Goal: Task Accomplishment & Management: Manage account settings

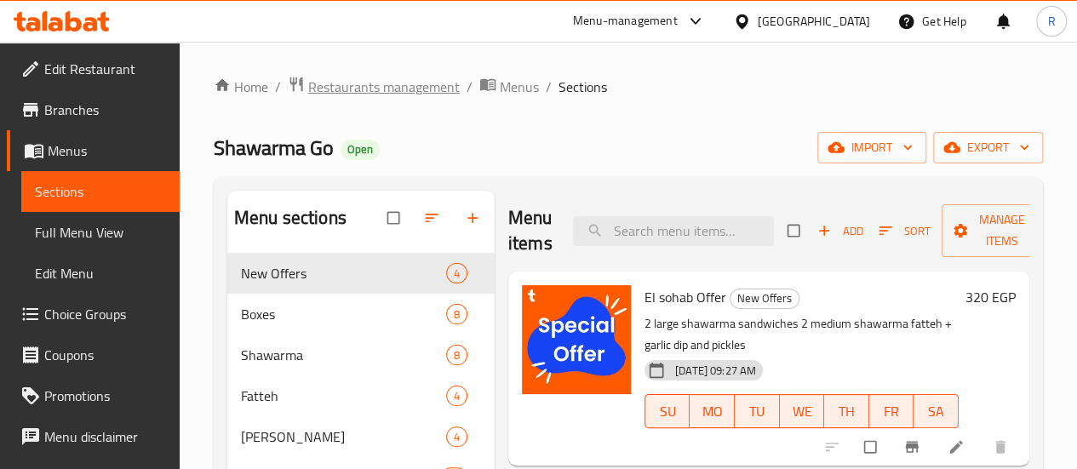
click at [327, 84] on span "Restaurants management" at bounding box center [384, 87] width 152 height 20
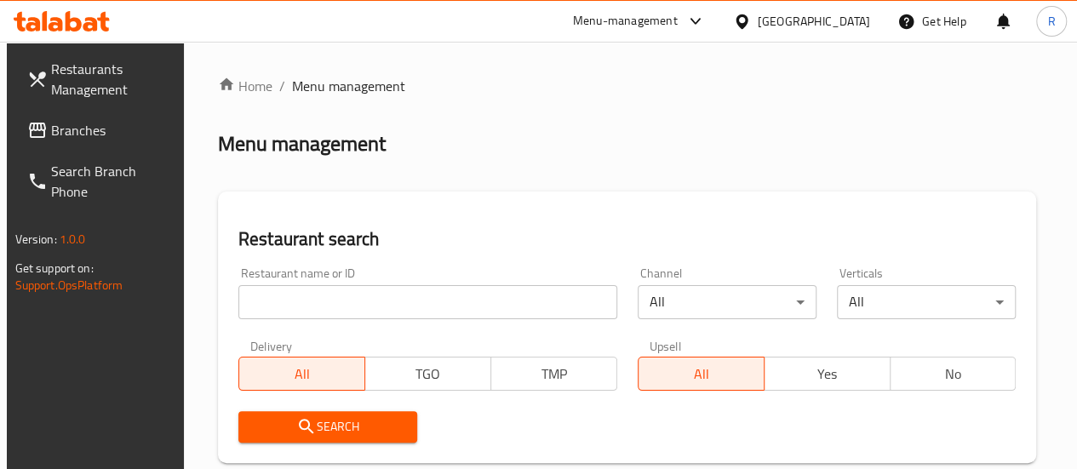
click at [356, 292] on input "search" at bounding box center [427, 302] width 379 height 34
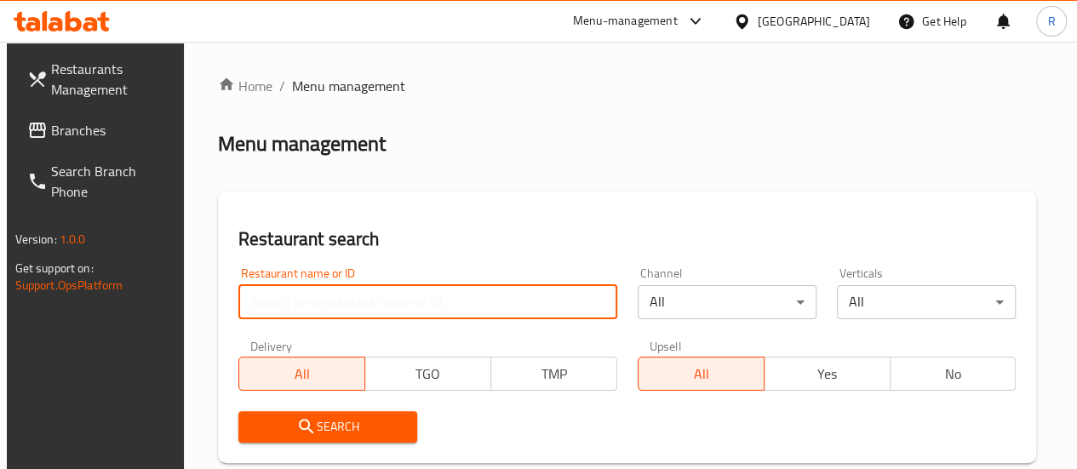
paste input "بندقتي . ارت بيكر"
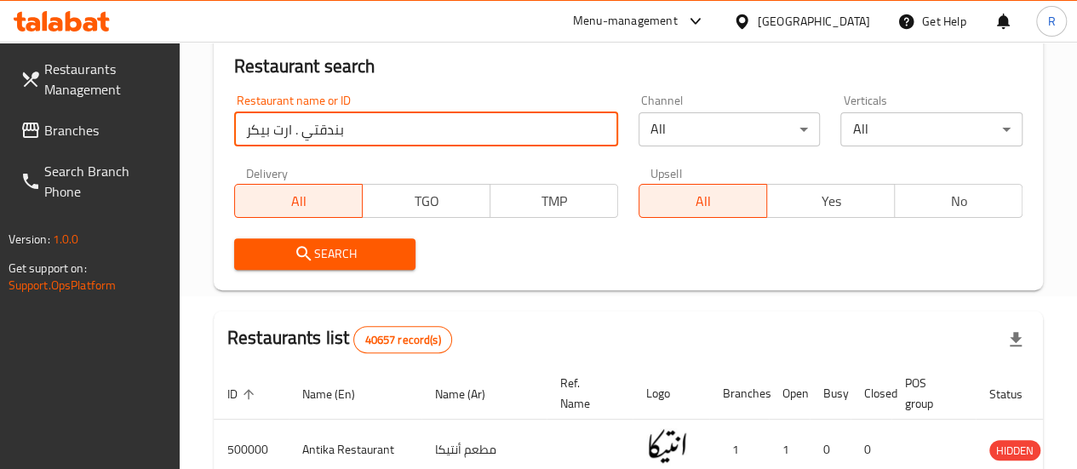
scroll to position [174, 0]
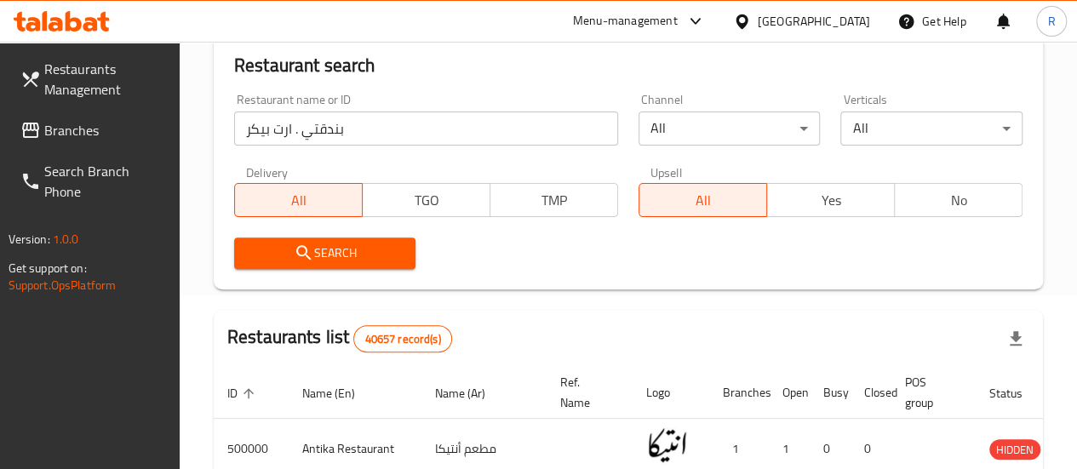
click at [334, 257] on span "Search" at bounding box center [325, 253] width 155 height 21
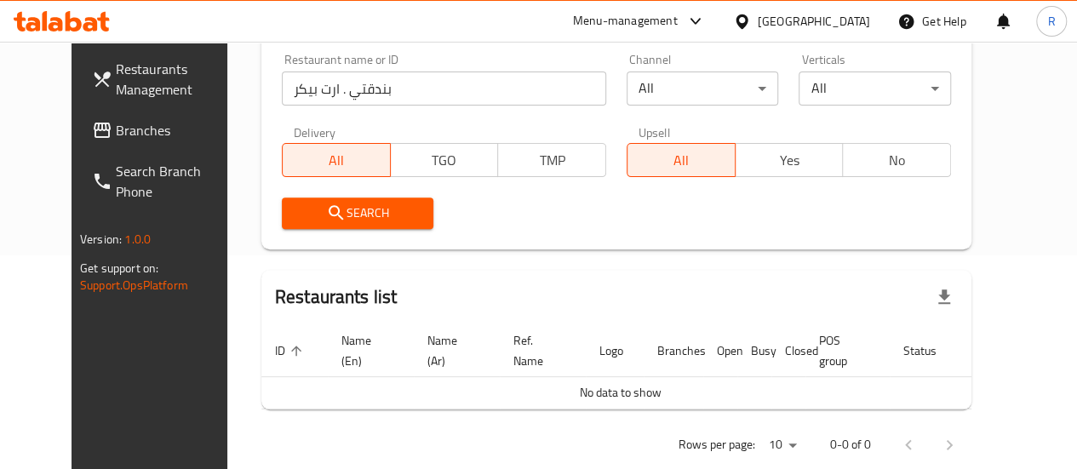
scroll to position [213, 0]
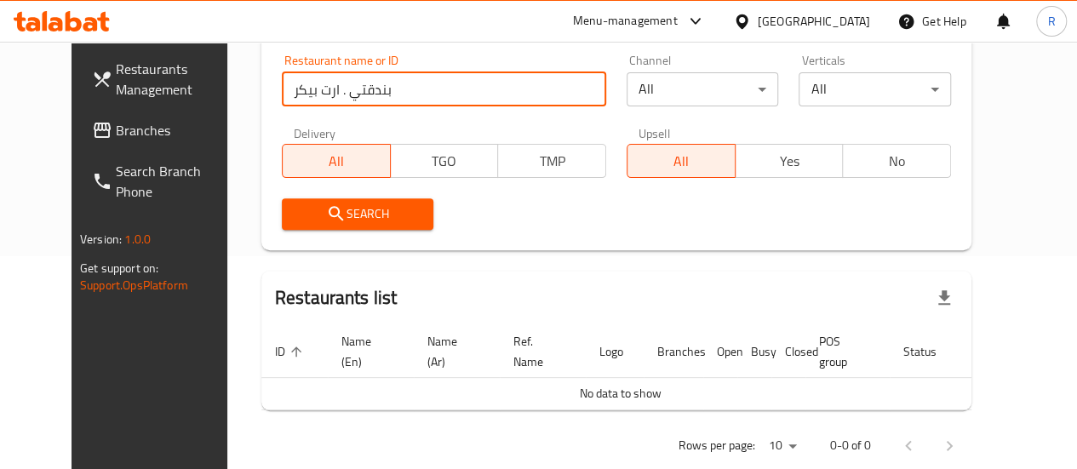
drag, startPoint x: 299, startPoint y: 93, endPoint x: 207, endPoint y: 84, distance: 92.3
click at [227, 84] on div "Home / Menu management Menu management Restaurant search Restaurant name or ID …" at bounding box center [616, 165] width 778 height 673
type input "بندقتي"
click at [351, 205] on span "Search" at bounding box center [357, 213] width 125 height 21
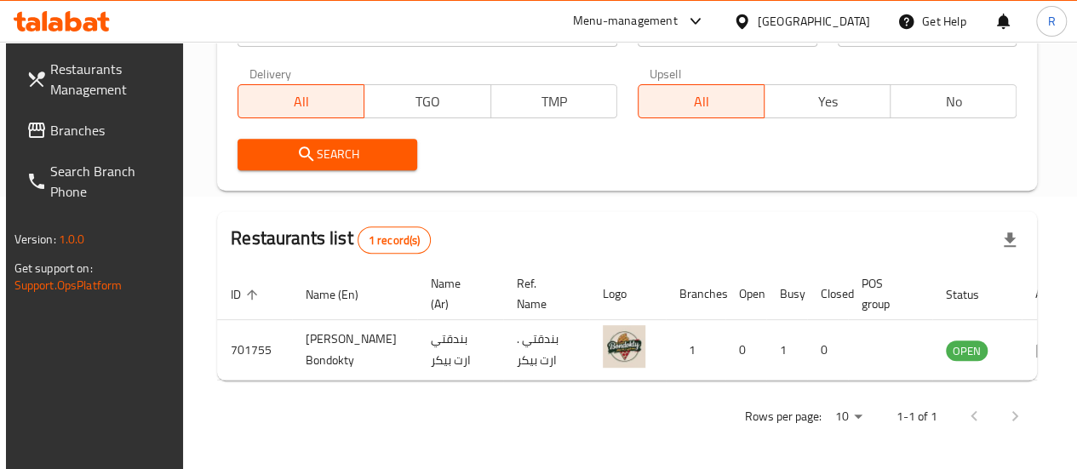
scroll to position [276, 0]
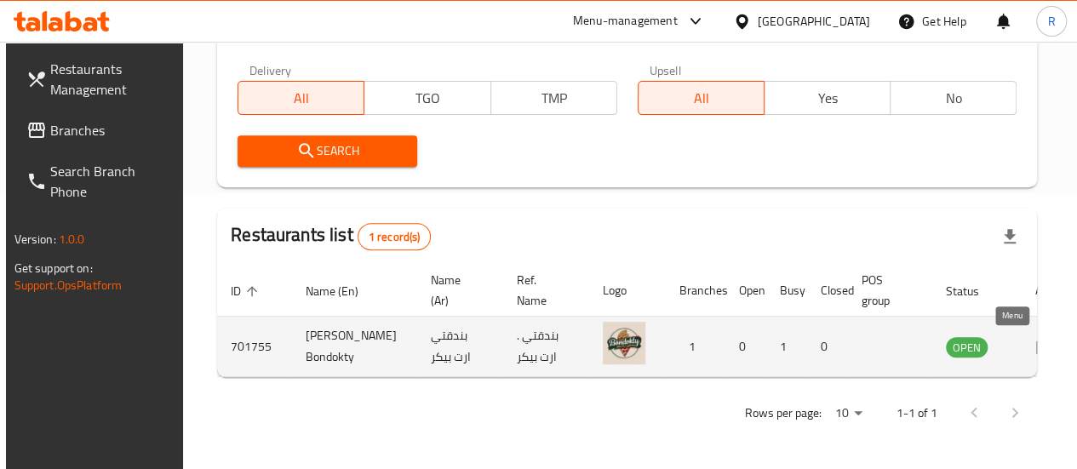
click at [1035, 348] on icon "enhanced table" at bounding box center [1045, 346] width 20 height 20
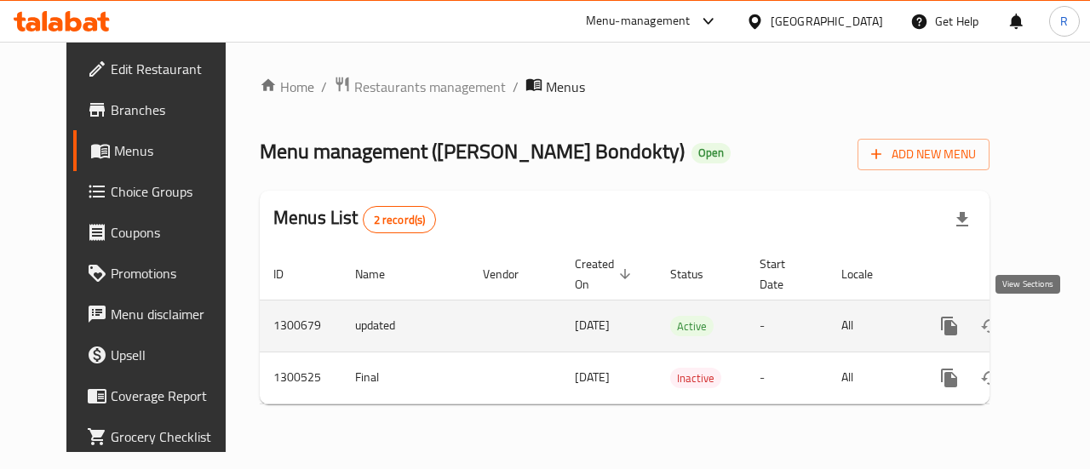
click at [1062, 335] on icon "enhanced table" at bounding box center [1072, 326] width 20 height 20
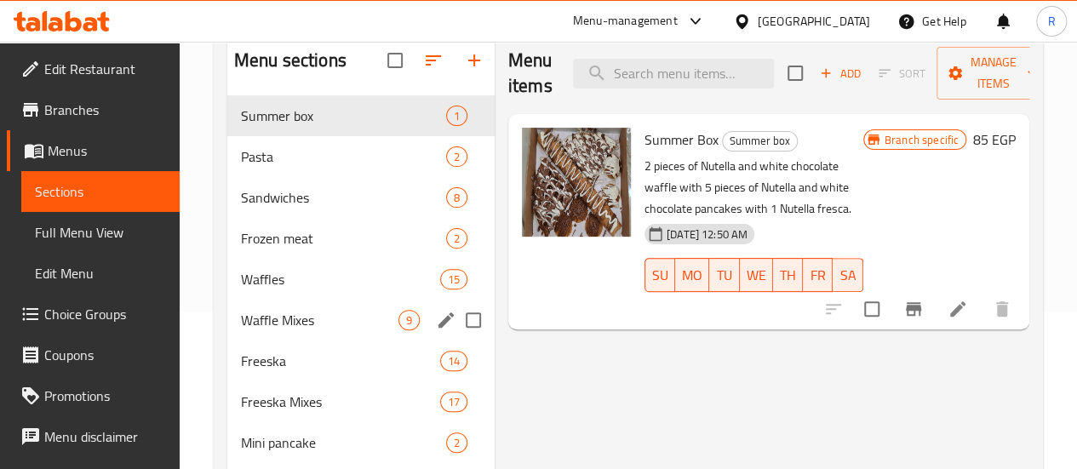
scroll to position [158, 0]
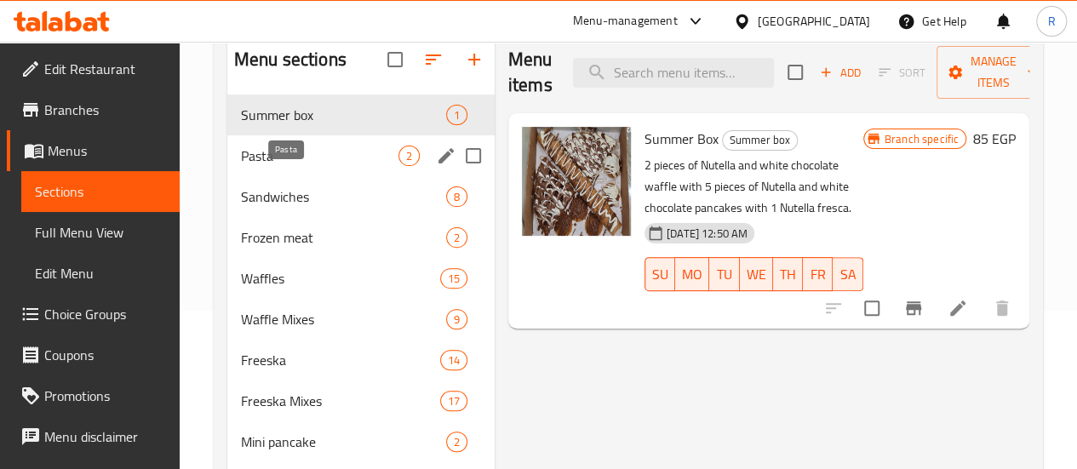
click at [288, 166] on span "Pasta" at bounding box center [319, 156] width 157 height 20
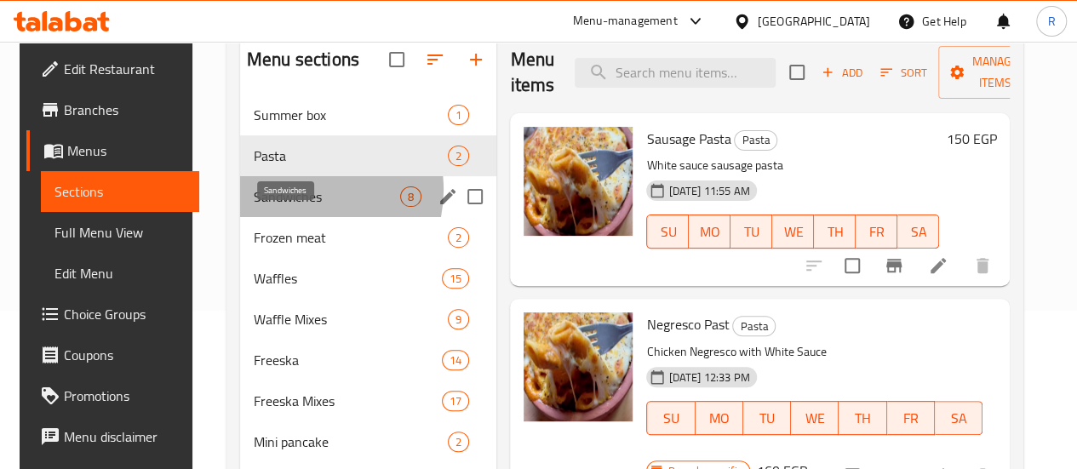
click at [290, 207] on span "Sandwiches" at bounding box center [327, 196] width 146 height 20
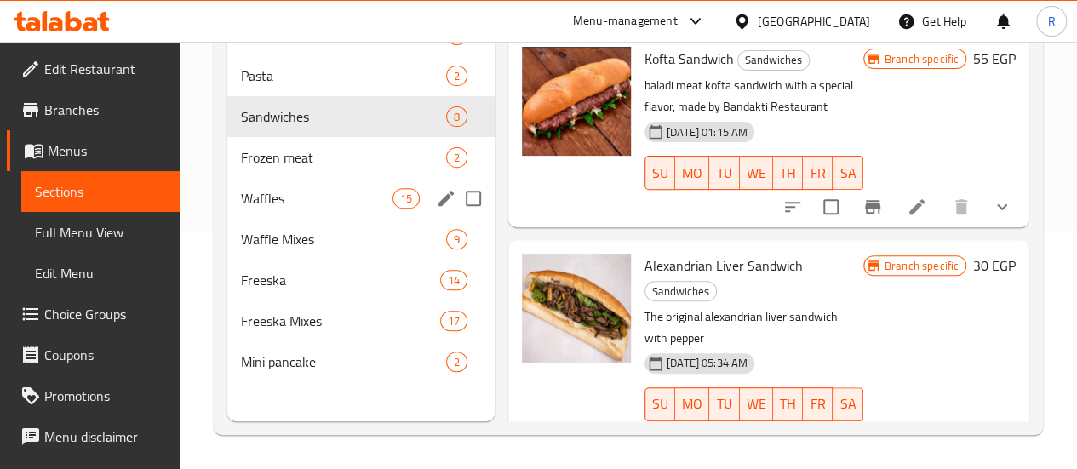
scroll to position [205, 0]
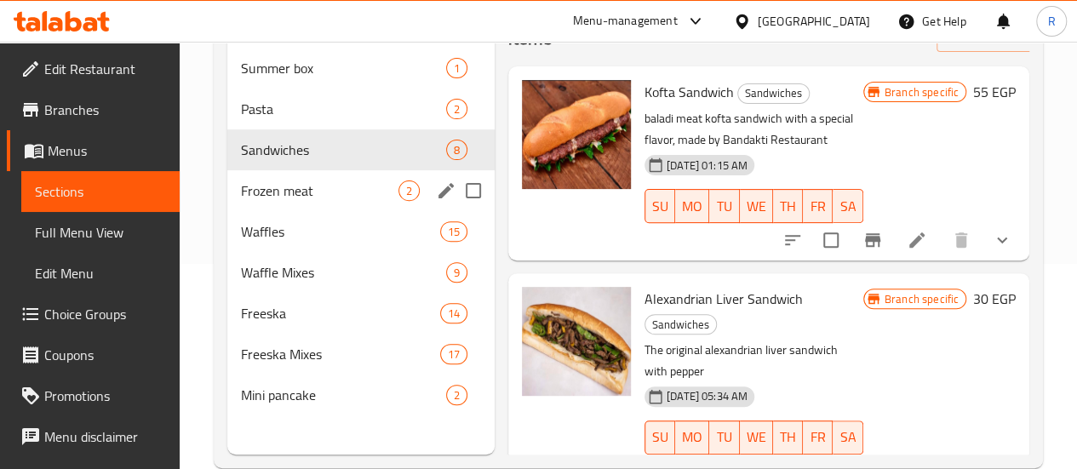
click at [289, 201] on span "Frozen meat" at bounding box center [319, 190] width 157 height 20
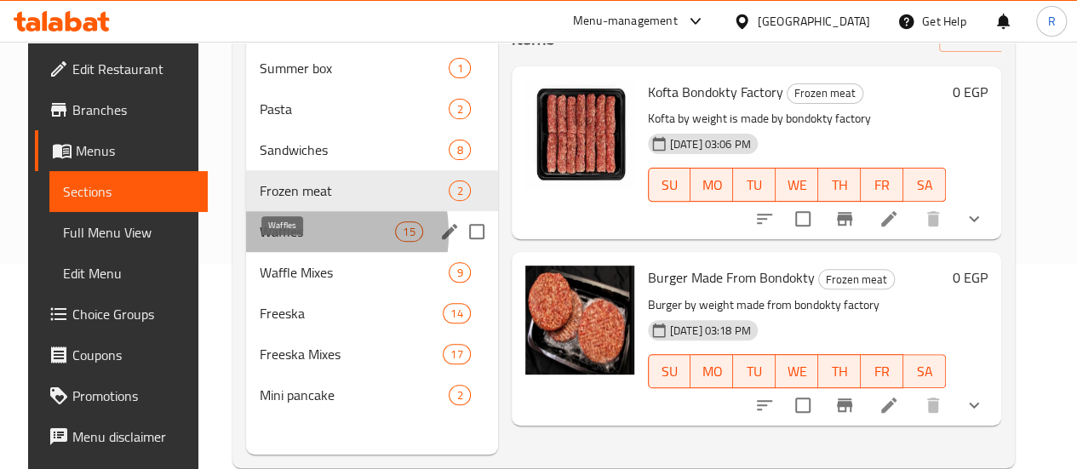
click at [278, 242] on span "Waffles" at bounding box center [327, 231] width 135 height 20
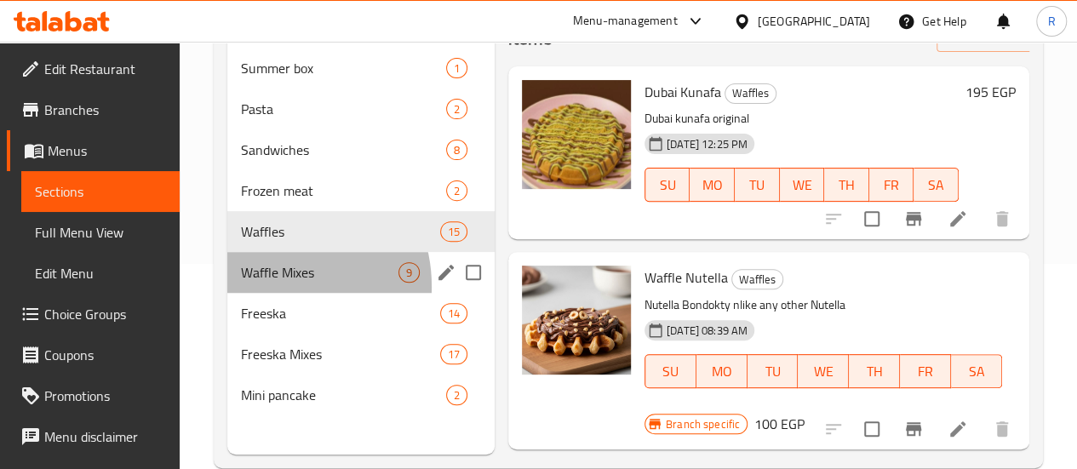
click at [269, 293] on div "Waffle Mixes 9" at bounding box center [360, 272] width 267 height 41
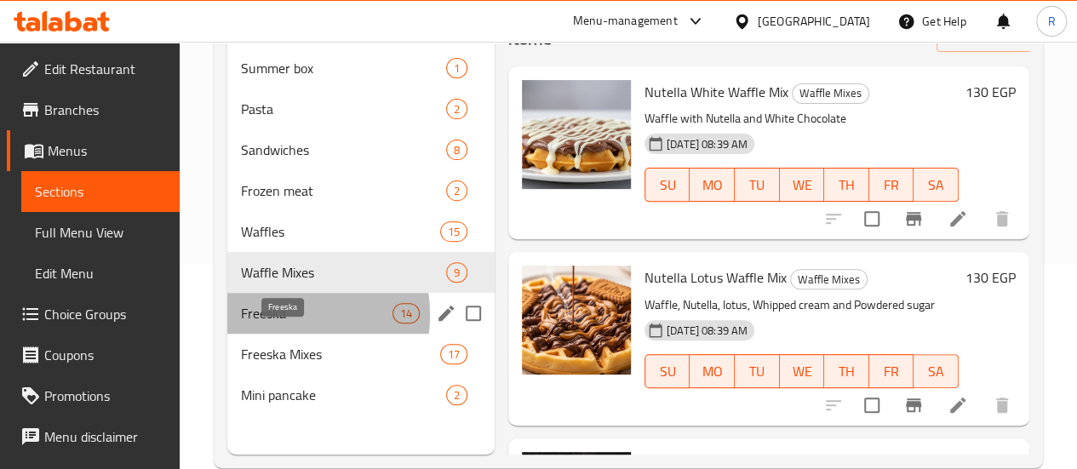
click at [272, 324] on span "Freeska" at bounding box center [317, 313] width 152 height 20
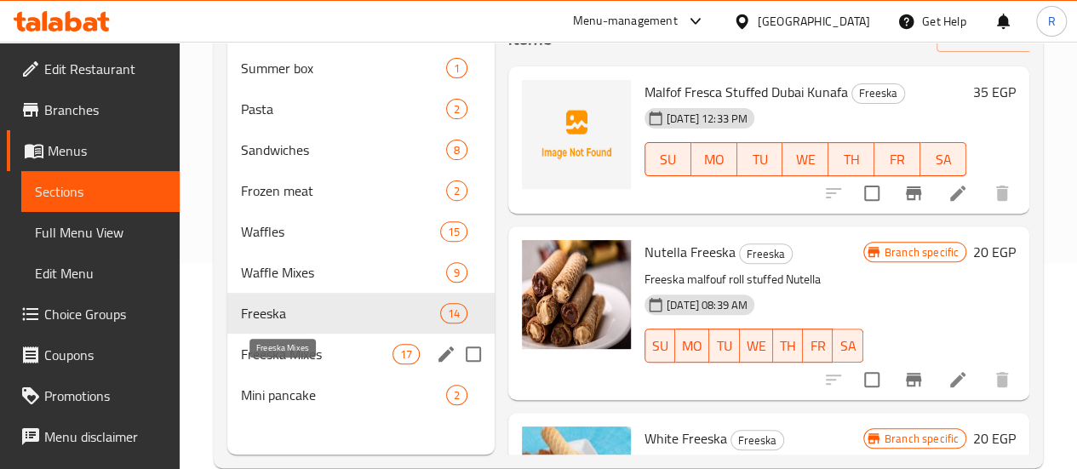
click at [284, 364] on span "Freeska Mixes" at bounding box center [317, 354] width 152 height 20
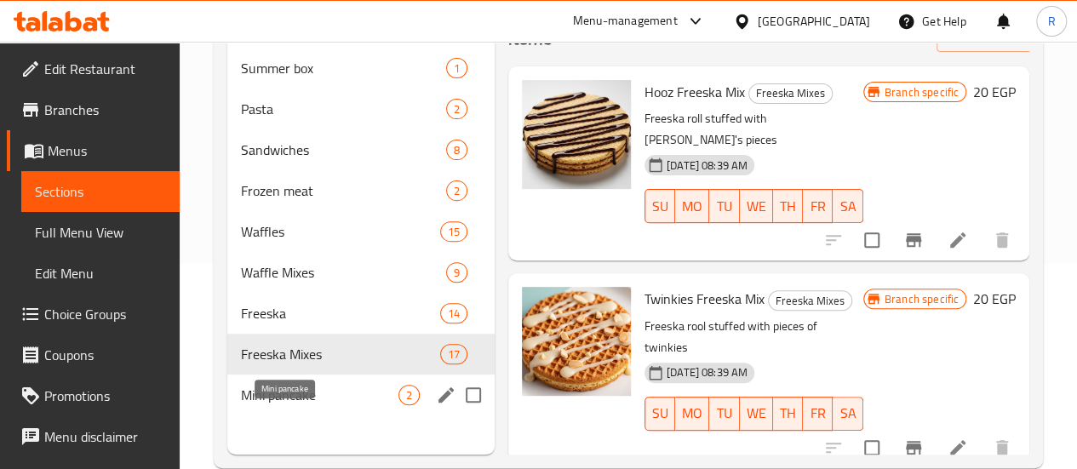
click at [284, 405] on span "Mini pancake" at bounding box center [319, 395] width 157 height 20
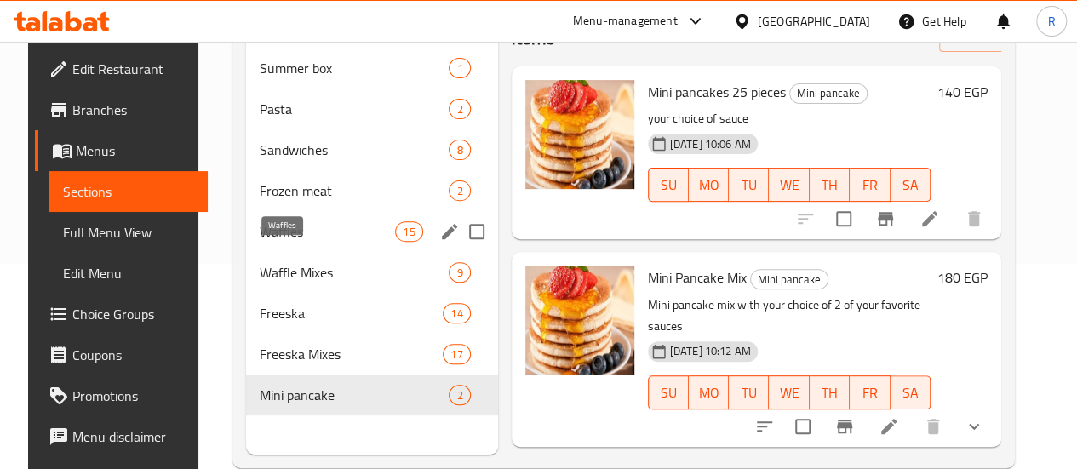
click at [282, 242] on span "Waffles" at bounding box center [327, 231] width 135 height 20
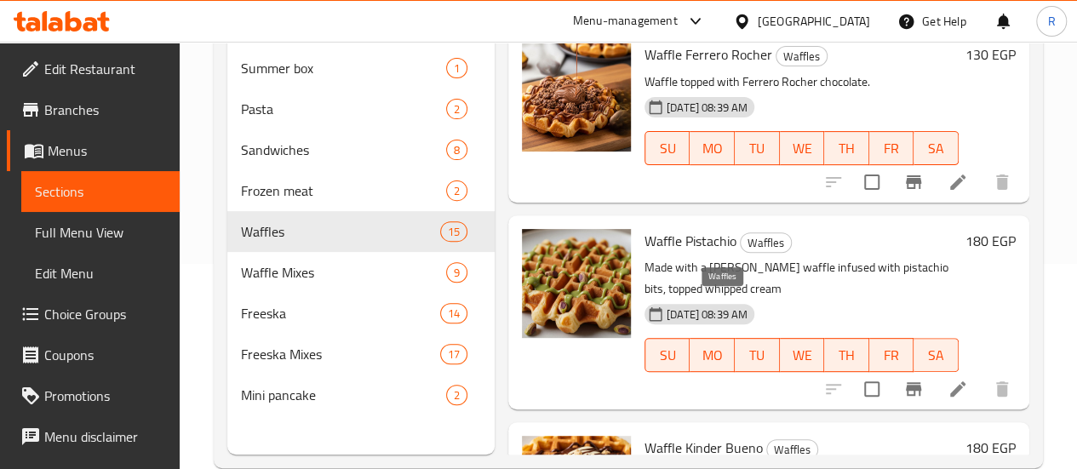
scroll to position [238, 0]
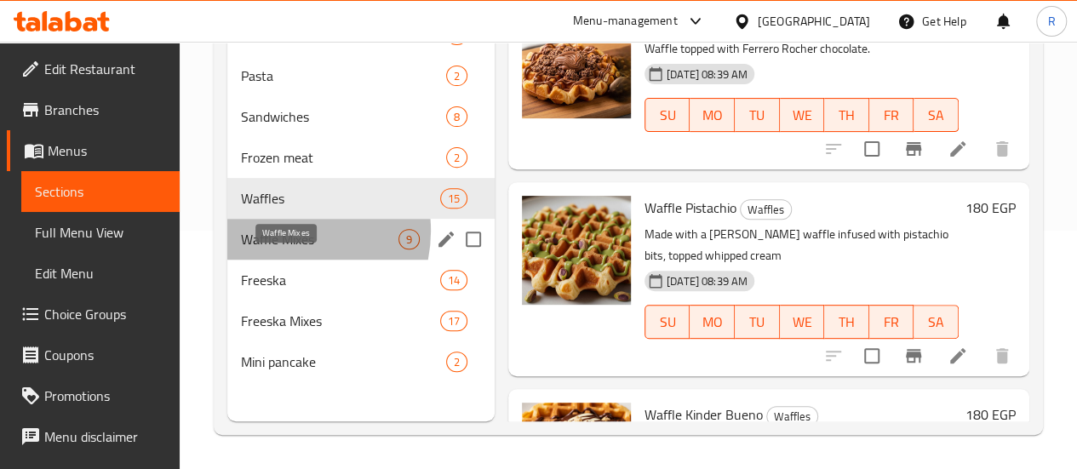
click at [287, 249] on span "Waffle Mixes" at bounding box center [319, 239] width 157 height 20
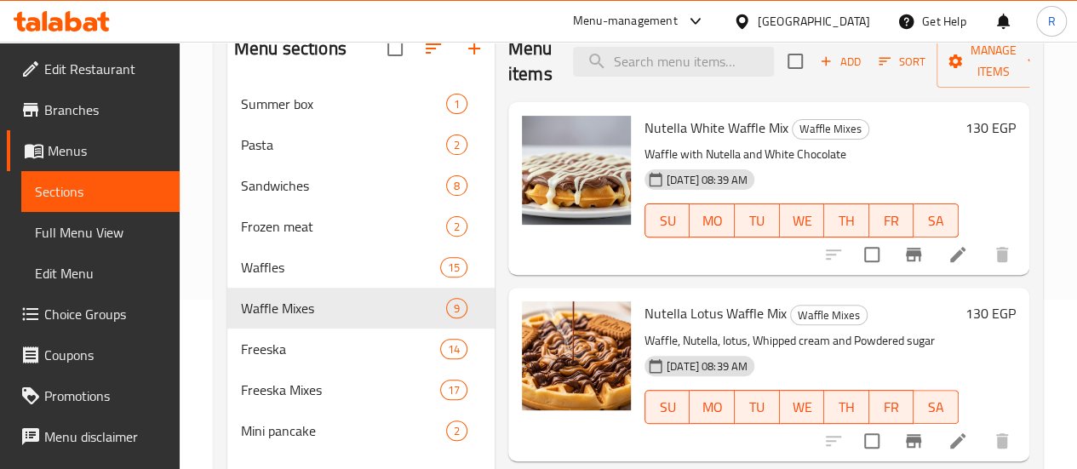
scroll to position [170, 0]
click at [266, 277] on span "Waffles" at bounding box center [317, 266] width 152 height 20
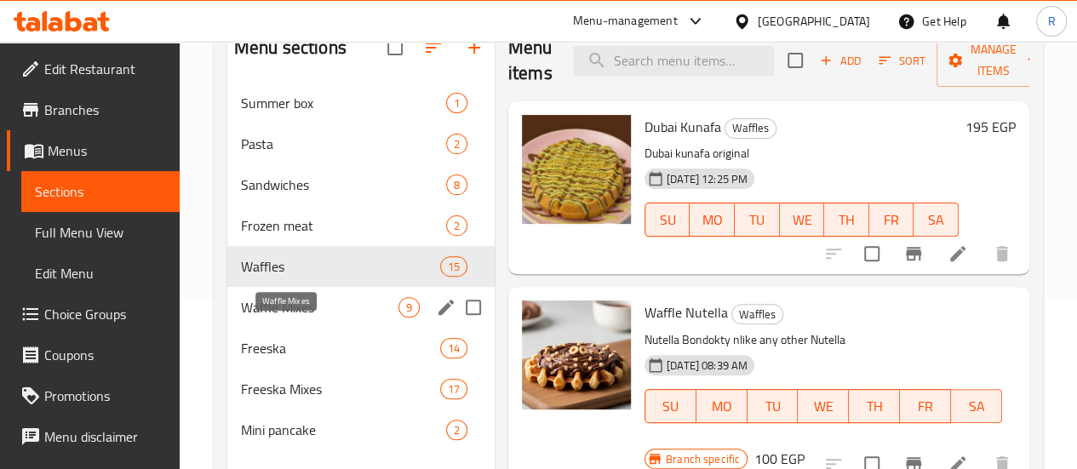
click at [272, 318] on span "Waffle Mixes" at bounding box center [319, 307] width 157 height 20
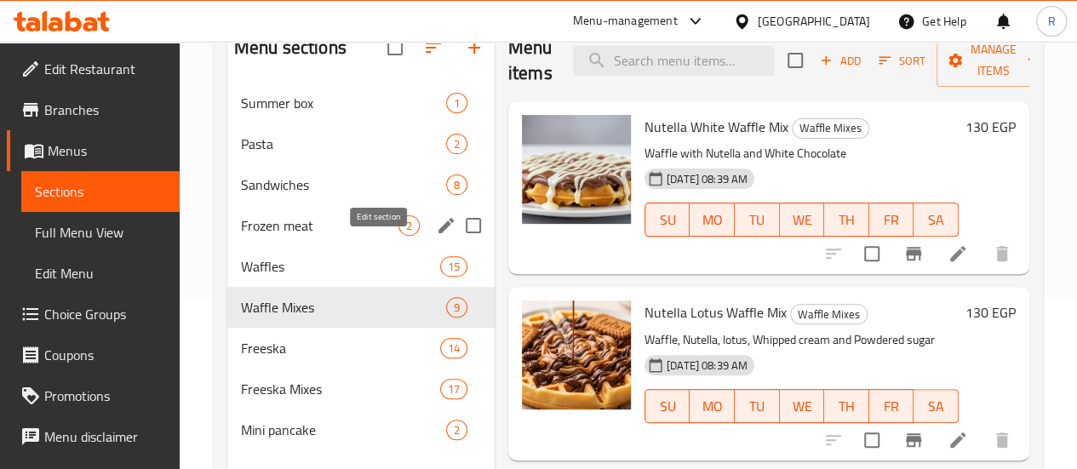
click at [436, 236] on icon "edit" at bounding box center [446, 225] width 20 height 20
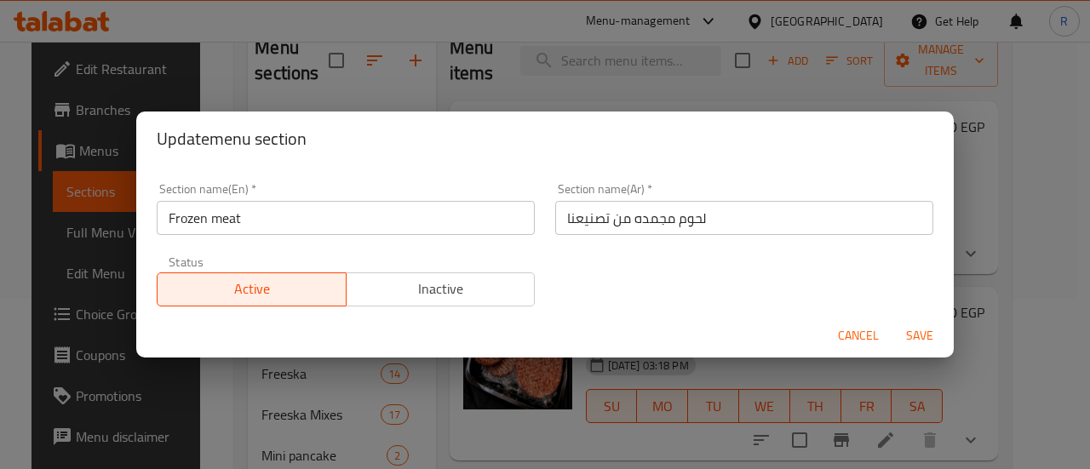
click at [446, 301] on span "Inactive" at bounding box center [440, 289] width 175 height 25
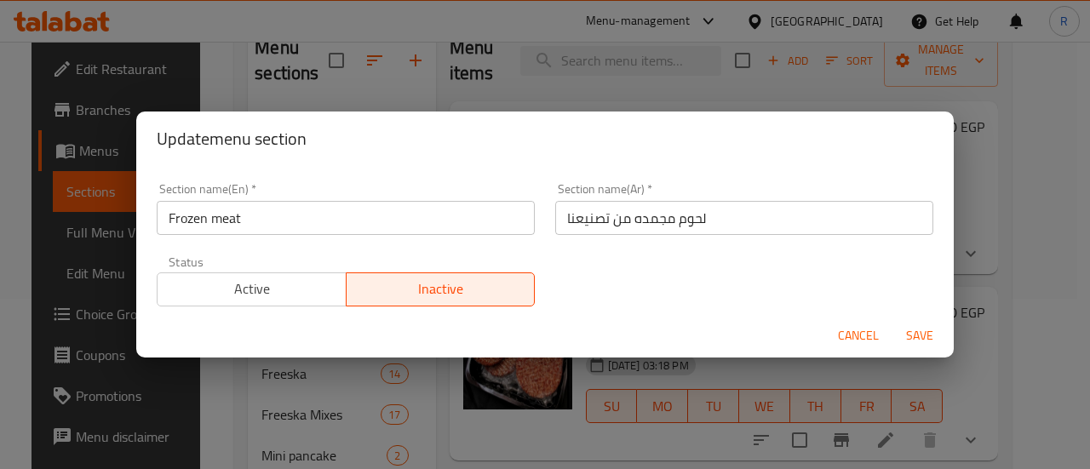
click at [923, 338] on span "Save" at bounding box center [919, 335] width 41 height 21
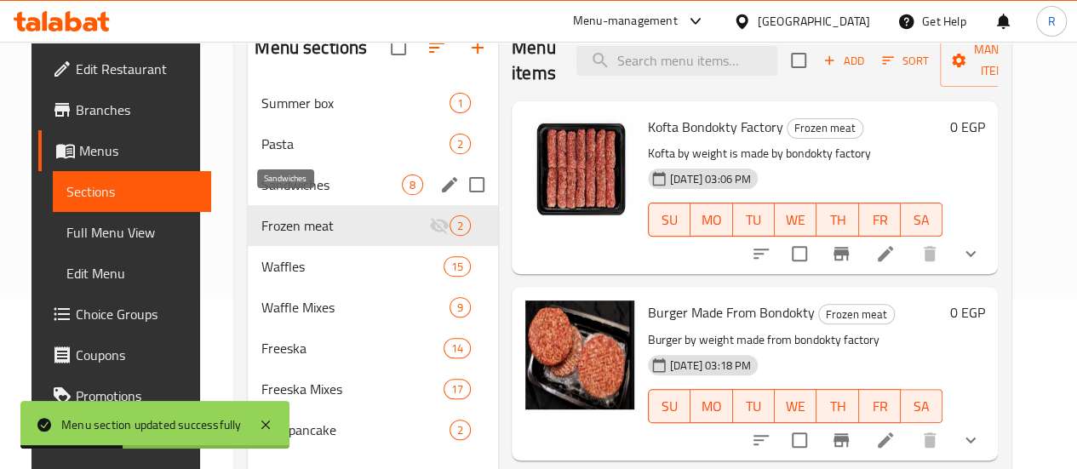
click at [274, 195] on span "Sandwiches" at bounding box center [331, 185] width 140 height 20
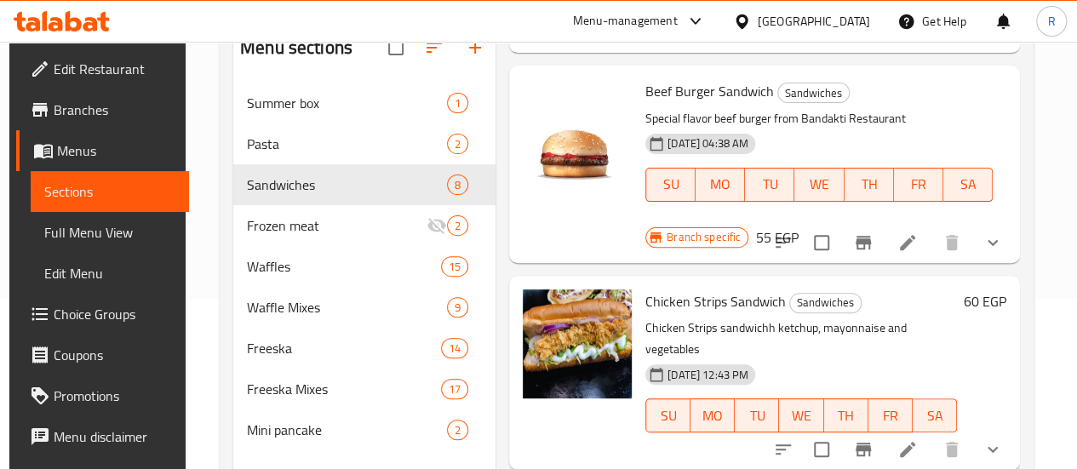
scroll to position [238, 0]
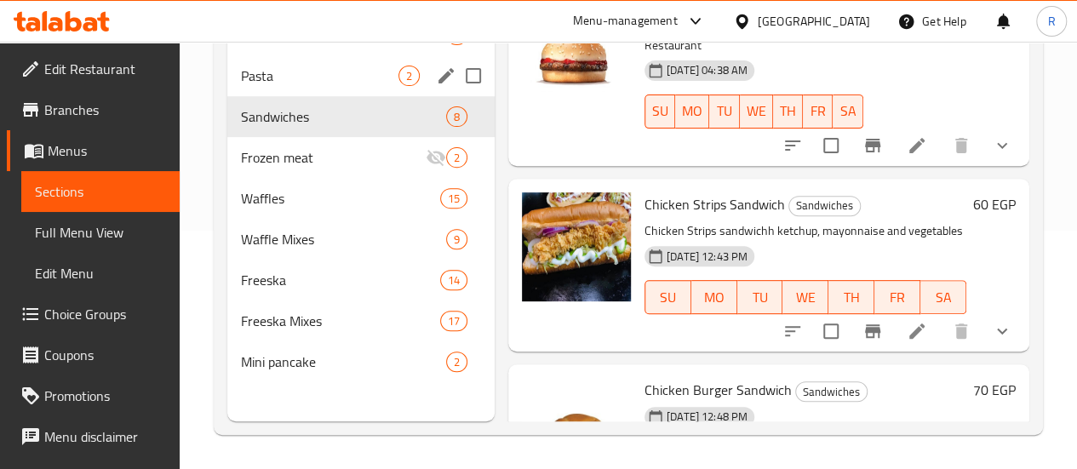
click at [274, 96] on div "Pasta 2" at bounding box center [360, 75] width 267 height 41
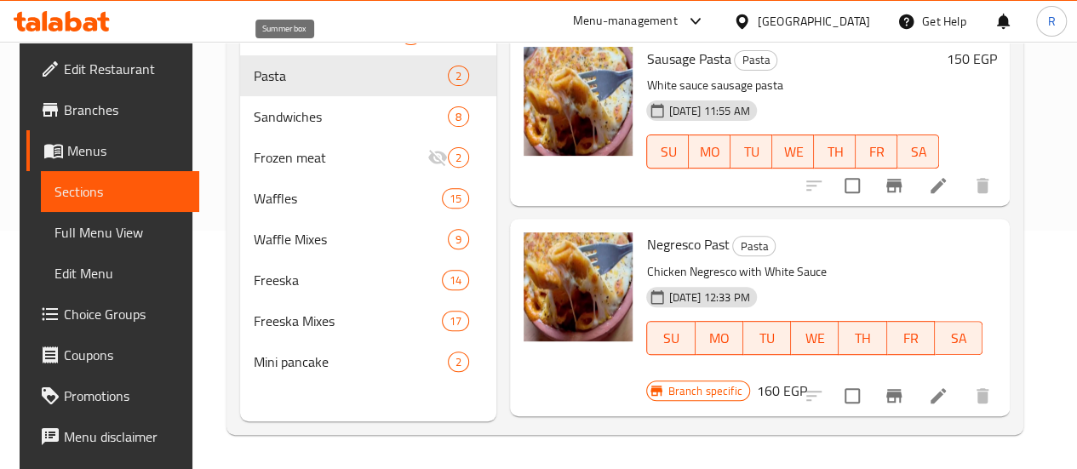
click at [278, 45] on span "Summer box" at bounding box center [327, 35] width 146 height 20
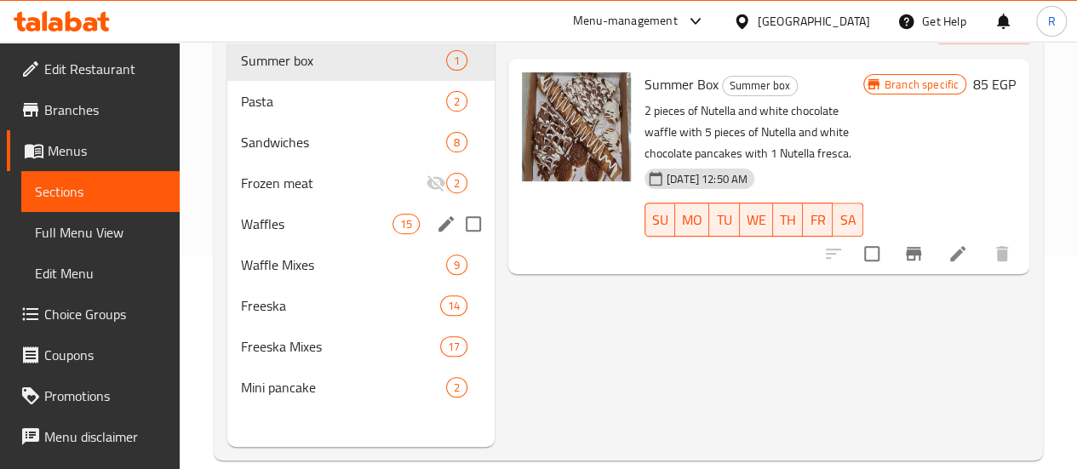
scroll to position [238, 0]
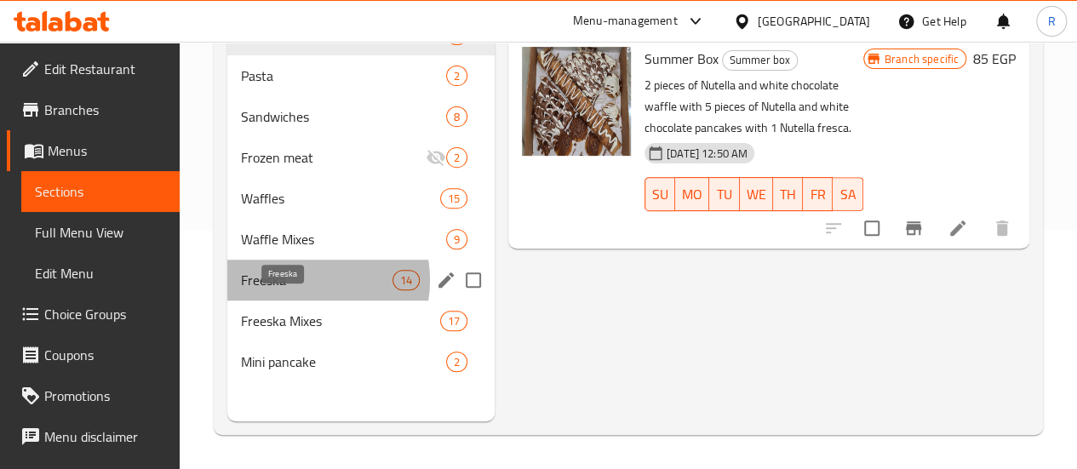
click at [302, 290] on span "Freeska" at bounding box center [317, 280] width 152 height 20
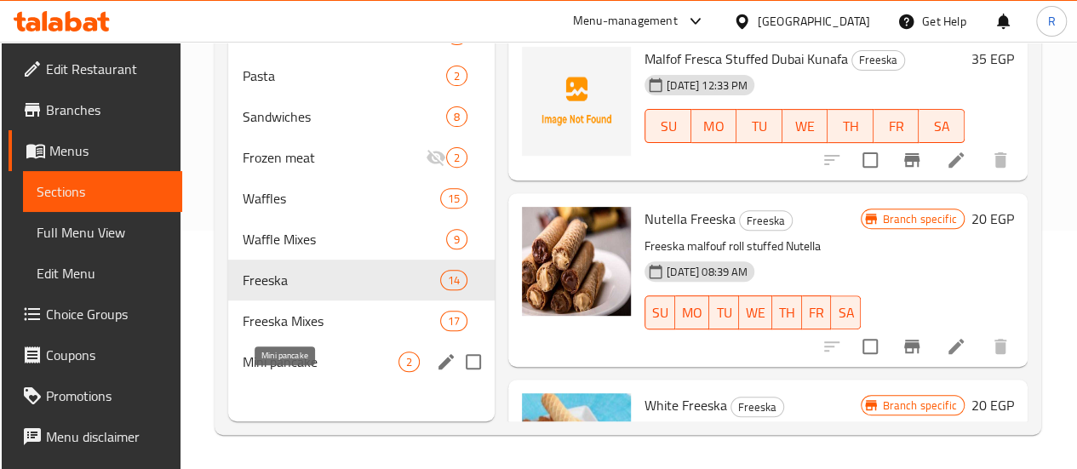
click at [301, 372] on span "Mini pancake" at bounding box center [320, 362] width 157 height 20
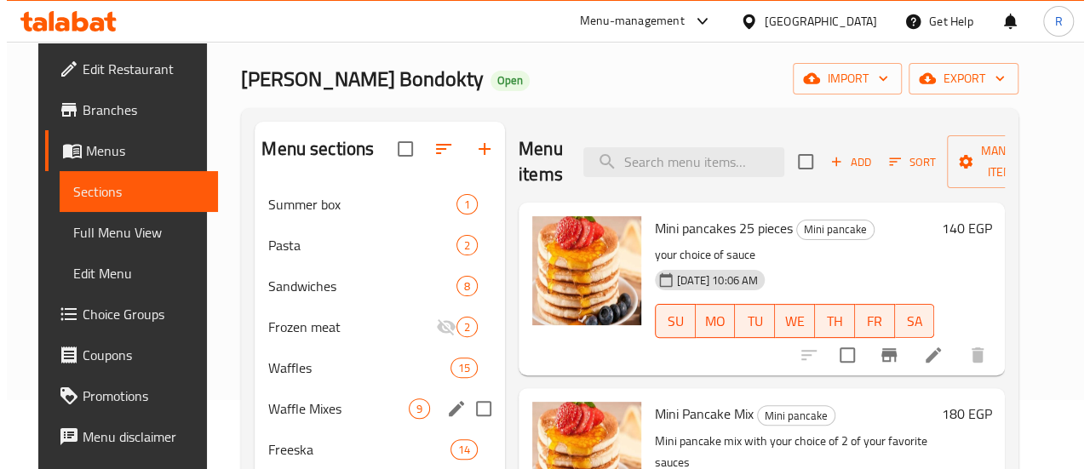
scroll to position [68, 0]
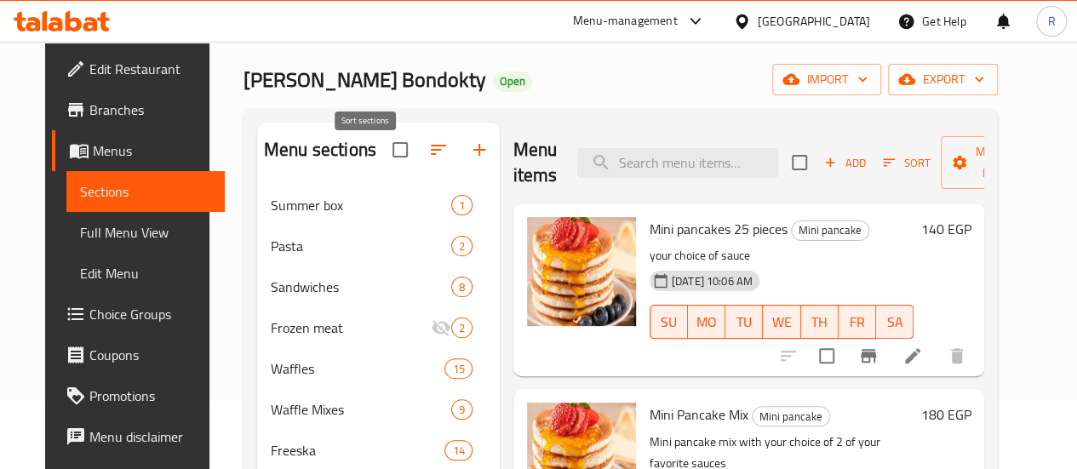
click at [431, 155] on icon "button" at bounding box center [438, 150] width 15 height 10
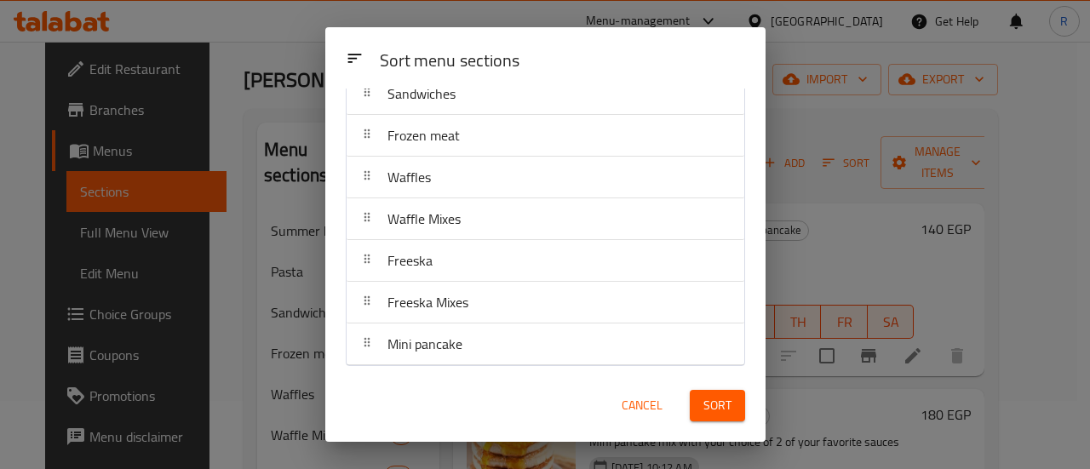
scroll to position [0, 0]
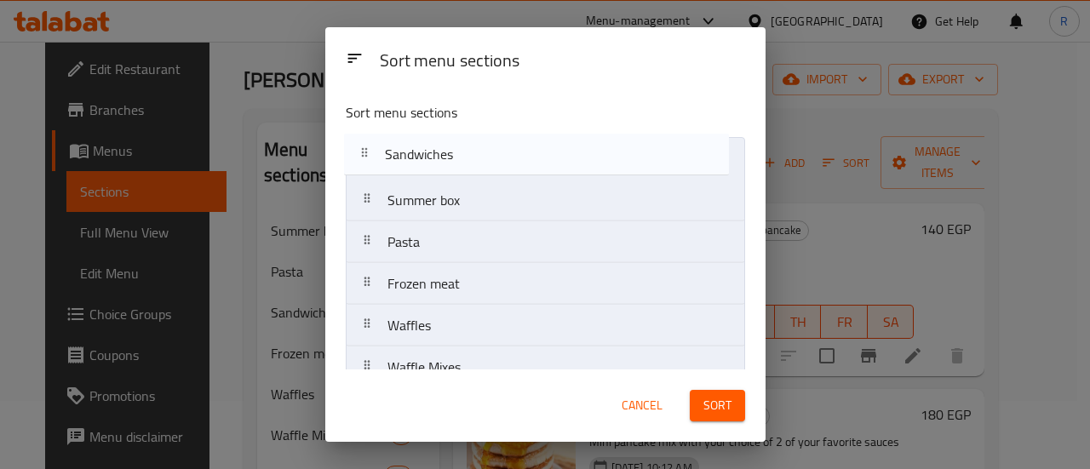
drag, startPoint x: 495, startPoint y: 252, endPoint x: 493, endPoint y: 157, distance: 95.4
click at [493, 157] on nav "Summer box Pasta Sandwiches Frozen meat Waffles Waffle Mixes Freeska Freeska Mi…" at bounding box center [545, 325] width 399 height 377
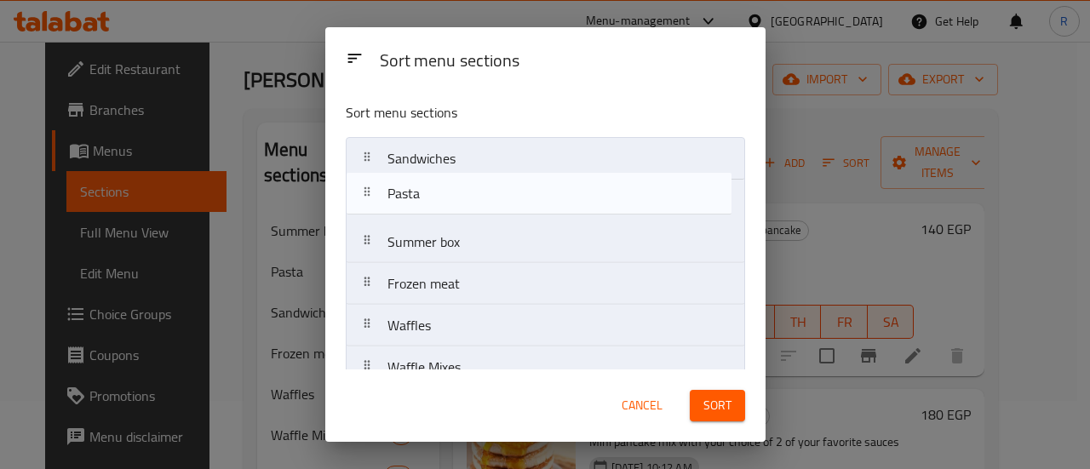
drag, startPoint x: 493, startPoint y: 248, endPoint x: 496, endPoint y: 198, distance: 49.5
click at [496, 198] on nav "Sandwiches Summer box Pasta Frozen meat Waffles Waffle Mixes Freeska Freeska Mi…" at bounding box center [545, 325] width 399 height 377
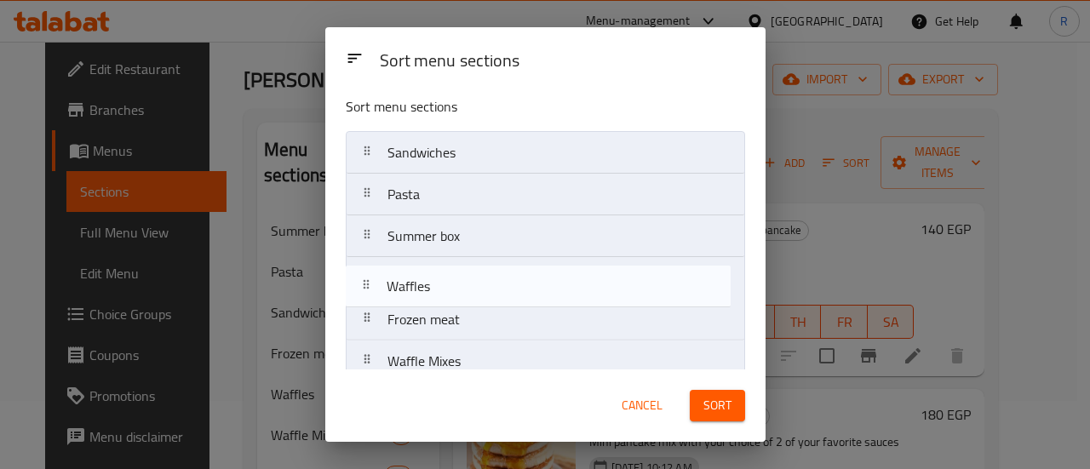
scroll to position [9, 0]
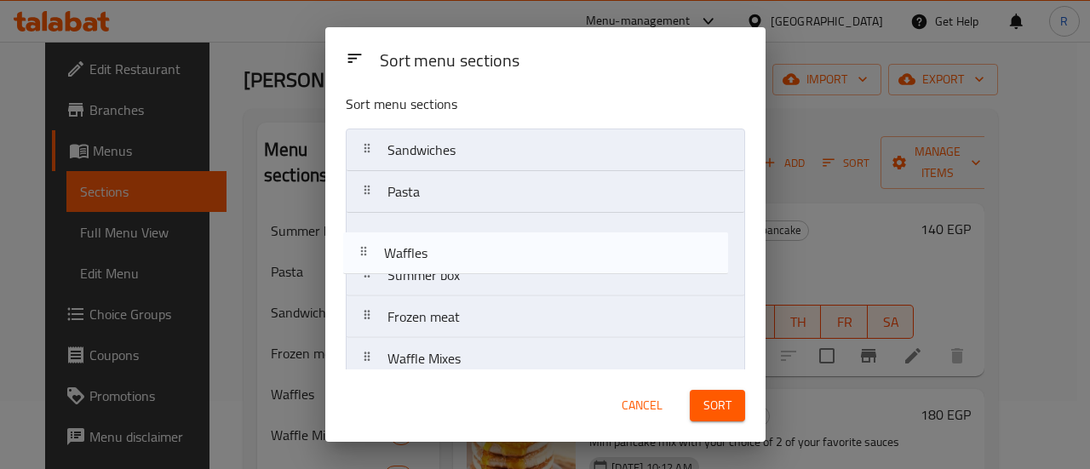
drag, startPoint x: 503, startPoint y: 321, endPoint x: 499, endPoint y: 217, distance: 103.9
click at [499, 217] on nav "Sandwiches Pasta Summer box Frozen meat Waffles Waffle Mixes Freeska Freeska Mi…" at bounding box center [545, 317] width 399 height 377
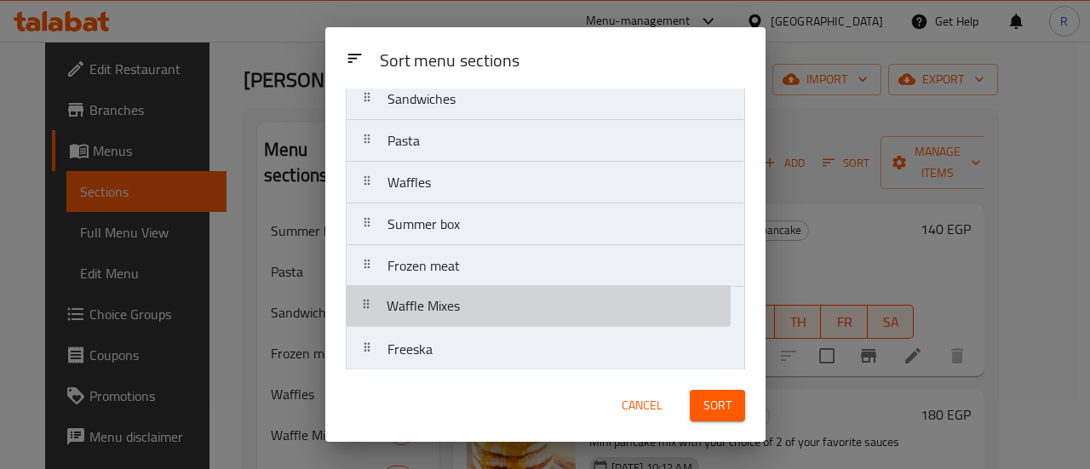
scroll to position [60, 0]
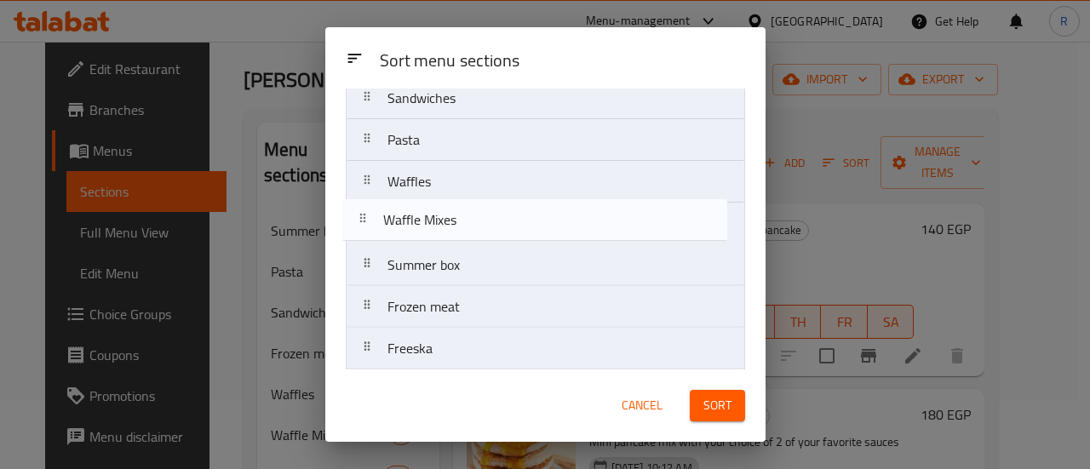
drag, startPoint x: 526, startPoint y: 312, endPoint x: 523, endPoint y: 218, distance: 93.7
click at [523, 218] on nav "Sandwiches Pasta Waffles Summer box Frozen meat Waffle Mixes Freeska Freeska Mi…" at bounding box center [545, 265] width 399 height 377
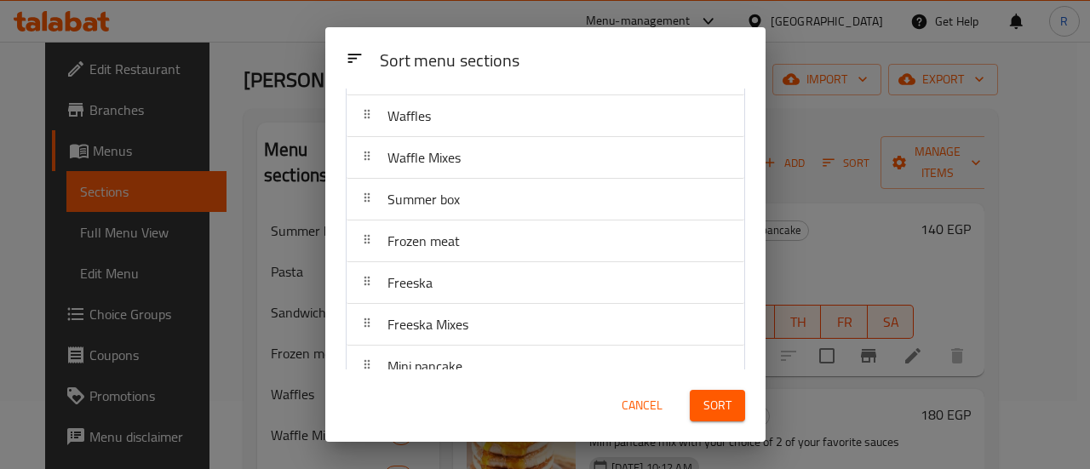
scroll to position [130, 0]
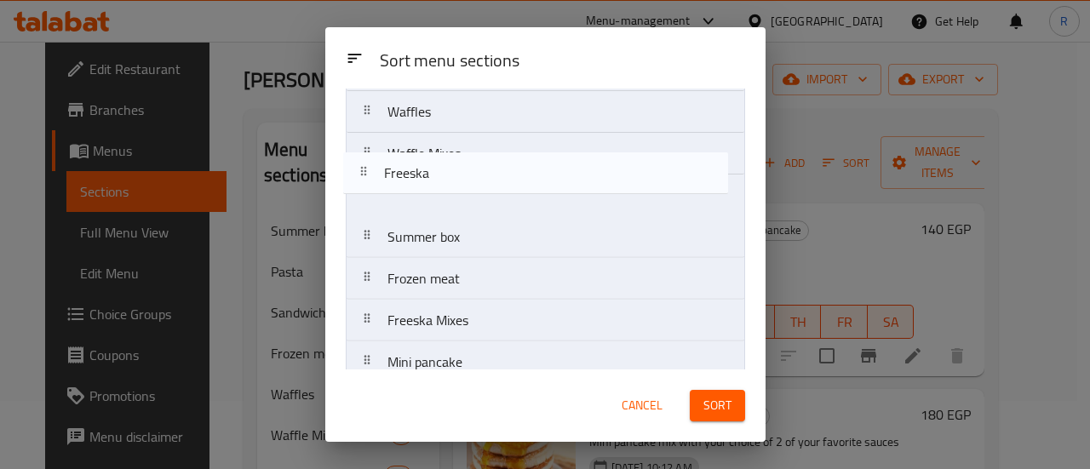
drag, startPoint x: 522, startPoint y: 285, endPoint x: 516, endPoint y: 181, distance: 104.0
click at [516, 181] on nav "Sandwiches Pasta Waffles Waffle Mixes Summer box Frozen meat Freeska Freeska Mi…" at bounding box center [545, 195] width 399 height 377
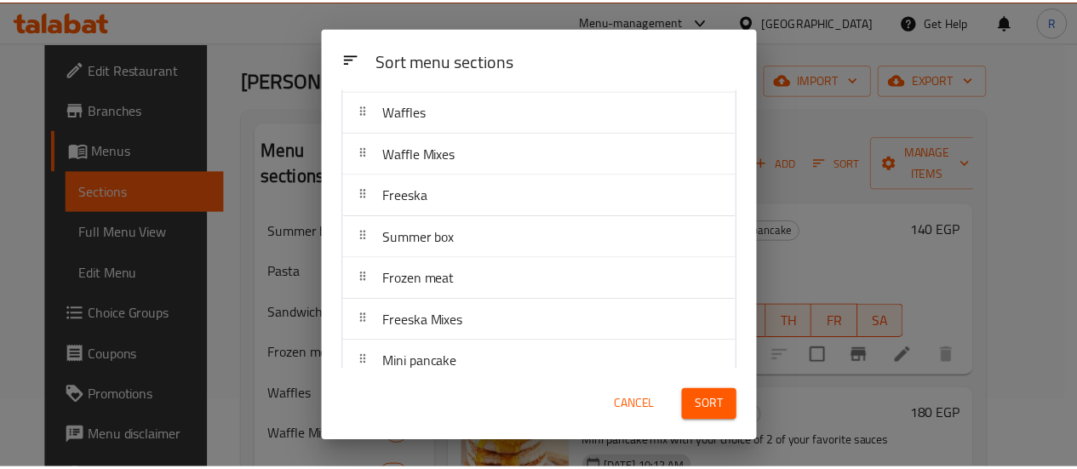
scroll to position [148, 0]
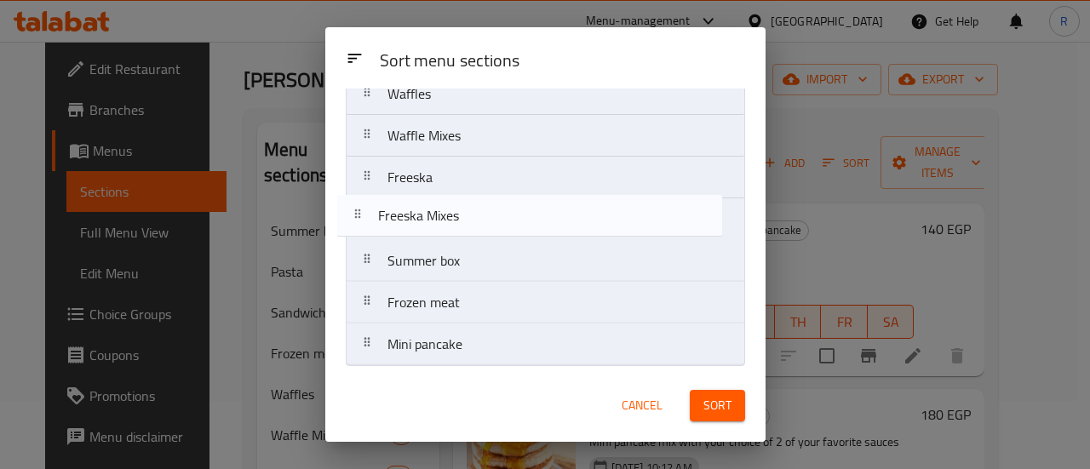
drag, startPoint x: 541, startPoint y: 306, endPoint x: 531, endPoint y: 214, distance: 93.3
click at [531, 214] on nav "Sandwiches Pasta Waffles Waffle Mixes Freeska Summer box Frozen meat Freeska Mi…" at bounding box center [545, 177] width 399 height 377
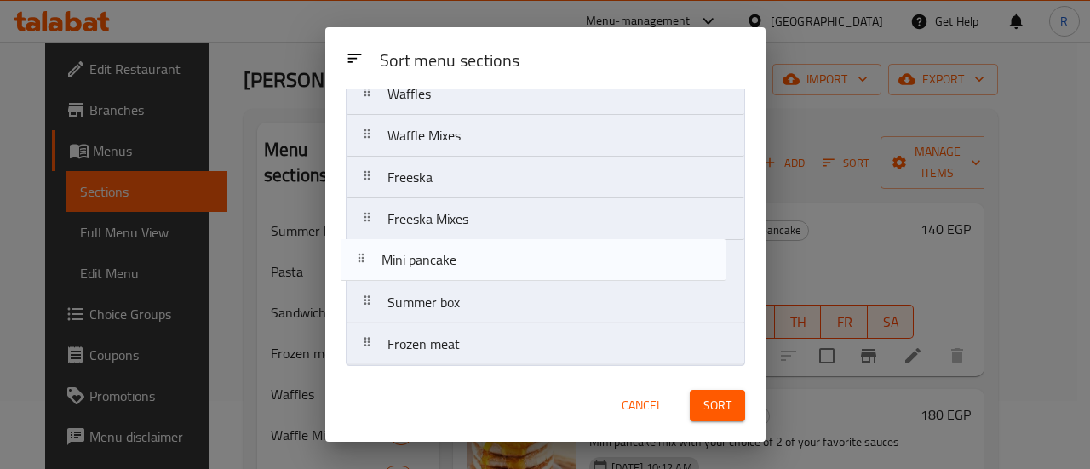
drag, startPoint x: 528, startPoint y: 353, endPoint x: 523, endPoint y: 260, distance: 93.8
click at [523, 260] on nav "Sandwiches Pasta Waffles Waffle Mixes Freeska Freeska Mixes Summer box Frozen m…" at bounding box center [545, 177] width 399 height 377
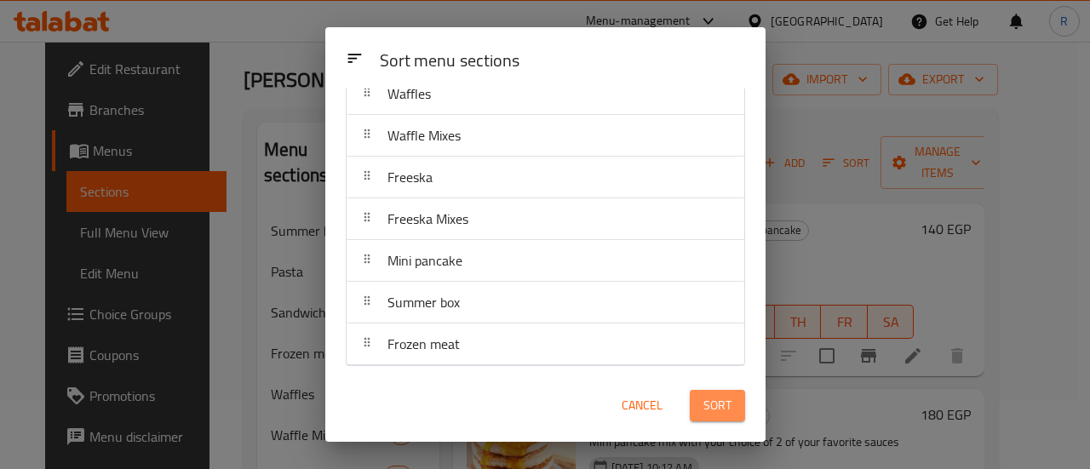
click at [713, 403] on span "Sort" at bounding box center [717, 405] width 28 height 21
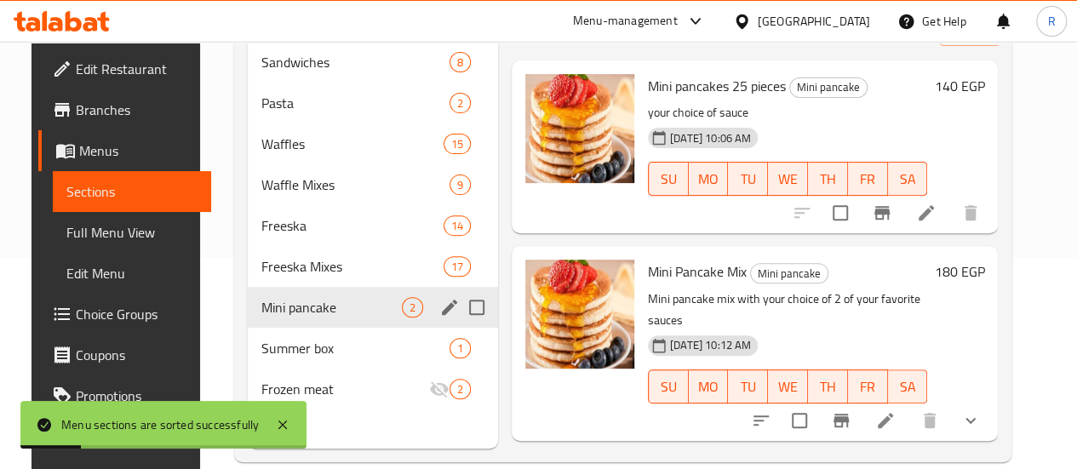
scroll to position [238, 0]
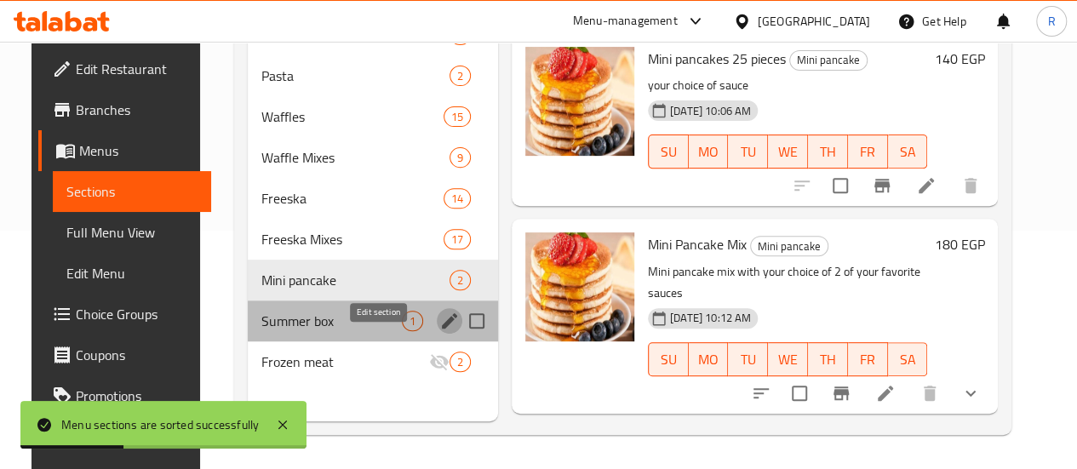
click at [439, 331] on icon "edit" at bounding box center [449, 321] width 20 height 20
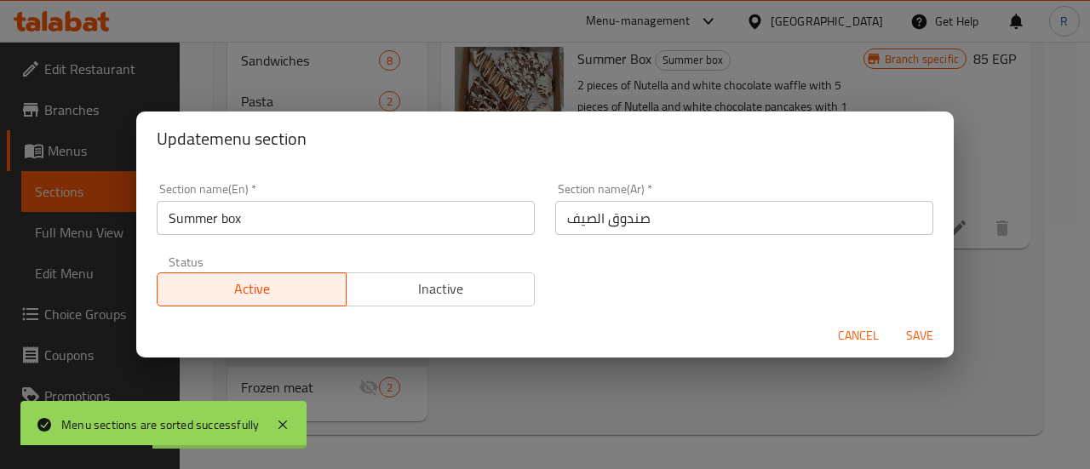
click at [461, 285] on span "Inactive" at bounding box center [440, 289] width 175 height 25
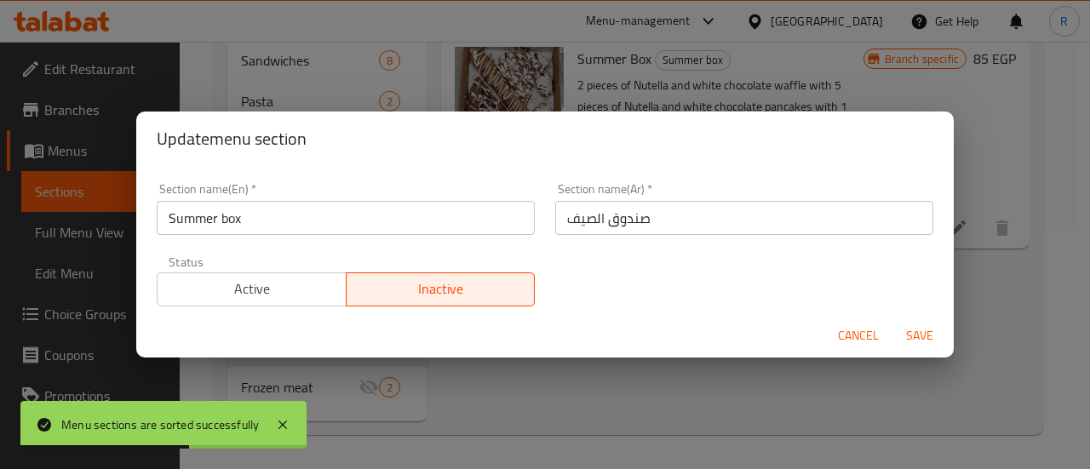
click at [920, 334] on span "Save" at bounding box center [919, 335] width 41 height 21
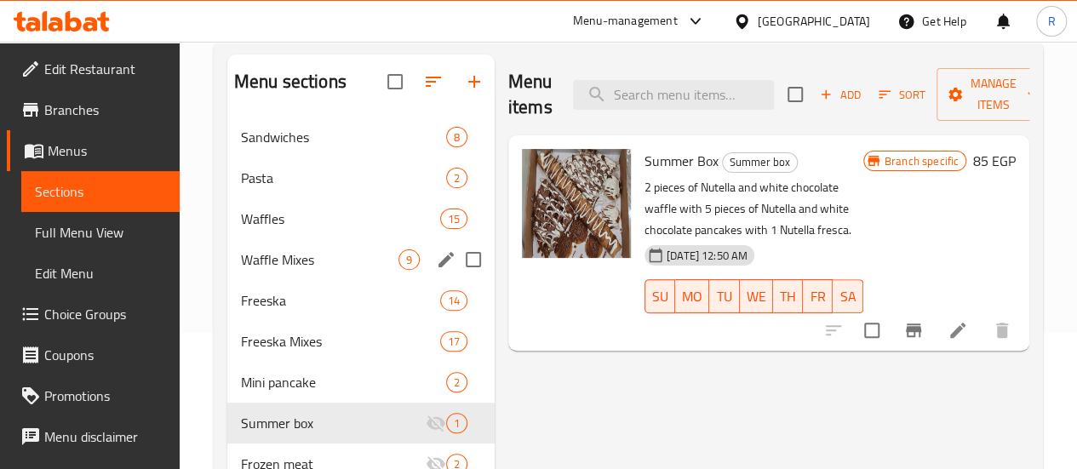
scroll to position [135, 0]
click at [300, 148] on span "Sandwiches" at bounding box center [319, 138] width 157 height 20
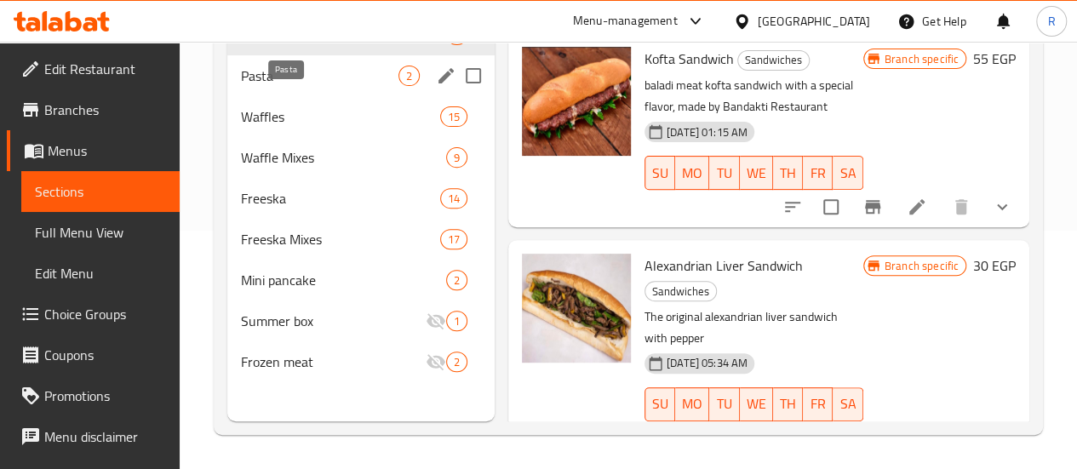
click at [255, 86] on span "Pasta" at bounding box center [319, 76] width 157 height 20
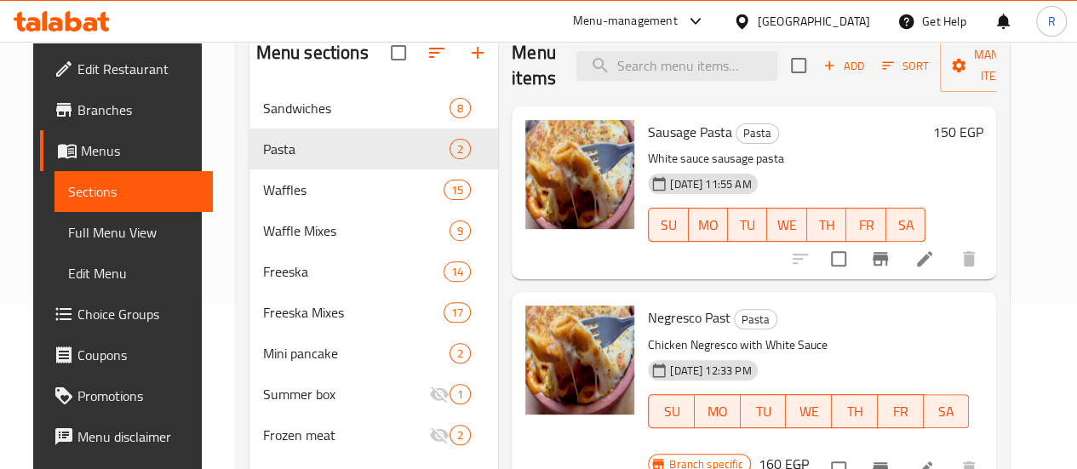
scroll to position [238, 0]
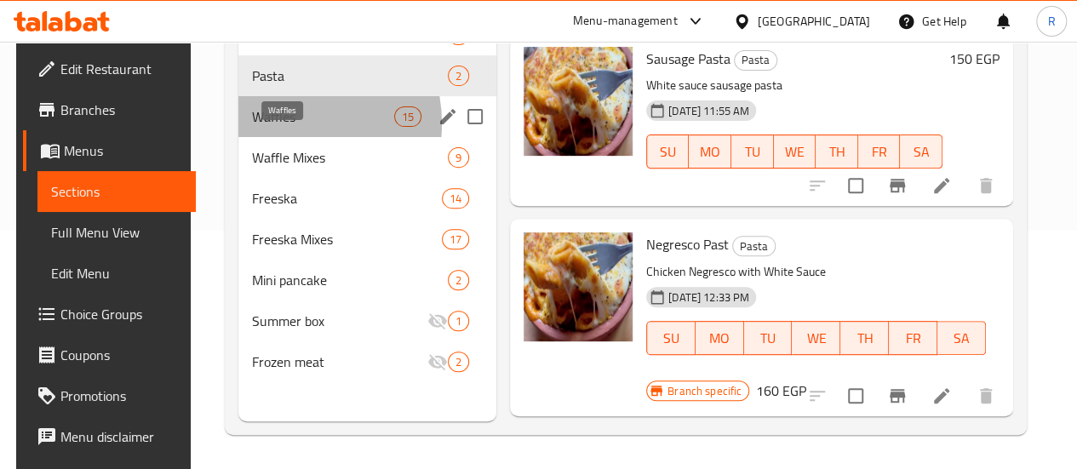
click at [276, 127] on span "Waffles" at bounding box center [323, 116] width 142 height 20
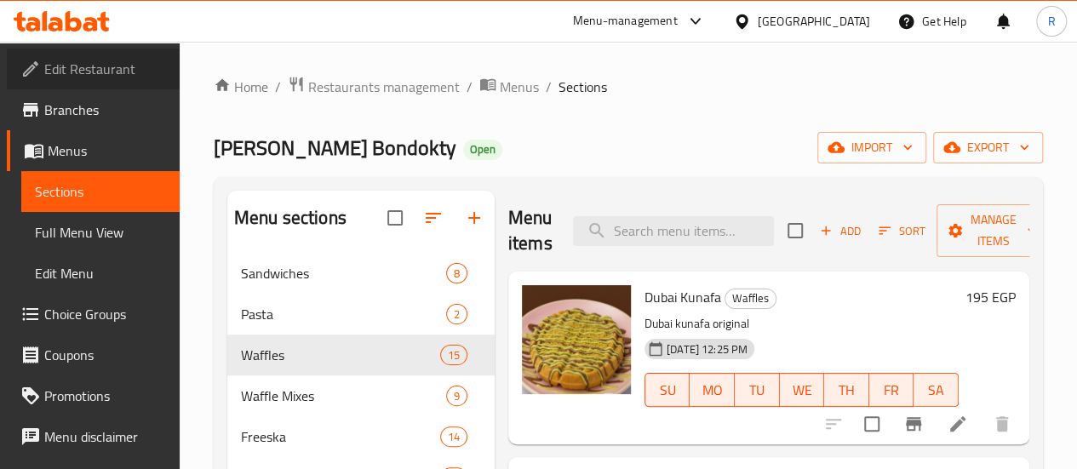
click at [109, 77] on span "Edit Restaurant" at bounding box center [105, 69] width 122 height 20
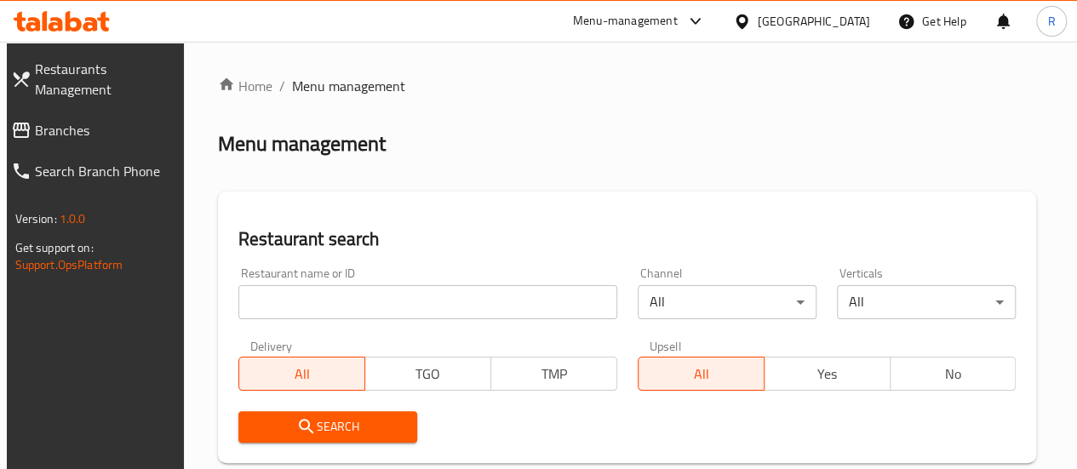
click at [678, 26] on div "Menu-management" at bounding box center [625, 21] width 105 height 20
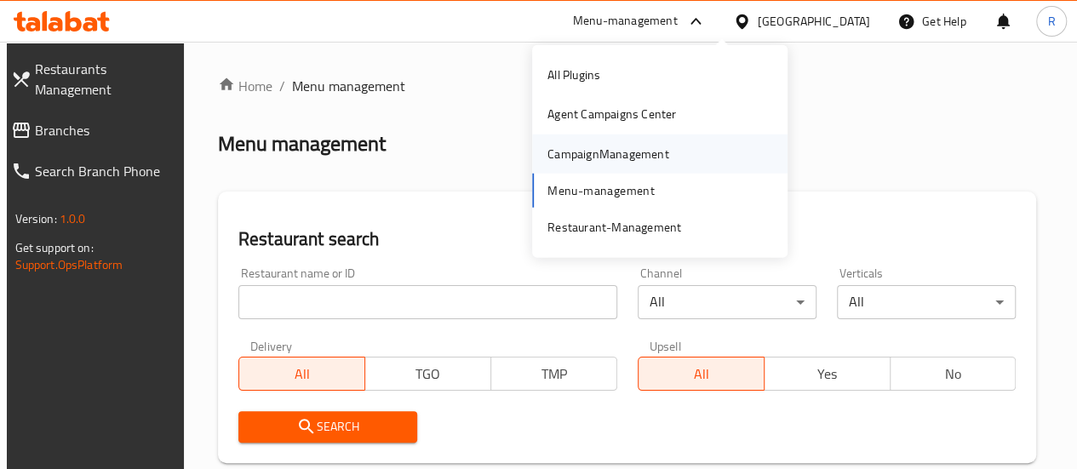
click at [620, 153] on div "CampaignManagement" at bounding box center [608, 153] width 122 height 19
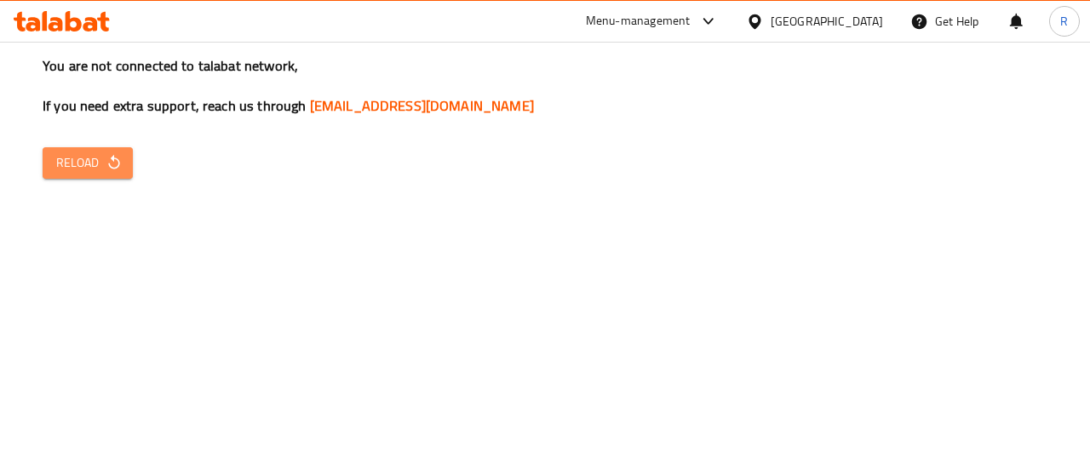
click at [125, 159] on button "Reload" at bounding box center [88, 162] width 90 height 31
click at [112, 164] on icon "button" at bounding box center [114, 162] width 17 height 17
click at [74, 156] on span "Reload" at bounding box center [87, 162] width 63 height 21
click at [107, 157] on icon "button" at bounding box center [114, 162] width 17 height 17
click at [95, 168] on span "Reload" at bounding box center [87, 162] width 63 height 21
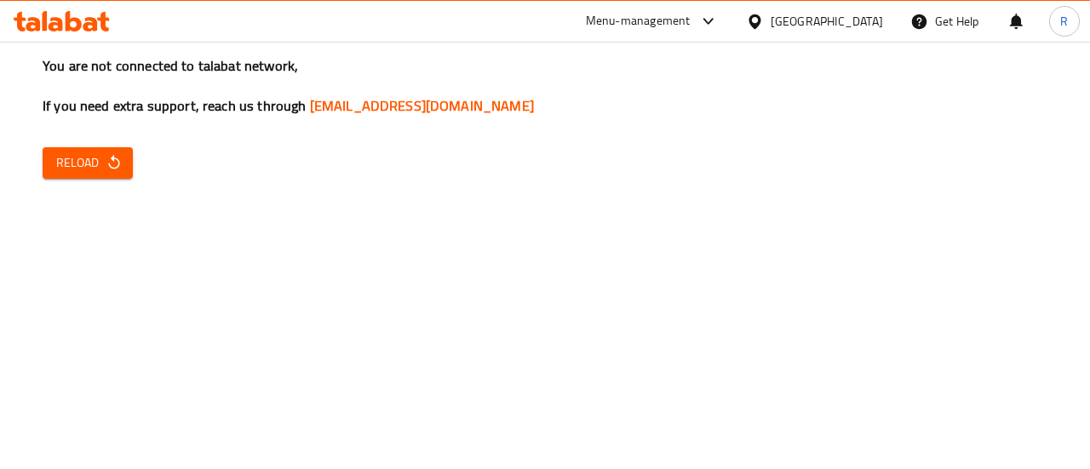
click at [112, 160] on icon "button" at bounding box center [113, 162] width 11 height 14
click at [953, 175] on div "You are not connected to talabat network, If you need extra support, reach us t…" at bounding box center [545, 234] width 1090 height 469
click at [84, 157] on span "Reload" at bounding box center [87, 162] width 63 height 21
click at [112, 166] on icon "button" at bounding box center [114, 162] width 17 height 17
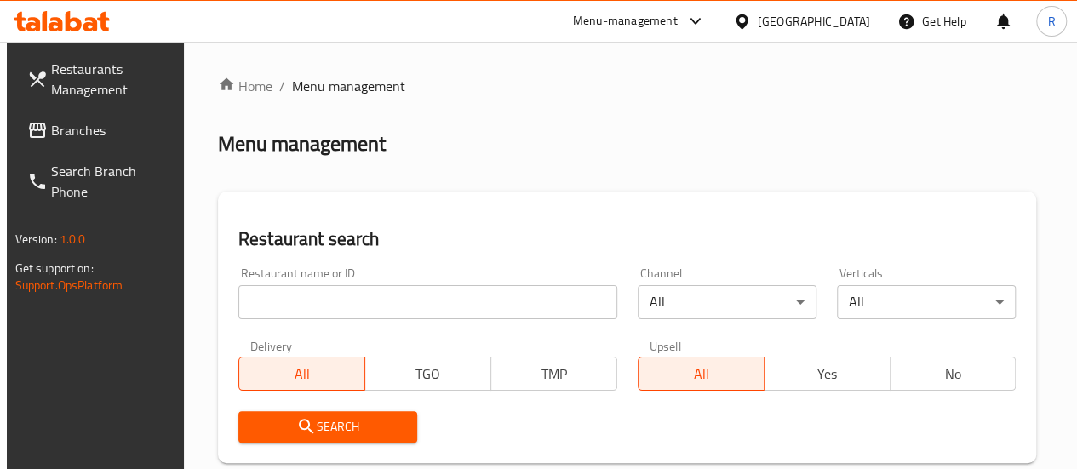
click at [330, 302] on input "search" at bounding box center [427, 302] width 379 height 34
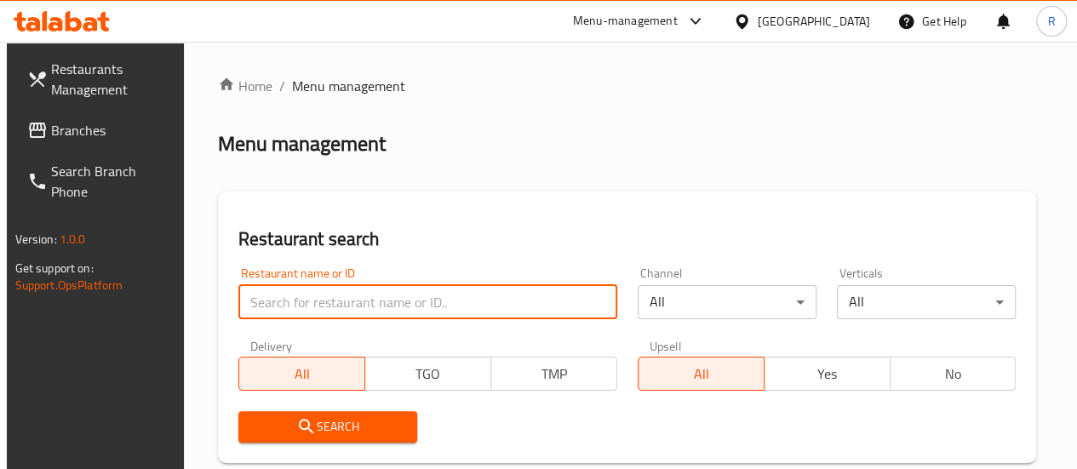
paste input "apple patiseerie"
click at [330, 302] on input "search" at bounding box center [427, 302] width 379 height 34
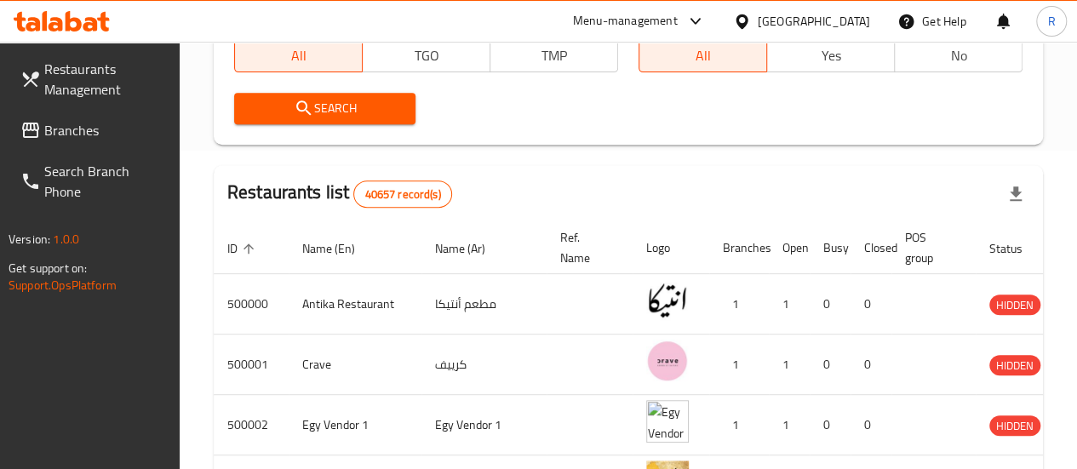
scroll to position [323, 0]
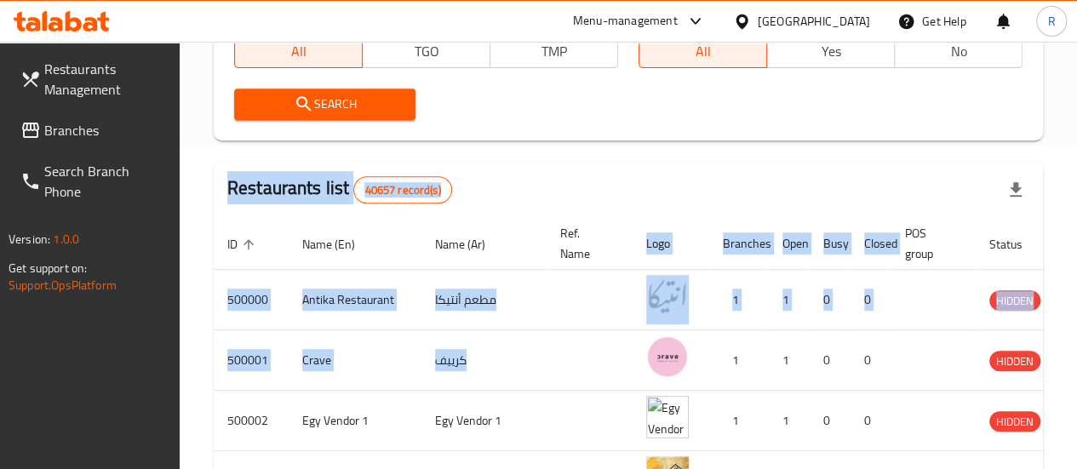
drag, startPoint x: 522, startPoint y: 364, endPoint x: 334, endPoint y: 96, distance: 327.6
click at [334, 96] on div "Home / Menu management Menu management Restaurant search Restaurant name or ID …" at bounding box center [628, 284] width 829 height 1062
click at [340, 99] on span "Search" at bounding box center [325, 104] width 155 height 21
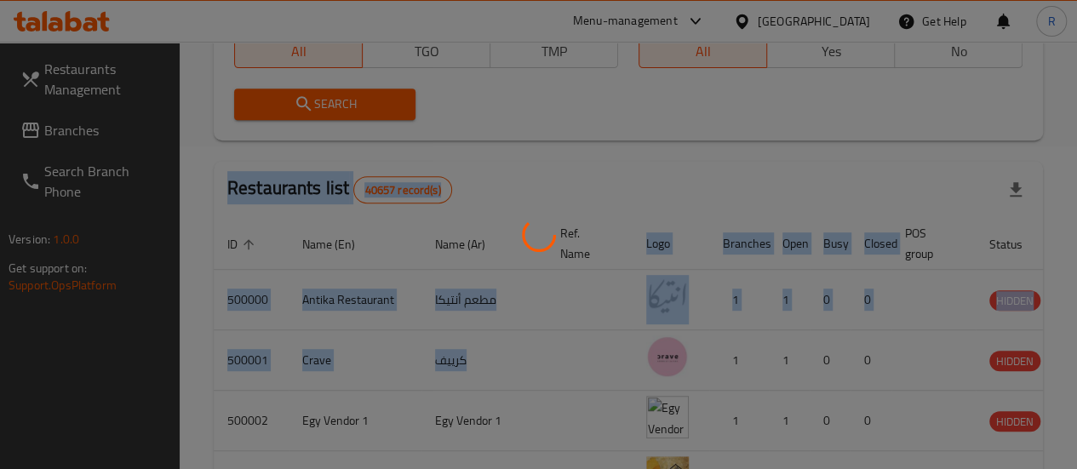
scroll to position [245, 0]
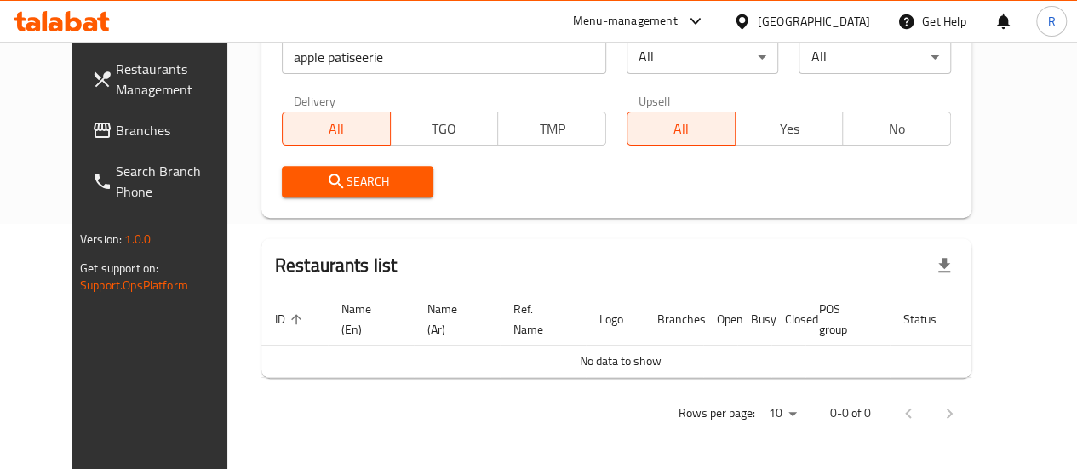
click at [495, 123] on div "Restaurant name or ID apple patiseerie Restaurant name or ID Channel All ​ Vert…" at bounding box center [617, 110] width 690 height 196
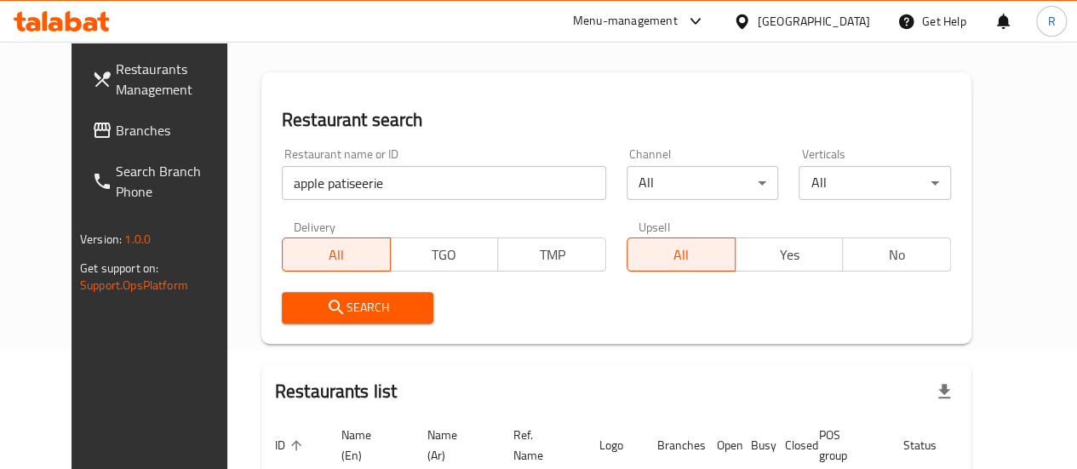
scroll to position [126, 0]
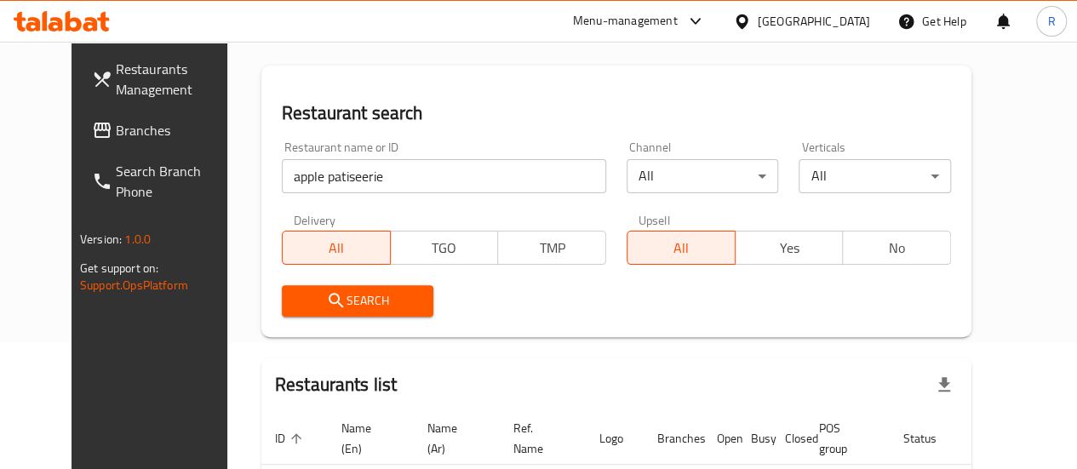
click at [324, 173] on input "apple patiseerie" at bounding box center [444, 176] width 324 height 34
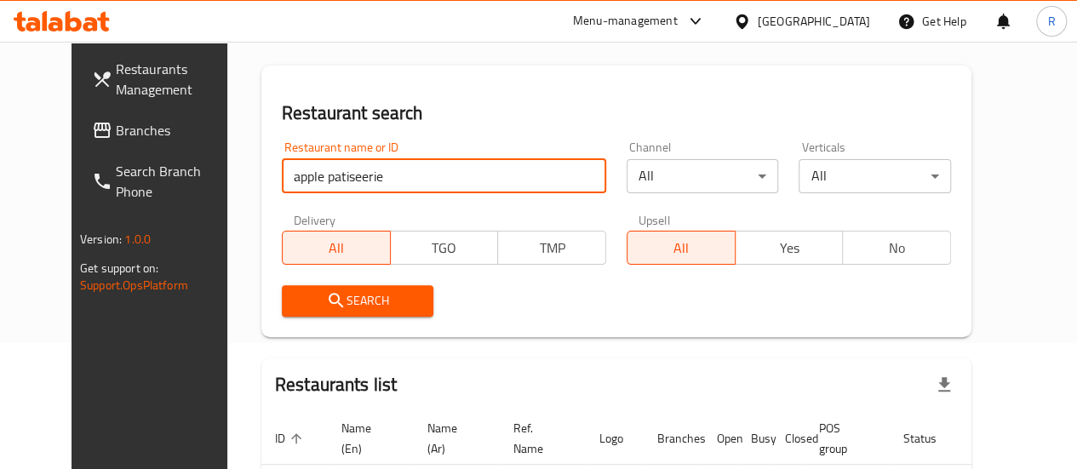
click at [324, 173] on input "apple patiseerie" at bounding box center [444, 176] width 324 height 34
type input "apple"
click at [337, 293] on span "Search" at bounding box center [357, 300] width 125 height 21
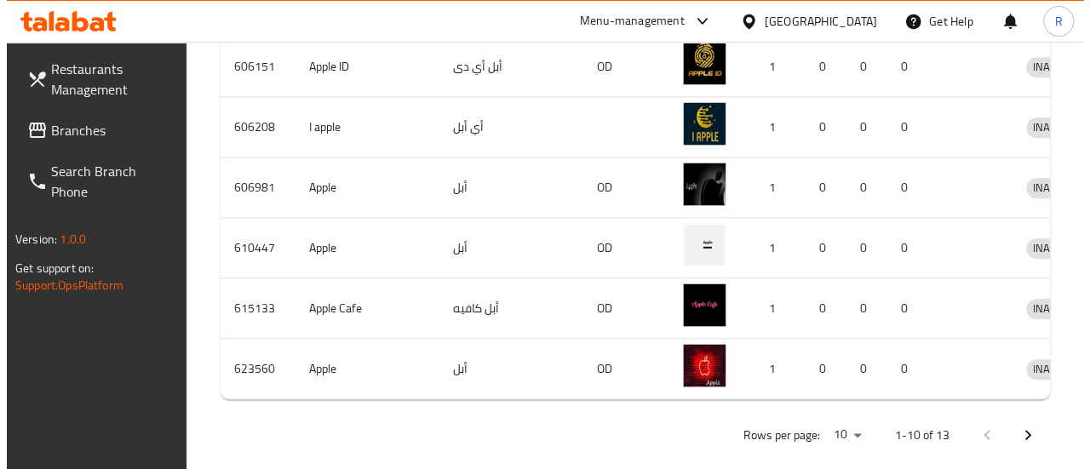
scroll to position [824, 0]
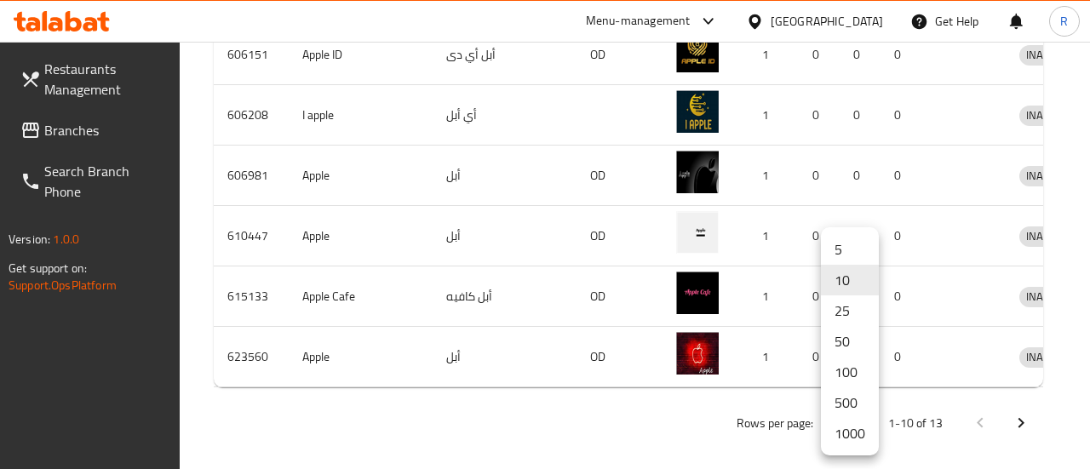
drag, startPoint x: 851, startPoint y: 416, endPoint x: 861, endPoint y: 409, distance: 11.6
click at [861, 409] on li "500" at bounding box center [850, 402] width 58 height 31
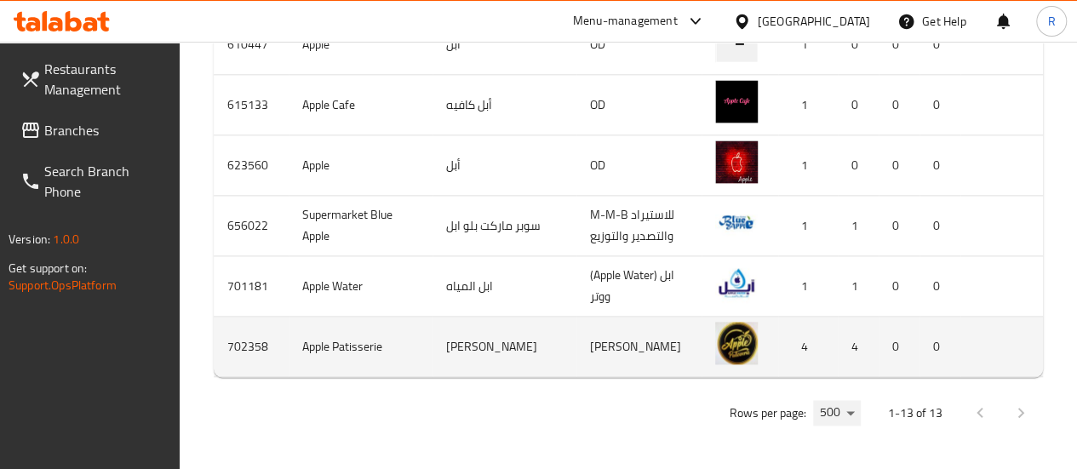
scroll to position [0, 10]
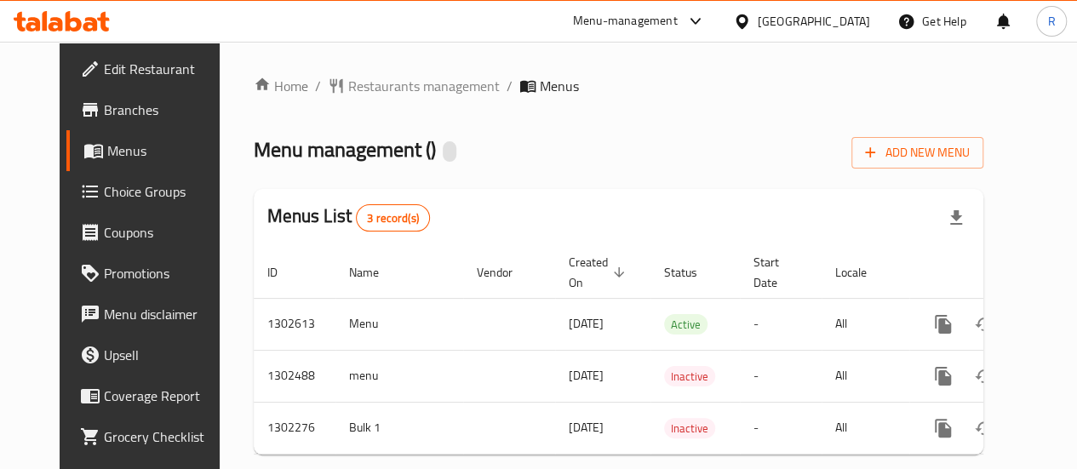
scroll to position [44, 0]
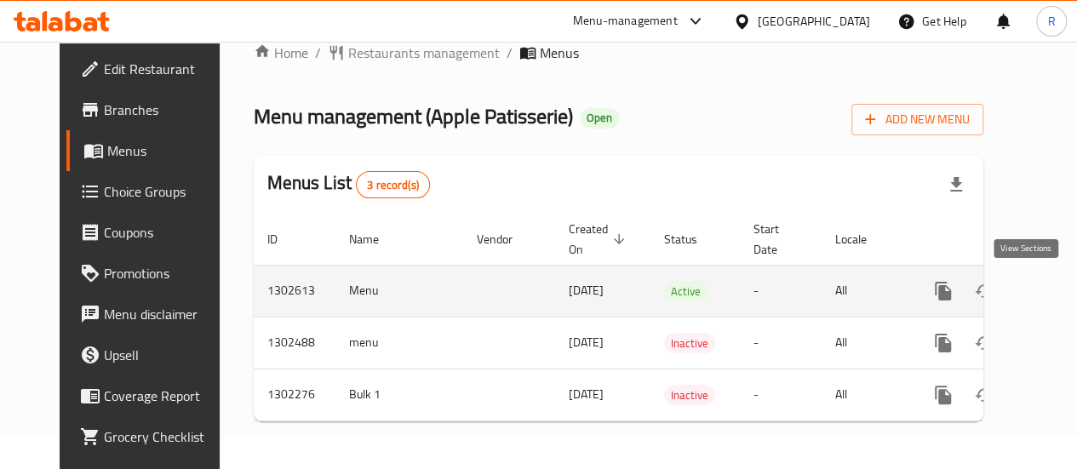
click at [1056, 281] on icon "enhanced table" at bounding box center [1066, 291] width 20 height 20
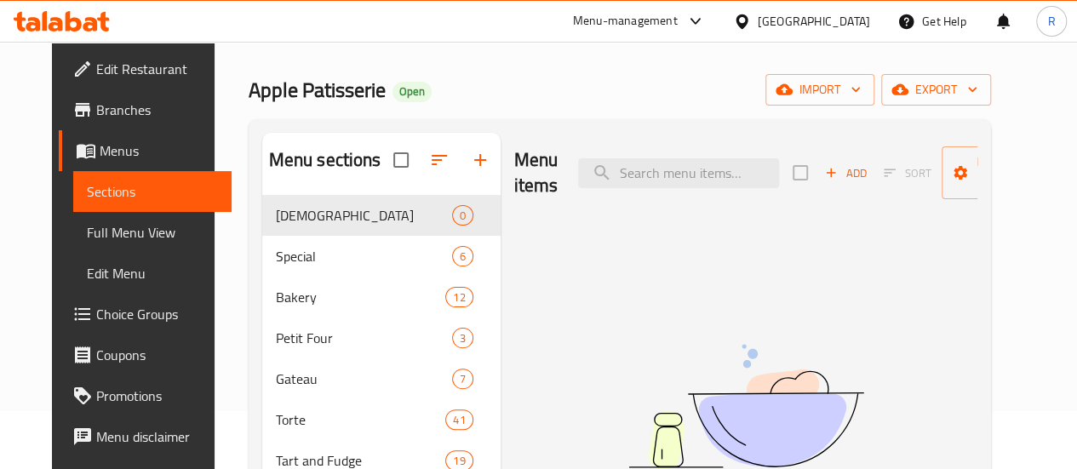
scroll to position [56, 0]
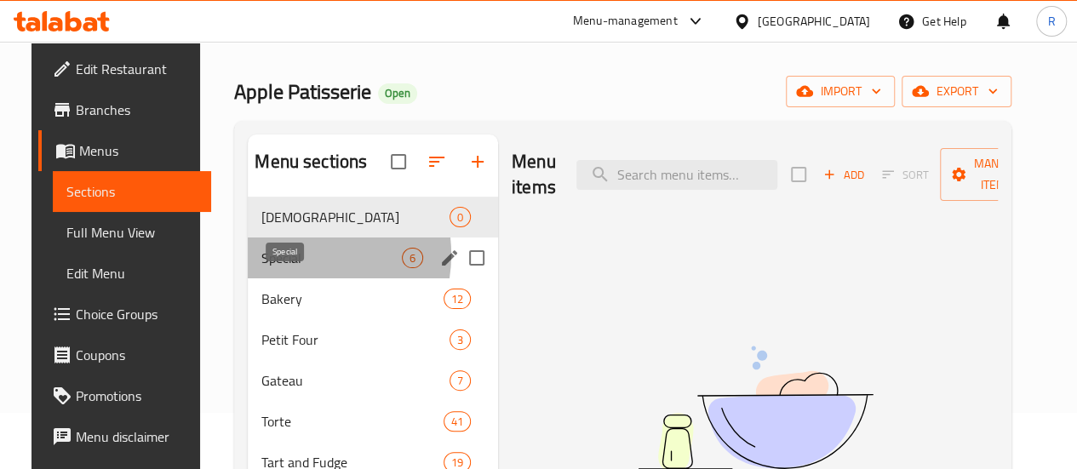
click at [274, 268] on span "Special" at bounding box center [331, 258] width 140 height 20
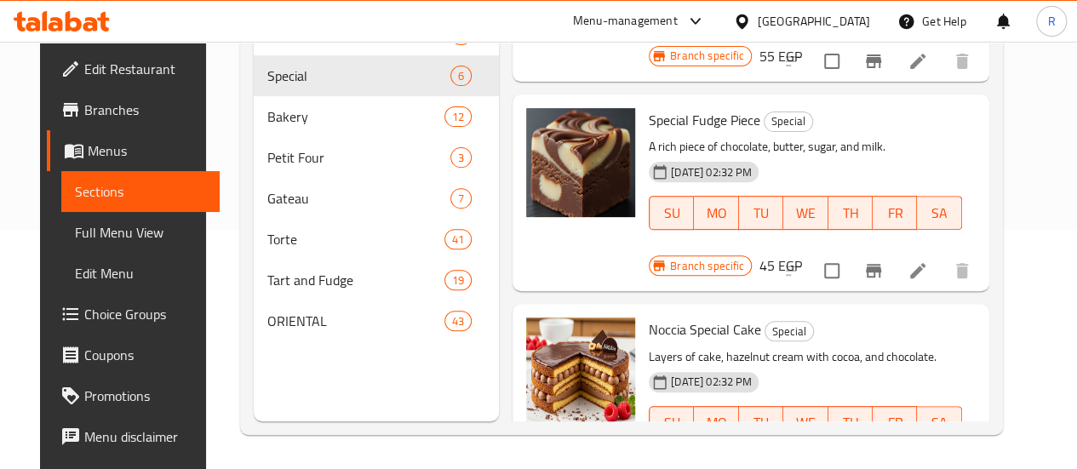
scroll to position [763, 0]
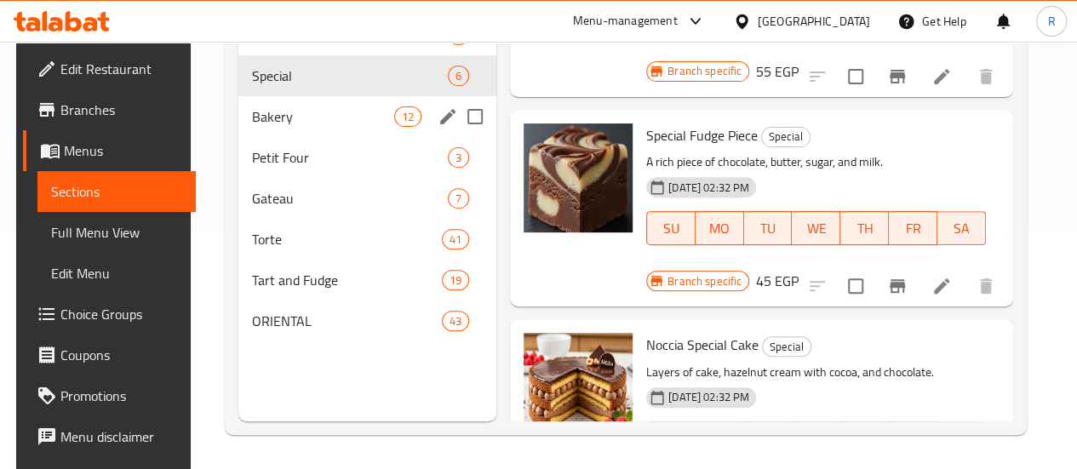
click at [256, 127] on span "Bakery" at bounding box center [323, 116] width 142 height 20
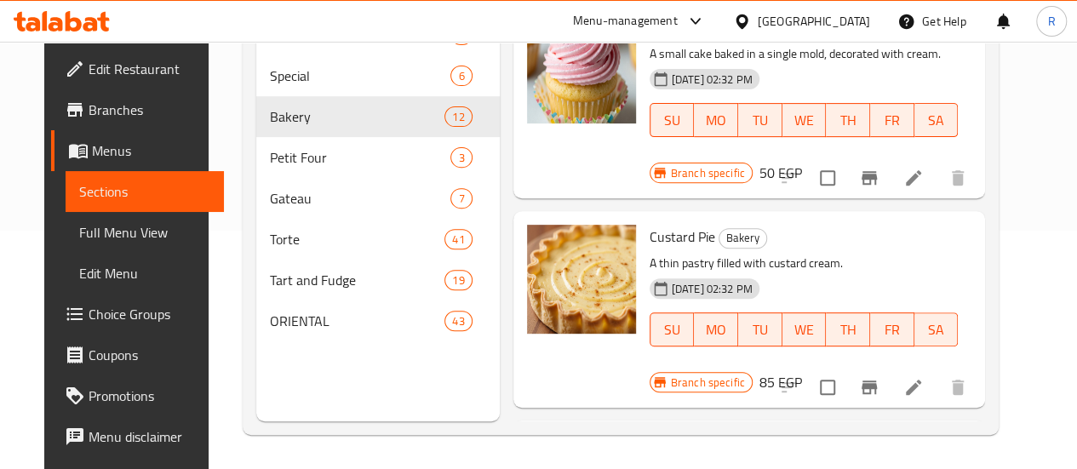
scroll to position [531, 0]
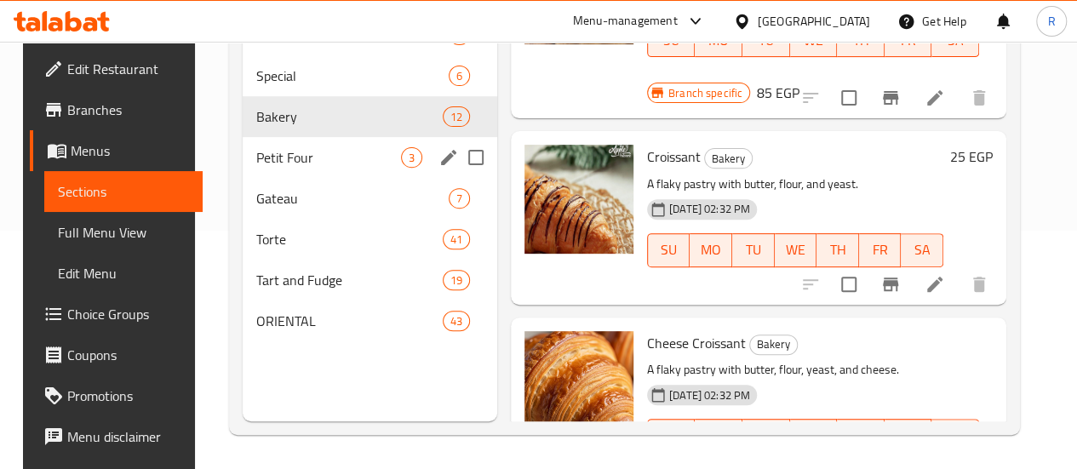
click at [261, 178] on div "Petit Four 3" at bounding box center [370, 157] width 255 height 41
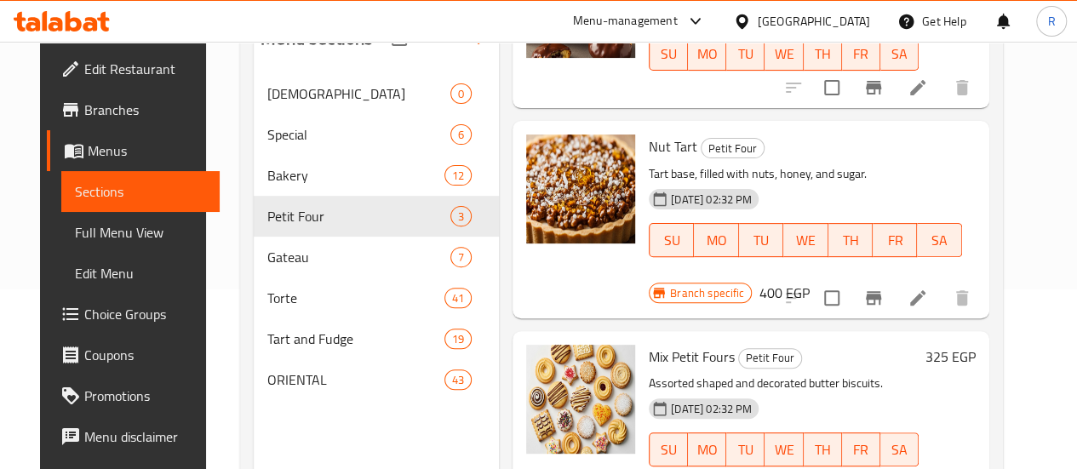
scroll to position [238, 0]
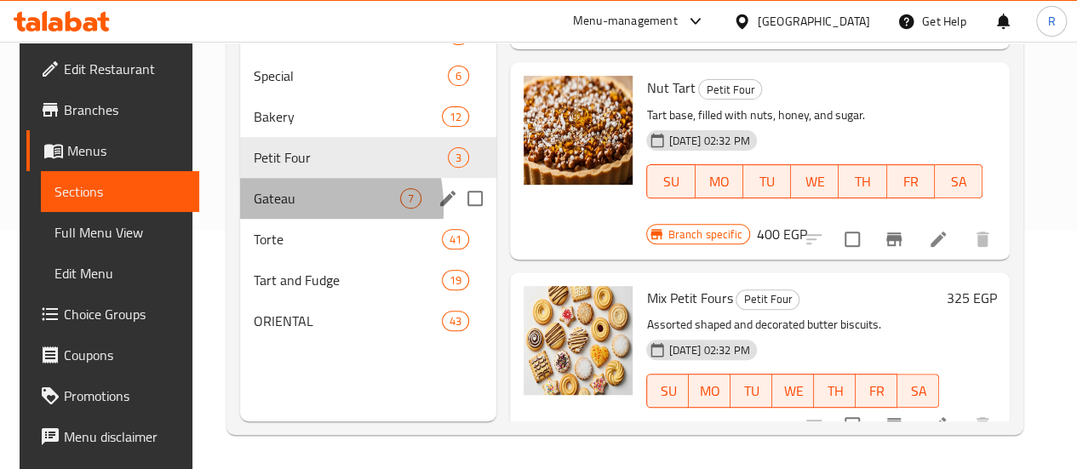
click at [257, 219] on div "Gateau 7" at bounding box center [368, 198] width 256 height 41
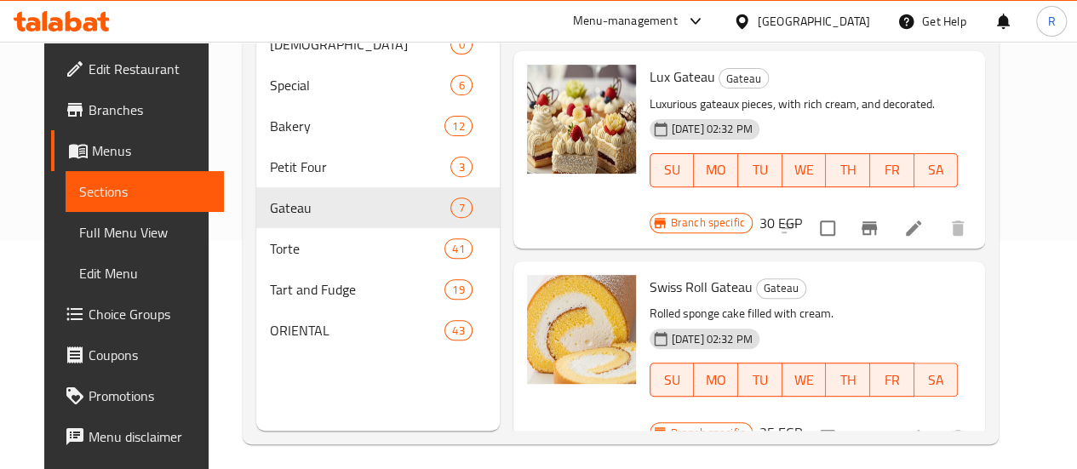
scroll to position [230, 0]
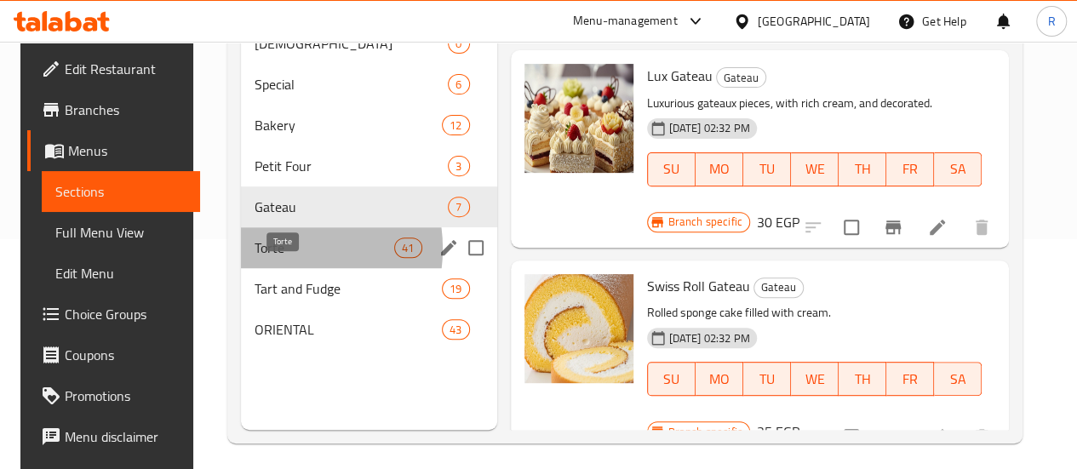
click at [272, 258] on span "Torte" at bounding box center [325, 248] width 140 height 20
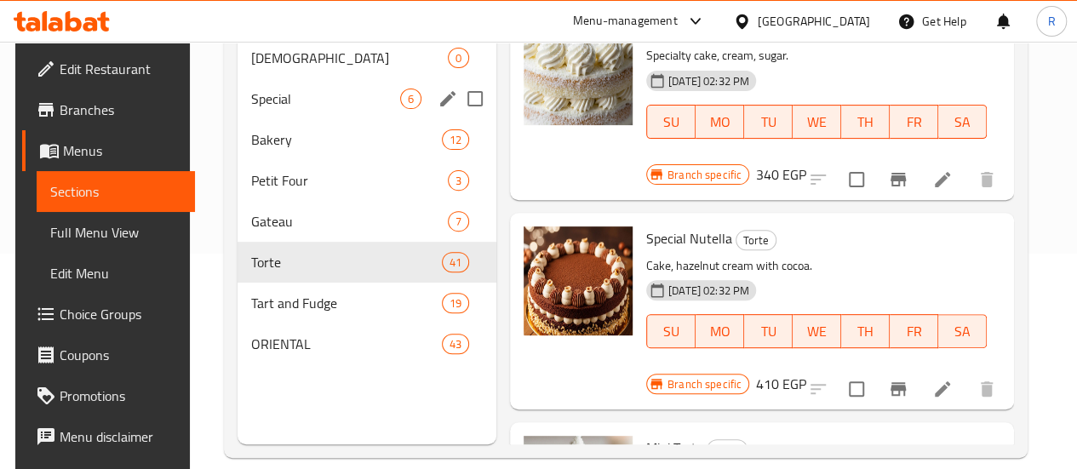
scroll to position [218, 0]
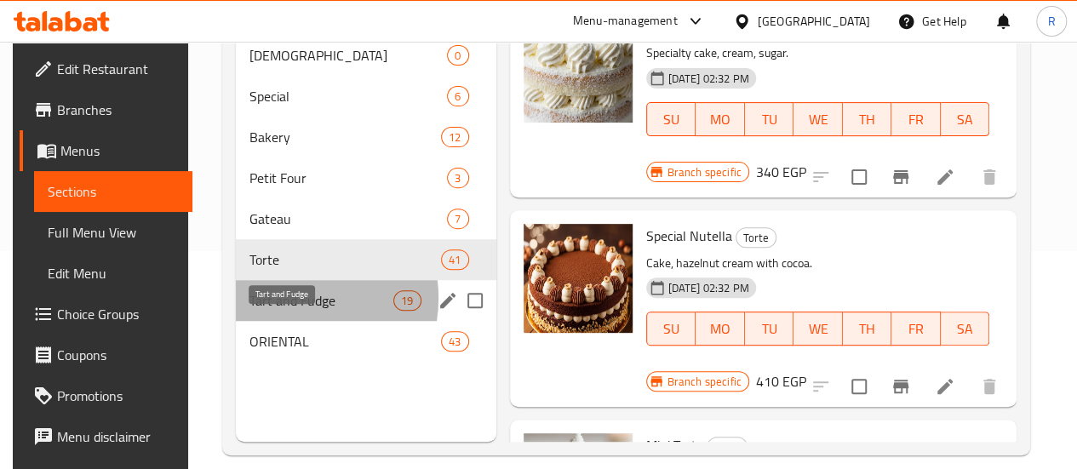
click at [278, 311] on span "Tart and Fudge" at bounding box center [321, 300] width 145 height 20
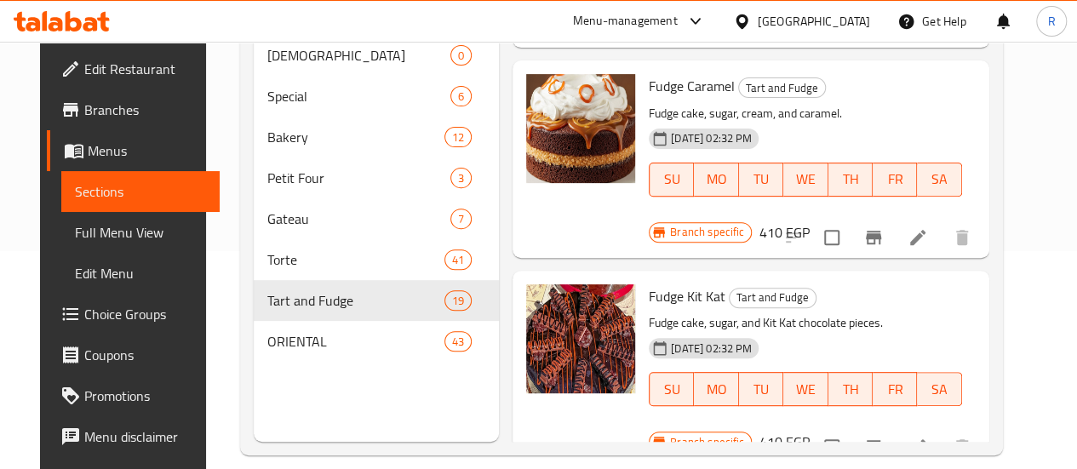
scroll to position [530, 0]
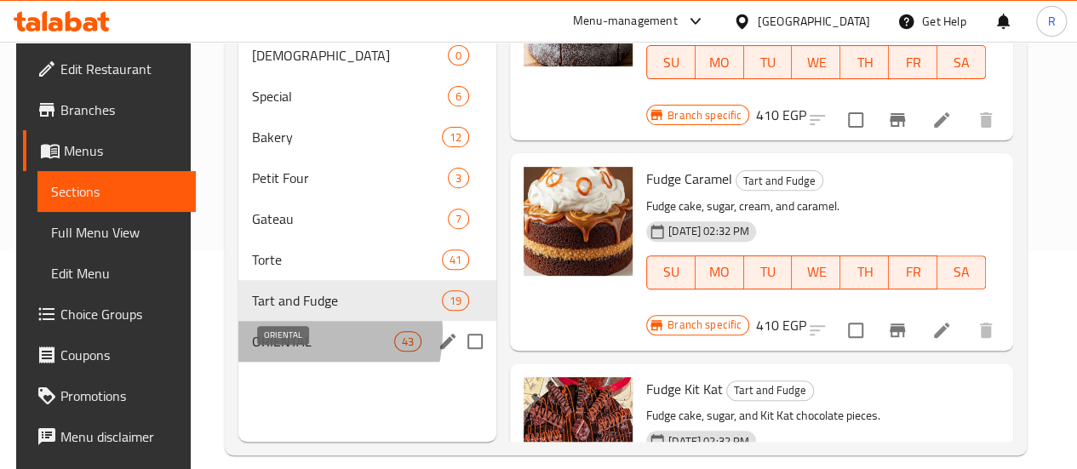
click at [298, 352] on span "ORIENTAL" at bounding box center [323, 341] width 142 height 20
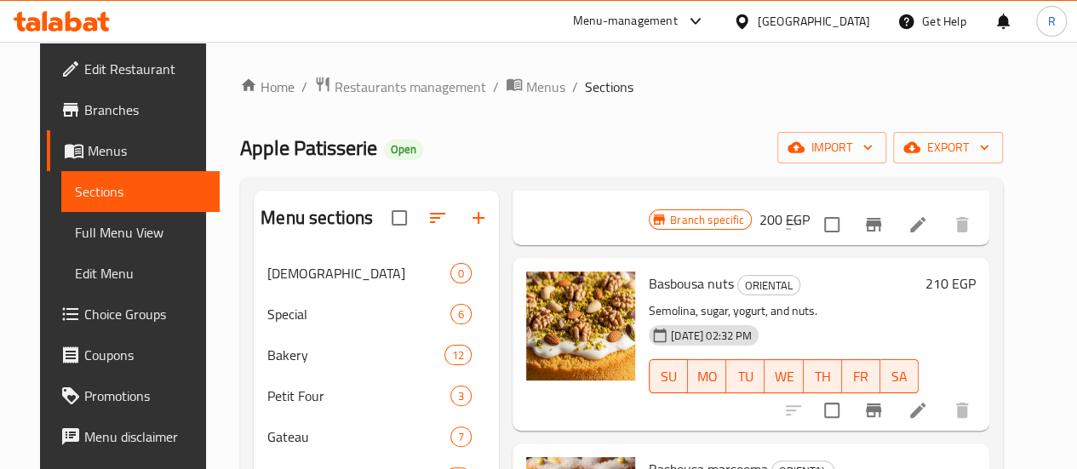
scroll to position [2320, 0]
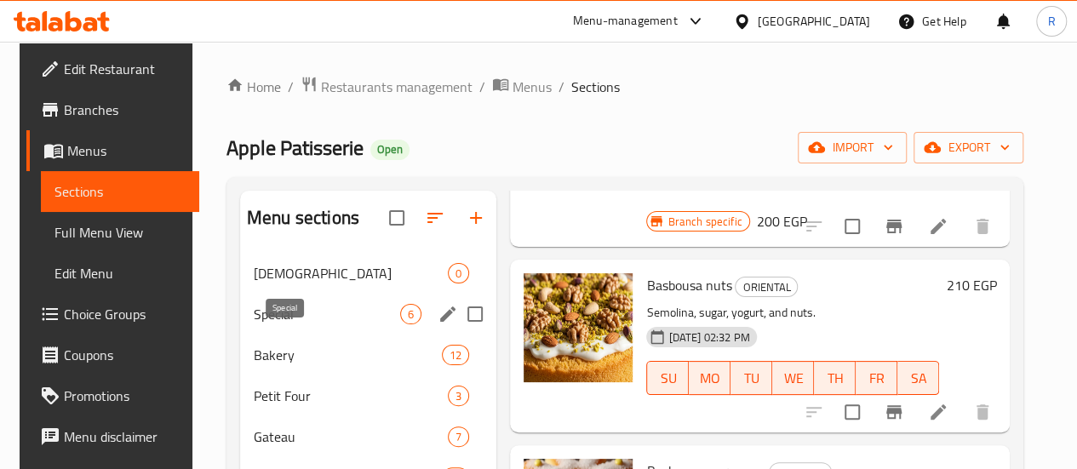
click at [280, 324] on span "Special" at bounding box center [327, 314] width 146 height 20
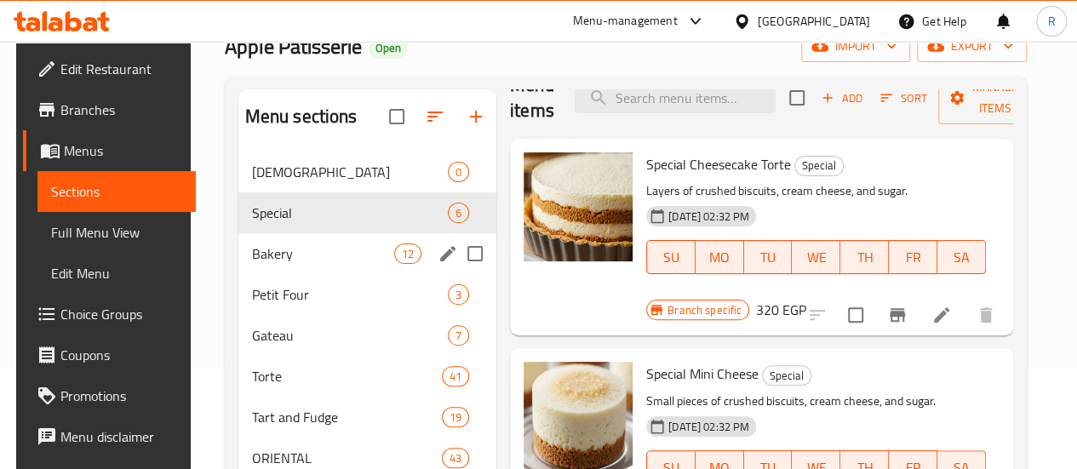
scroll to position [102, 0]
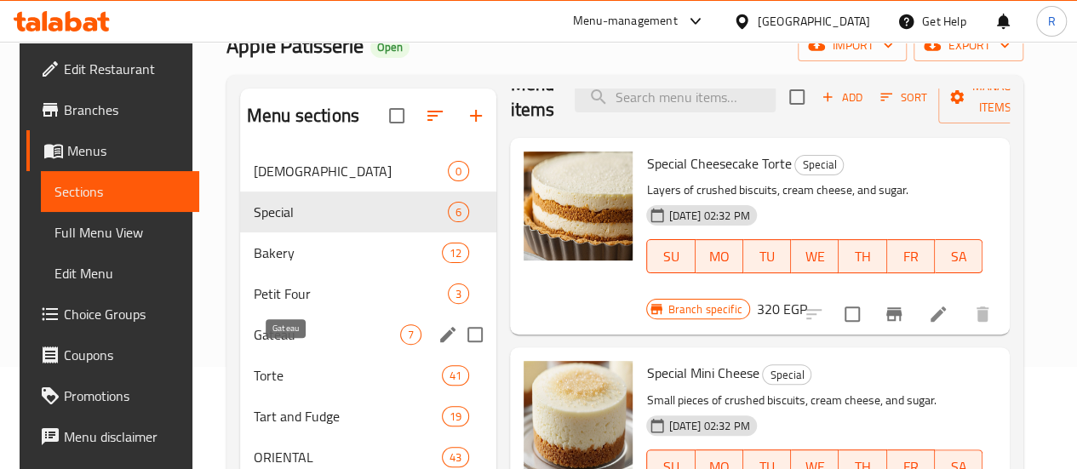
click at [276, 345] on span "Gateau" at bounding box center [327, 334] width 146 height 20
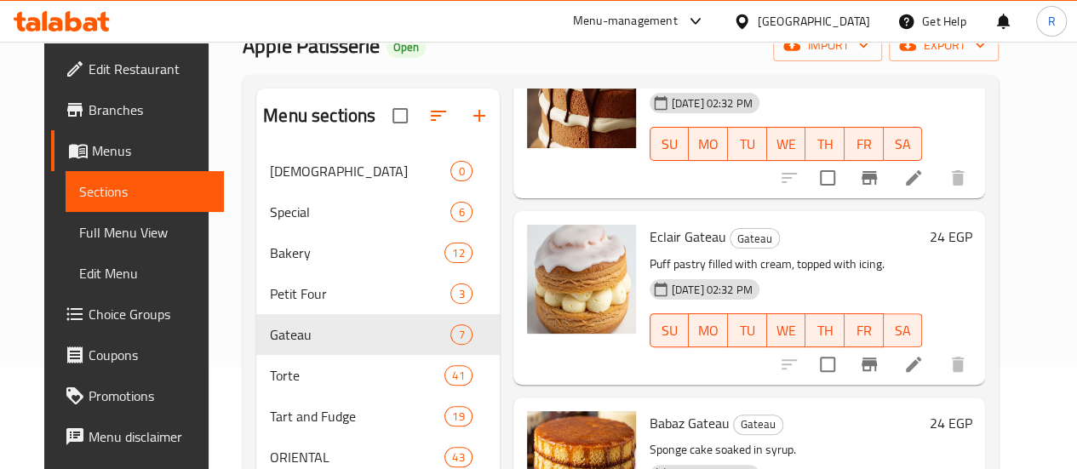
scroll to position [169, 0]
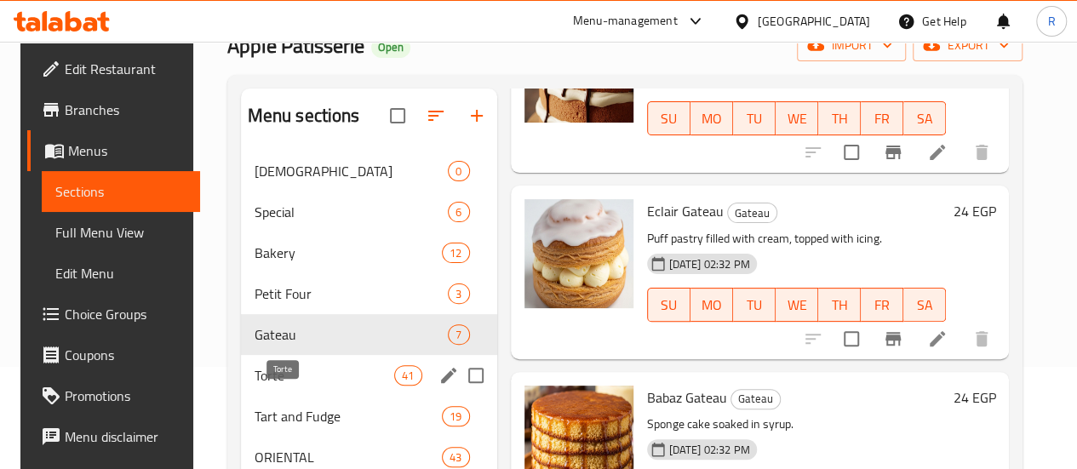
click at [264, 386] on span "Torte" at bounding box center [325, 375] width 140 height 20
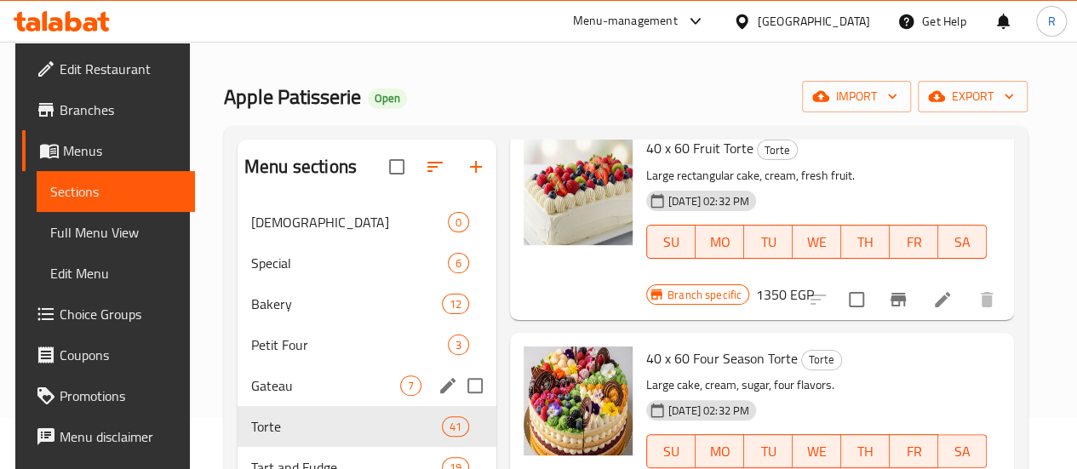
scroll to position [47, 0]
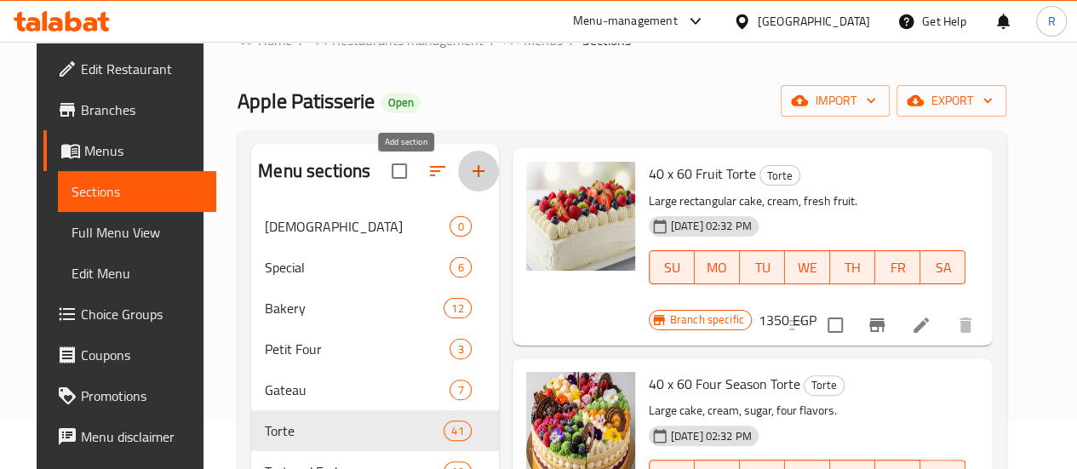
click at [472, 177] on icon "button" at bounding box center [478, 171] width 12 height 12
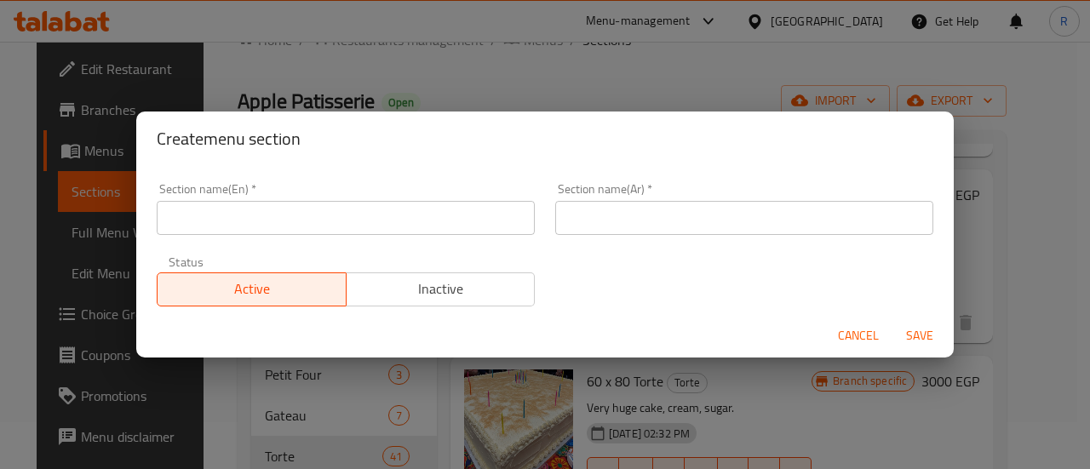
click at [330, 216] on input "text" at bounding box center [346, 218] width 378 height 34
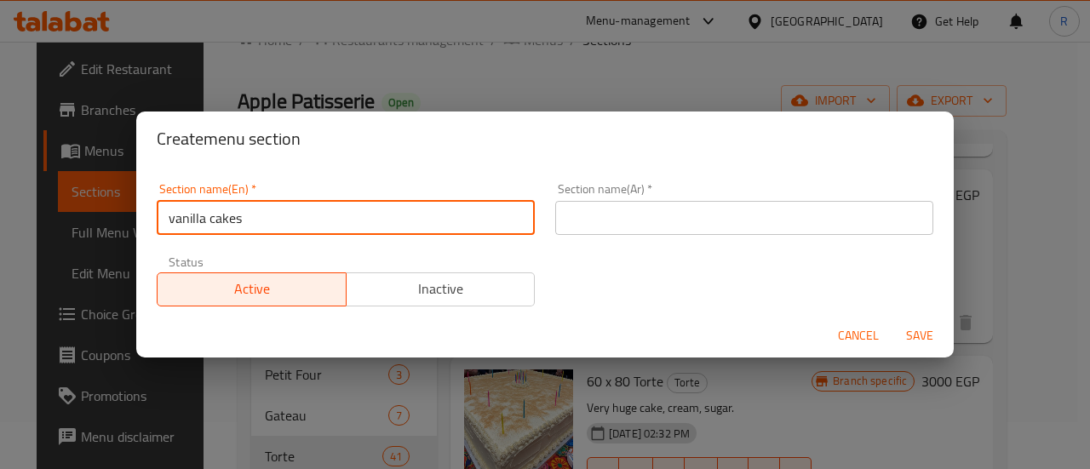
click at [330, 216] on input "vanilla cakes" at bounding box center [346, 218] width 378 height 34
click at [329, 220] on input "vanilla cakes" at bounding box center [346, 218] width 378 height 34
type input "vanilla torte"
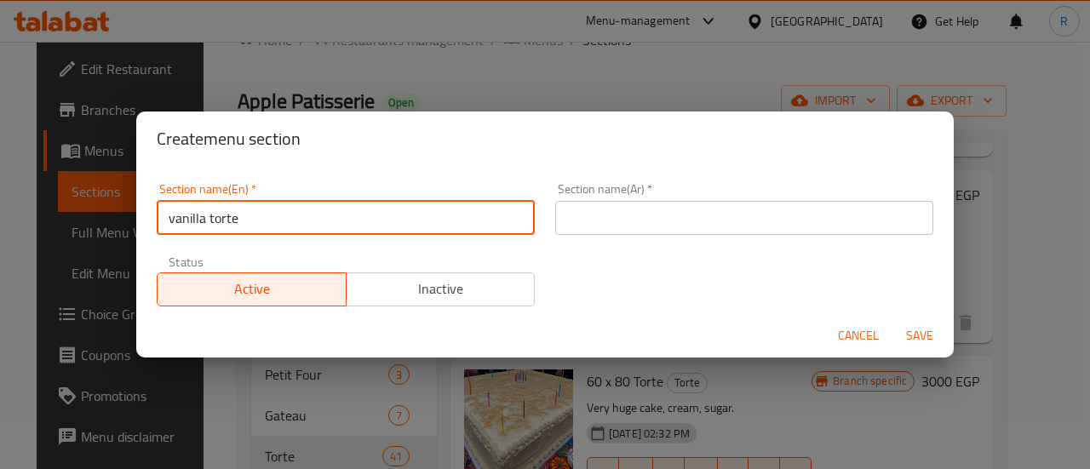
click at [641, 215] on input "text" at bounding box center [744, 218] width 378 height 34
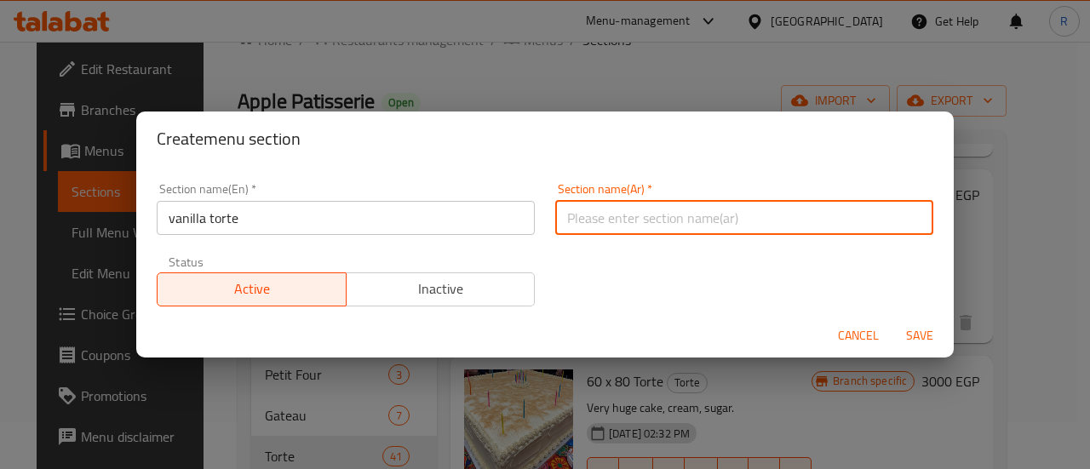
paste input "تورتة الفانيليا"
type input "تورتة الفانيليا"
click at [919, 332] on span "Save" at bounding box center [919, 335] width 41 height 21
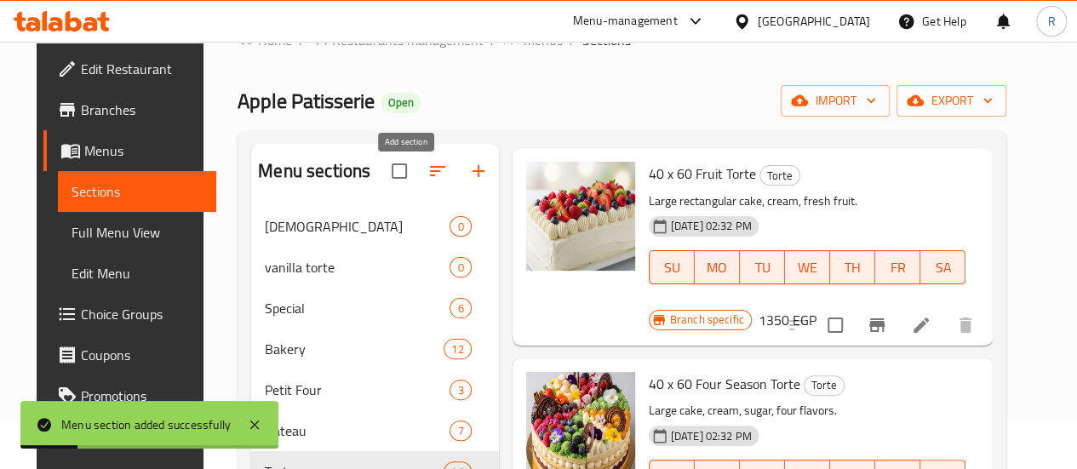
click at [468, 181] on icon "button" at bounding box center [478, 171] width 20 height 20
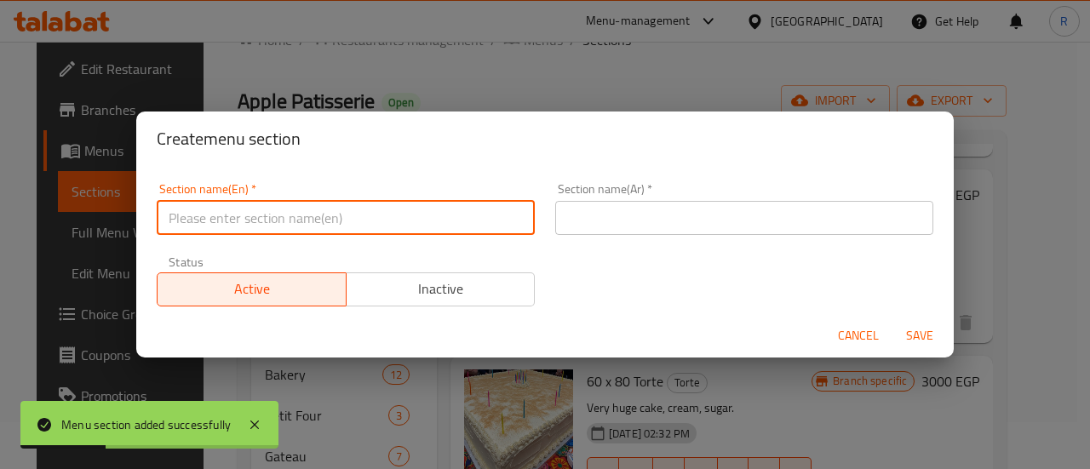
click at [330, 219] on input "text" at bounding box center [346, 218] width 378 height 34
click at [330, 219] on input "chocolate torte" at bounding box center [346, 218] width 378 height 34
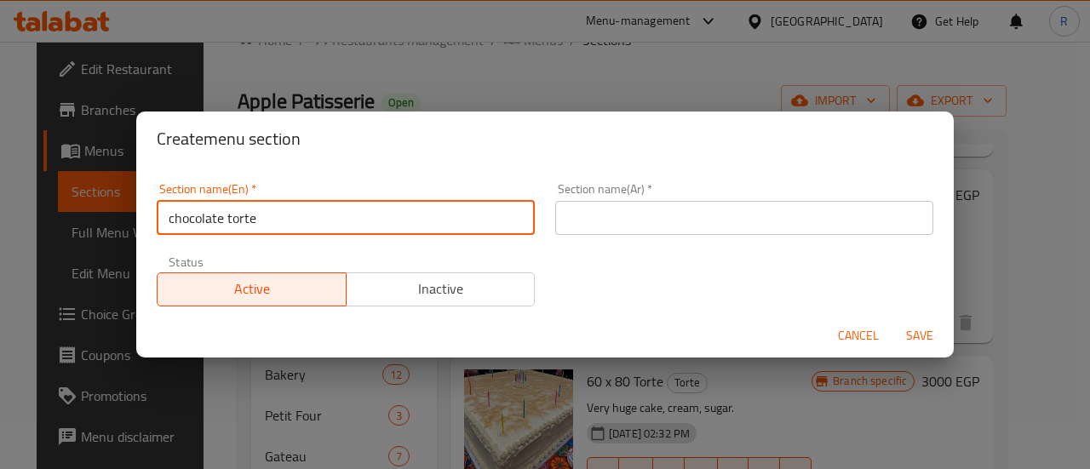
type input "chocolate torte"
click at [643, 226] on input "text" at bounding box center [744, 218] width 378 height 34
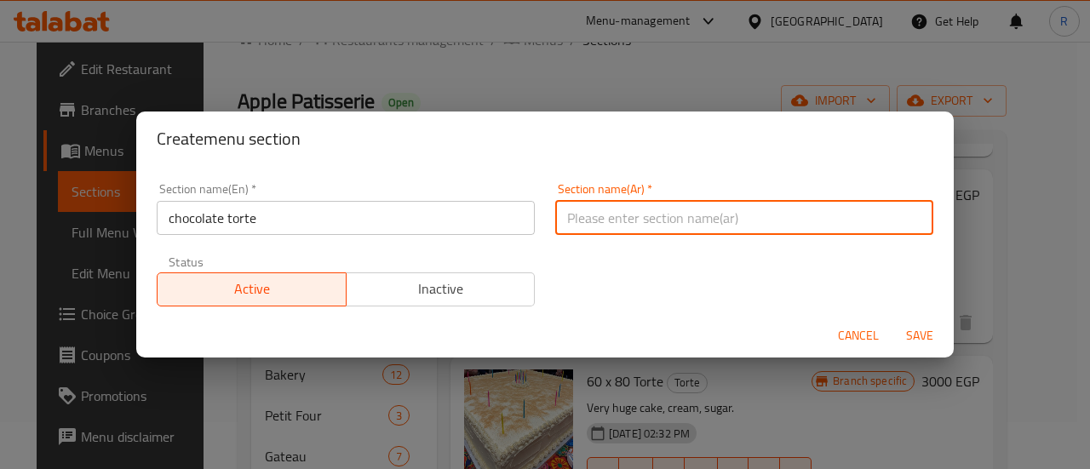
paste input "تورتة الشوكولاتة"
type input "تورتة الشوكولاتة"
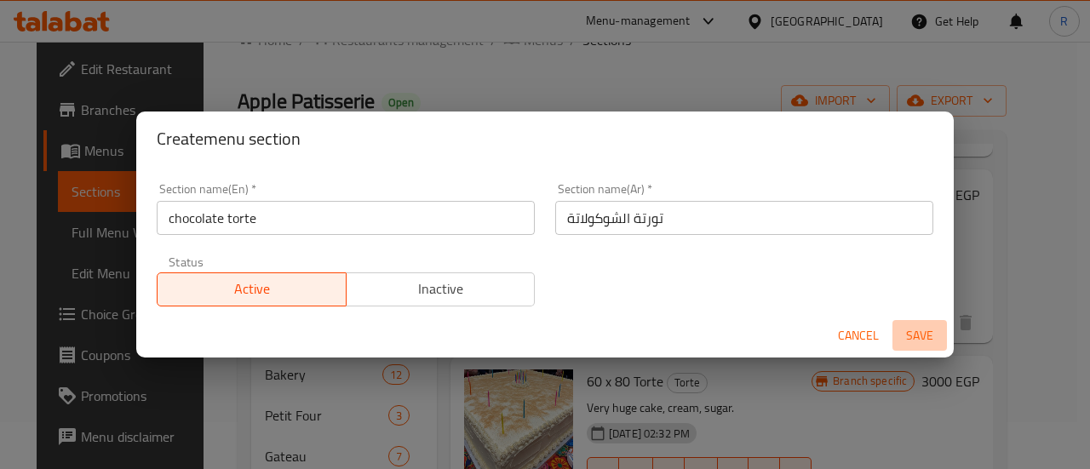
click at [918, 336] on span "Save" at bounding box center [919, 335] width 41 height 21
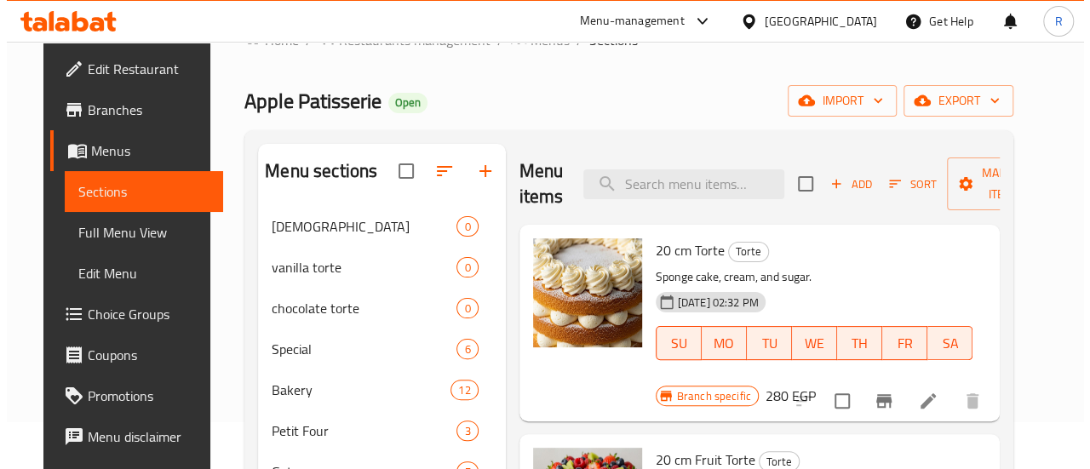
scroll to position [0, 0]
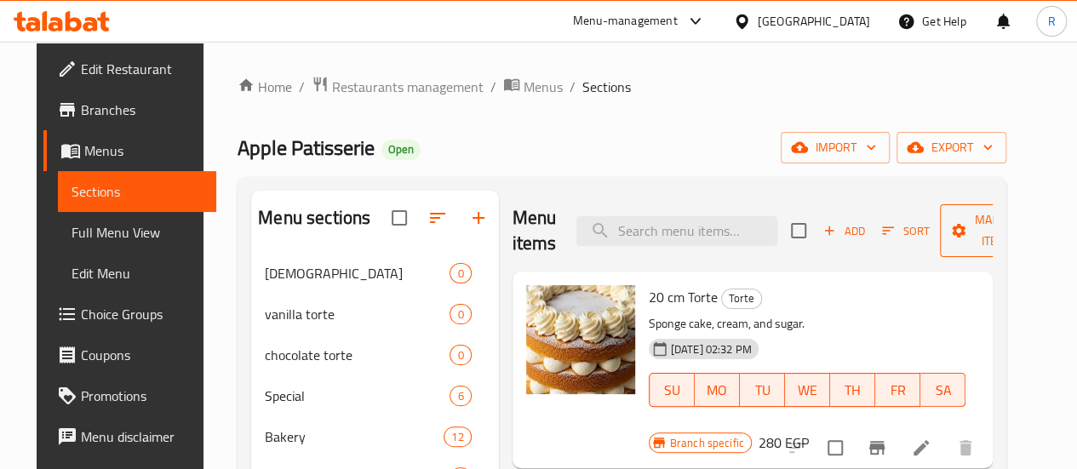
click at [1027, 229] on icon "button" at bounding box center [1035, 230] width 17 height 17
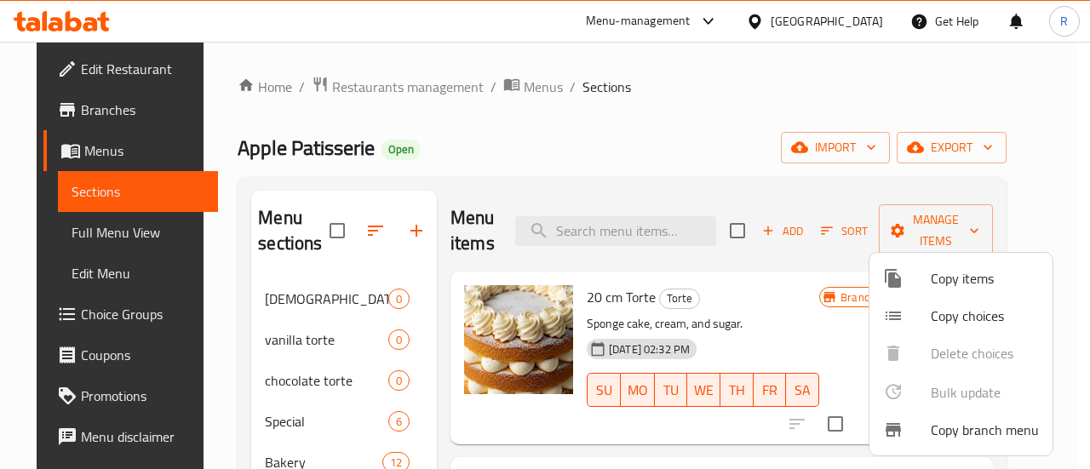
click at [953, 278] on span "Copy items" at bounding box center [985, 278] width 108 height 20
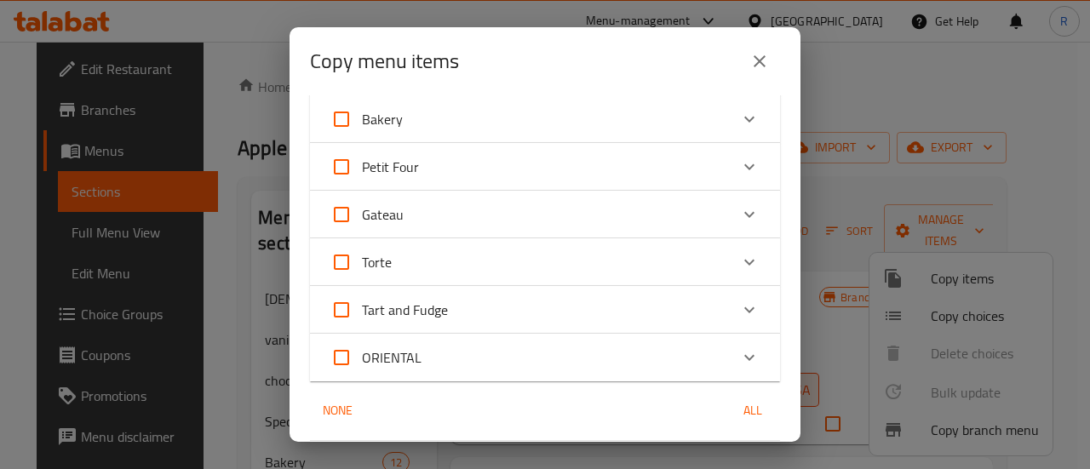
scroll to position [102, 0]
click at [582, 253] on div "Torte" at bounding box center [529, 261] width 398 height 41
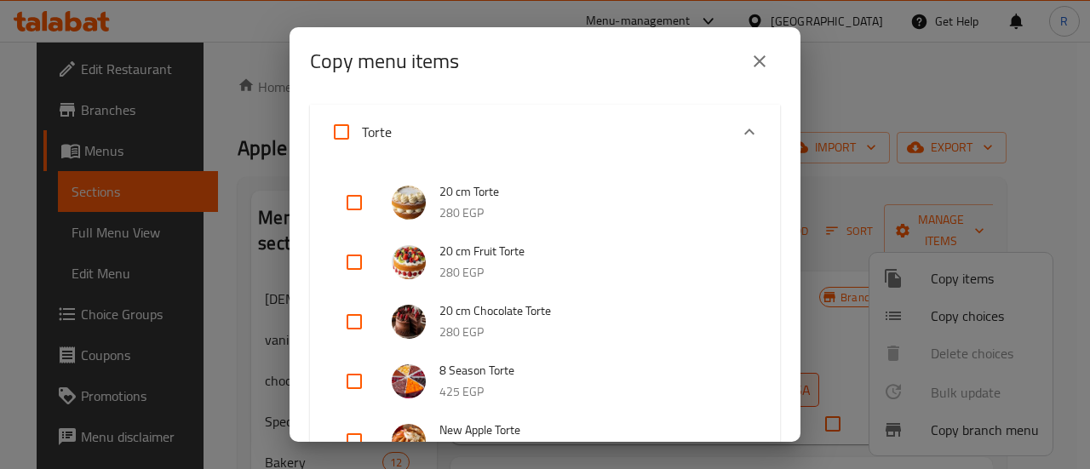
scroll to position [269, 0]
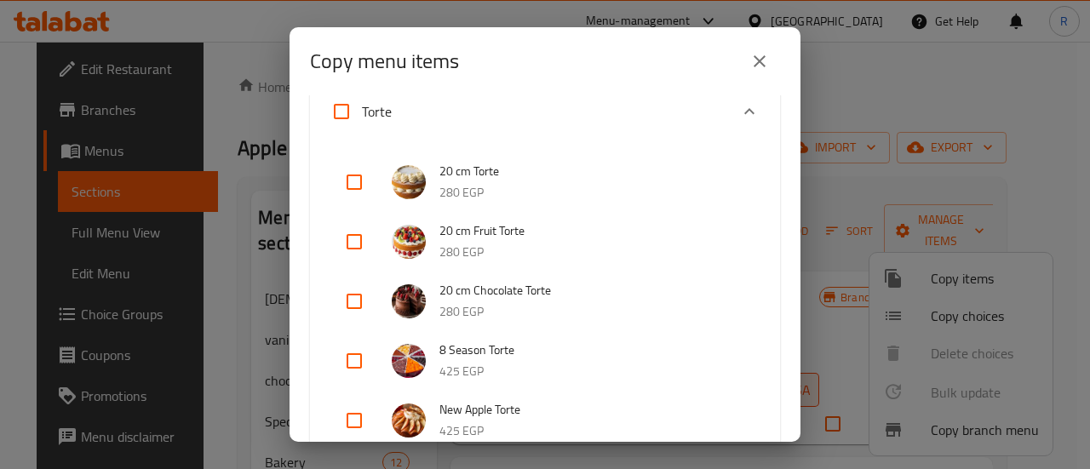
click at [360, 181] on input "checkbox" at bounding box center [354, 182] width 41 height 41
checkbox input "true"
click at [356, 245] on input "checkbox" at bounding box center [354, 241] width 41 height 41
checkbox input "true"
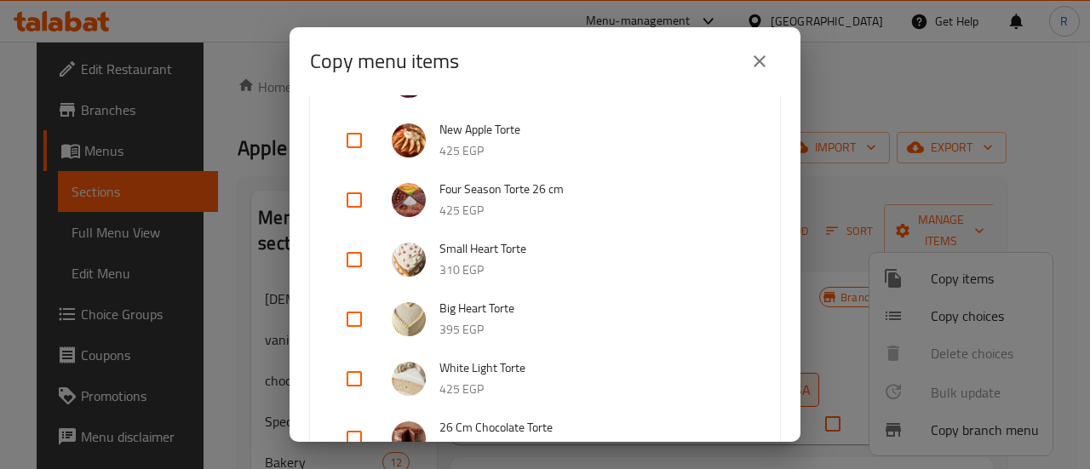
scroll to position [551, 0]
click at [351, 258] on input "checkbox" at bounding box center [354, 258] width 41 height 41
checkbox input "true"
click at [352, 322] on input "checkbox" at bounding box center [354, 317] width 41 height 41
checkbox input "true"
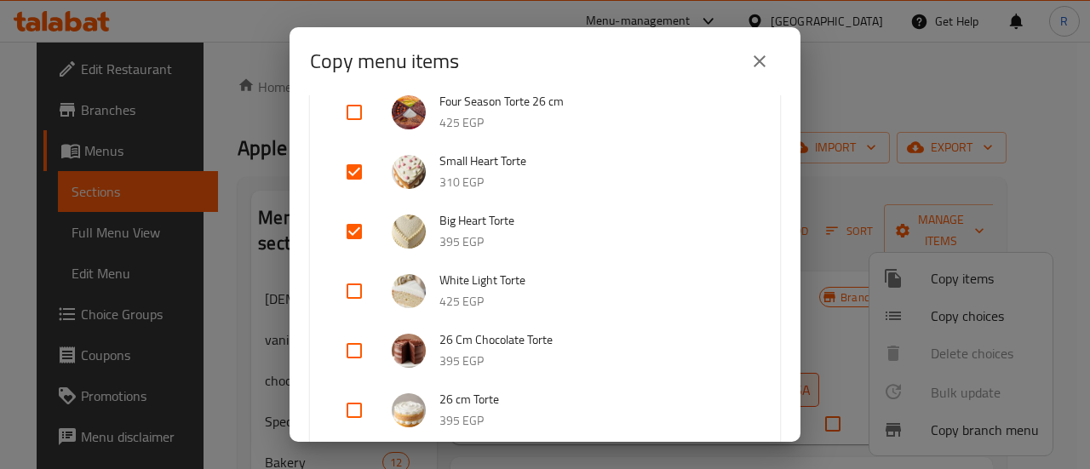
scroll to position [641, 0]
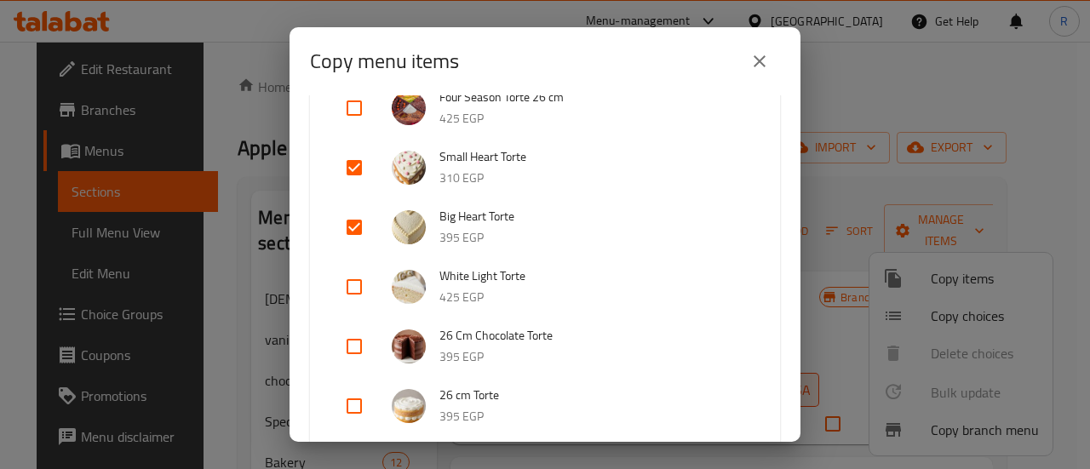
click at [356, 279] on input "checkbox" at bounding box center [354, 286] width 41 height 41
checkbox input "true"
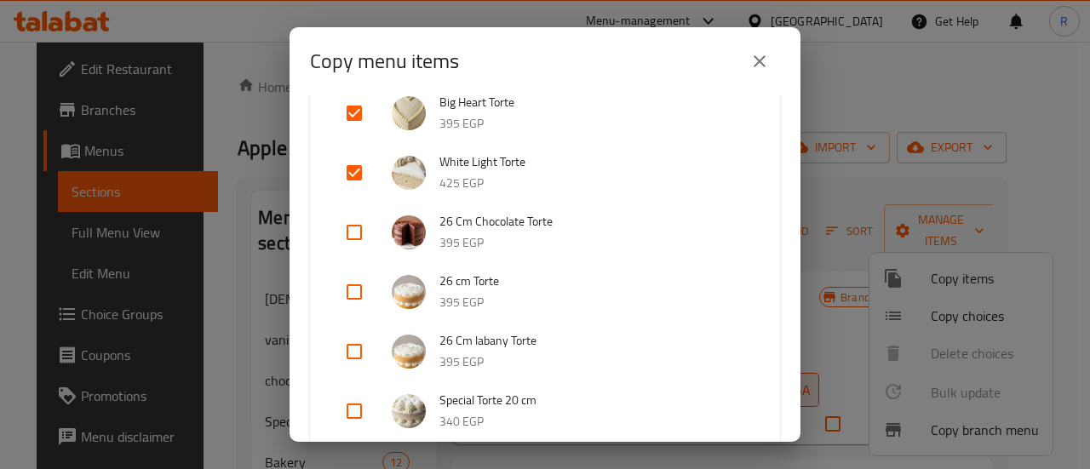
scroll to position [759, 0]
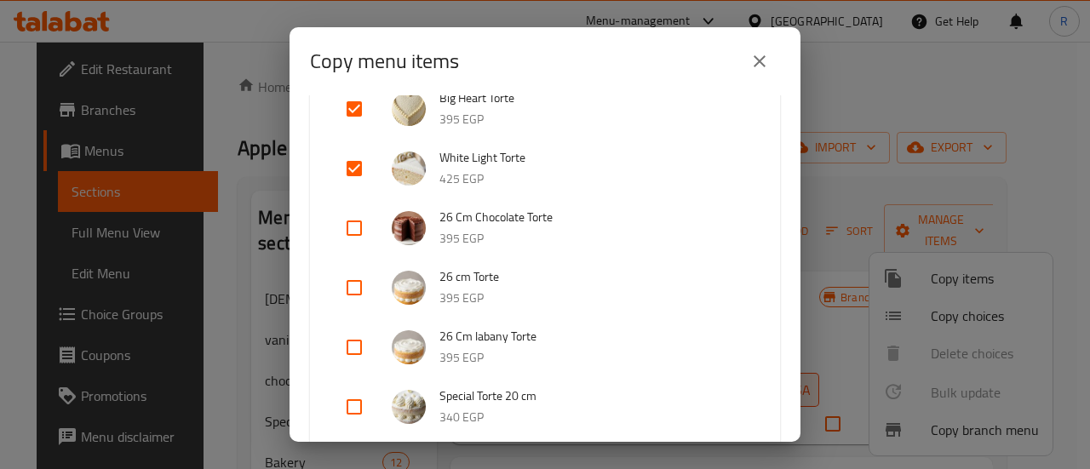
click at [353, 283] on input "checkbox" at bounding box center [354, 287] width 41 height 41
checkbox input "true"
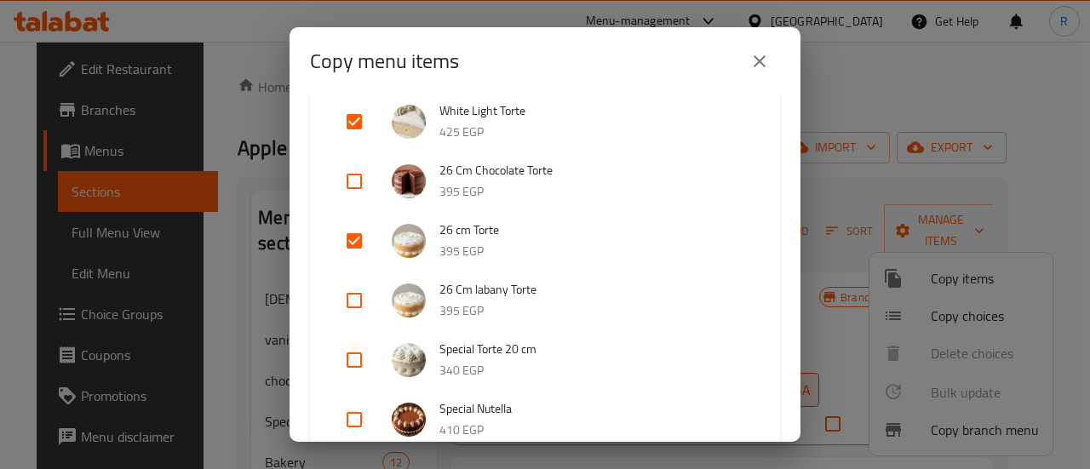
scroll to position [809, 0]
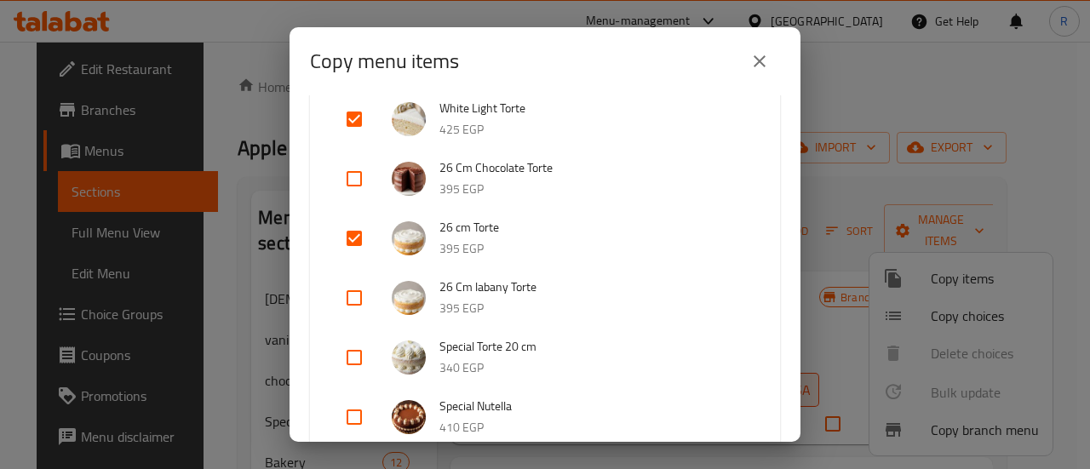
click at [354, 301] on input "checkbox" at bounding box center [354, 298] width 41 height 41
checkbox input "true"
click at [354, 352] on input "checkbox" at bounding box center [354, 357] width 41 height 41
checkbox input "true"
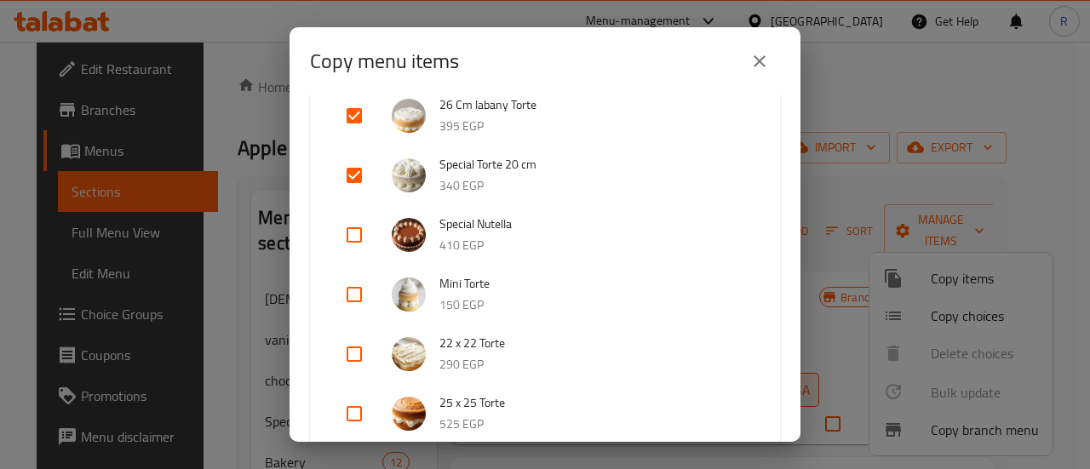
scroll to position [1001, 0]
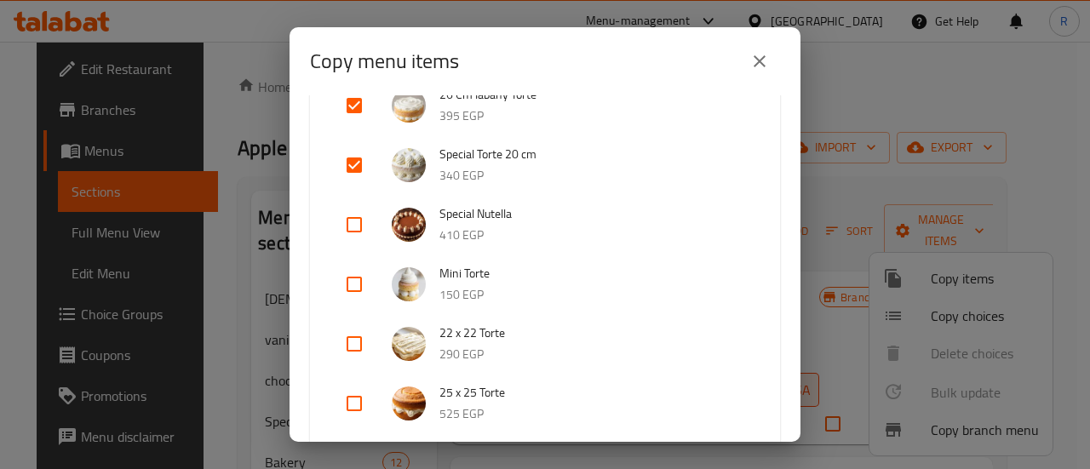
click at [356, 289] on input "checkbox" at bounding box center [354, 284] width 41 height 41
checkbox input "true"
click at [355, 345] on input "checkbox" at bounding box center [354, 344] width 41 height 41
checkbox input "true"
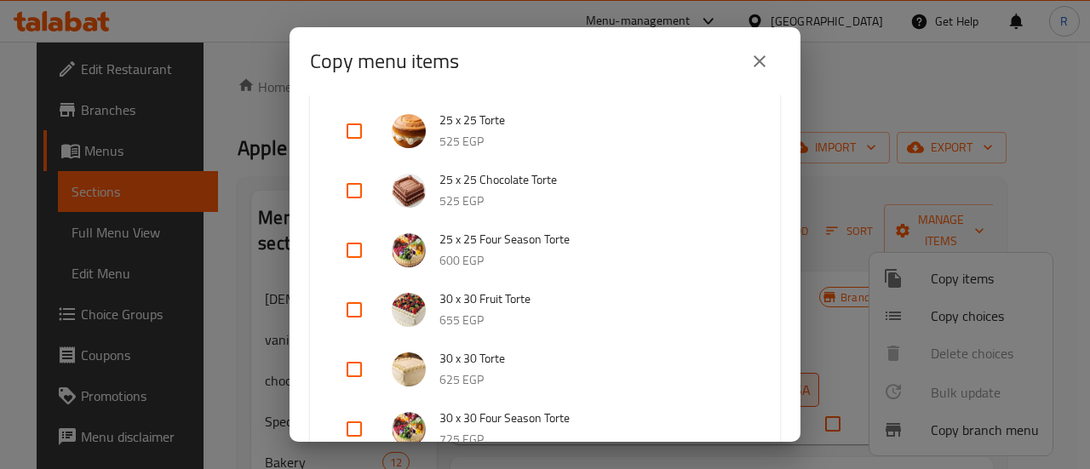
scroll to position [1280, 0]
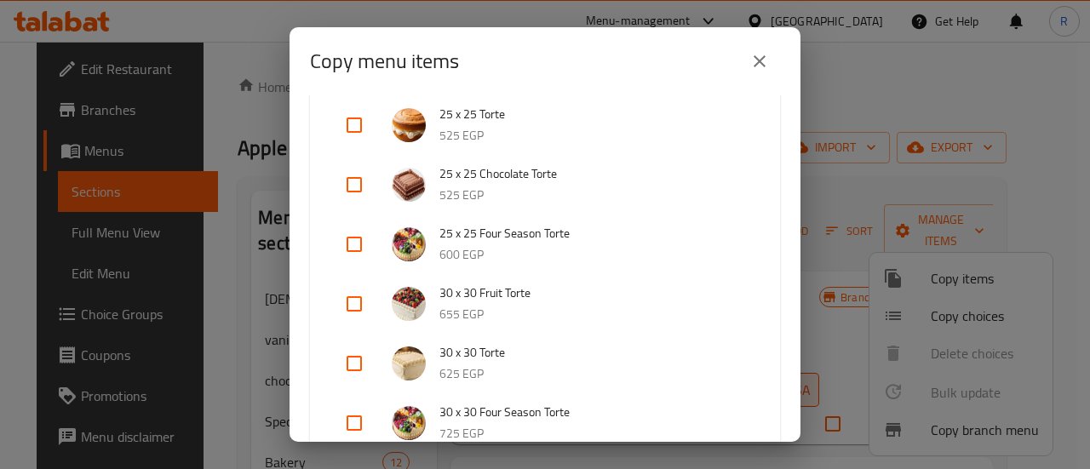
click at [354, 302] on input "checkbox" at bounding box center [354, 303] width 41 height 41
checkbox input "true"
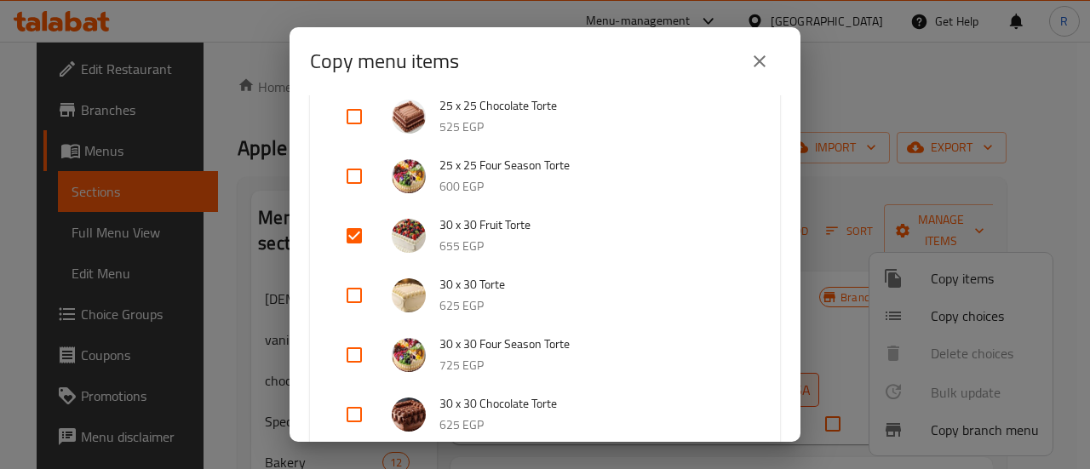
scroll to position [1349, 0]
click at [354, 299] on input "checkbox" at bounding box center [354, 293] width 41 height 41
checkbox input "true"
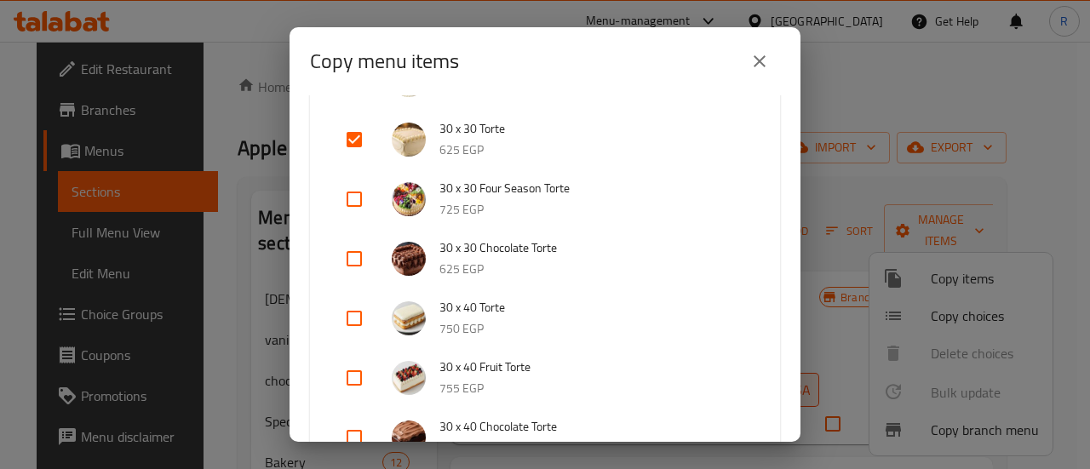
scroll to position [1504, 0]
click at [354, 320] on input "checkbox" at bounding box center [354, 317] width 41 height 41
checkbox input "true"
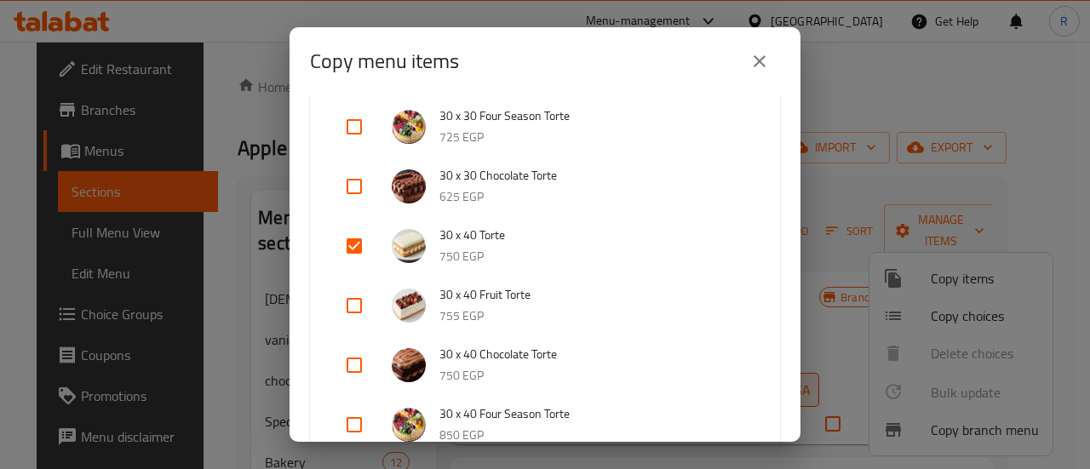
scroll to position [1589, 0]
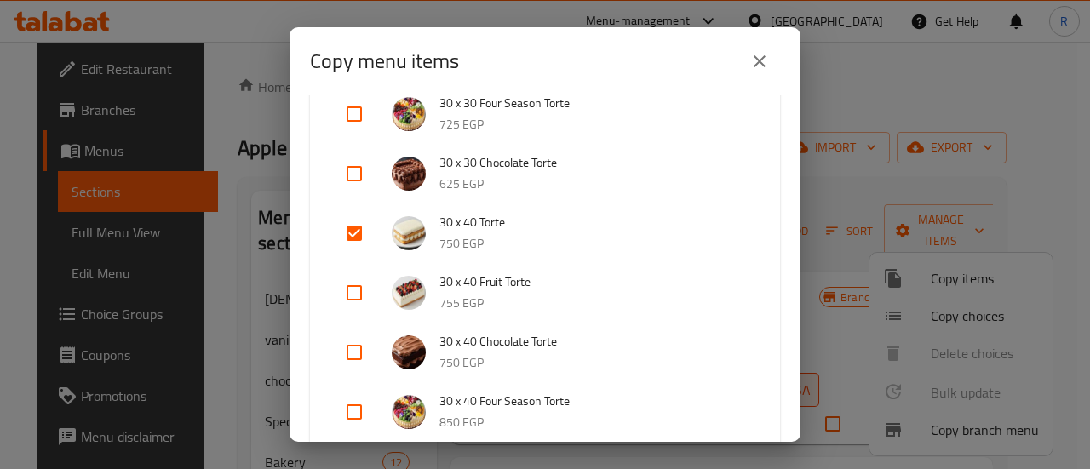
click at [352, 291] on input "checkbox" at bounding box center [354, 292] width 41 height 41
checkbox input "true"
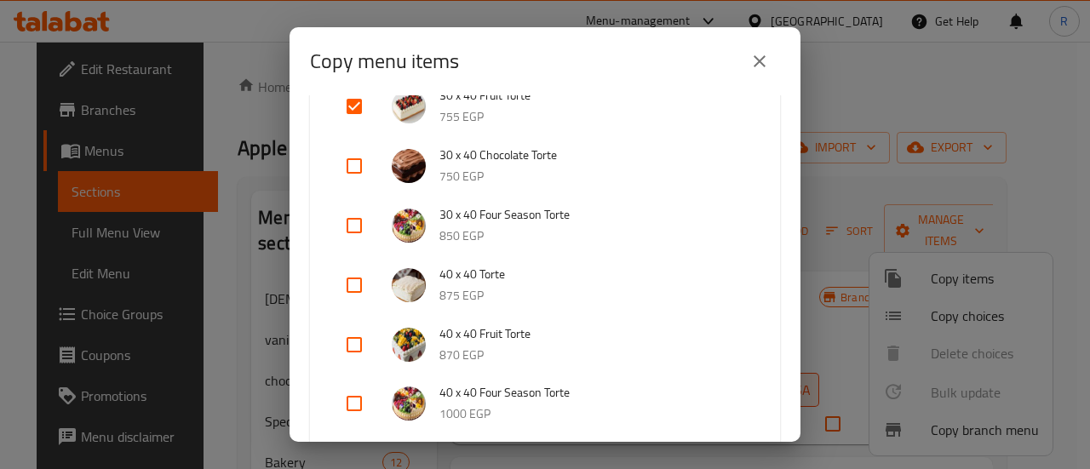
scroll to position [1778, 0]
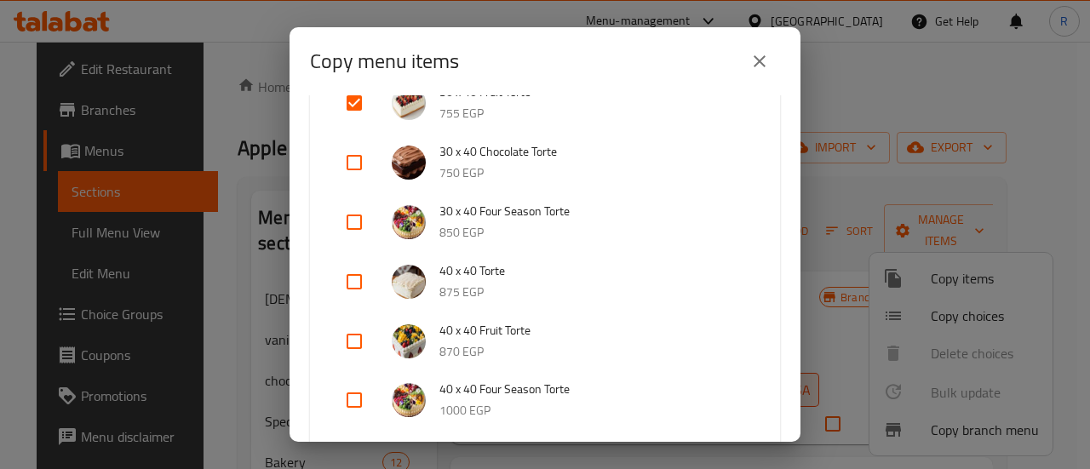
click at [352, 291] on input "checkbox" at bounding box center [354, 281] width 41 height 41
checkbox input "true"
click at [356, 342] on input "checkbox" at bounding box center [354, 341] width 41 height 41
checkbox input "true"
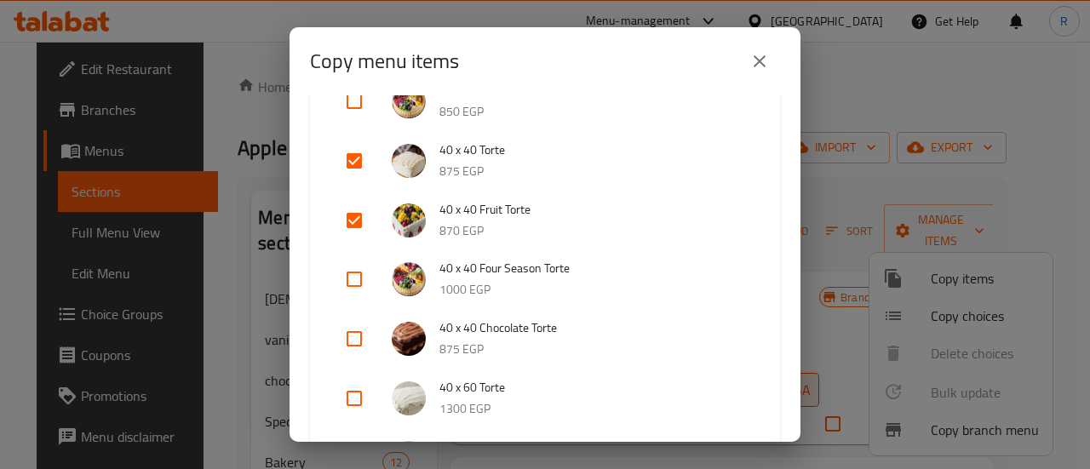
scroll to position [1910, 0]
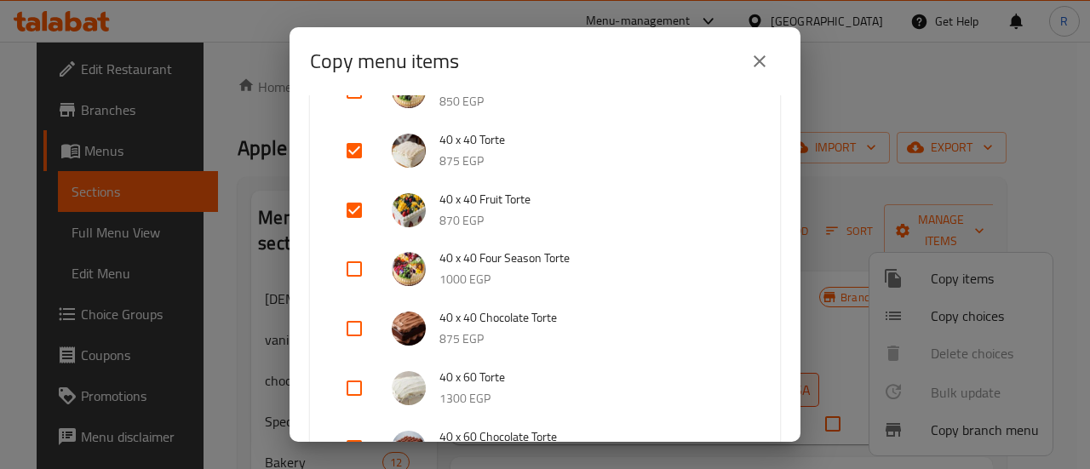
click at [354, 386] on input "checkbox" at bounding box center [354, 388] width 41 height 41
checkbox input "true"
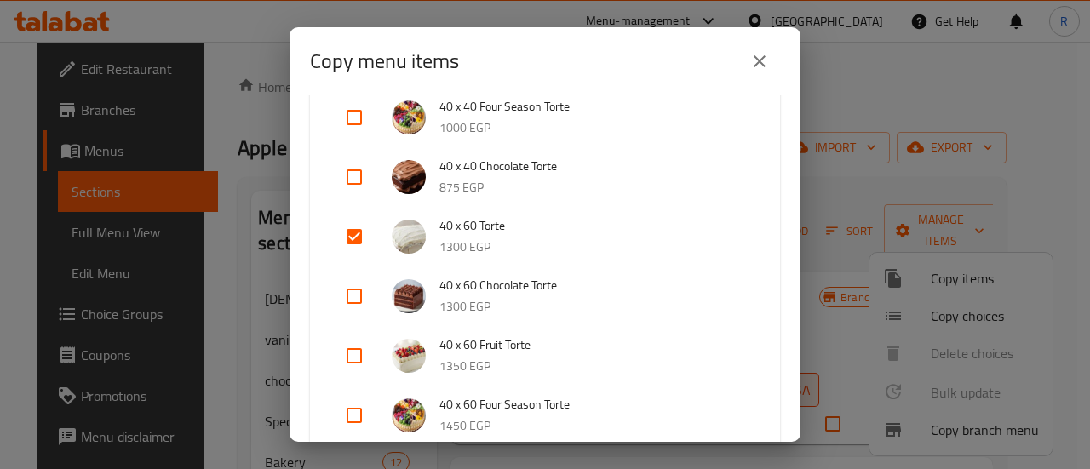
scroll to position [2080, 0]
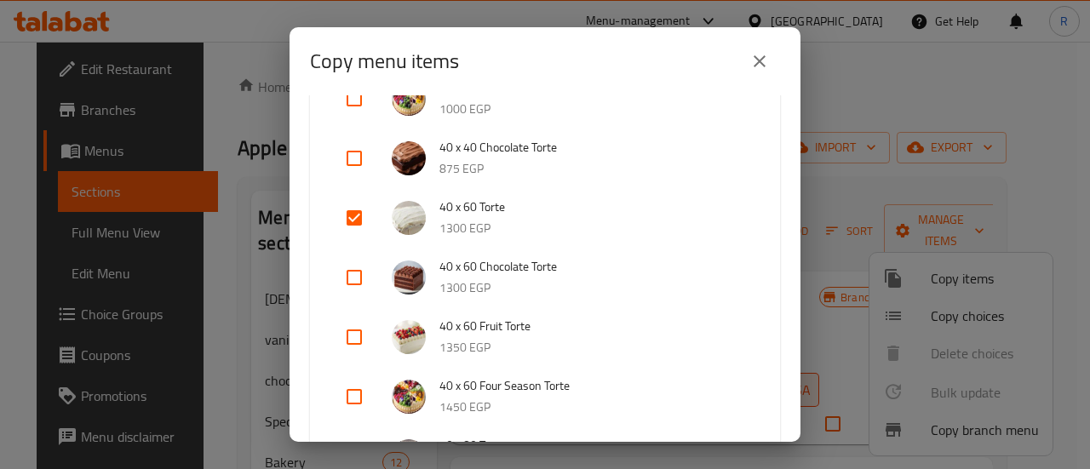
click at [358, 338] on input "checkbox" at bounding box center [354, 337] width 41 height 41
checkbox input "true"
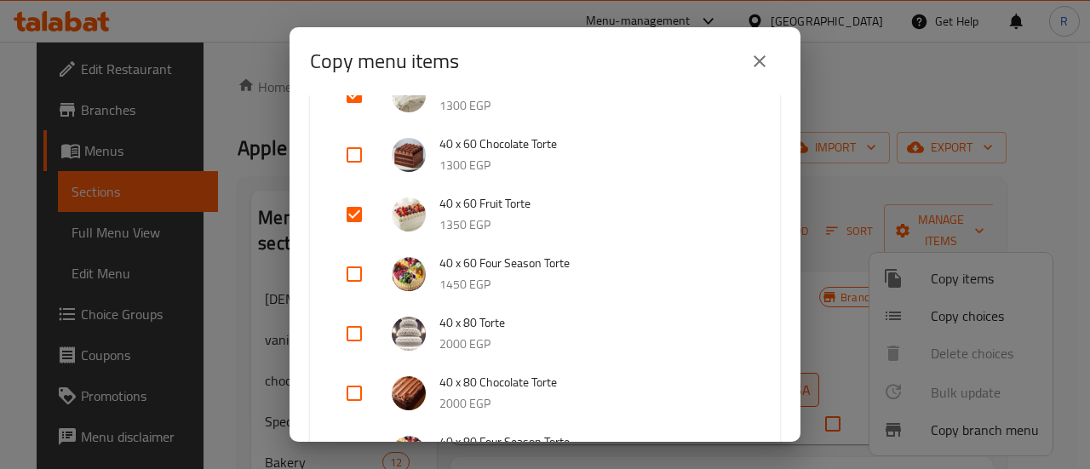
scroll to position [2208, 0]
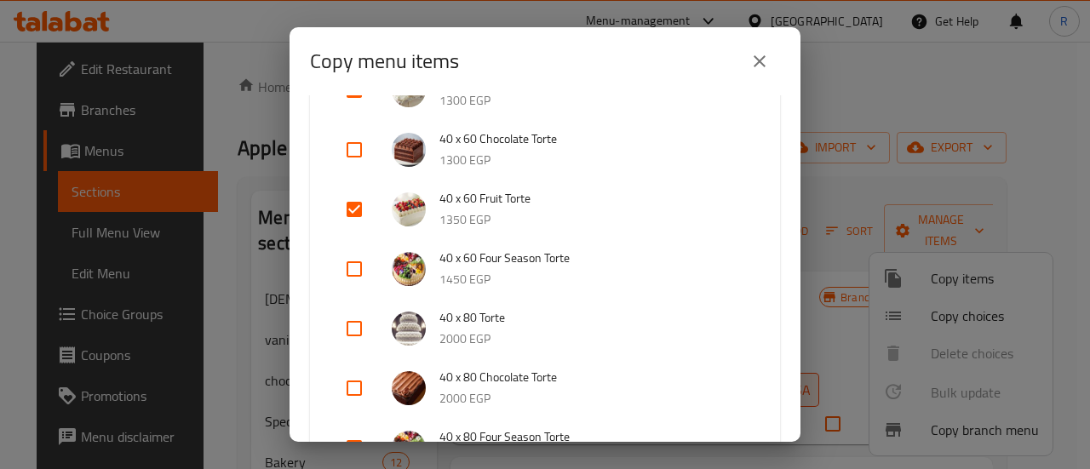
click at [354, 329] on input "checkbox" at bounding box center [354, 328] width 41 height 41
checkbox input "true"
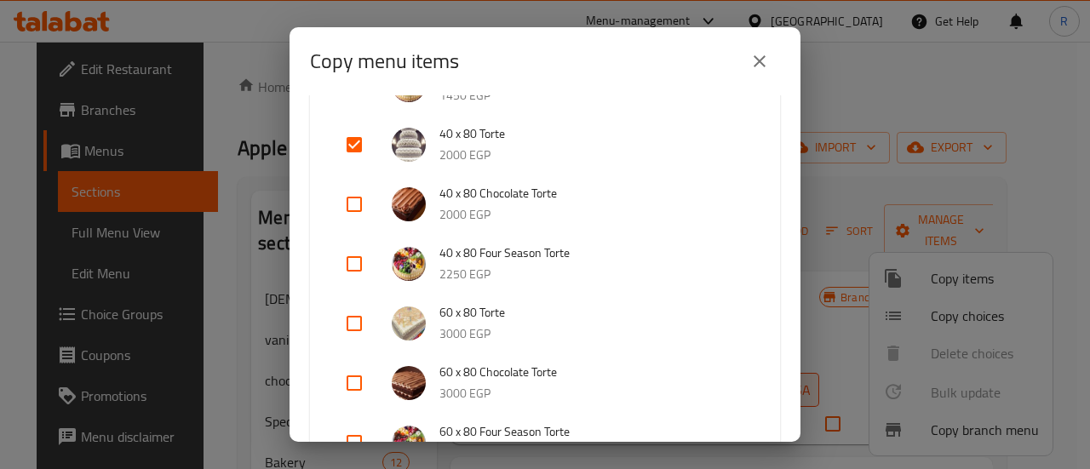
scroll to position [2421, 0]
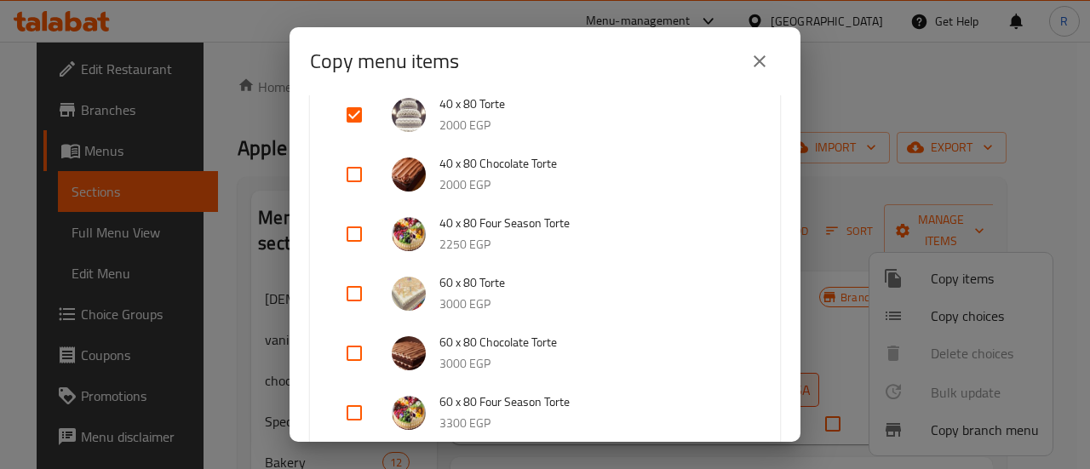
click at [353, 299] on input "checkbox" at bounding box center [354, 293] width 41 height 41
checkbox input "true"
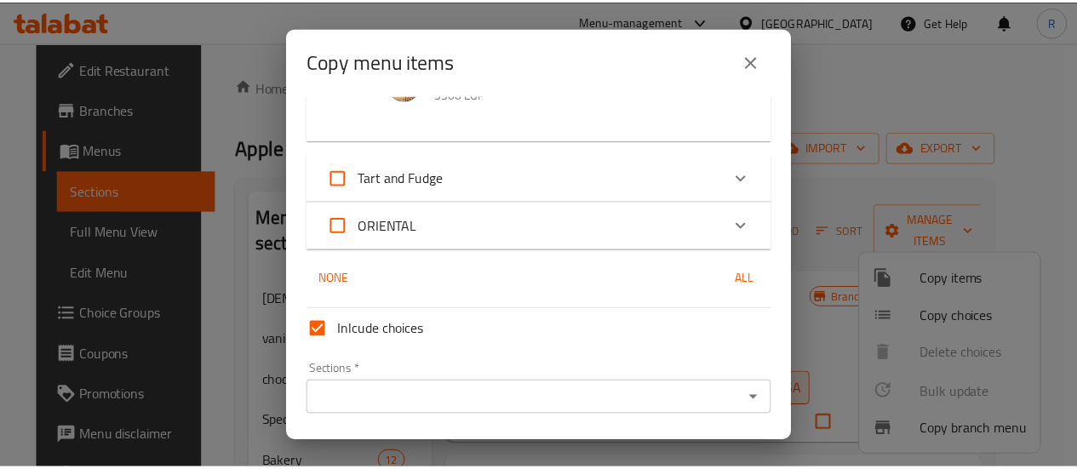
scroll to position [2803, 0]
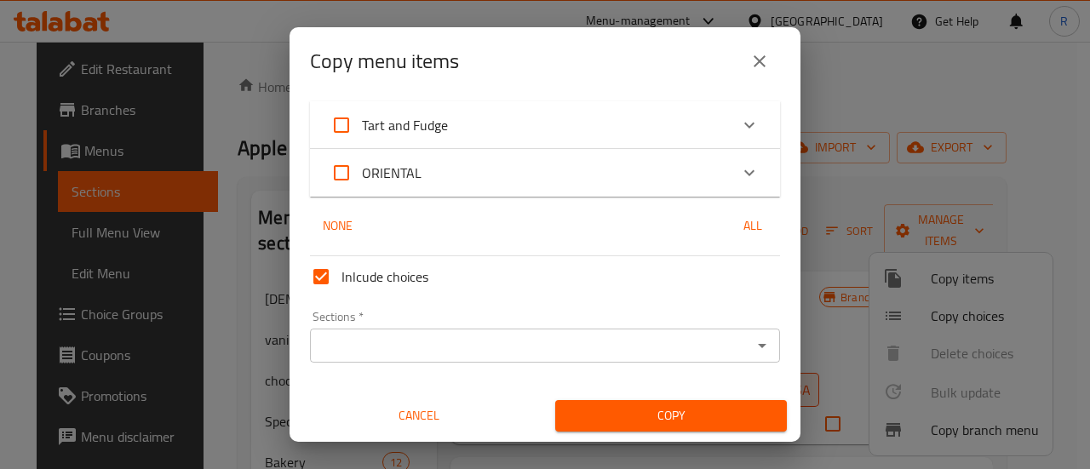
click at [387, 335] on input "Sections   *" at bounding box center [531, 346] width 432 height 24
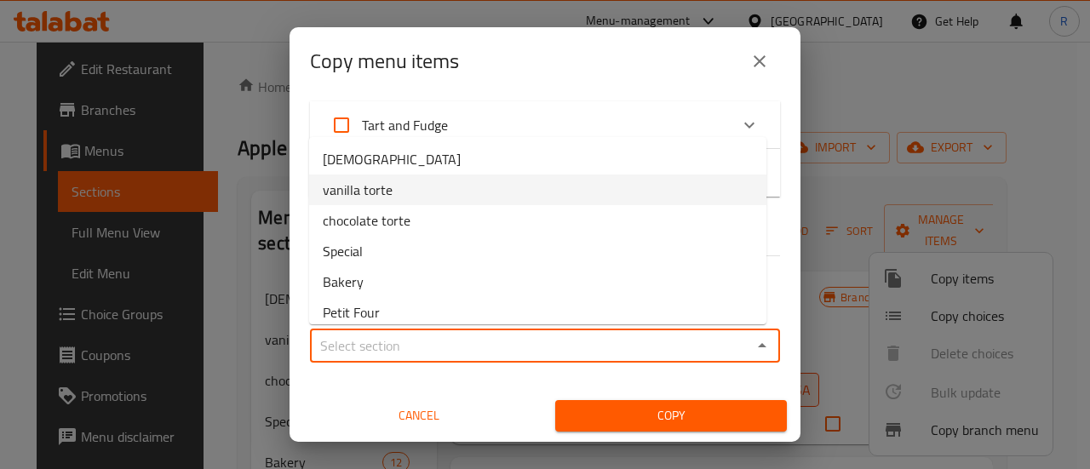
click at [381, 195] on span "vanilla torte" at bounding box center [358, 190] width 70 height 20
type input "vanilla torte"
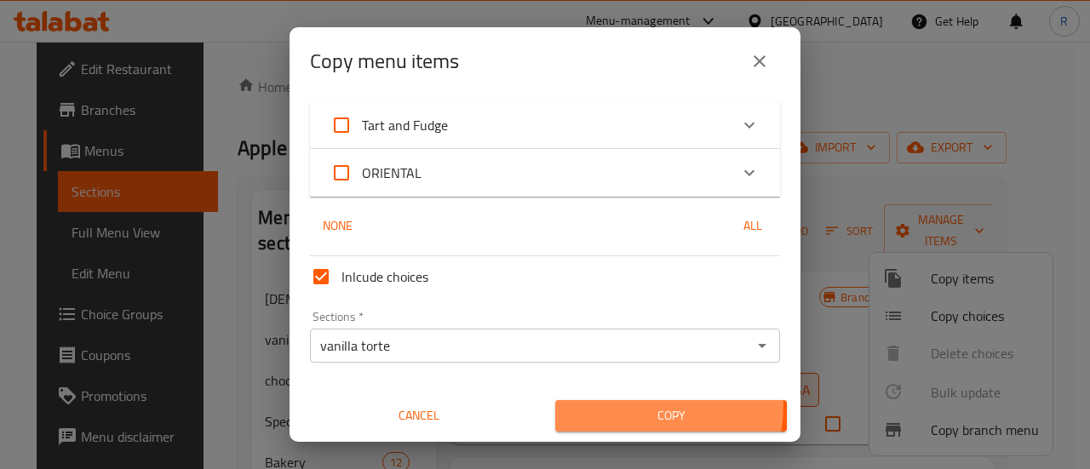
click at [629, 406] on span "Copy" at bounding box center [671, 415] width 204 height 21
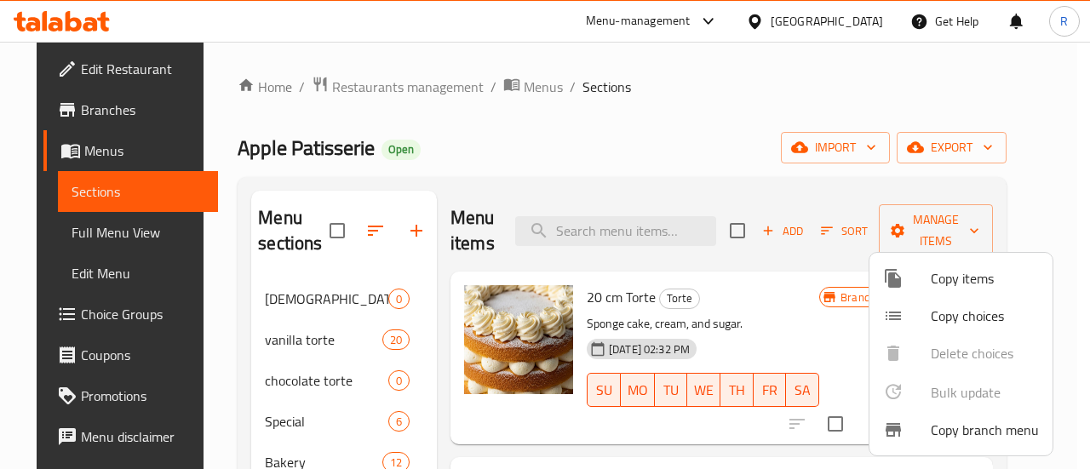
click at [746, 123] on div at bounding box center [545, 234] width 1090 height 469
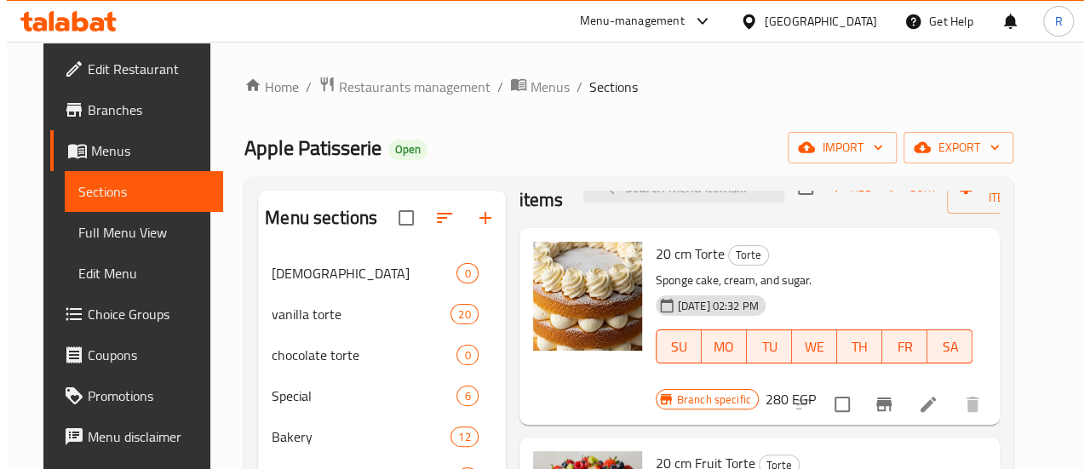
scroll to position [0, 0]
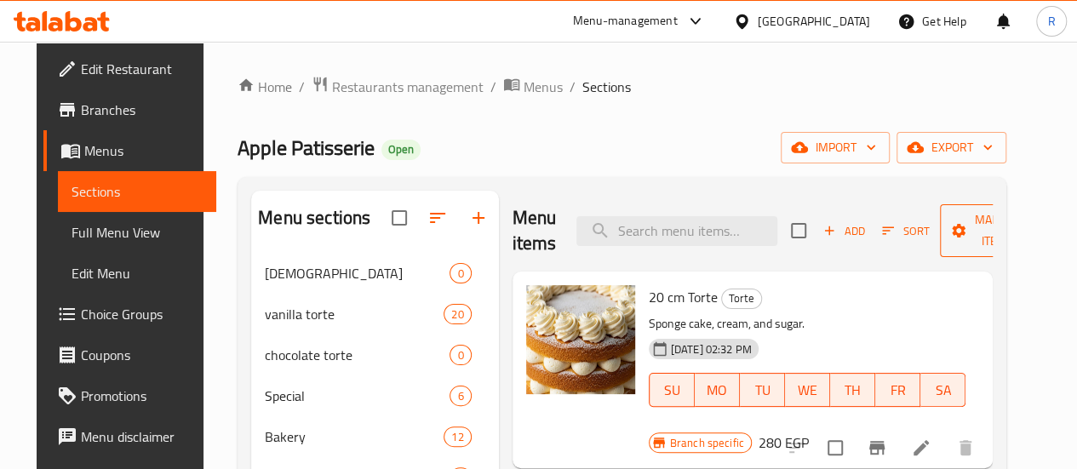
click at [965, 223] on span "Manage items" at bounding box center [996, 230] width 87 height 43
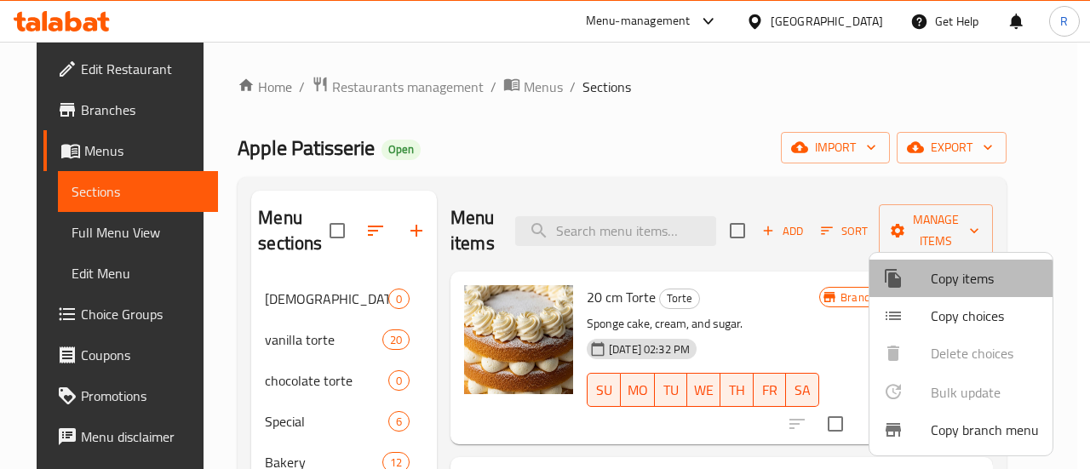
click at [955, 280] on span "Copy items" at bounding box center [985, 278] width 108 height 20
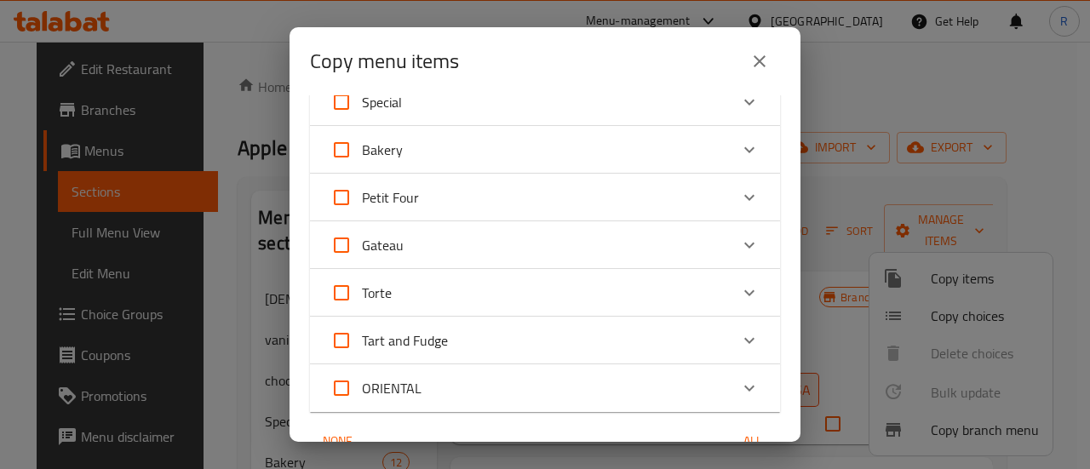
scroll to position [119, 0]
click at [558, 278] on div "Torte" at bounding box center [529, 292] width 398 height 41
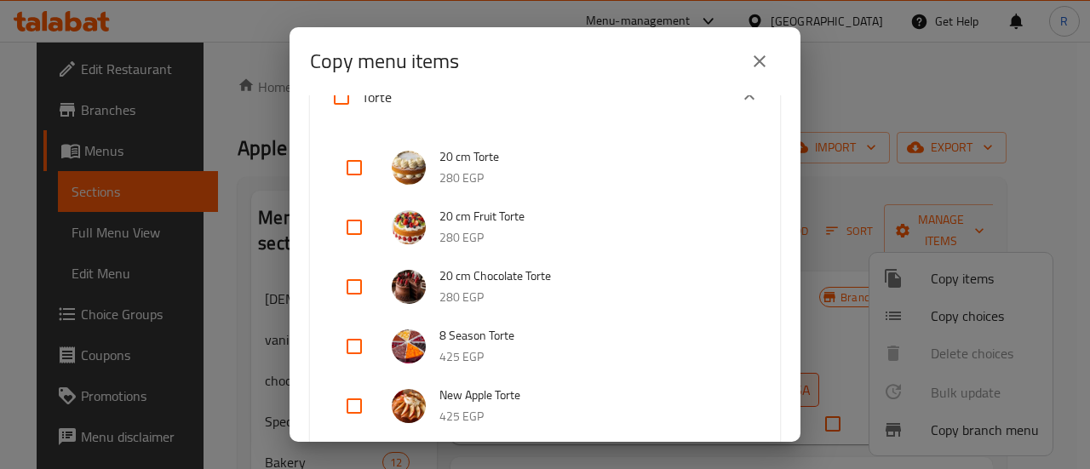
scroll to position [334, 0]
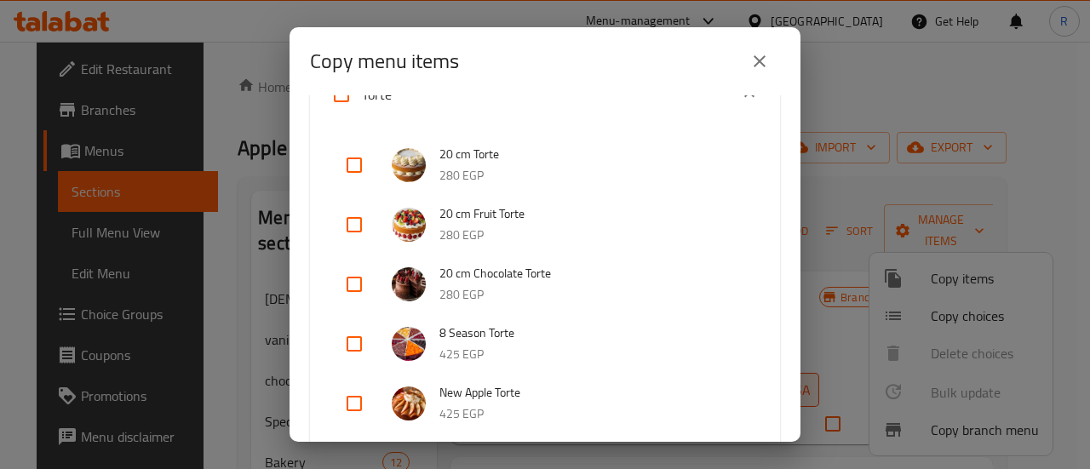
click at [359, 283] on input "checkbox" at bounding box center [354, 284] width 41 height 41
checkbox input "true"
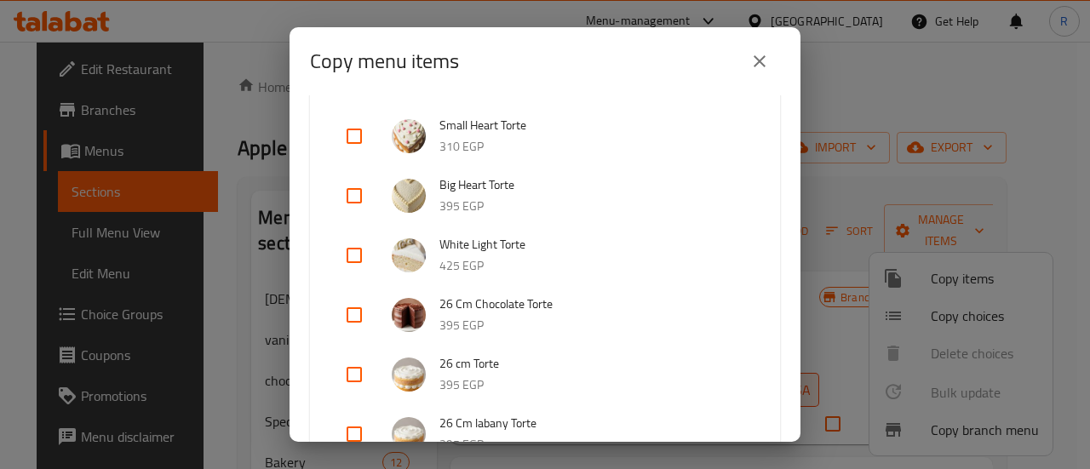
scroll to position [721, 0]
click at [361, 311] on input "checkbox" at bounding box center [354, 314] width 41 height 41
checkbox input "true"
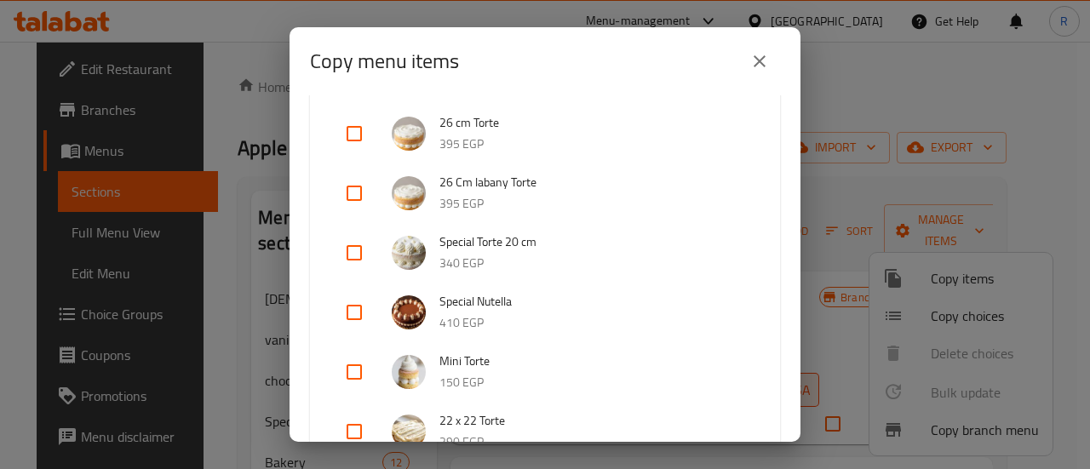
click at [353, 309] on input "checkbox" at bounding box center [354, 312] width 41 height 41
checkbox input "true"
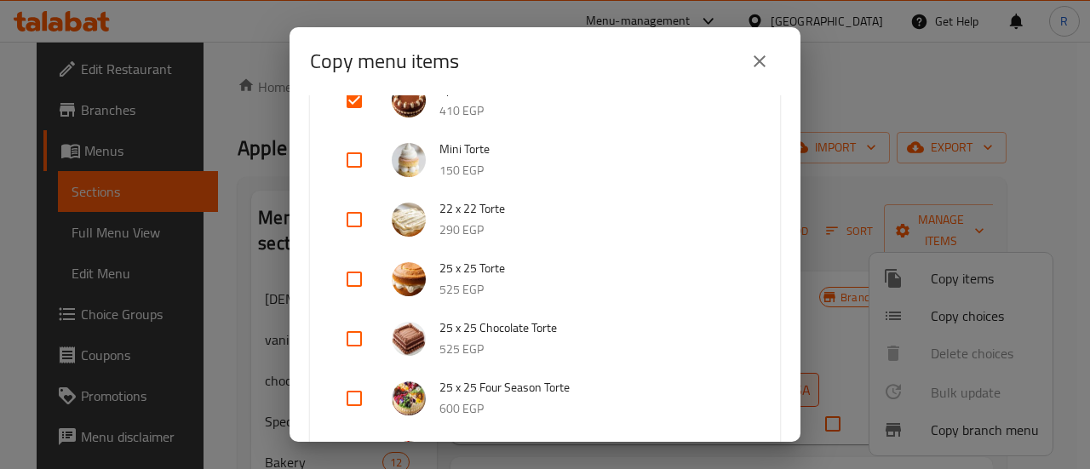
scroll to position [1181, 0]
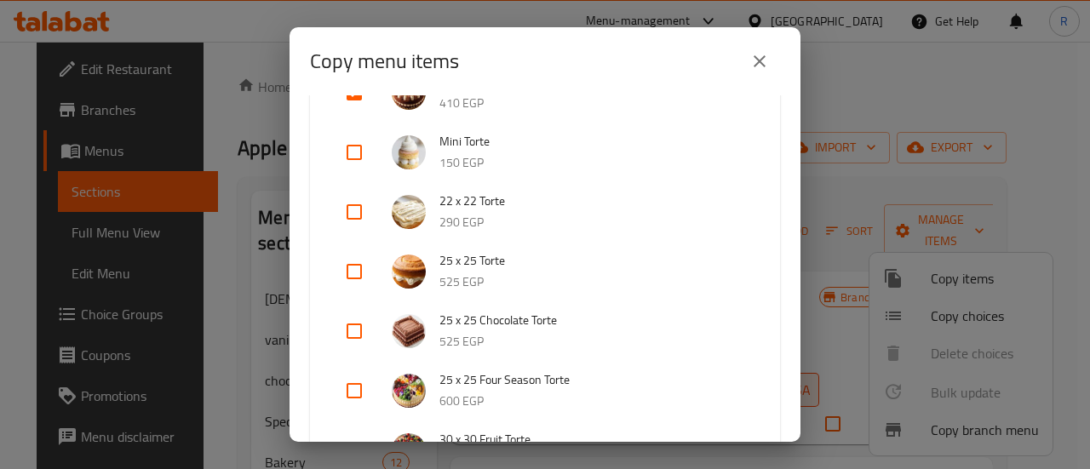
click at [354, 329] on input "checkbox" at bounding box center [354, 331] width 41 height 41
checkbox input "true"
click at [358, 268] on input "checkbox" at bounding box center [354, 271] width 41 height 41
checkbox input "true"
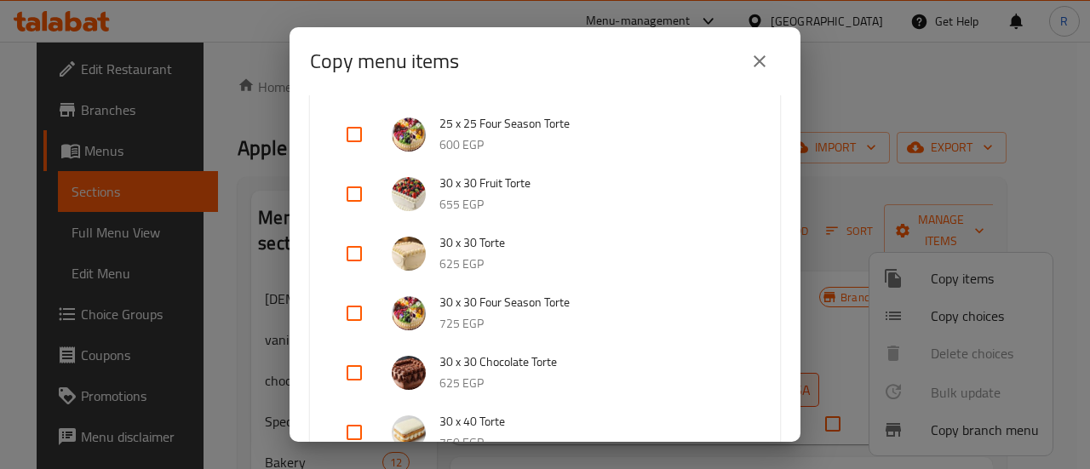
scroll to position [1475, 0]
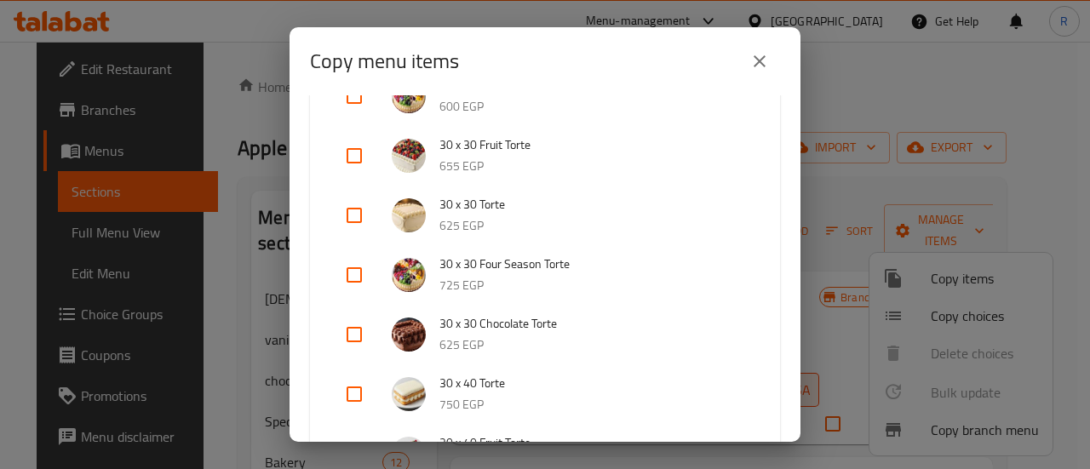
click at [357, 331] on input "checkbox" at bounding box center [354, 334] width 41 height 41
checkbox input "true"
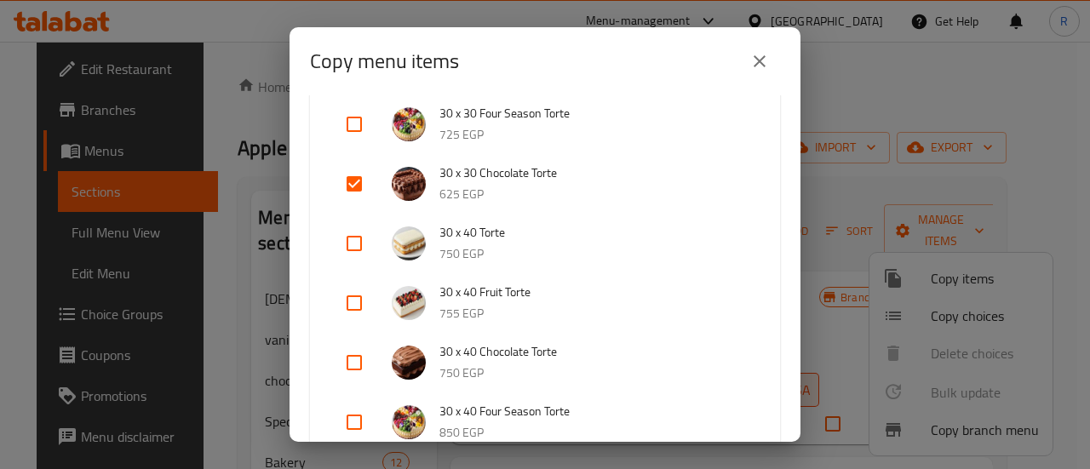
scroll to position [1658, 0]
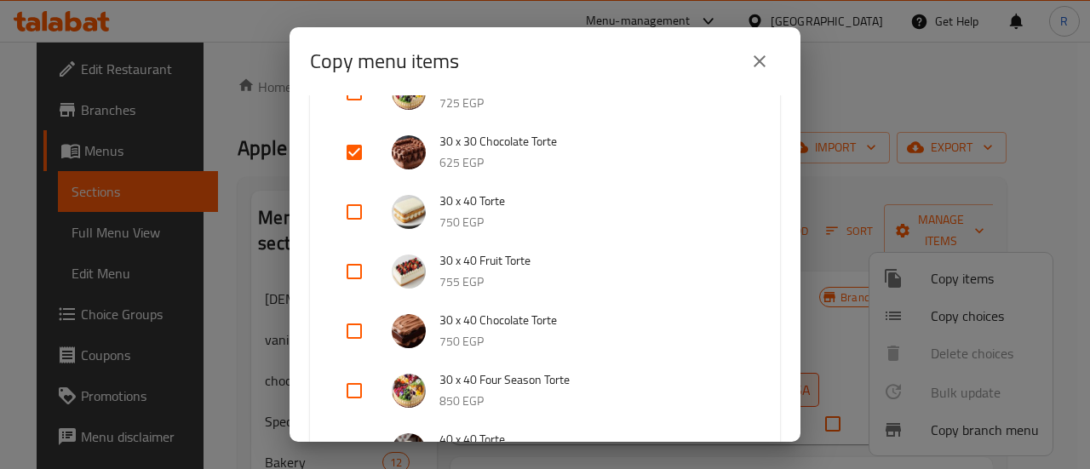
click at [357, 331] on input "checkbox" at bounding box center [354, 331] width 41 height 41
checkbox input "true"
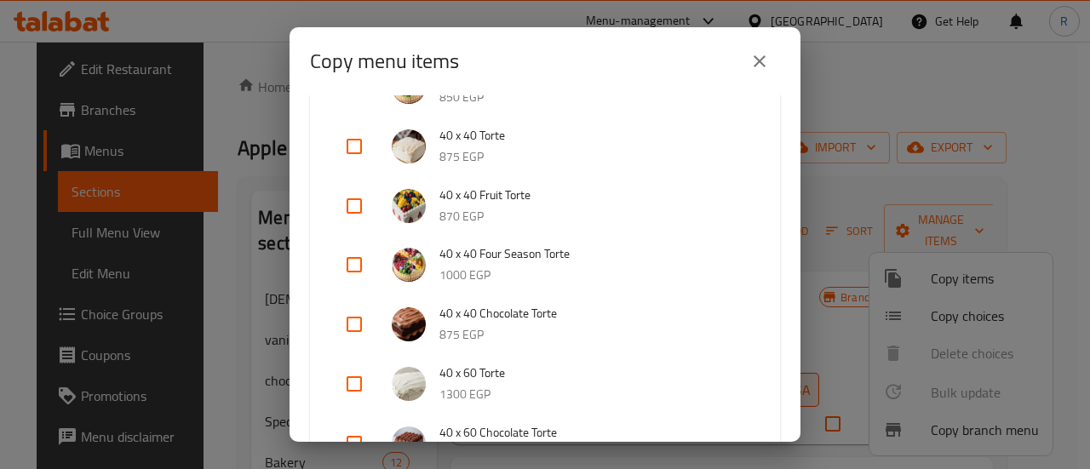
scroll to position [1980, 0]
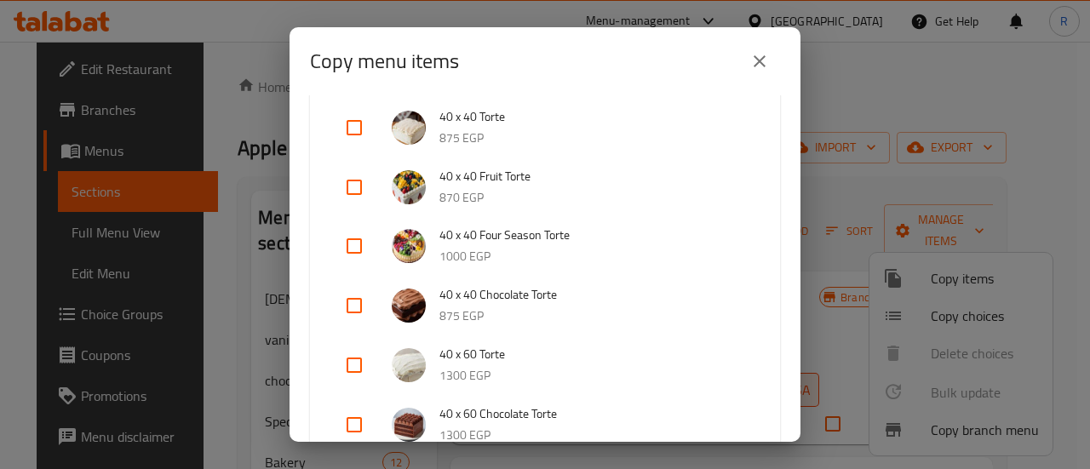
click at [351, 309] on input "checkbox" at bounding box center [354, 305] width 41 height 41
checkbox input "true"
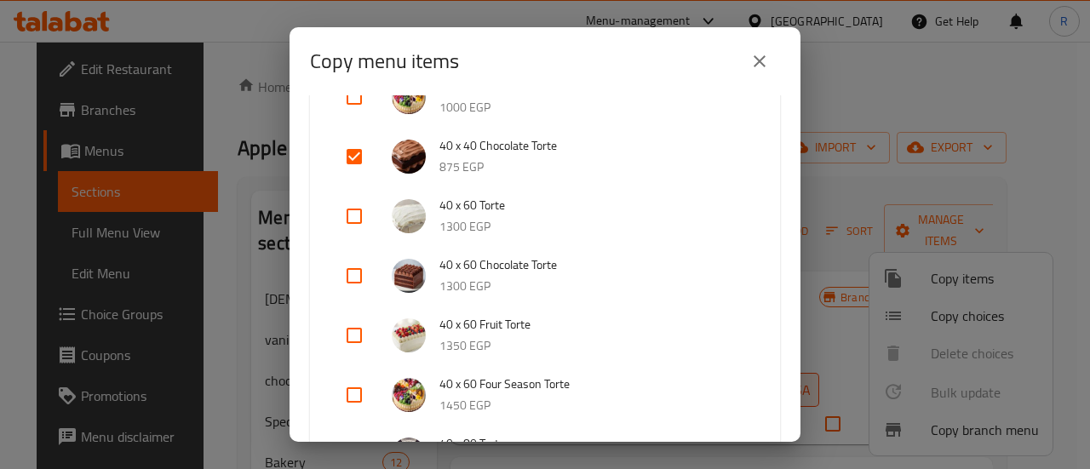
scroll to position [2146, 0]
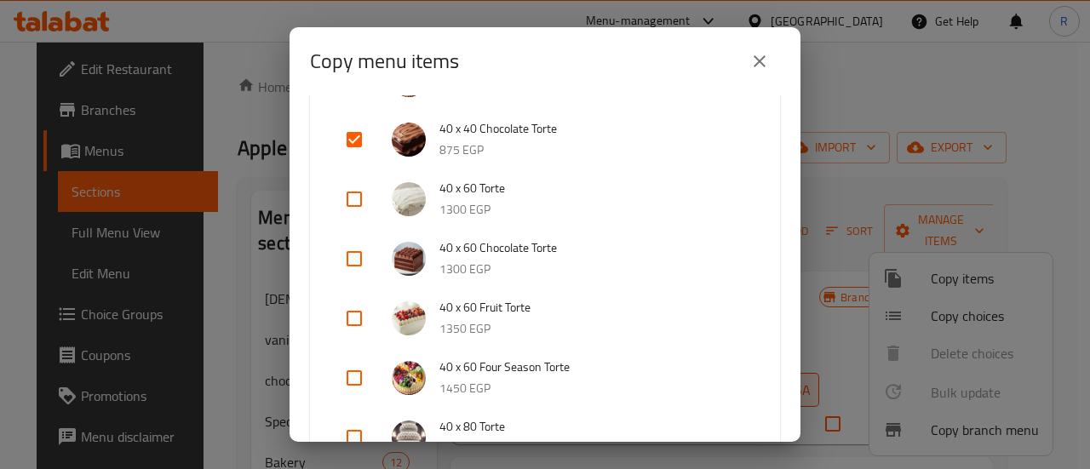
click at [357, 260] on input "checkbox" at bounding box center [354, 258] width 41 height 41
checkbox input "true"
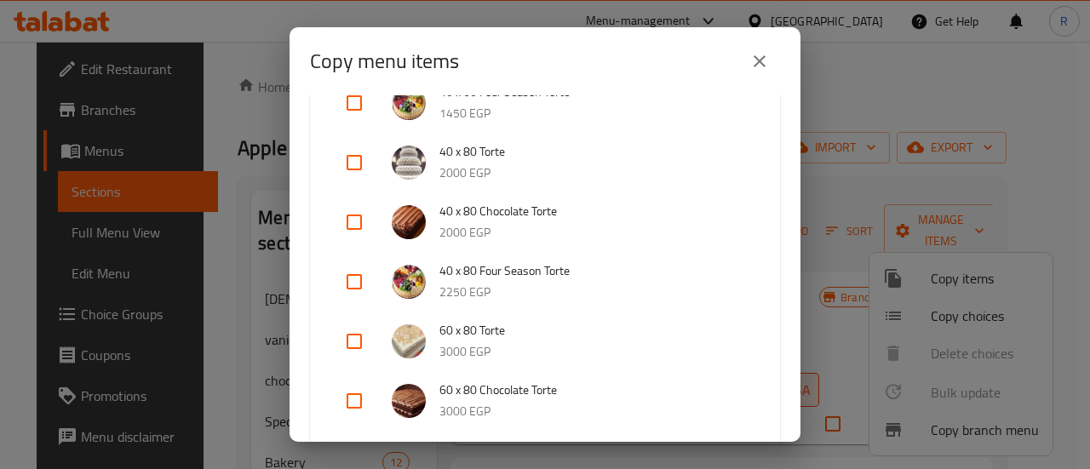
scroll to position [2424, 0]
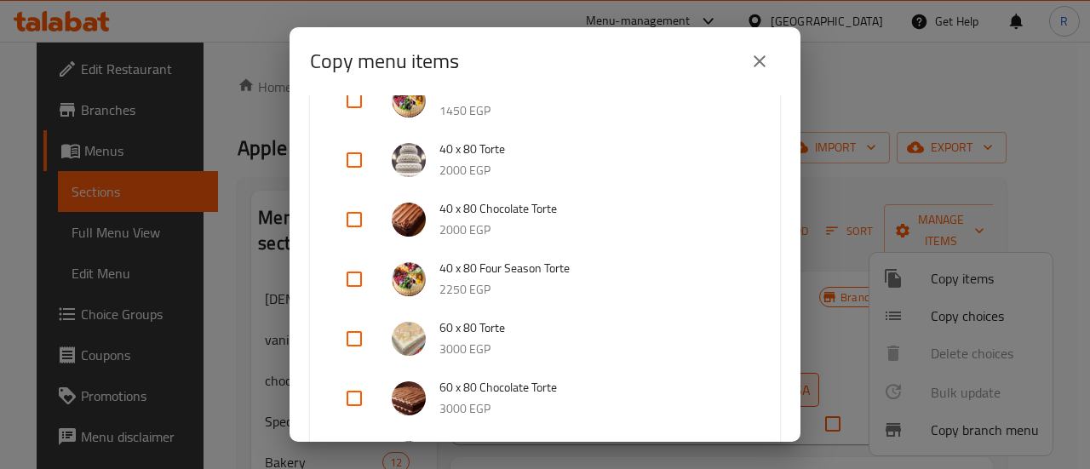
click at [355, 216] on input "checkbox" at bounding box center [354, 219] width 41 height 41
checkbox input "true"
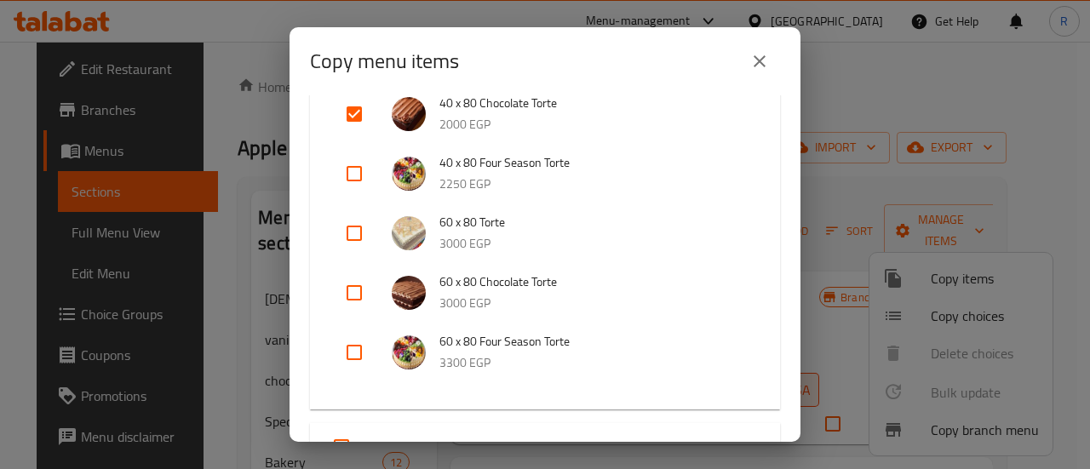
scroll to position [2549, 0]
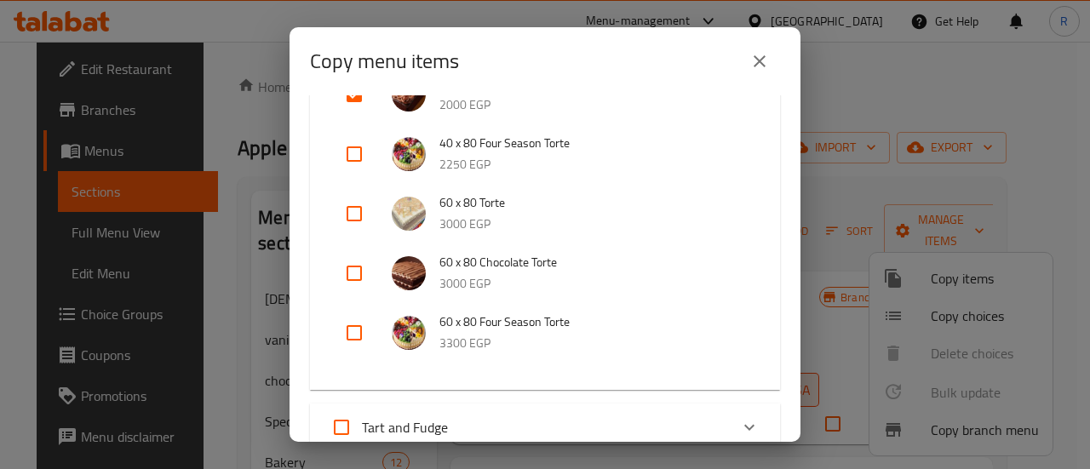
click at [360, 273] on input "checkbox" at bounding box center [354, 273] width 41 height 41
checkbox input "true"
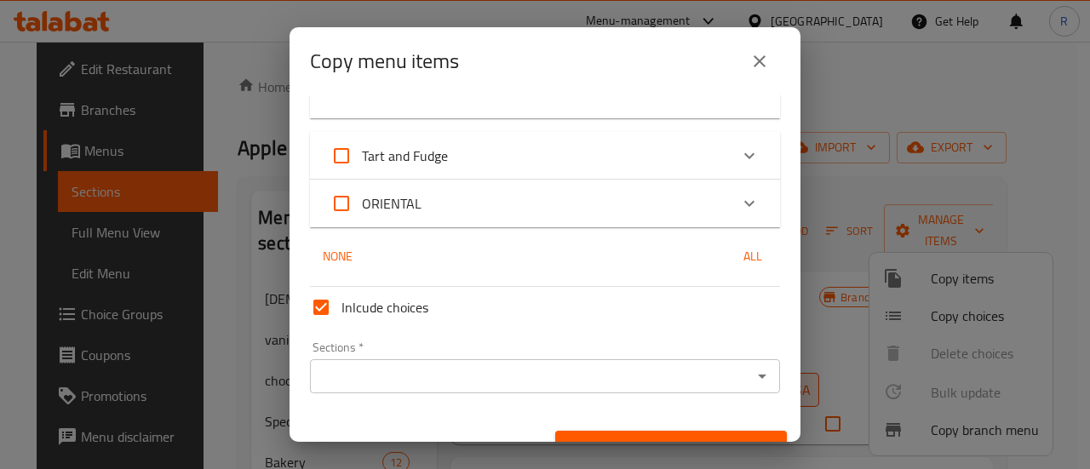
scroll to position [2851, 0]
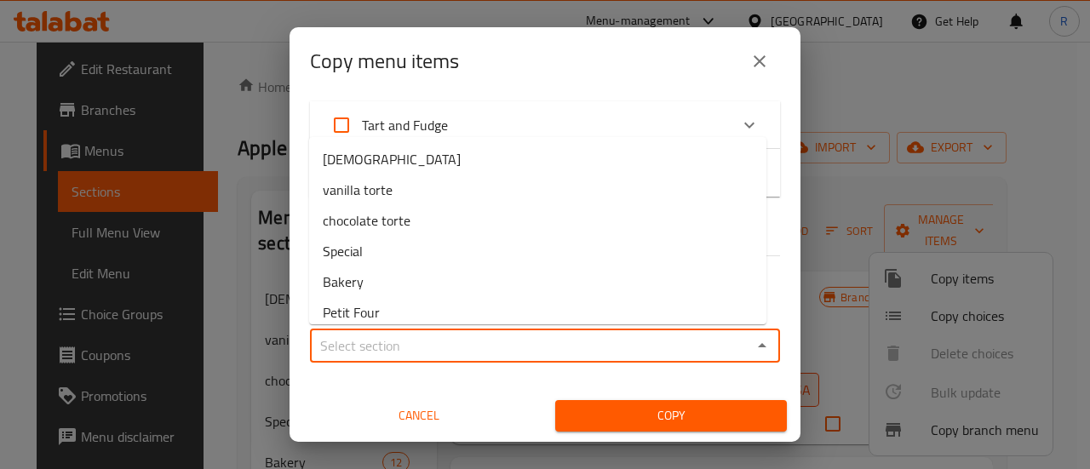
click at [467, 342] on input "Sections   *" at bounding box center [531, 346] width 432 height 24
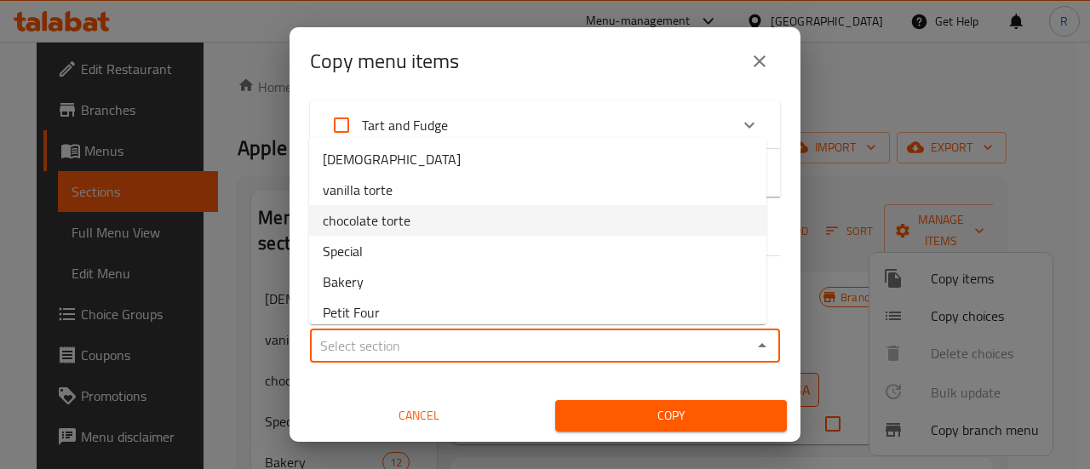
click at [525, 215] on li "chocolate torte" at bounding box center [537, 220] width 457 height 31
type input "chocolate torte"
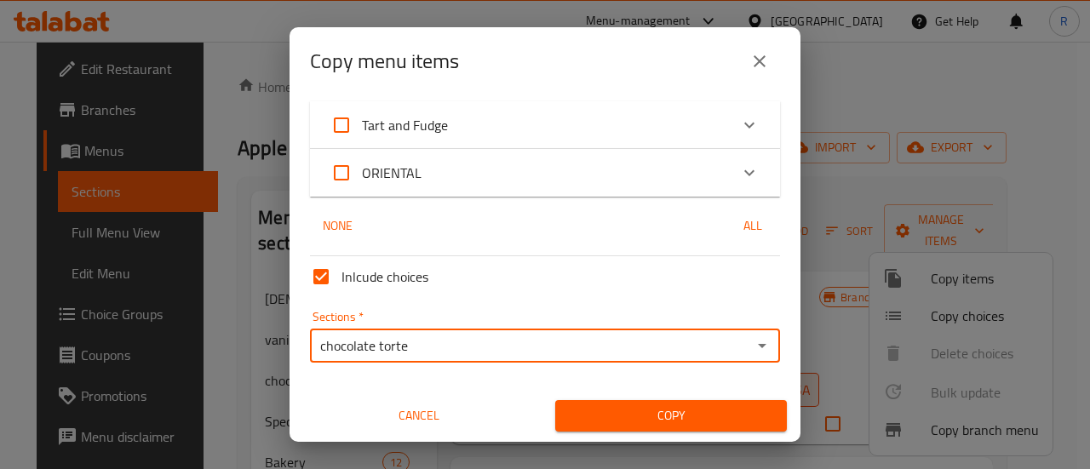
click at [628, 413] on span "Copy" at bounding box center [671, 415] width 204 height 21
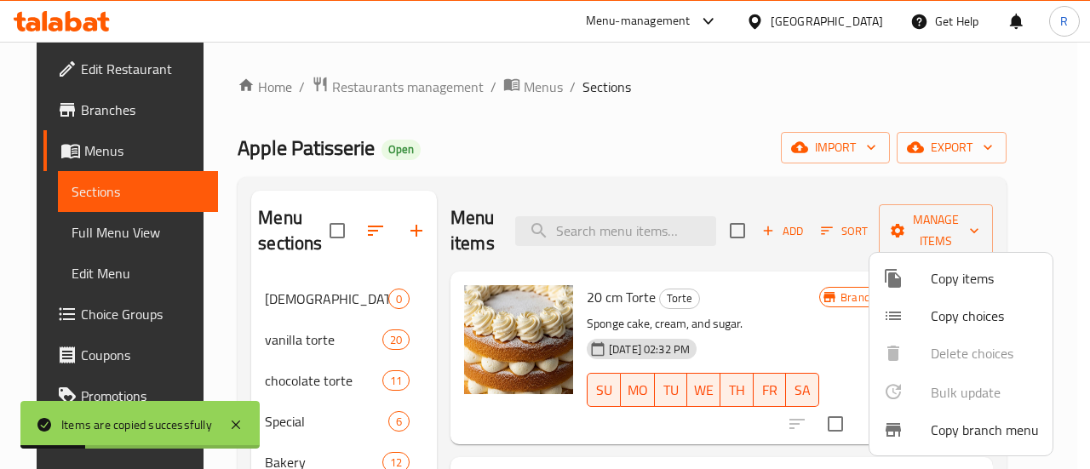
click at [945, 277] on span "Copy items" at bounding box center [985, 278] width 108 height 20
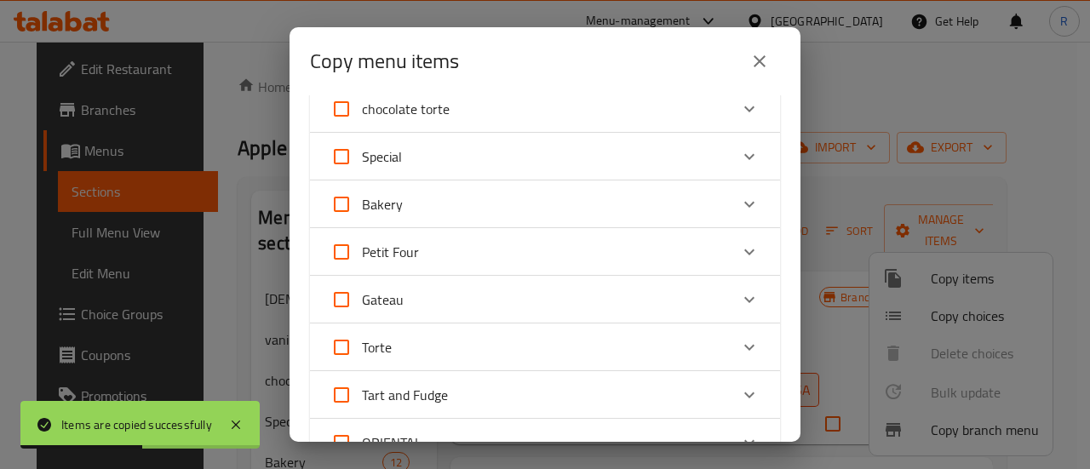
scroll to position [112, 0]
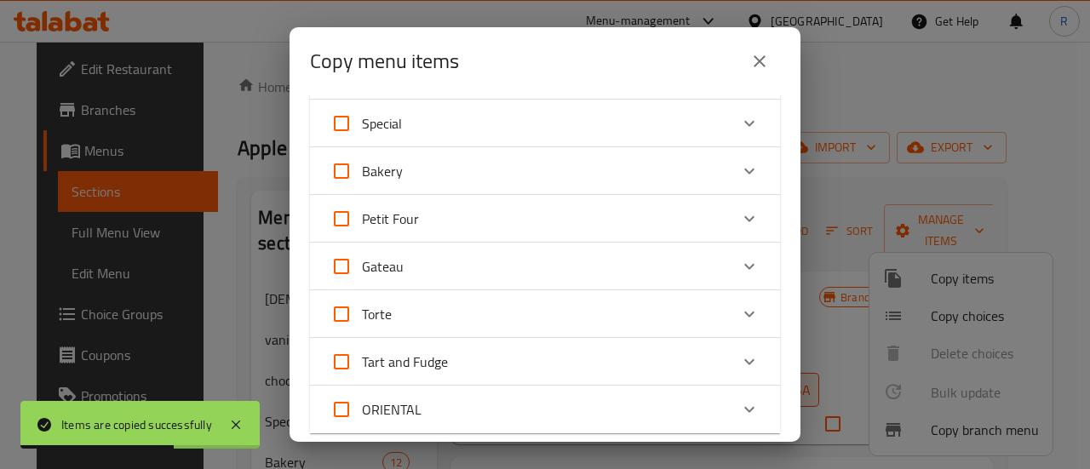
click at [412, 326] on div "Torte" at bounding box center [529, 314] width 398 height 41
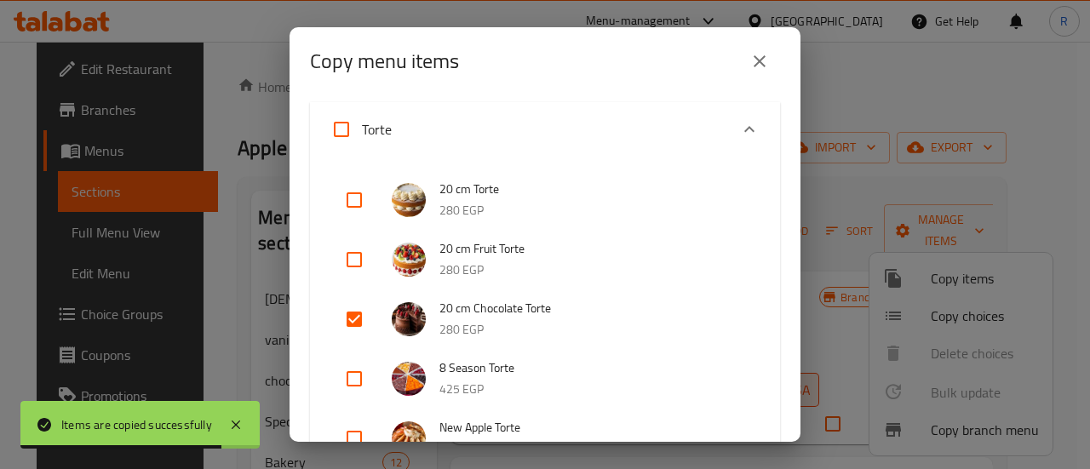
scroll to position [347, 0]
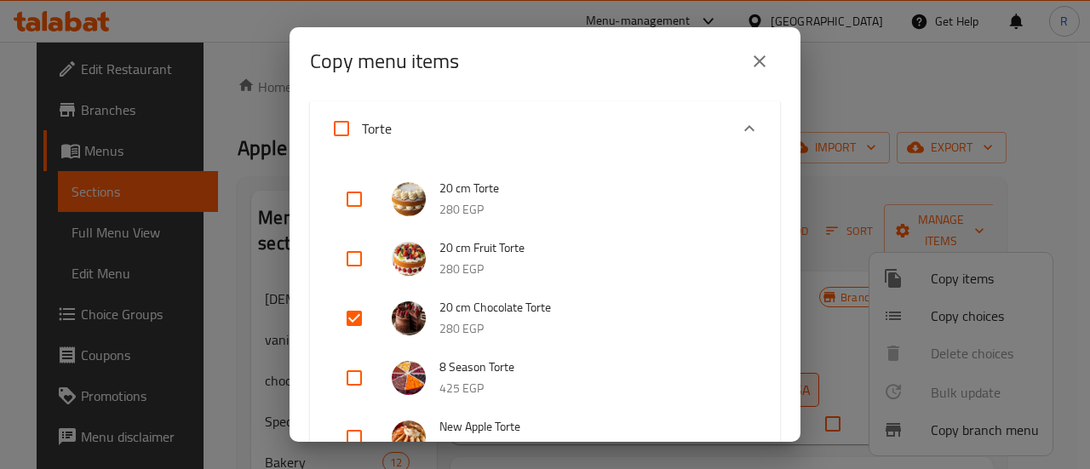
click at [343, 130] on input "Torte" at bounding box center [341, 128] width 41 height 41
checkbox input "true"
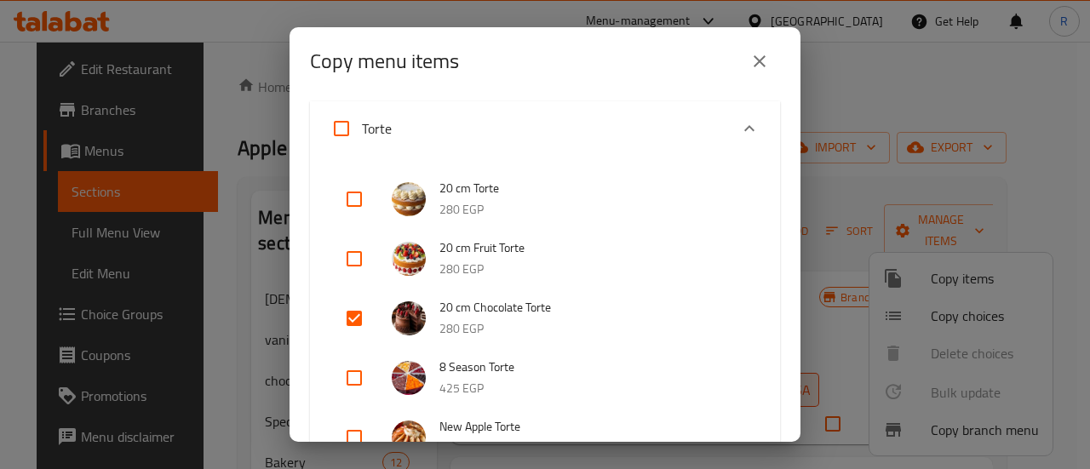
checkbox input "true"
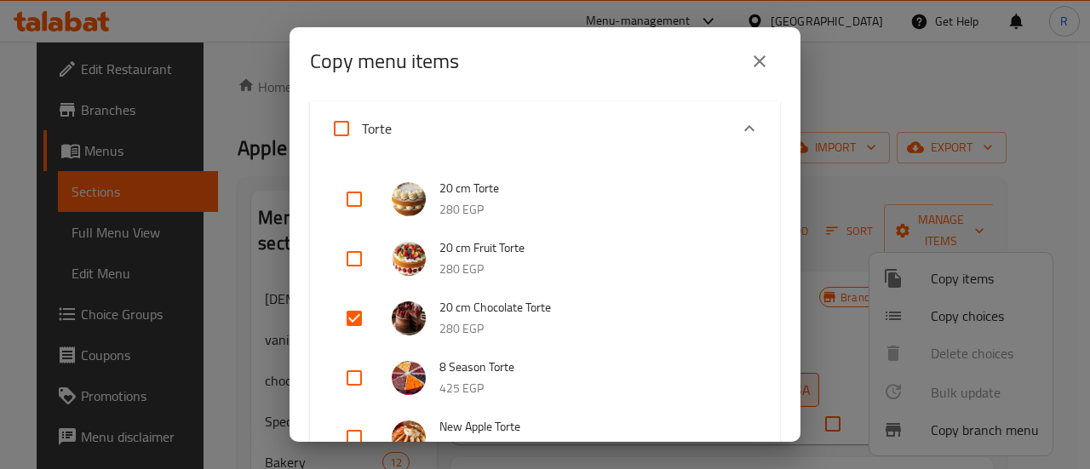
checkbox input "true"
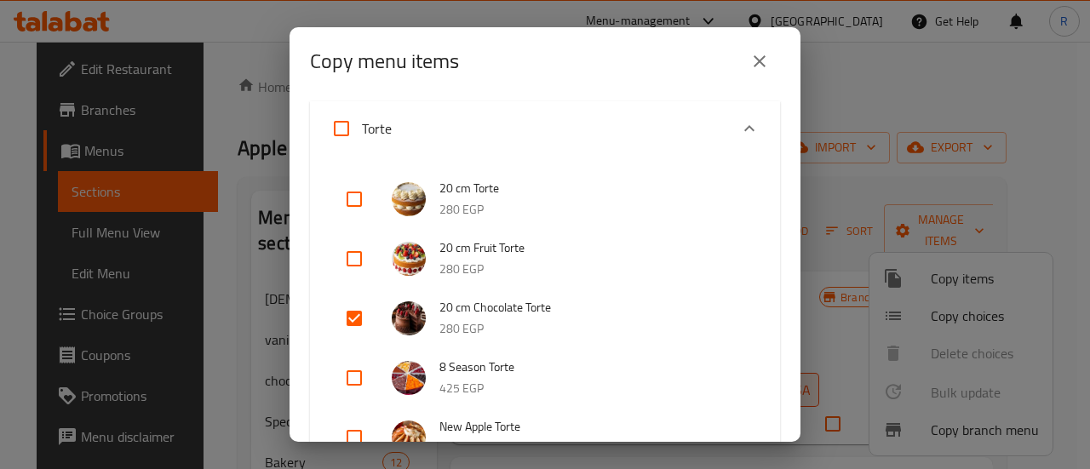
checkbox input "true"
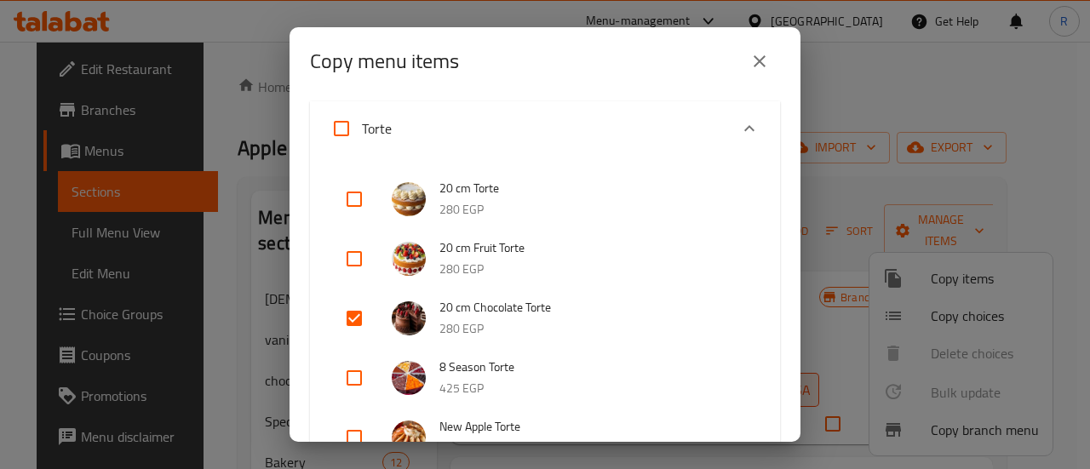
checkbox input "true"
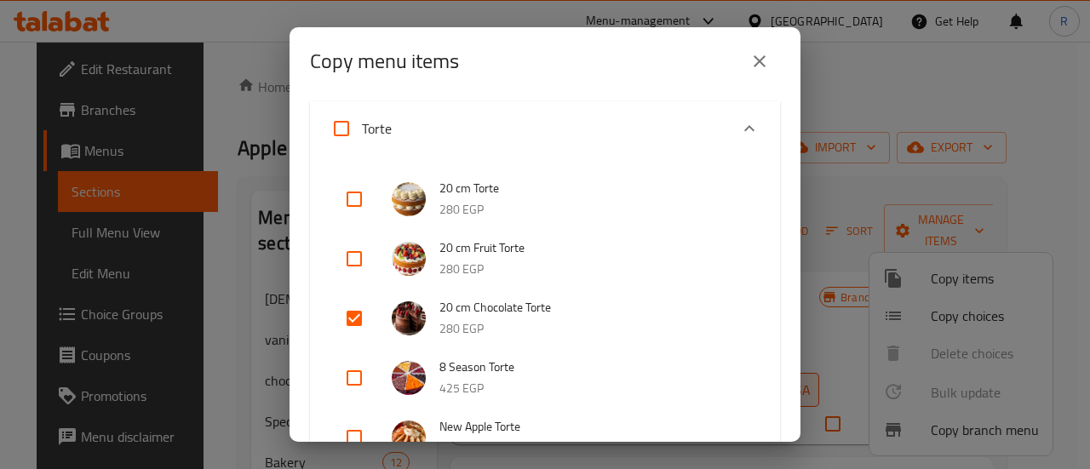
checkbox input "true"
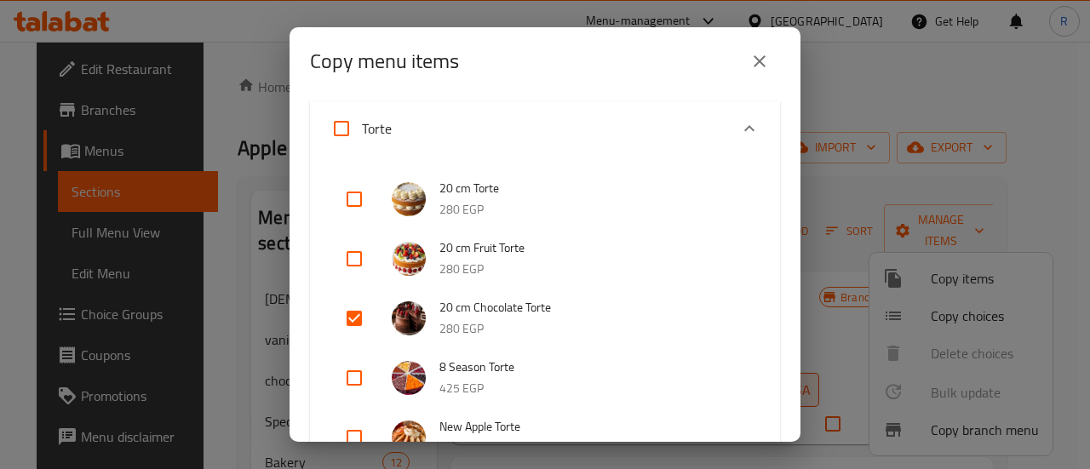
checkbox input "true"
click at [343, 130] on input "Torte" at bounding box center [341, 128] width 41 height 41
checkbox input "false"
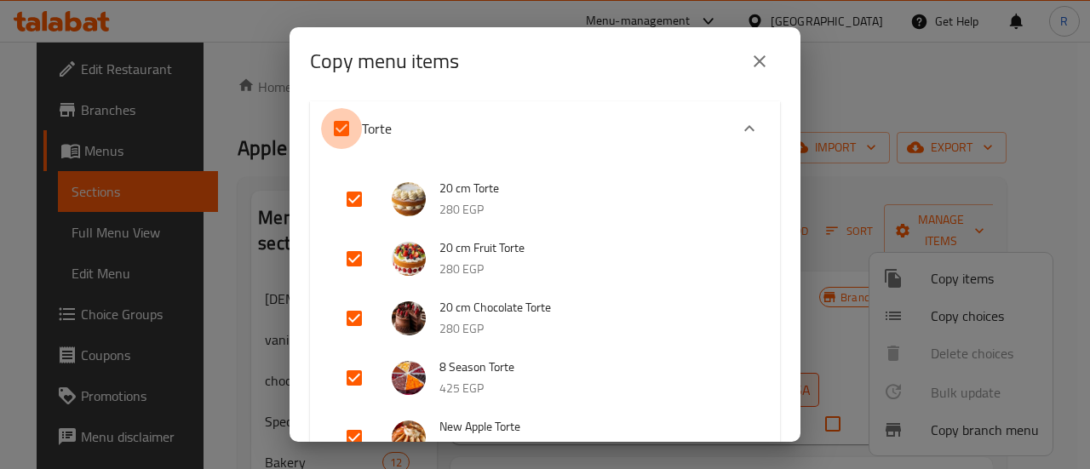
checkbox input "false"
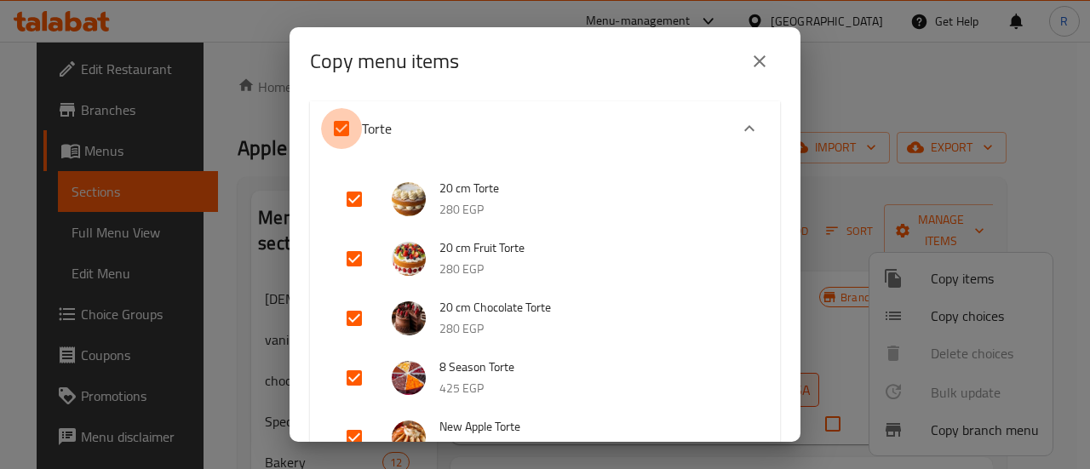
checkbox input "false"
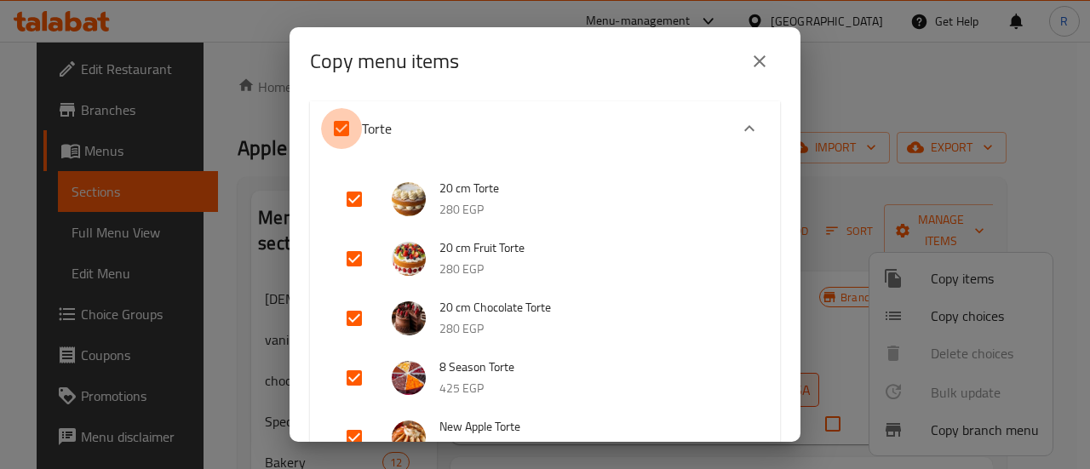
checkbox input "false"
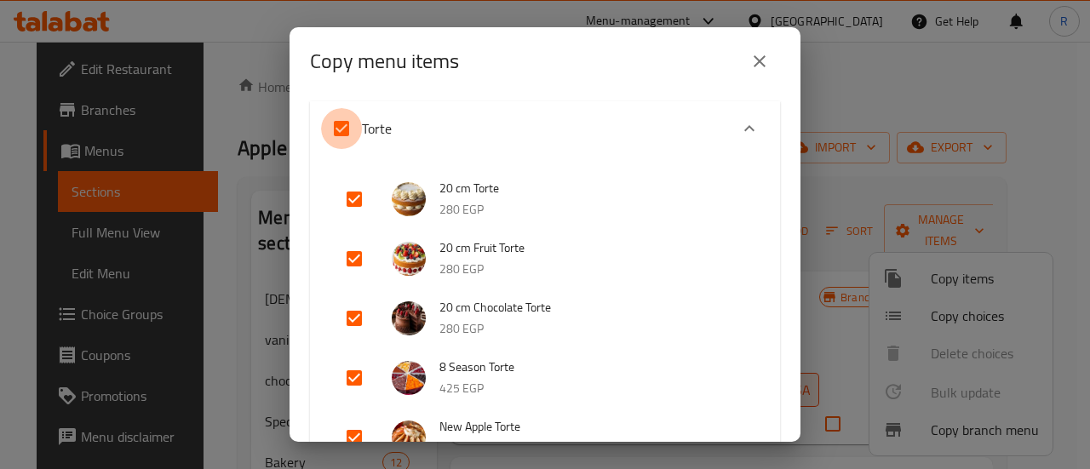
checkbox input "false"
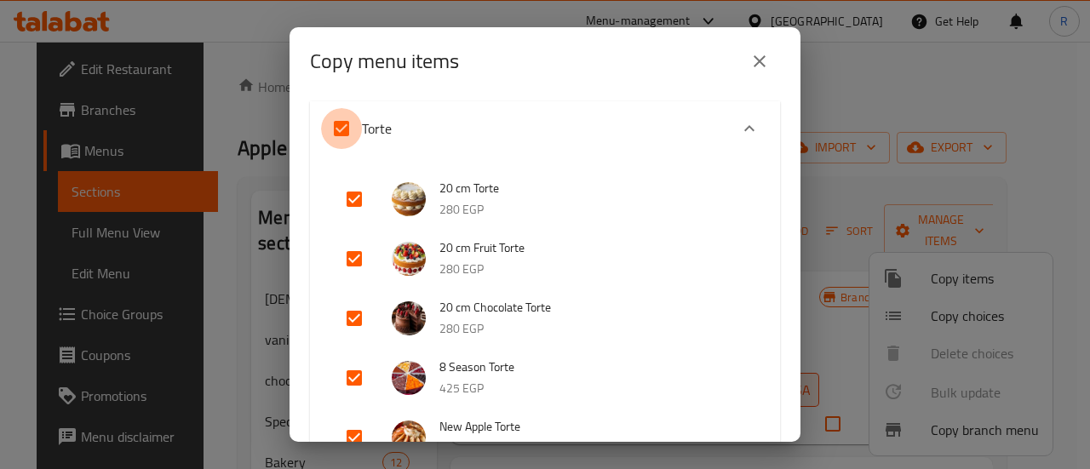
checkbox input "false"
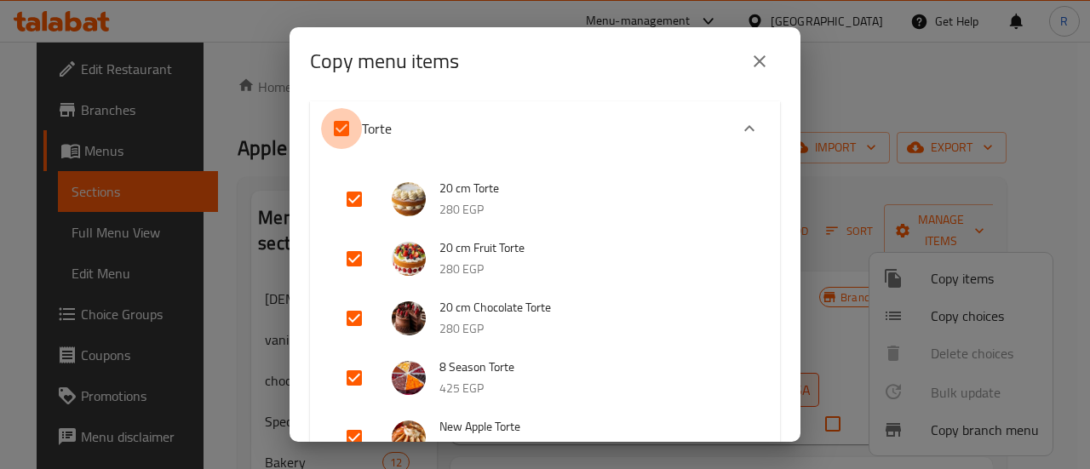
checkbox input "false"
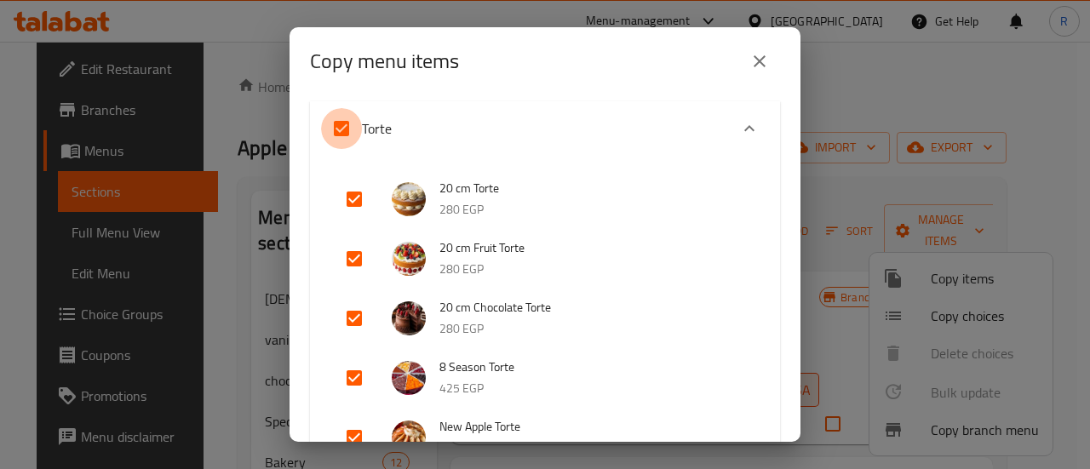
checkbox input "false"
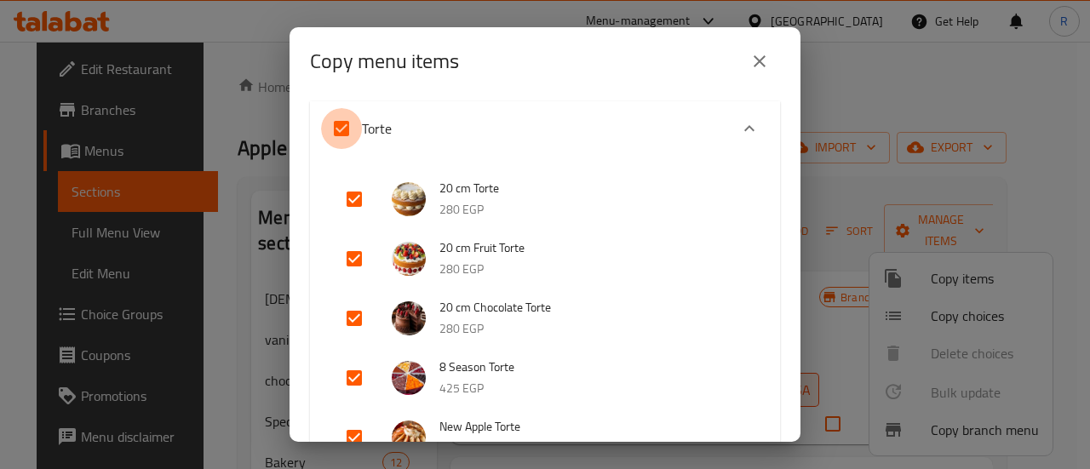
checkbox input "false"
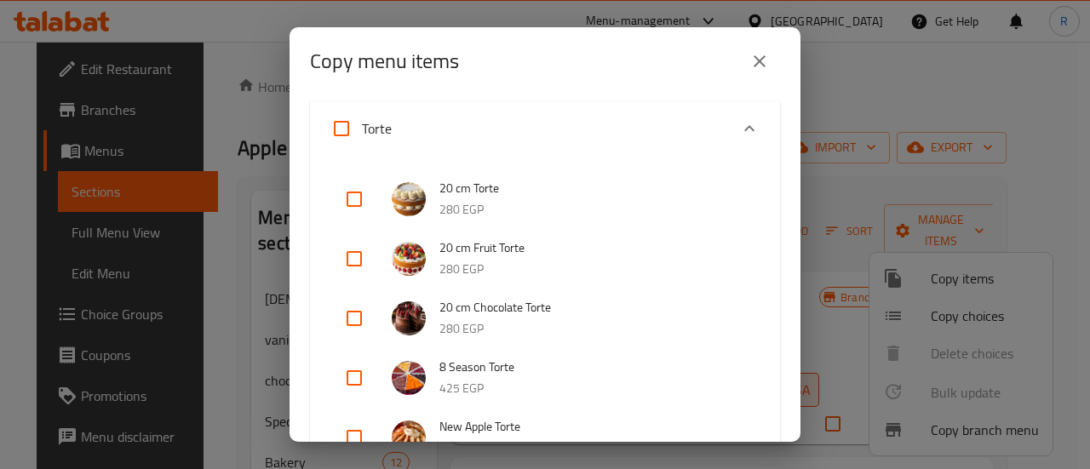
click at [354, 256] on input "checkbox" at bounding box center [354, 258] width 41 height 41
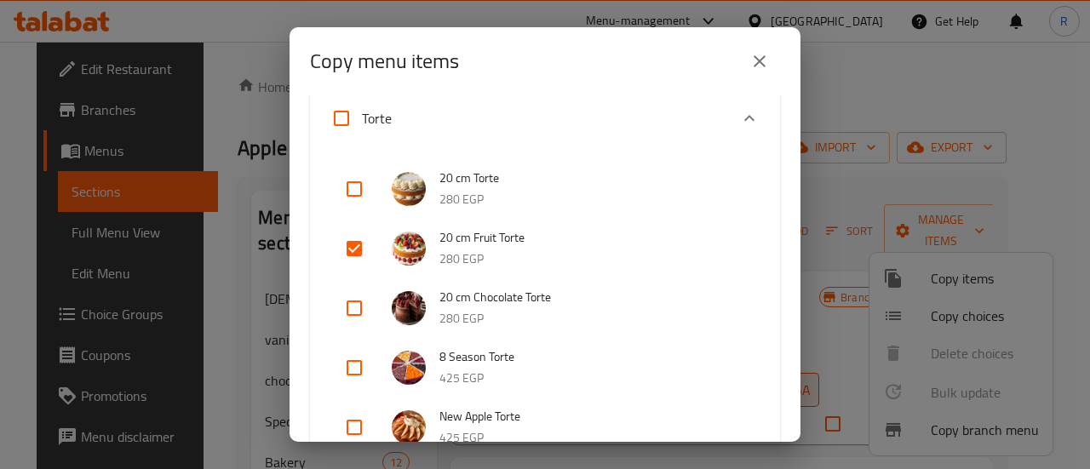
click at [354, 244] on input "checkbox" at bounding box center [354, 248] width 41 height 41
checkbox input "false"
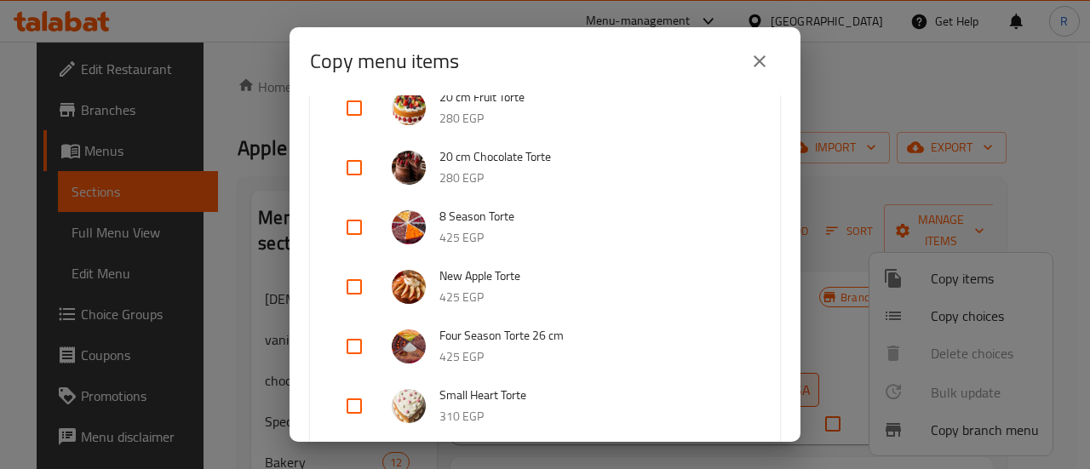
scroll to position [515, 0]
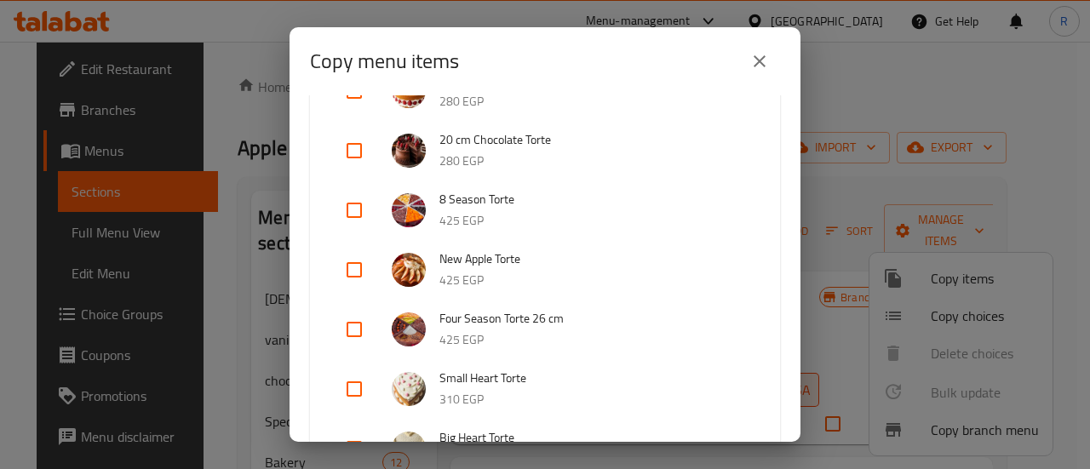
click at [356, 209] on input "checkbox" at bounding box center [354, 210] width 41 height 41
checkbox input "true"
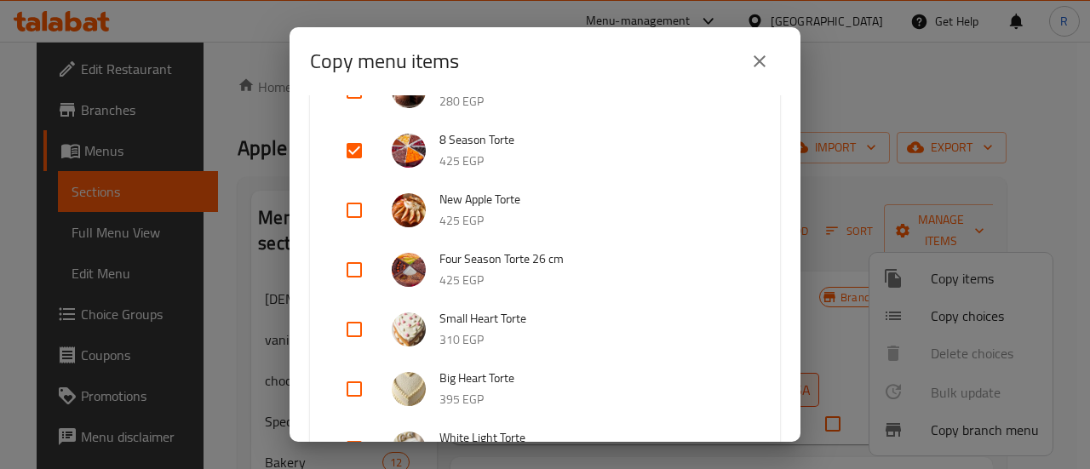
scroll to position [576, 0]
click at [358, 205] on input "checkbox" at bounding box center [354, 208] width 41 height 41
checkbox input "true"
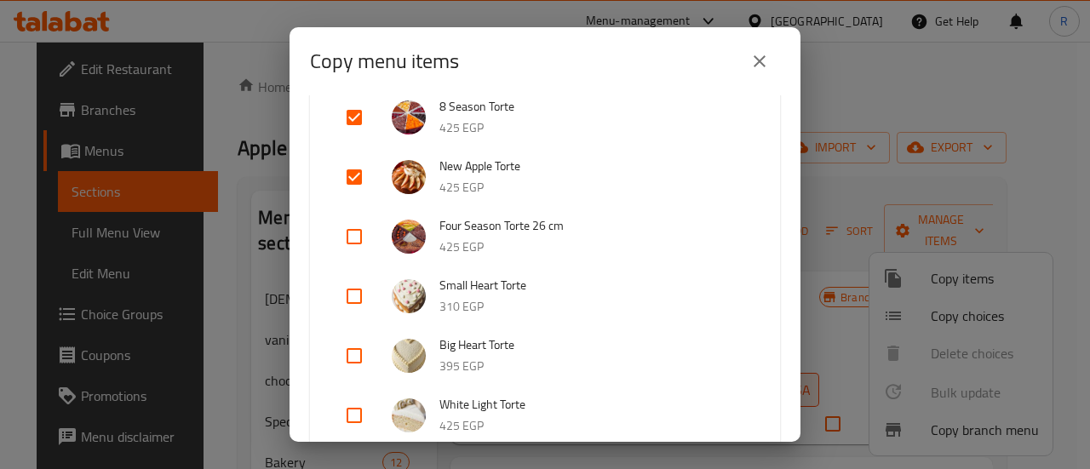
scroll to position [612, 0]
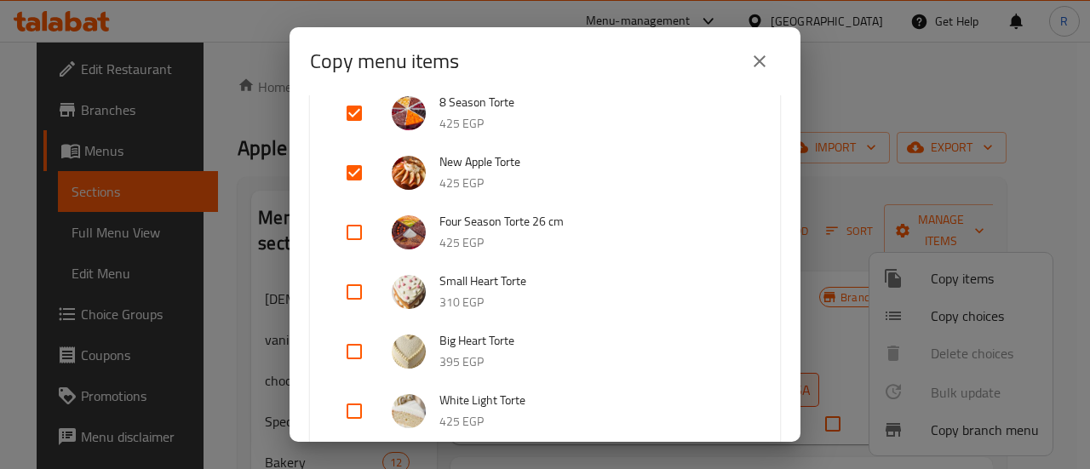
click at [352, 229] on input "checkbox" at bounding box center [354, 232] width 41 height 41
checkbox input "true"
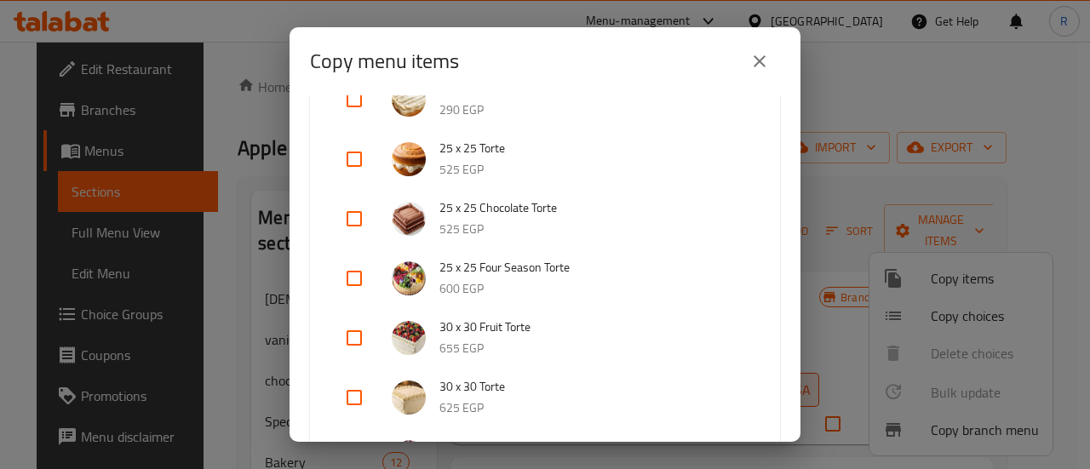
scroll to position [1342, 0]
click at [349, 278] on input "checkbox" at bounding box center [354, 277] width 41 height 41
checkbox input "true"
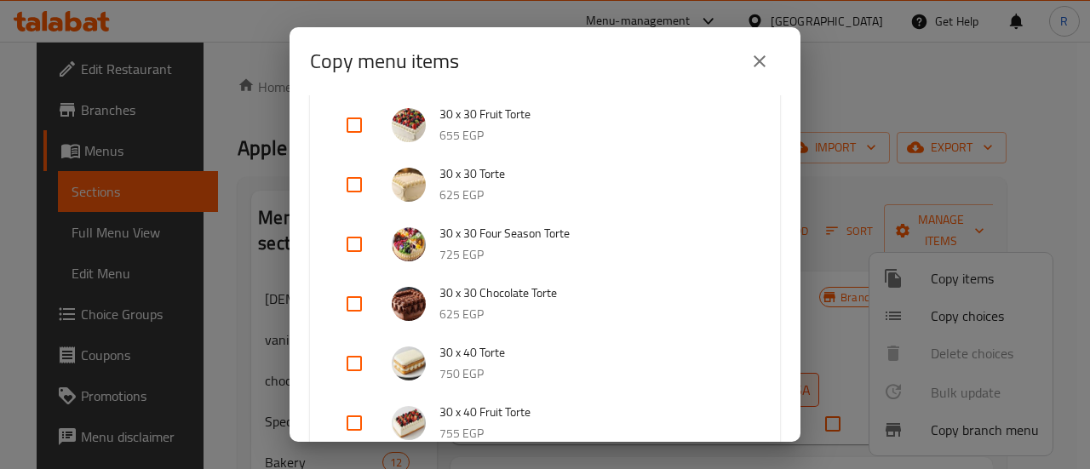
scroll to position [1555, 0]
click at [354, 241] on input "checkbox" at bounding box center [354, 243] width 41 height 41
checkbox input "true"
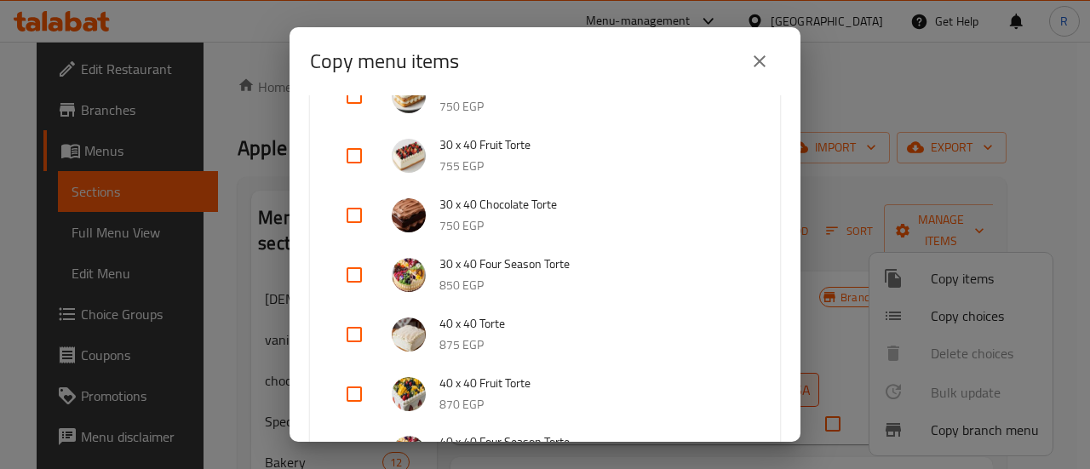
scroll to position [1827, 0]
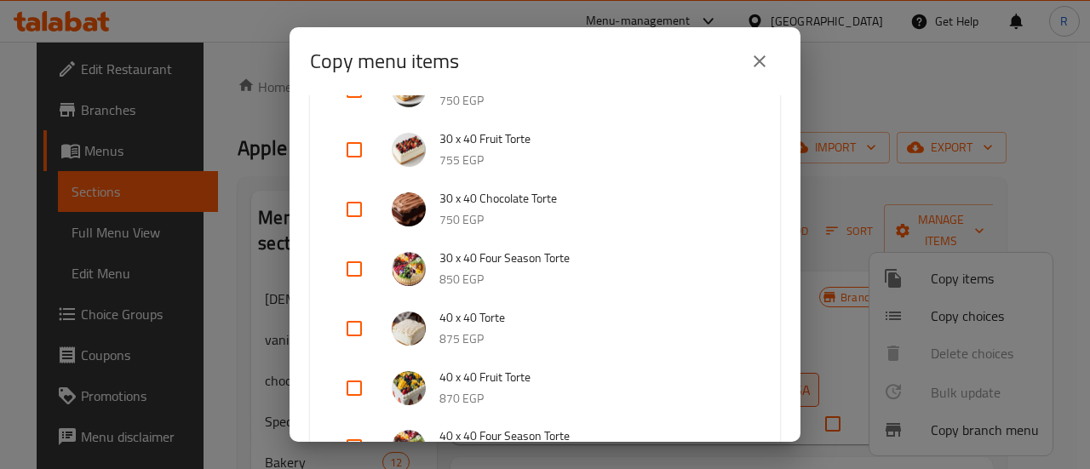
click at [355, 268] on input "checkbox" at bounding box center [354, 269] width 41 height 41
checkbox input "true"
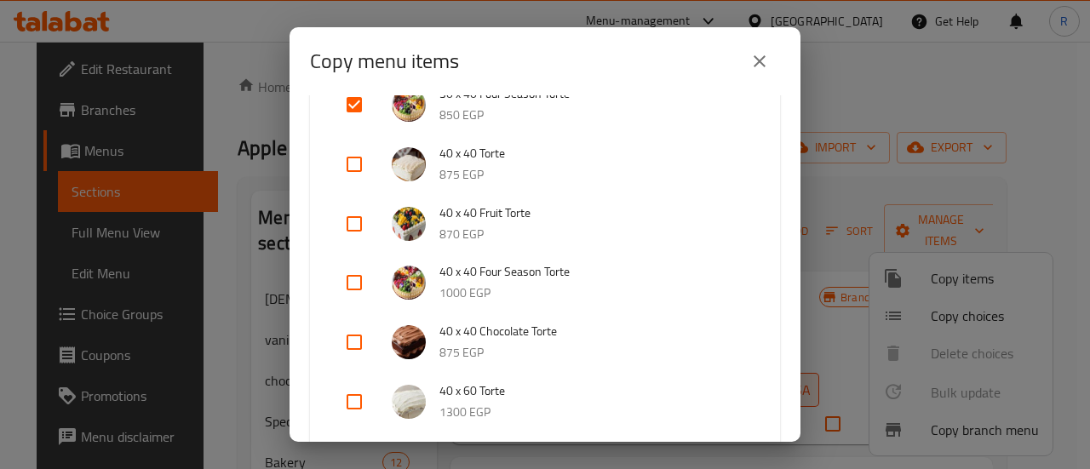
scroll to position [2035, 0]
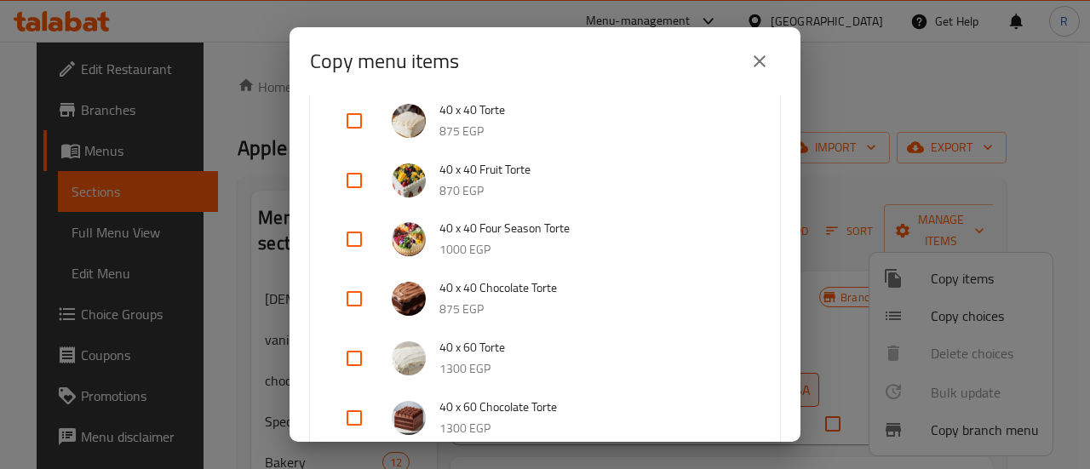
click at [363, 243] on input "checkbox" at bounding box center [354, 239] width 41 height 41
checkbox input "true"
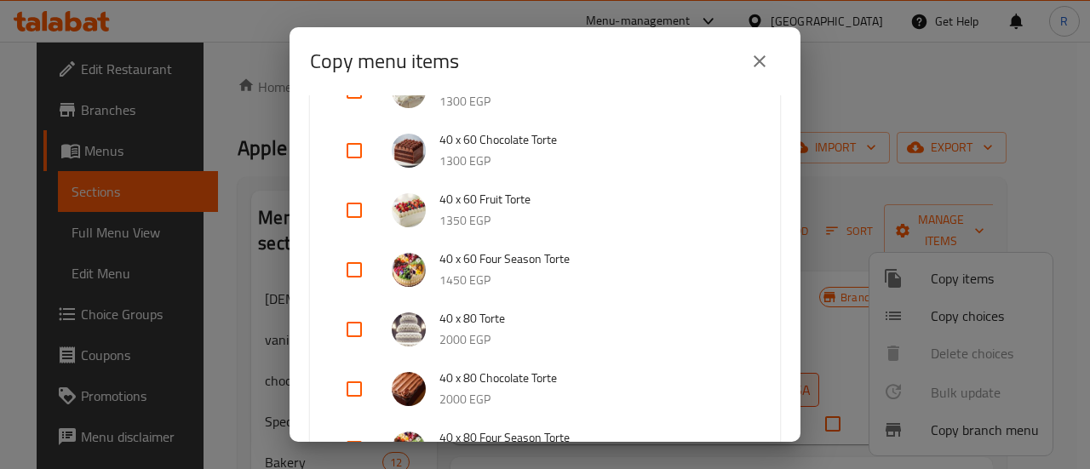
scroll to position [2304, 0]
click at [349, 266] on input "checkbox" at bounding box center [354, 268] width 41 height 41
checkbox input "true"
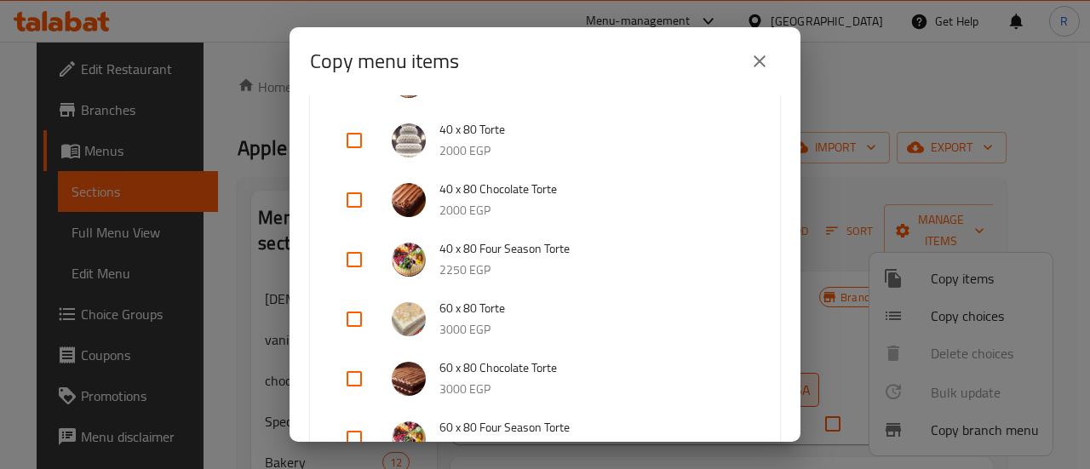
scroll to position [2513, 0]
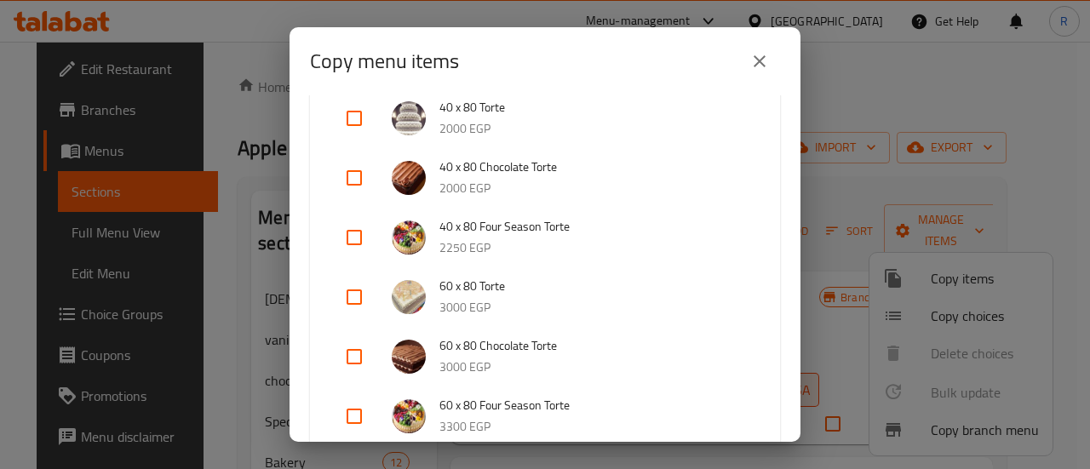
click at [353, 230] on input "checkbox" at bounding box center [354, 237] width 41 height 41
checkbox input "true"
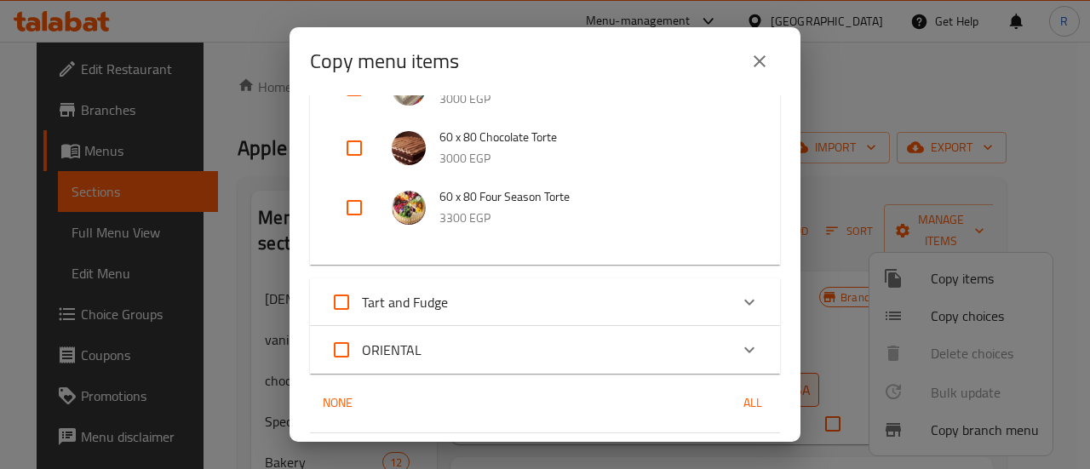
scroll to position [2724, 0]
click at [359, 208] on input "checkbox" at bounding box center [354, 205] width 41 height 41
checkbox input "true"
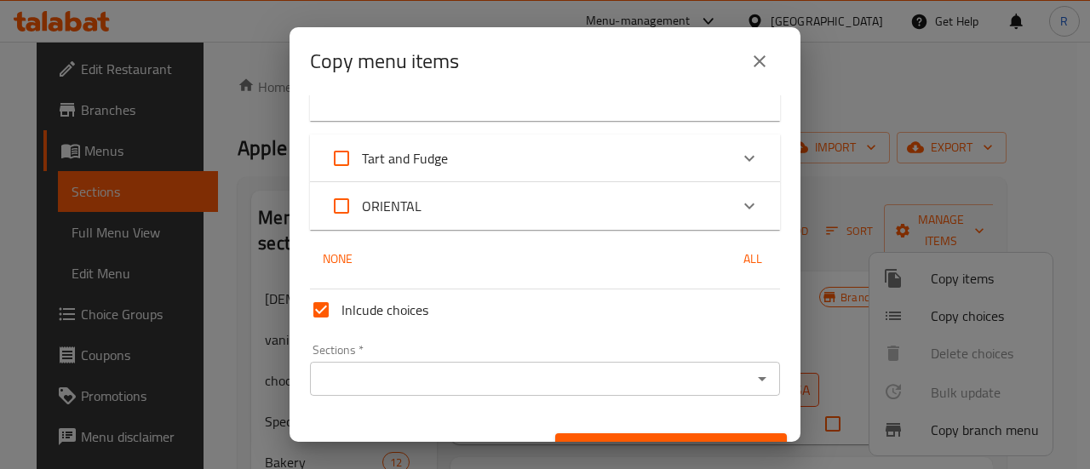
scroll to position [2868, 0]
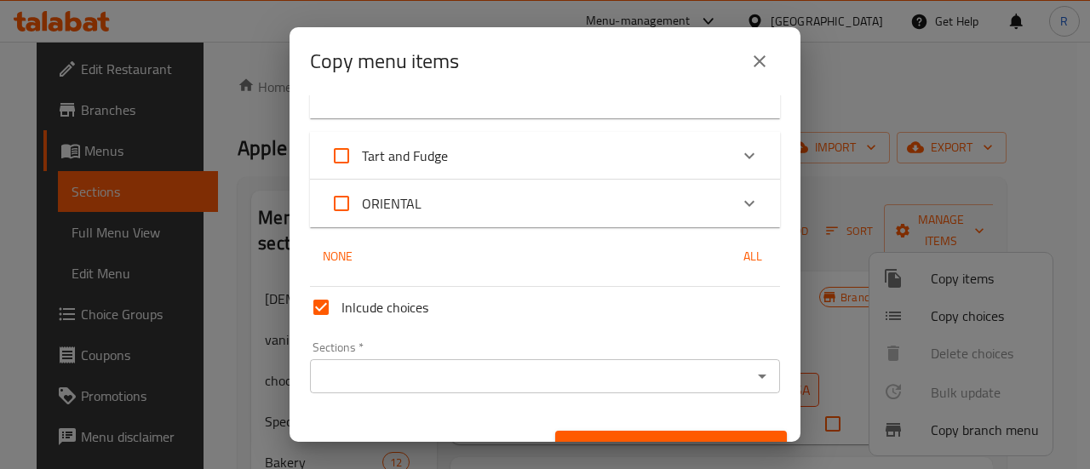
click at [482, 369] on input "Sections   *" at bounding box center [531, 376] width 432 height 24
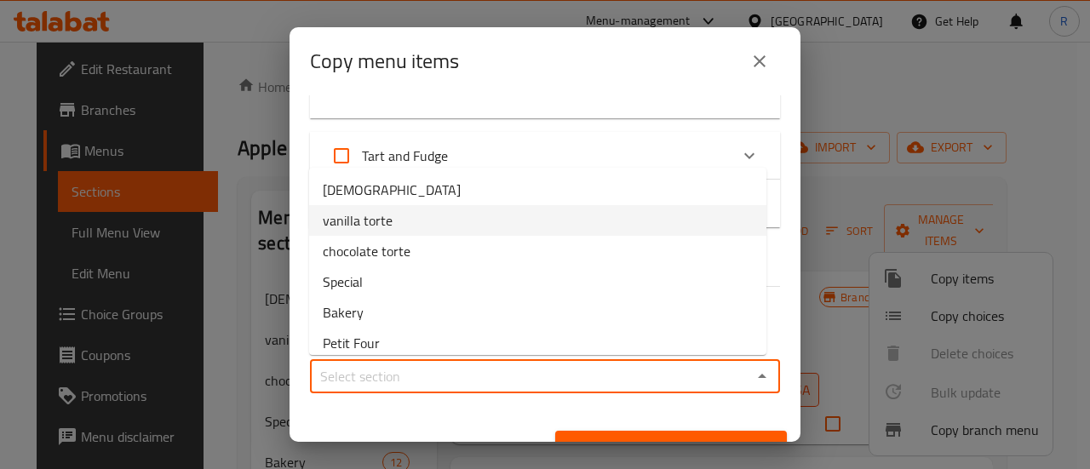
click at [406, 220] on li "vanilla torte" at bounding box center [537, 220] width 457 height 31
type input "vanilla torte"
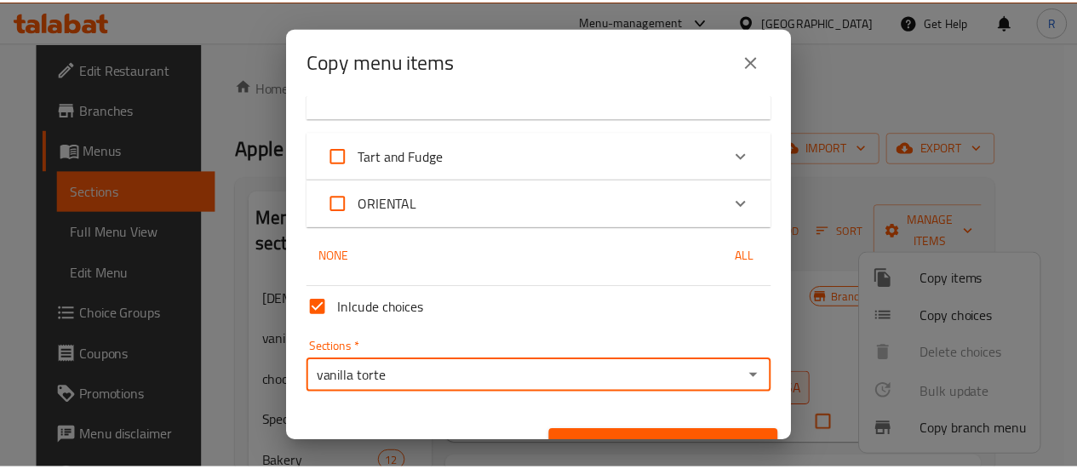
scroll to position [2899, 0]
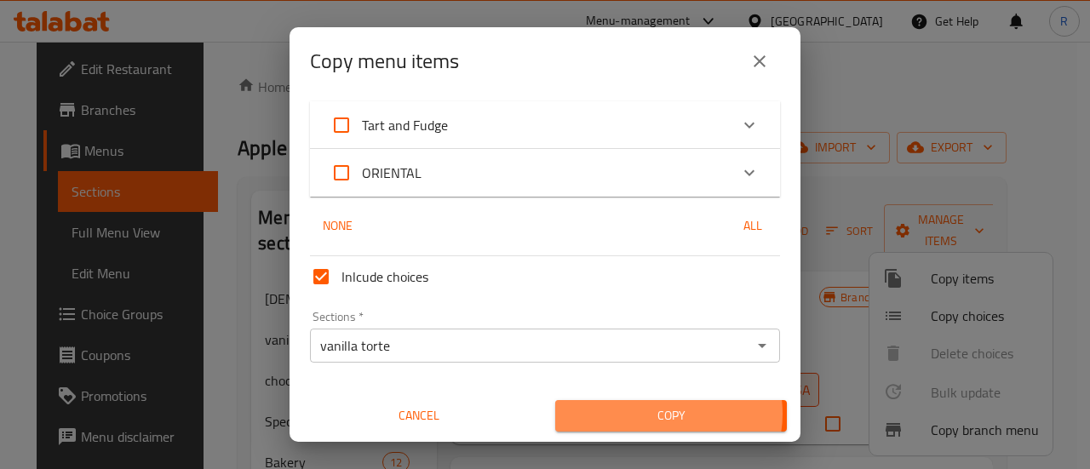
click at [658, 414] on span "Copy" at bounding box center [671, 415] width 204 height 21
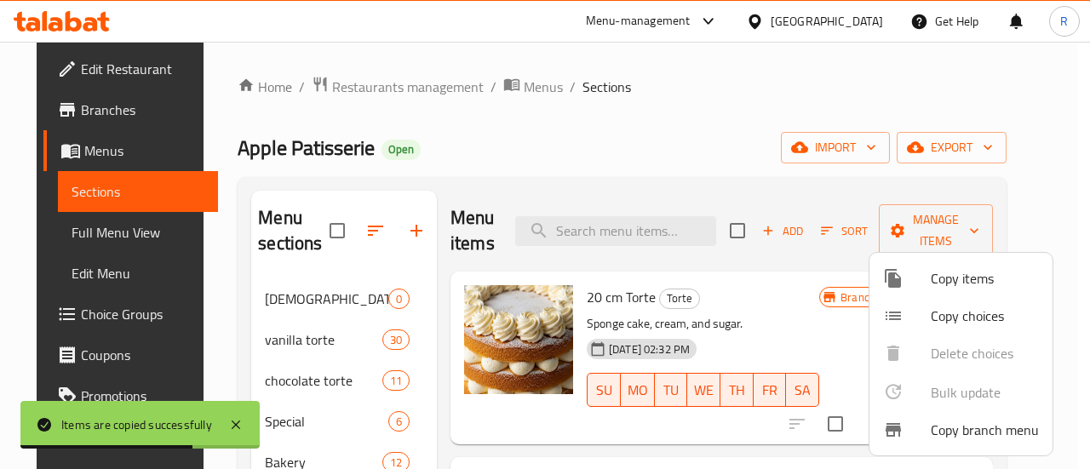
click at [569, 151] on div at bounding box center [545, 234] width 1090 height 469
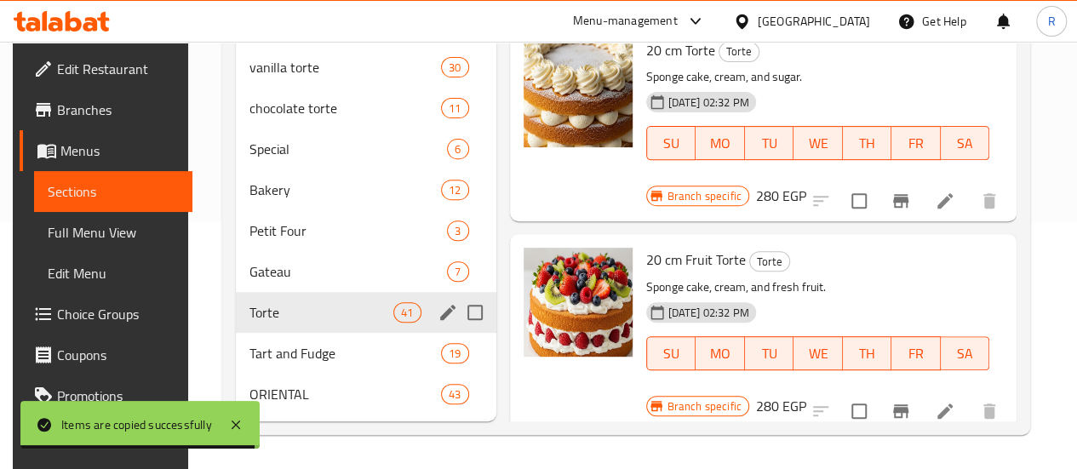
scroll to position [263, 0]
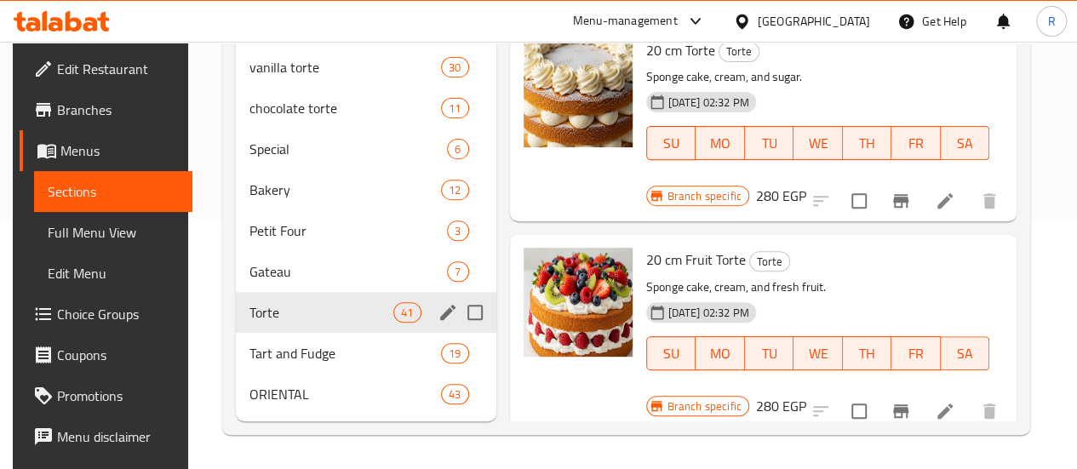
click at [440, 319] on icon "edit" at bounding box center [447, 312] width 15 height 15
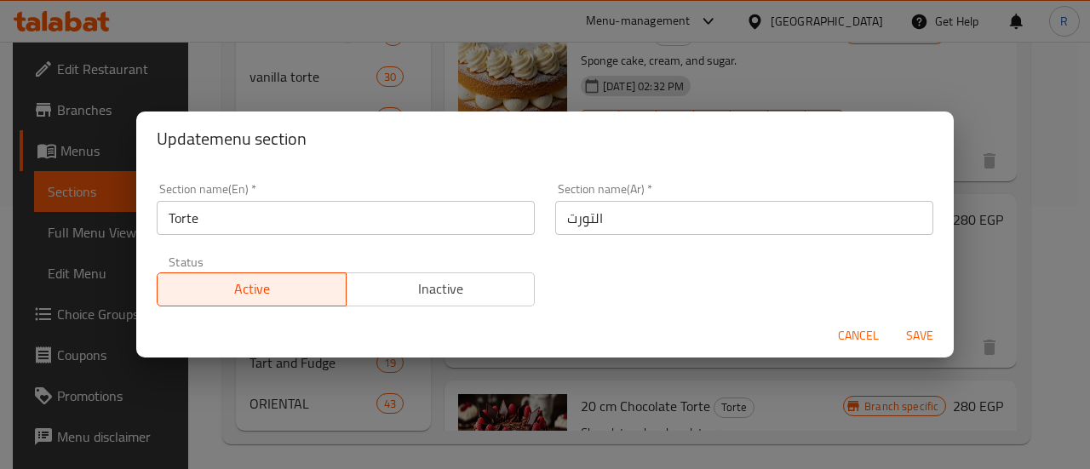
click at [419, 290] on span "Inactive" at bounding box center [440, 289] width 175 height 25
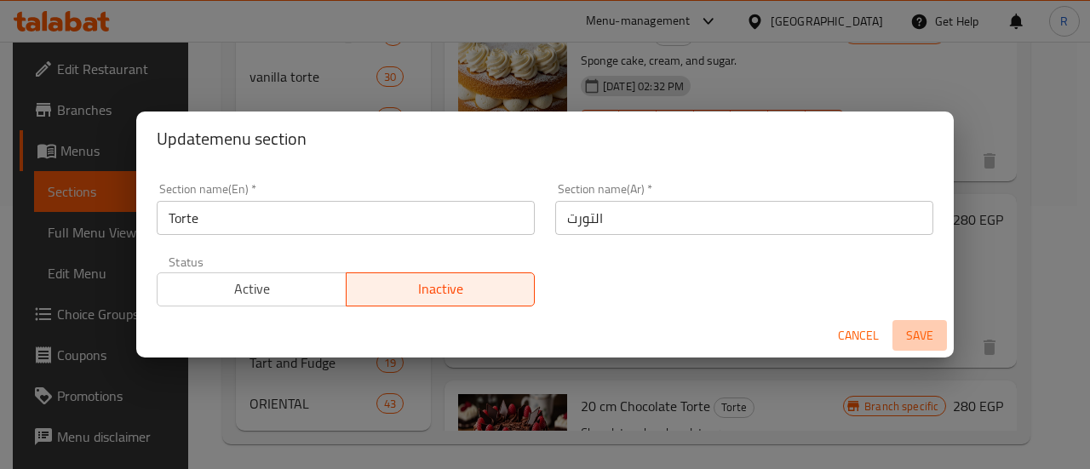
click at [926, 338] on span "Save" at bounding box center [919, 335] width 41 height 21
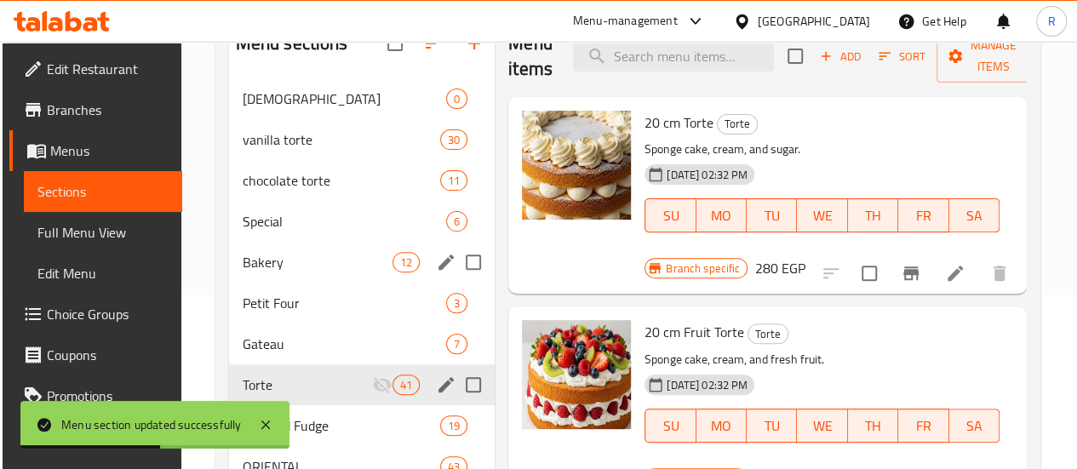
scroll to position [172, 0]
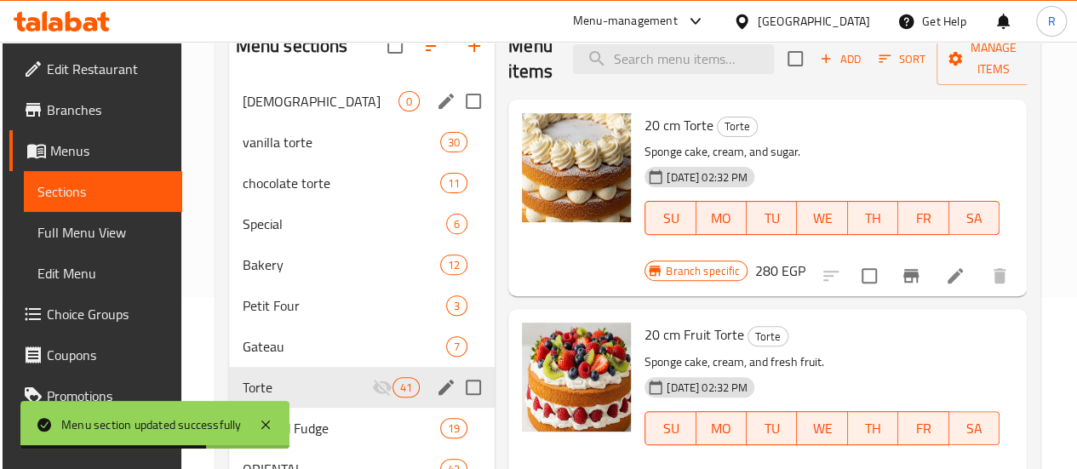
click at [436, 112] on icon "edit" at bounding box center [446, 101] width 20 height 20
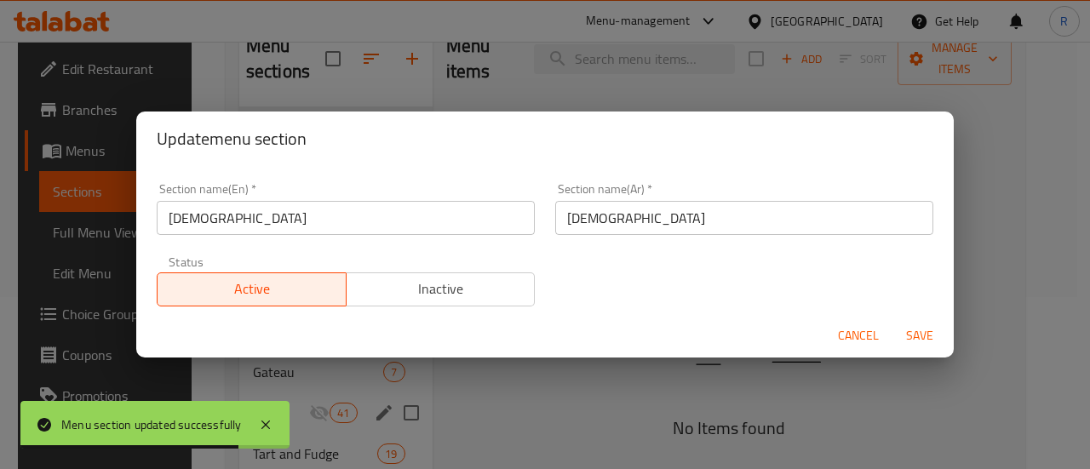
click at [455, 286] on span "Inactive" at bounding box center [440, 289] width 175 height 25
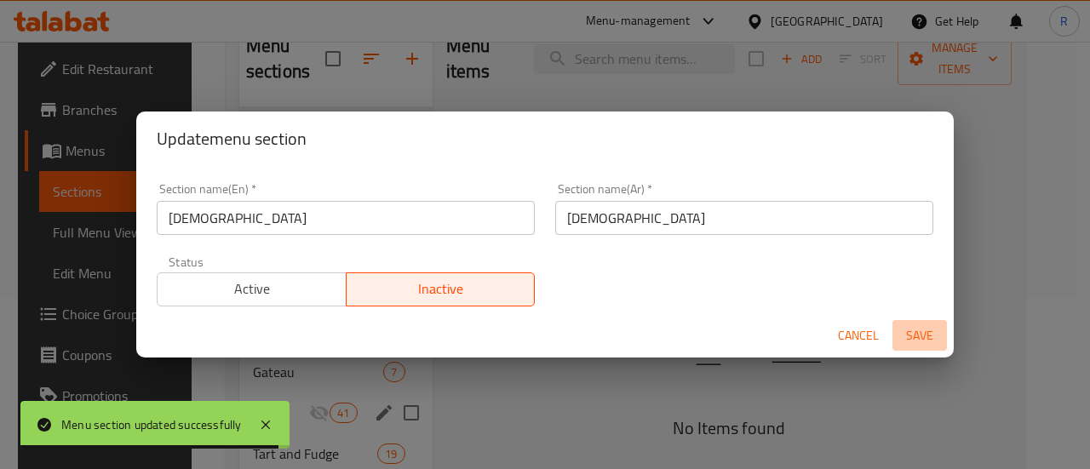
click at [908, 336] on span "Save" at bounding box center [919, 335] width 41 height 21
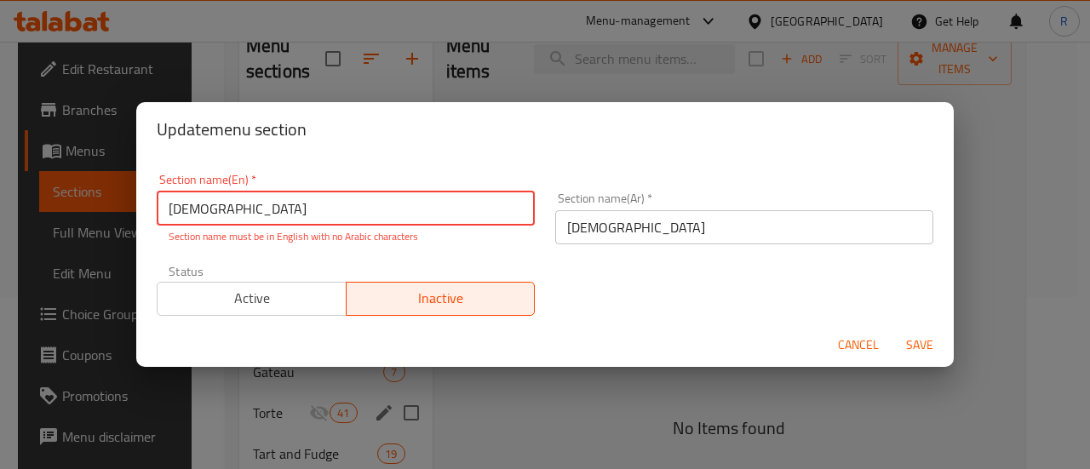
click at [215, 203] on input "[DEMOGRAPHIC_DATA]" at bounding box center [346, 209] width 378 height 34
type input "D"
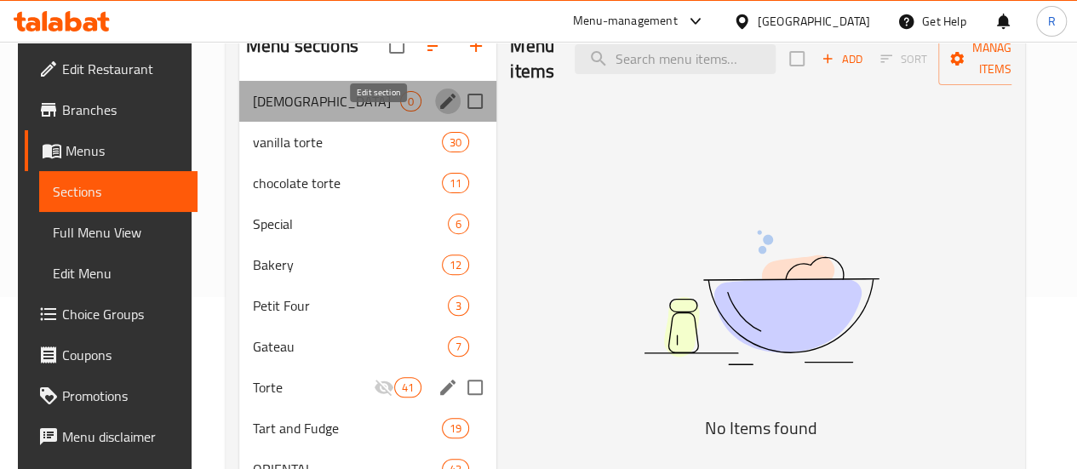
click at [438, 112] on icon "edit" at bounding box center [448, 101] width 20 height 20
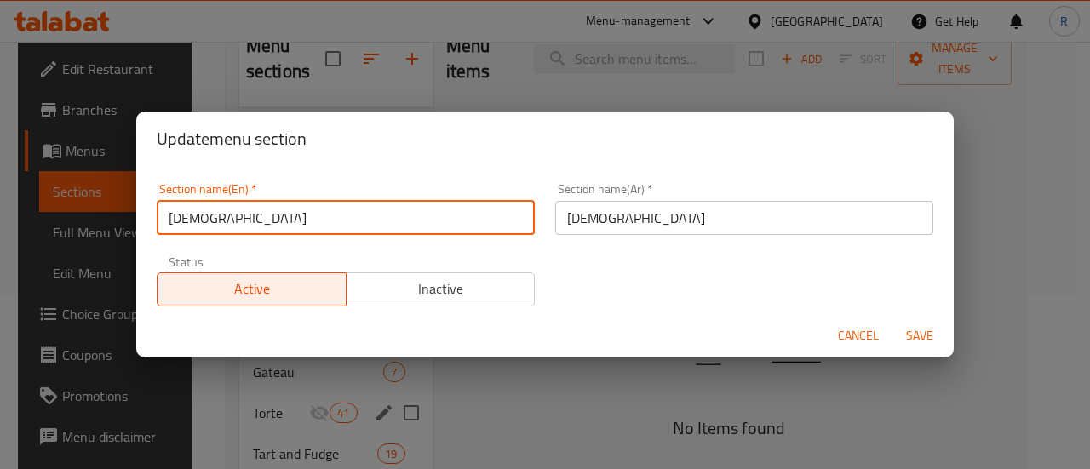
click at [269, 219] on input "[DEMOGRAPHIC_DATA]" at bounding box center [346, 218] width 378 height 34
type input "d"
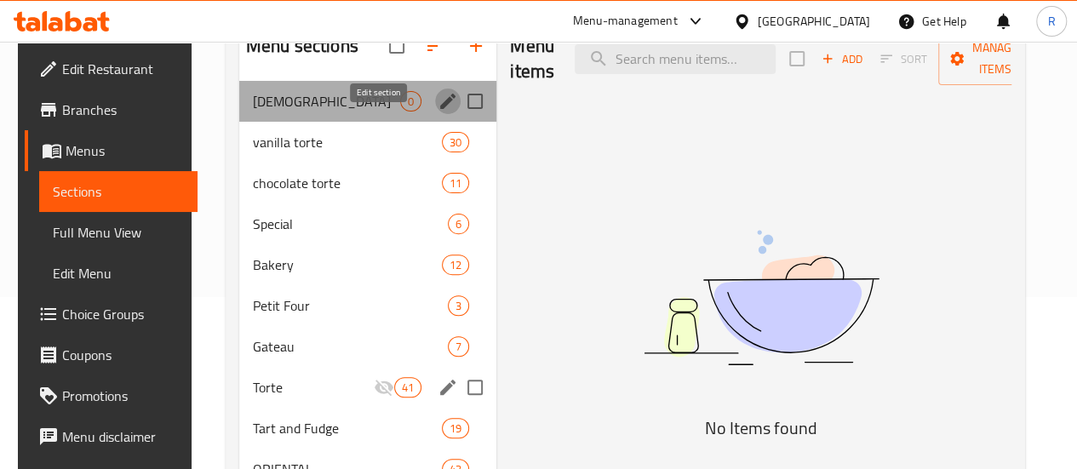
click at [438, 112] on icon "edit" at bounding box center [448, 101] width 20 height 20
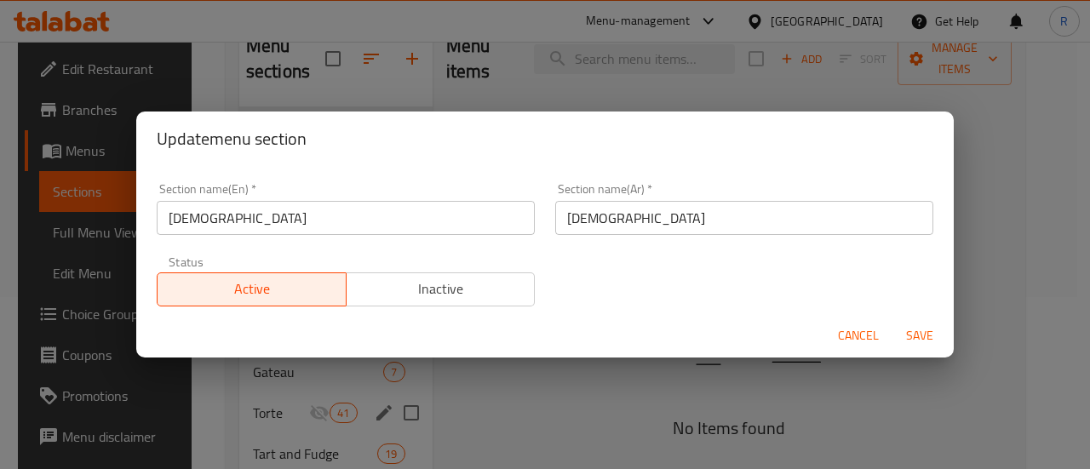
click at [328, 223] on input "[DEMOGRAPHIC_DATA]" at bounding box center [346, 218] width 378 height 34
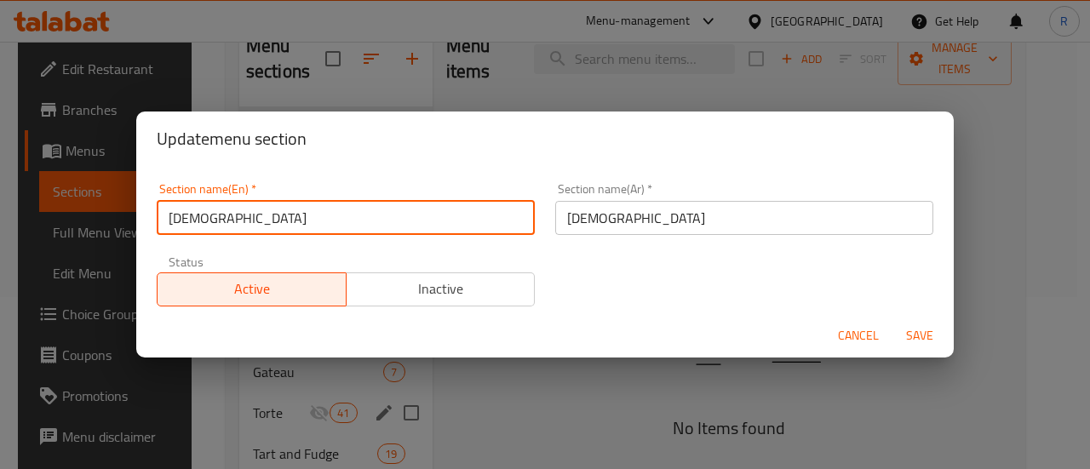
click at [328, 223] on input "[DEMOGRAPHIC_DATA]" at bounding box center [346, 218] width 378 height 34
type input "d"
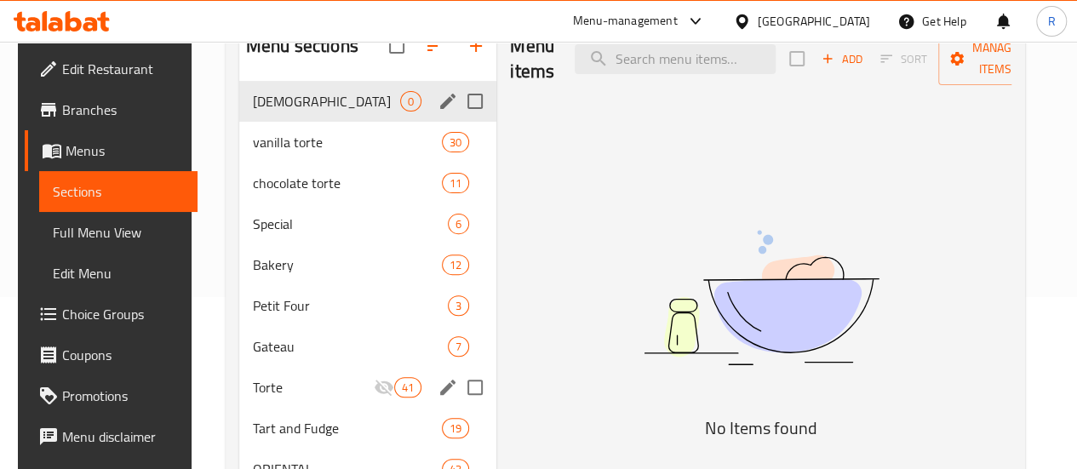
click at [457, 119] on input "Menu sections" at bounding box center [475, 101] width 36 height 36
checkbox input "true"
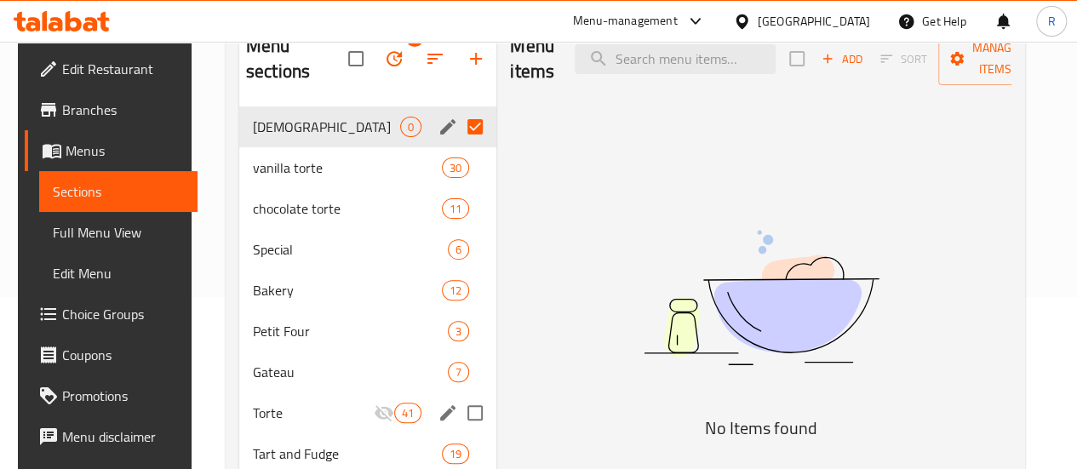
scroll to position [133, 0]
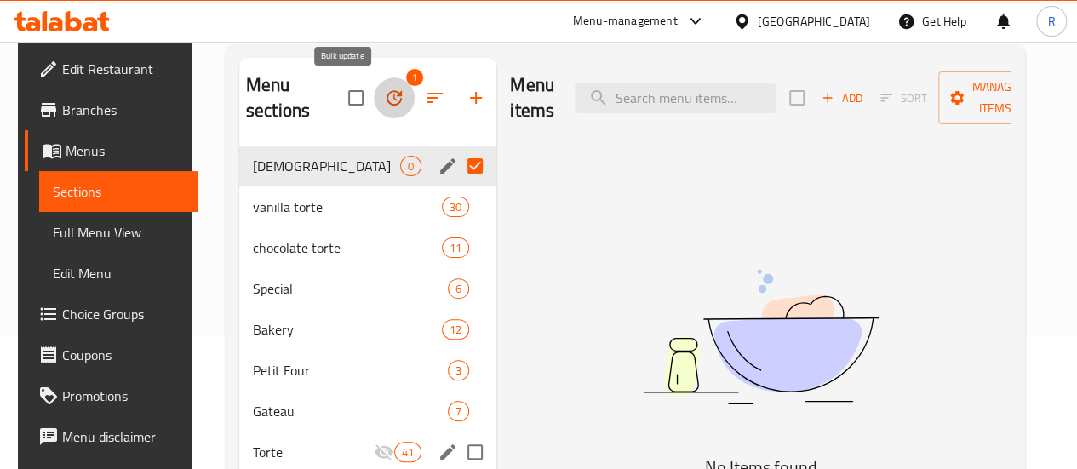
click at [384, 94] on icon "button" at bounding box center [394, 98] width 20 height 20
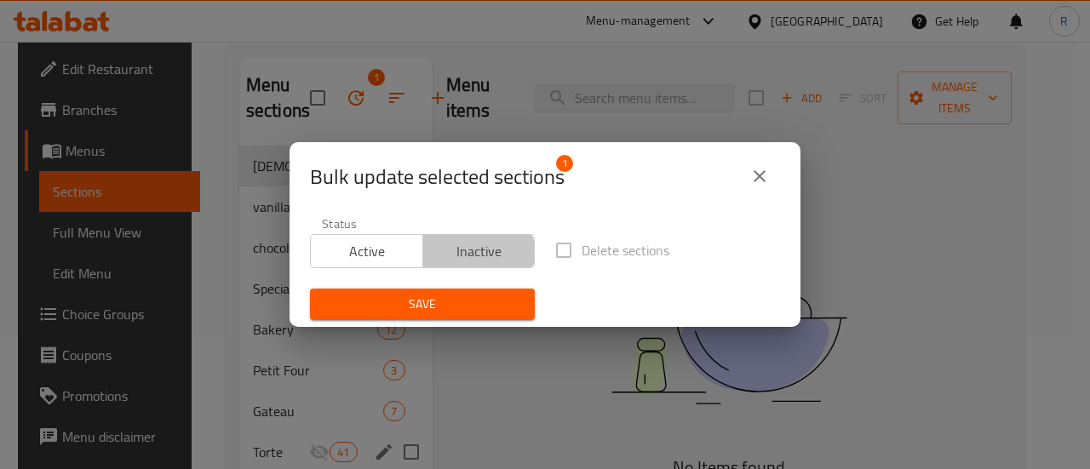
click at [461, 253] on span "Inactive" at bounding box center [479, 251] width 99 height 25
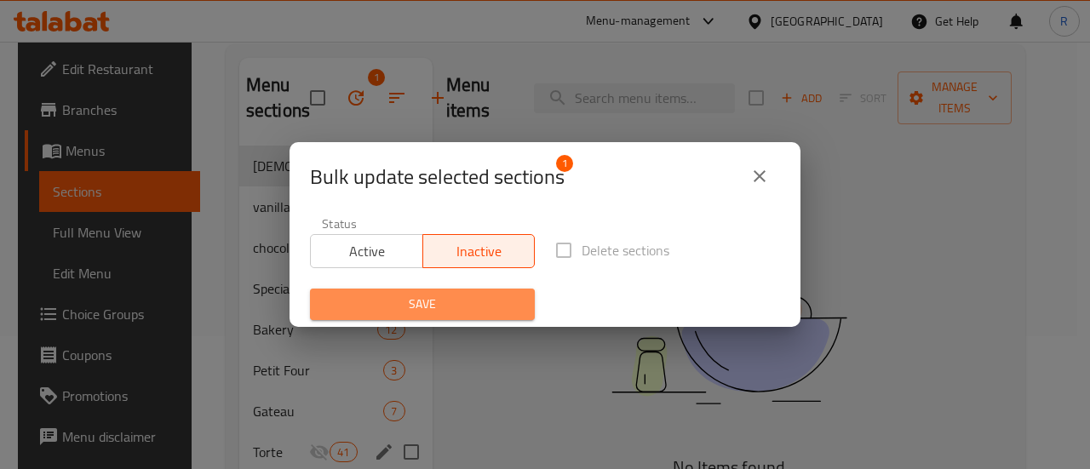
click at [470, 296] on span "Save" at bounding box center [423, 304] width 198 height 21
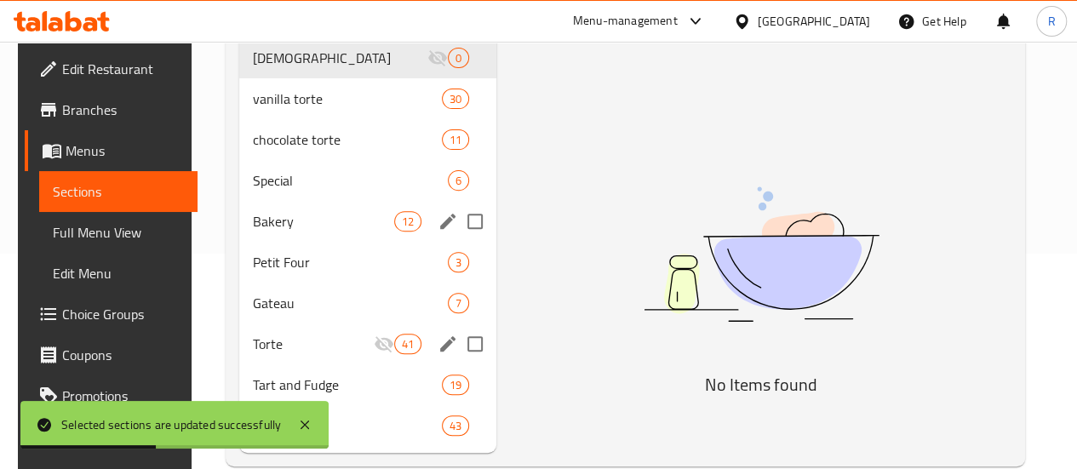
scroll to position [232, 0]
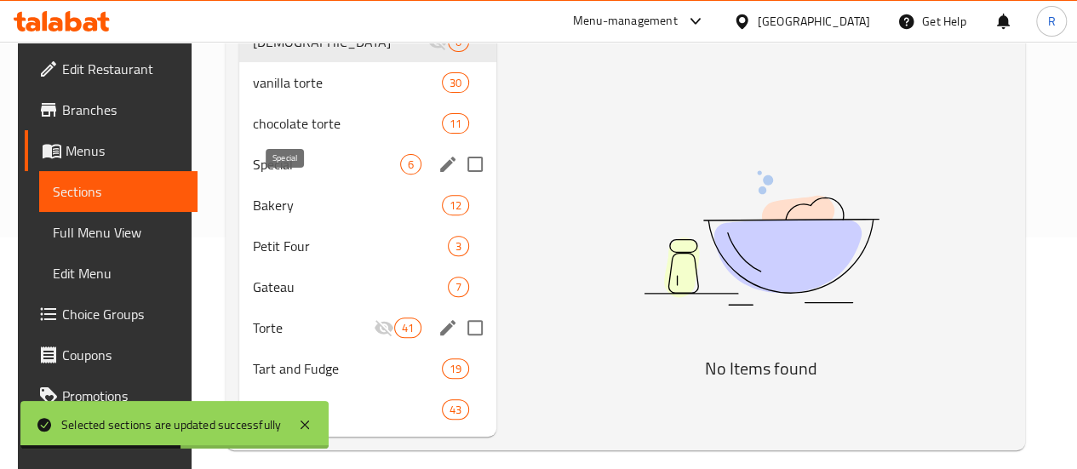
click at [282, 175] on span "Special" at bounding box center [326, 164] width 147 height 20
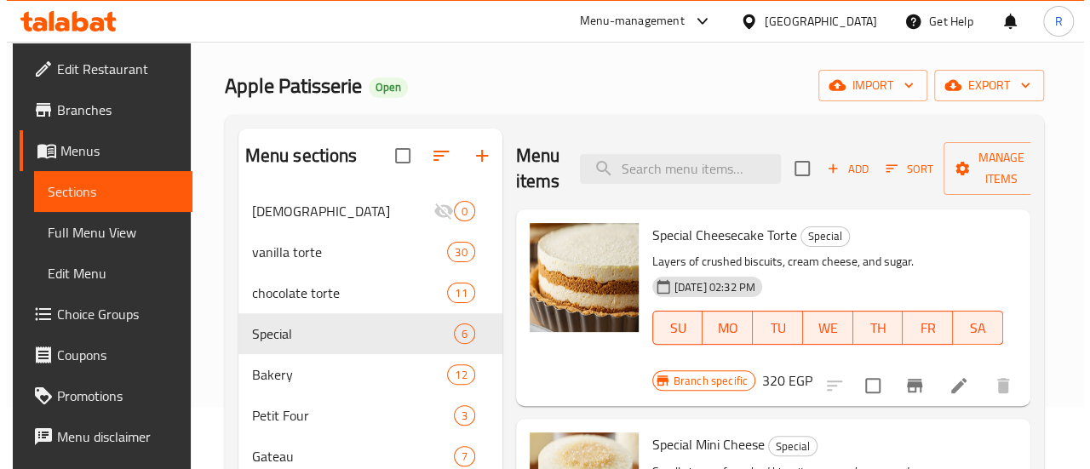
scroll to position [47, 0]
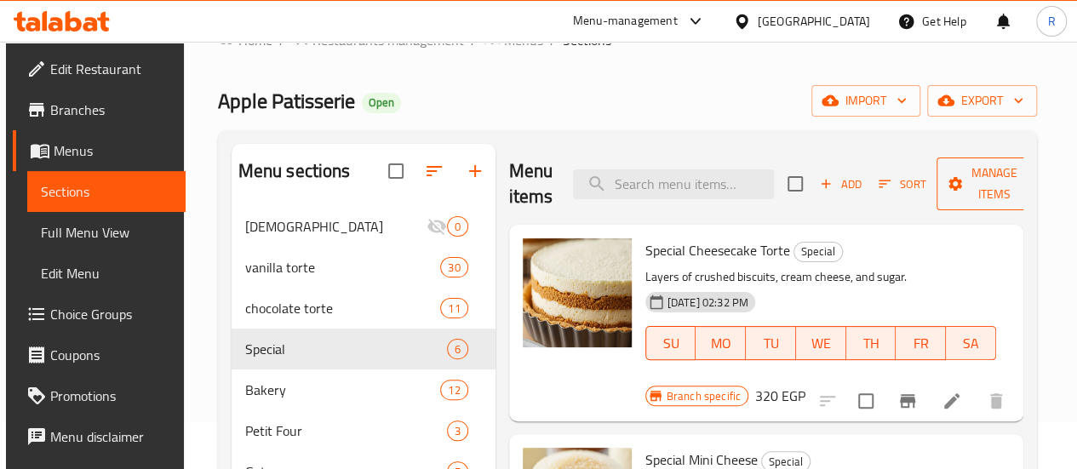
click at [956, 177] on span "Manage items" at bounding box center [993, 184] width 87 height 43
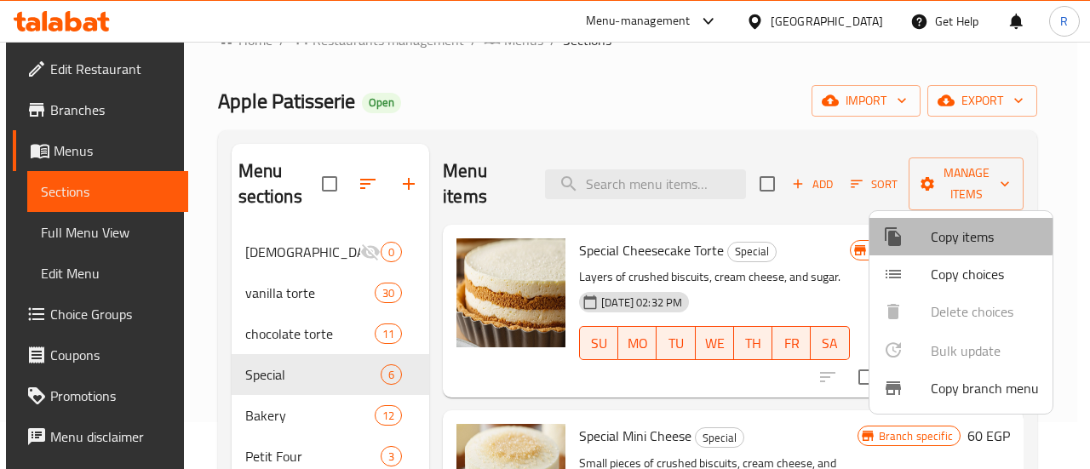
click at [953, 235] on span "Copy items" at bounding box center [985, 236] width 108 height 20
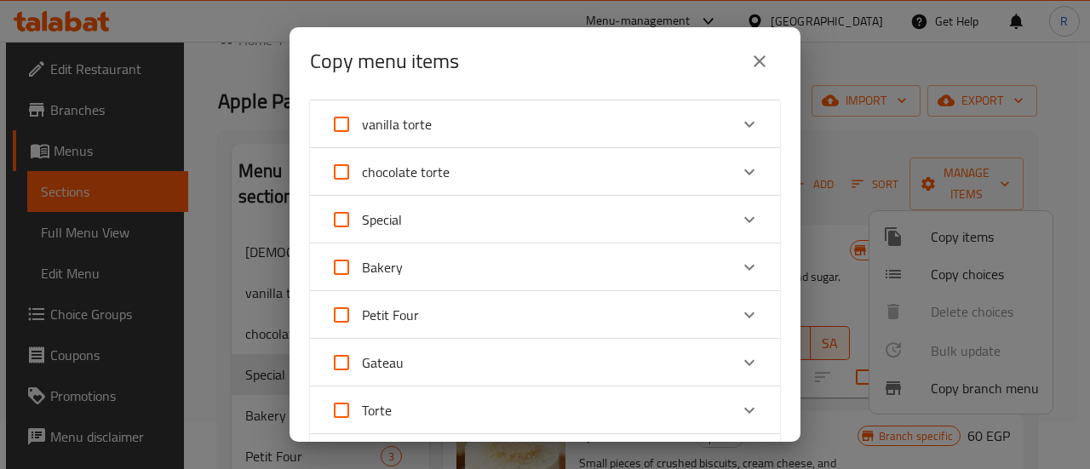
scroll to position [49, 0]
click at [555, 226] on div "Special" at bounding box center [529, 218] width 398 height 41
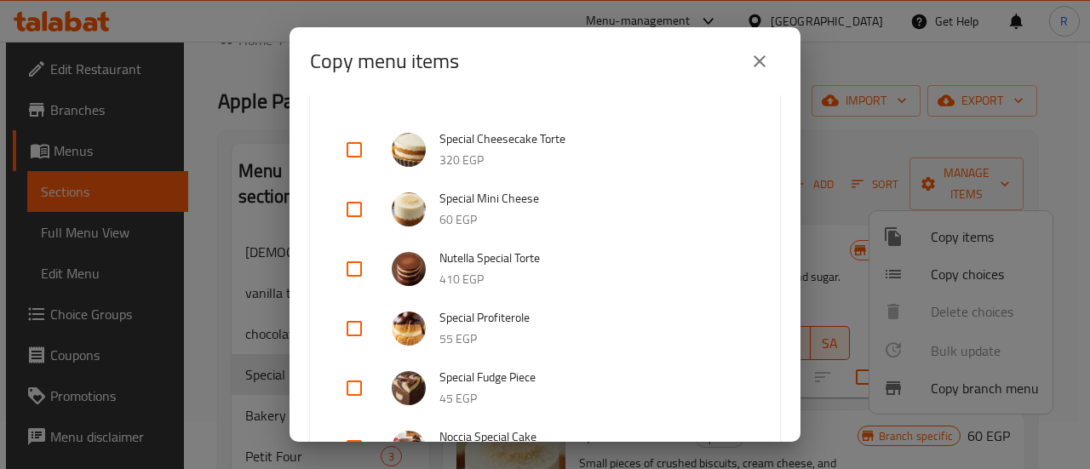
scroll to position [219, 0]
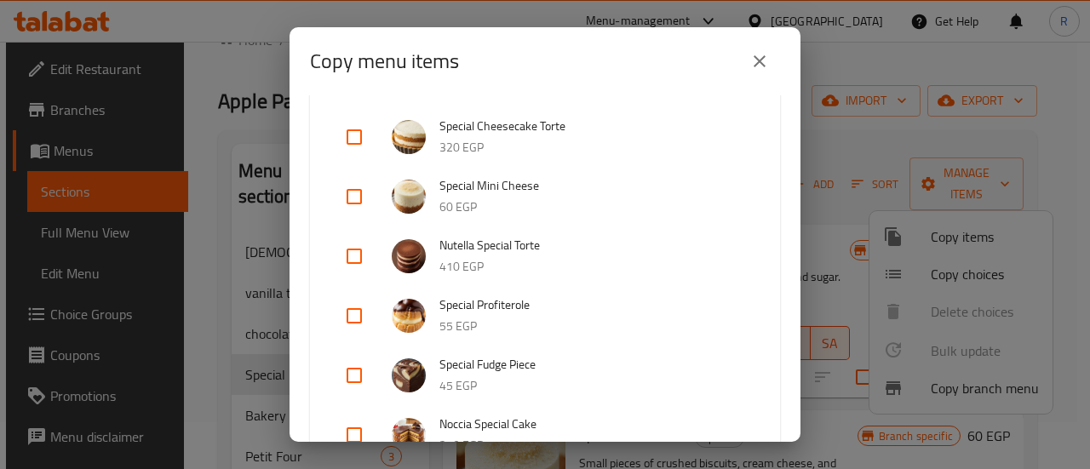
click at [354, 261] on input "checkbox" at bounding box center [354, 256] width 41 height 41
checkbox input "true"
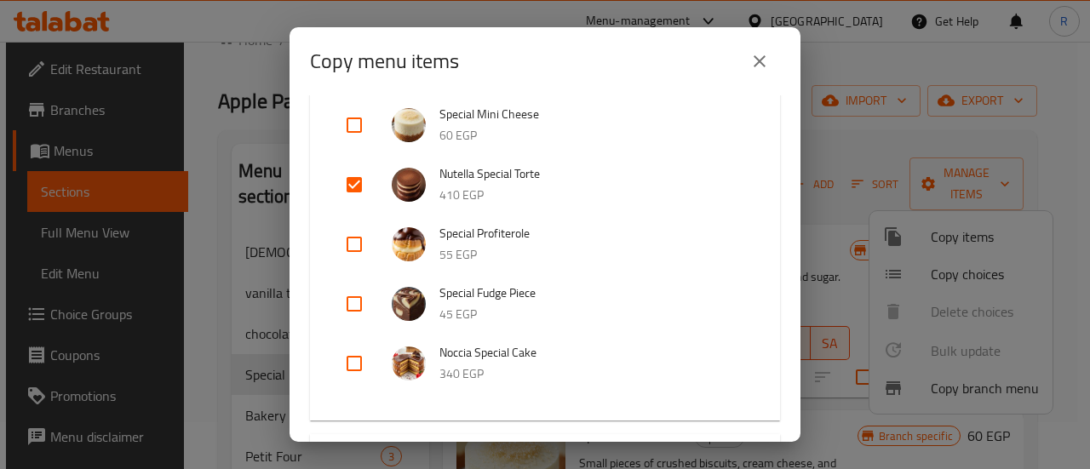
scroll to position [321, 0]
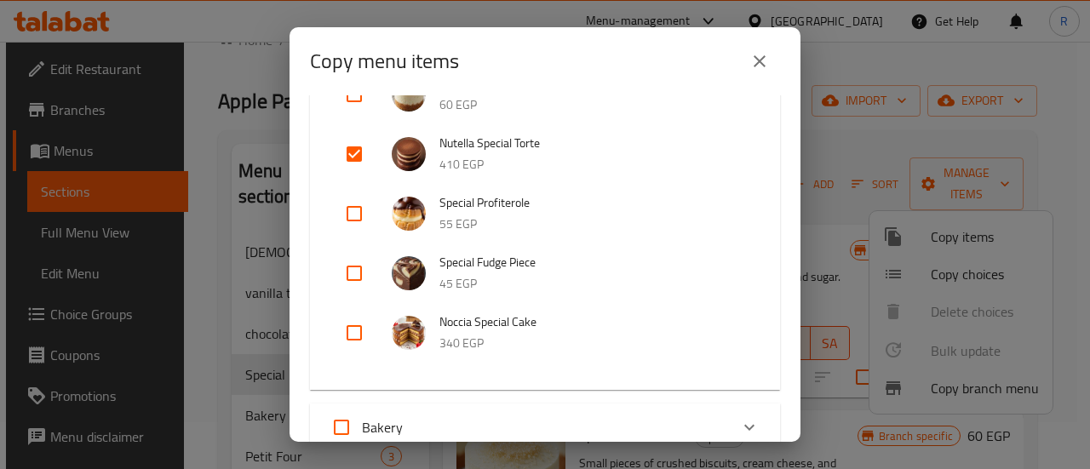
click at [354, 261] on input "checkbox" at bounding box center [354, 273] width 41 height 41
checkbox input "false"
click at [347, 326] on input "checkbox" at bounding box center [354, 332] width 41 height 41
checkbox input "true"
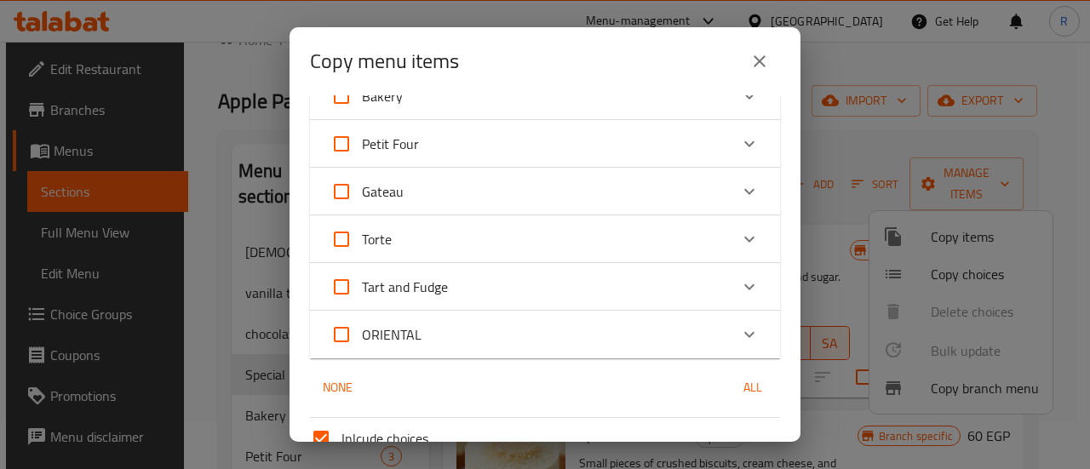
scroll to position [814, 0]
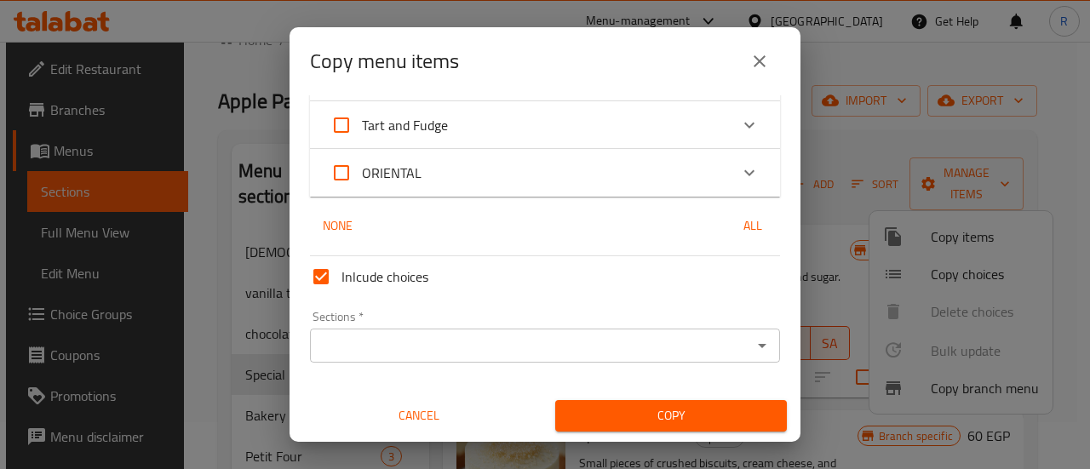
click at [533, 351] on input "Sections   *" at bounding box center [531, 346] width 432 height 24
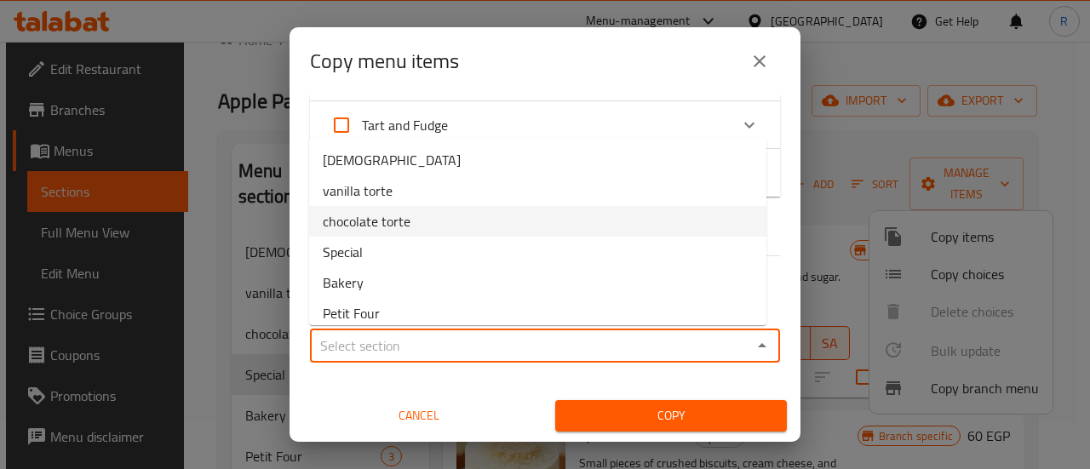
click at [468, 215] on li "chocolate torte" at bounding box center [537, 221] width 457 height 31
type input "chocolate torte"
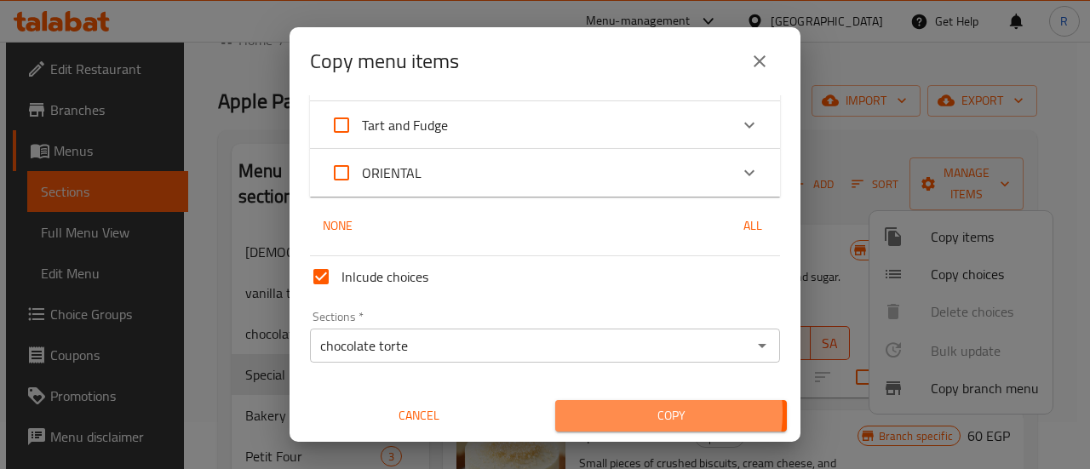
click at [643, 413] on span "Copy" at bounding box center [671, 415] width 204 height 21
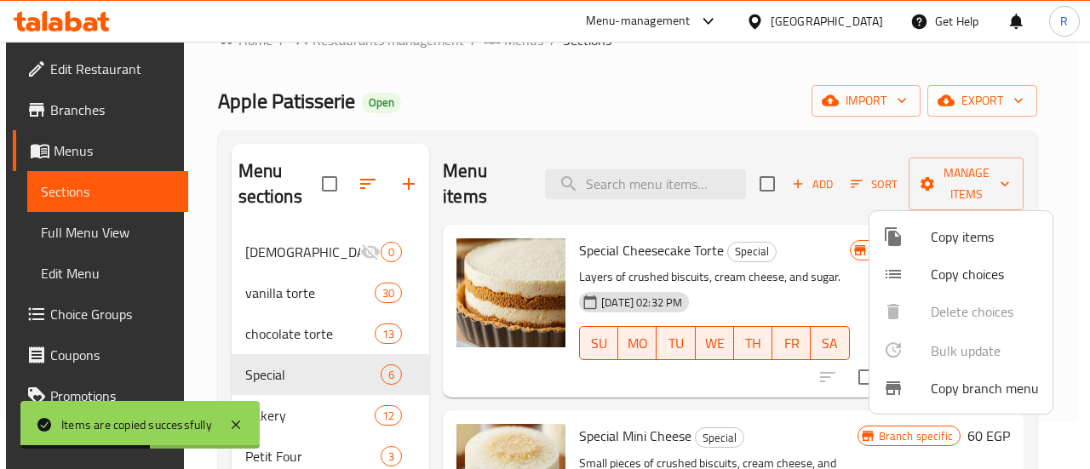
click at [958, 236] on span "Copy items" at bounding box center [985, 236] width 108 height 20
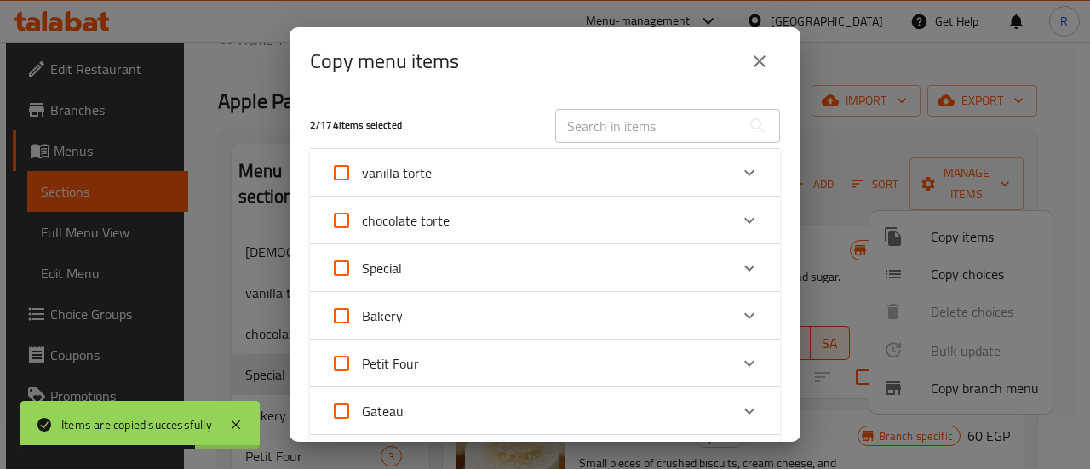
click at [379, 266] on span "Special" at bounding box center [382, 268] width 40 height 26
click at [362, 266] on input "Special" at bounding box center [341, 268] width 41 height 41
checkbox input "true"
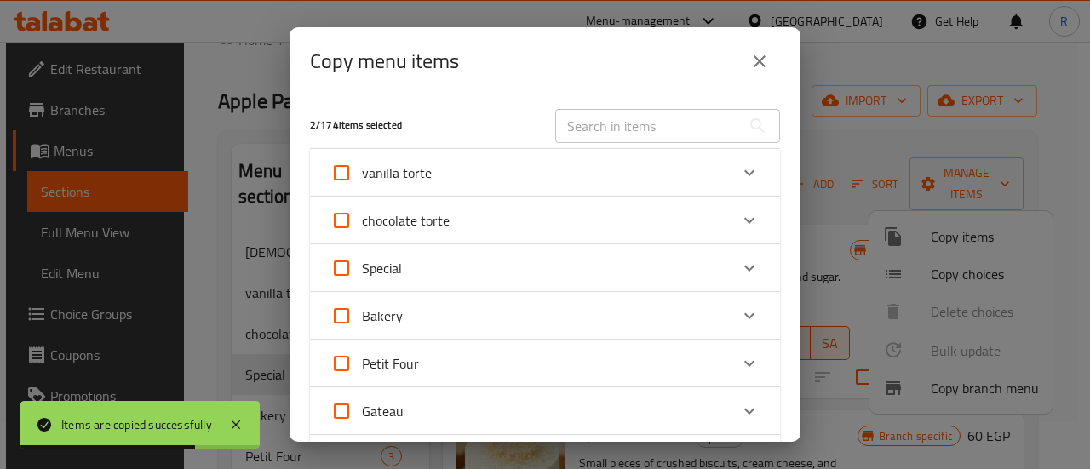
checkbox input "true"
click at [342, 275] on input "Special" at bounding box center [341, 268] width 41 height 41
checkbox input "false"
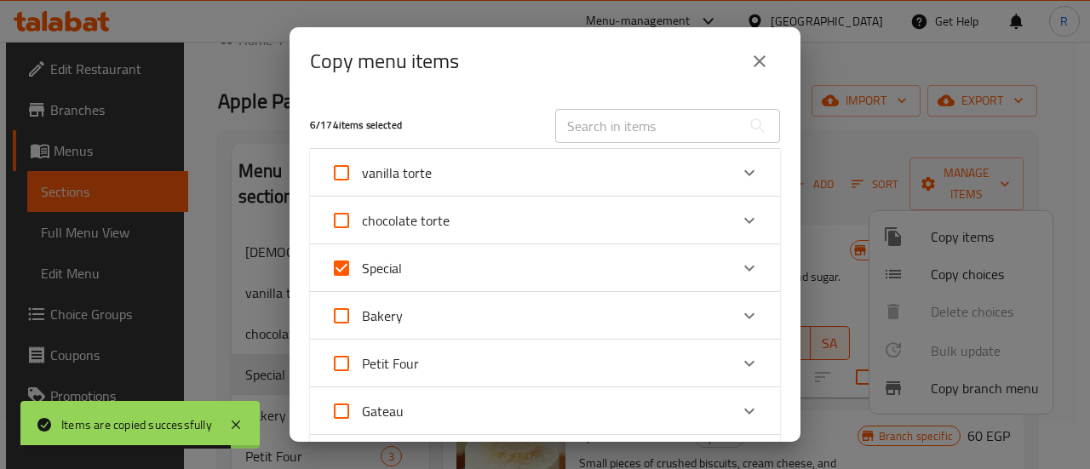
checkbox input "false"
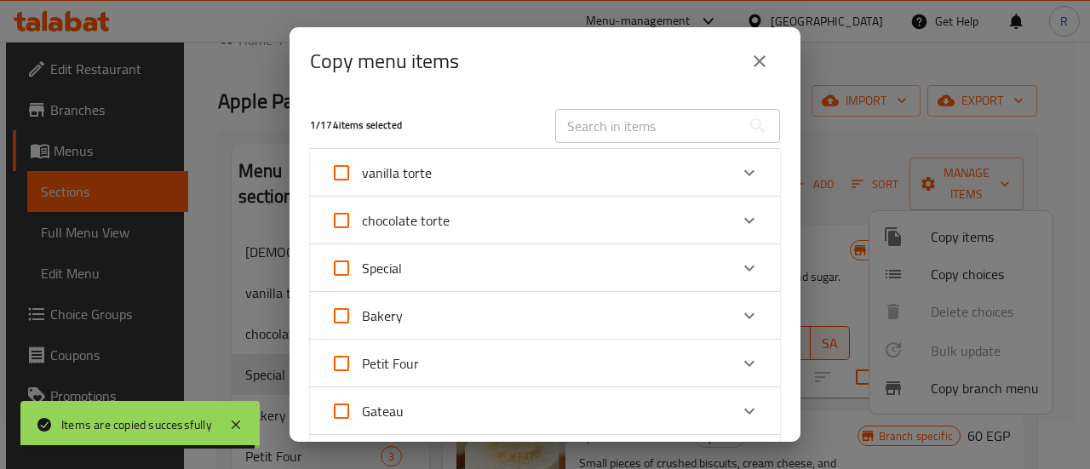
click at [739, 272] on icon "Expand" at bounding box center [749, 268] width 20 height 20
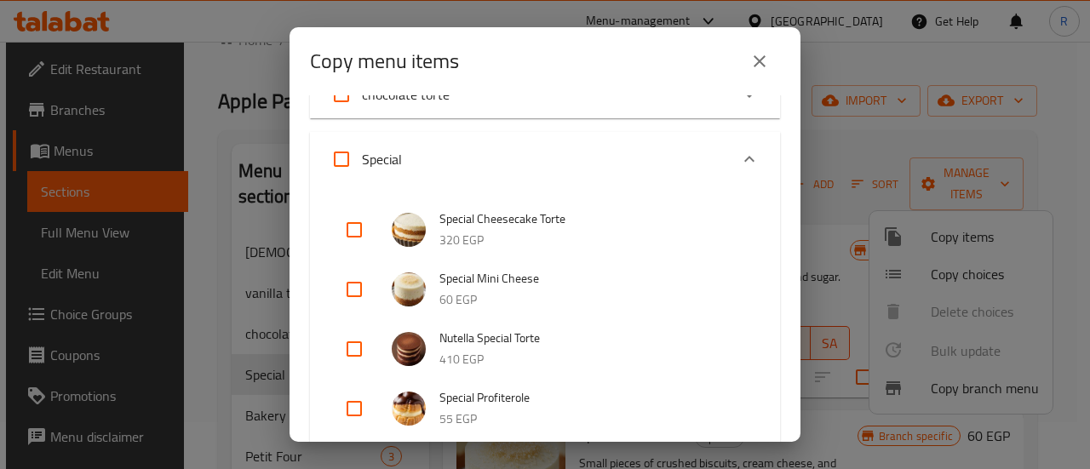
scroll to position [135, 0]
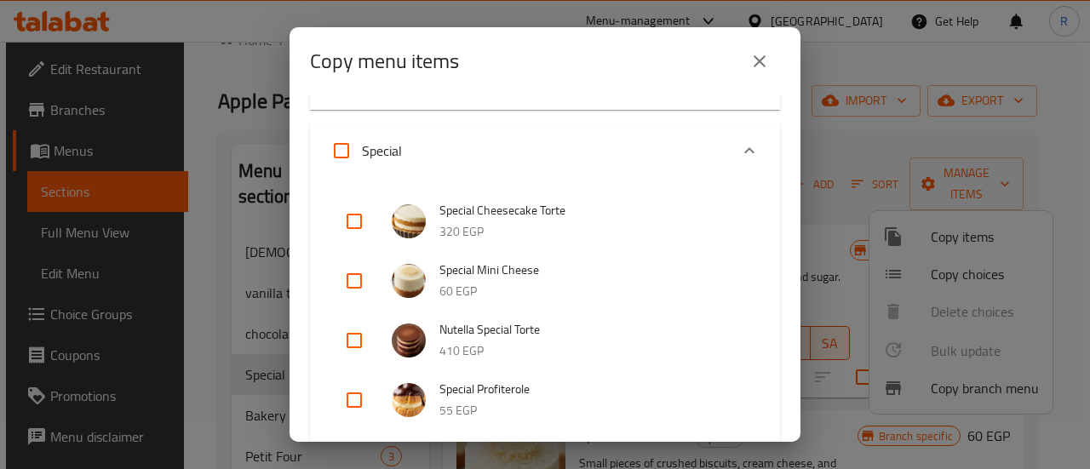
click at [352, 219] on input "checkbox" at bounding box center [354, 221] width 41 height 41
checkbox input "true"
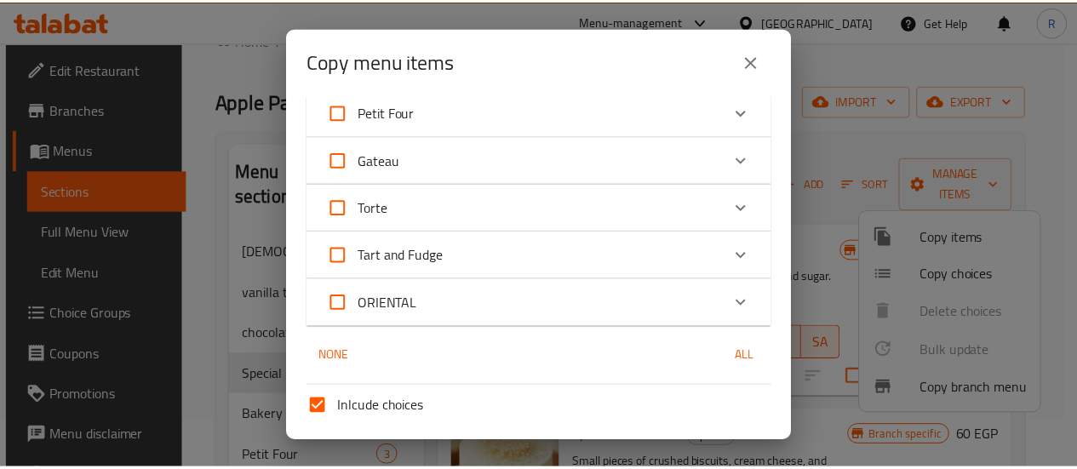
scroll to position [814, 0]
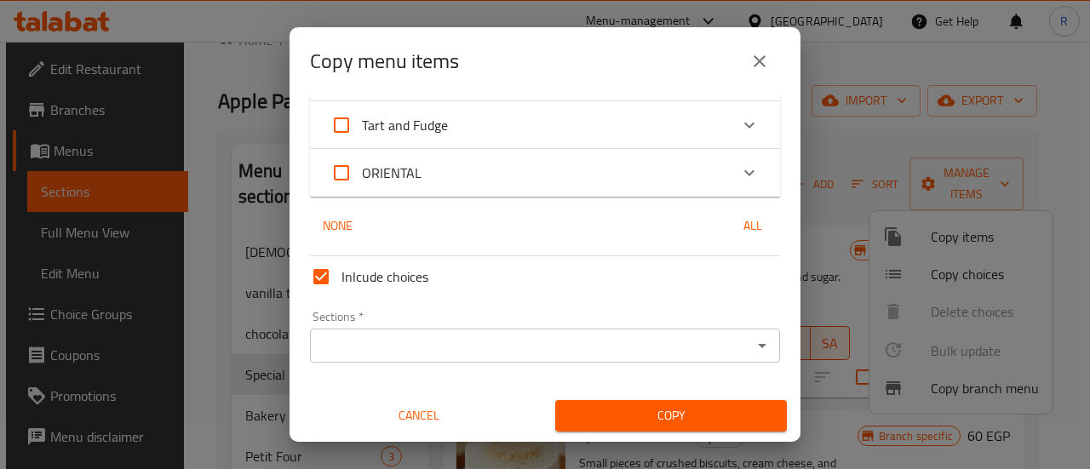
click at [550, 347] on input "Sections   *" at bounding box center [531, 346] width 432 height 24
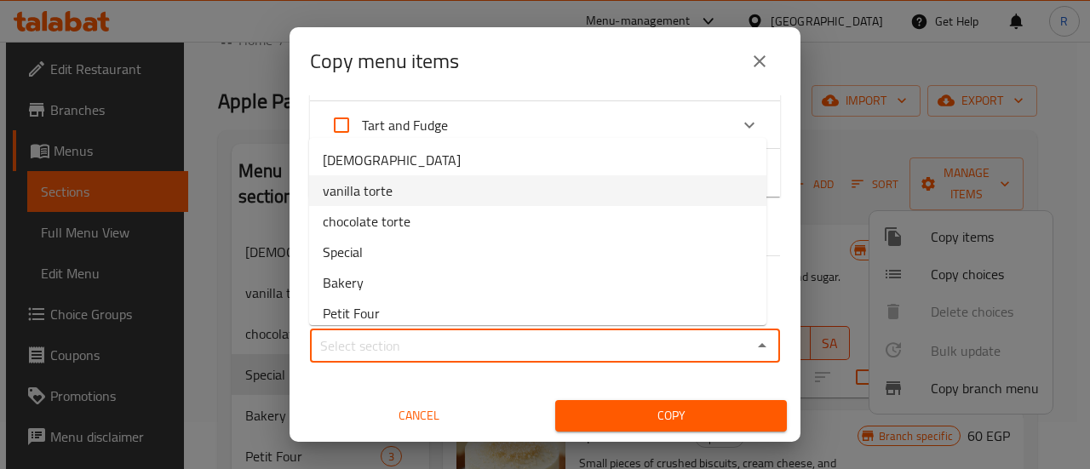
click at [446, 190] on li "vanilla torte" at bounding box center [537, 190] width 457 height 31
type input "vanilla torte"
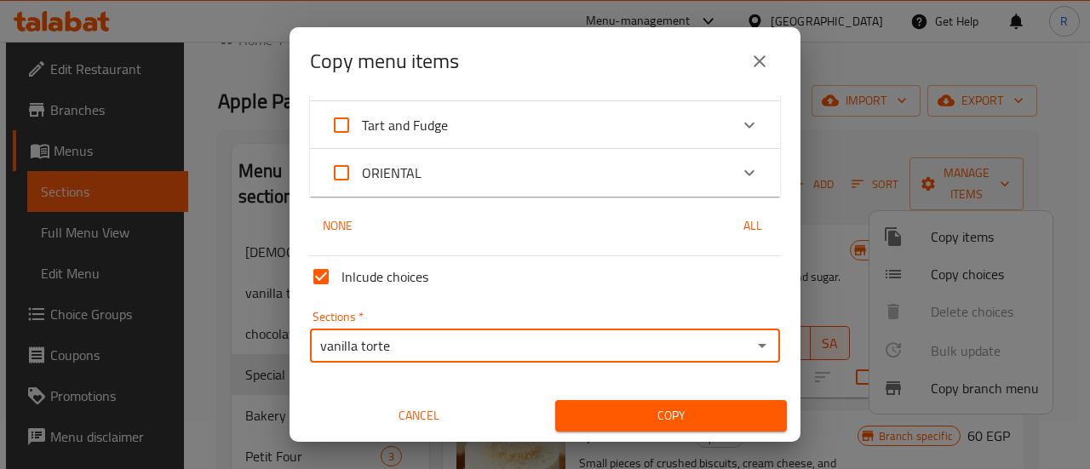
click at [683, 415] on span "Copy" at bounding box center [671, 415] width 204 height 21
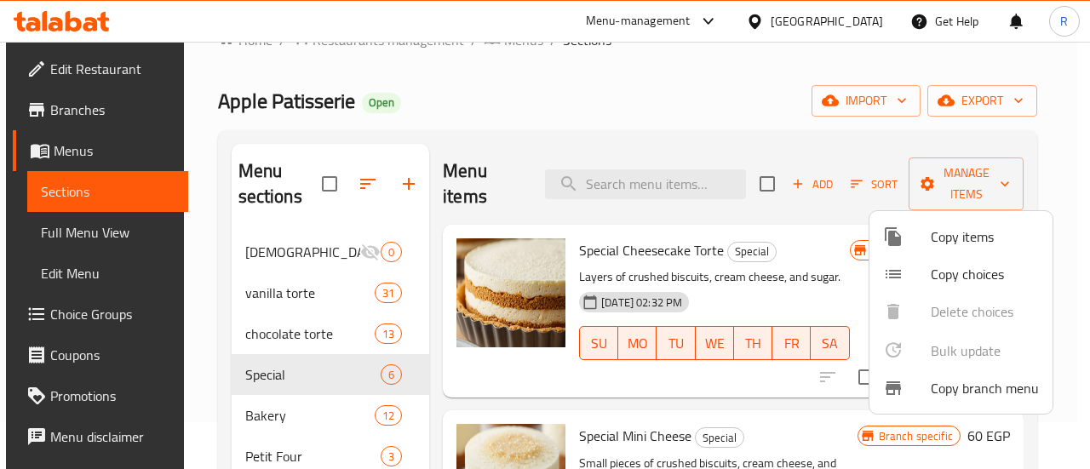
click at [364, 217] on div at bounding box center [545, 234] width 1090 height 469
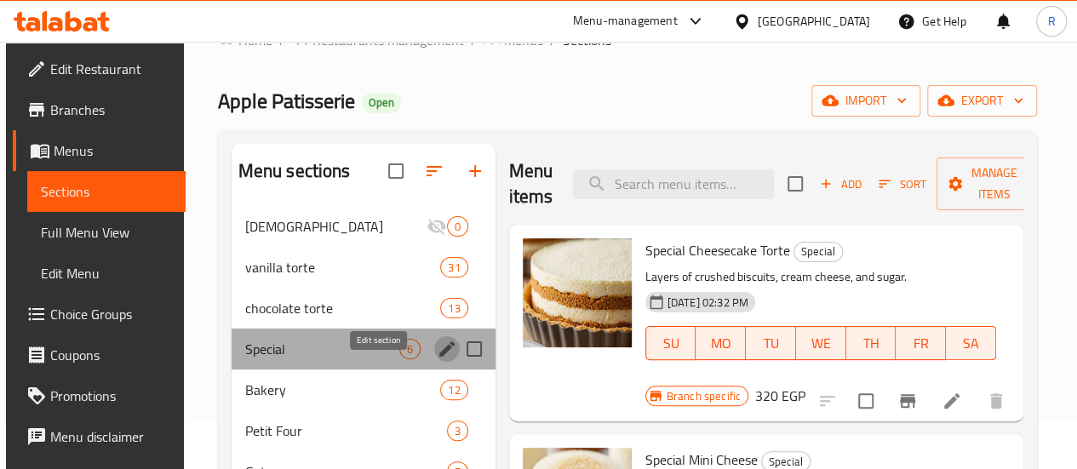
click at [439, 357] on icon "edit" at bounding box center [446, 348] width 15 height 15
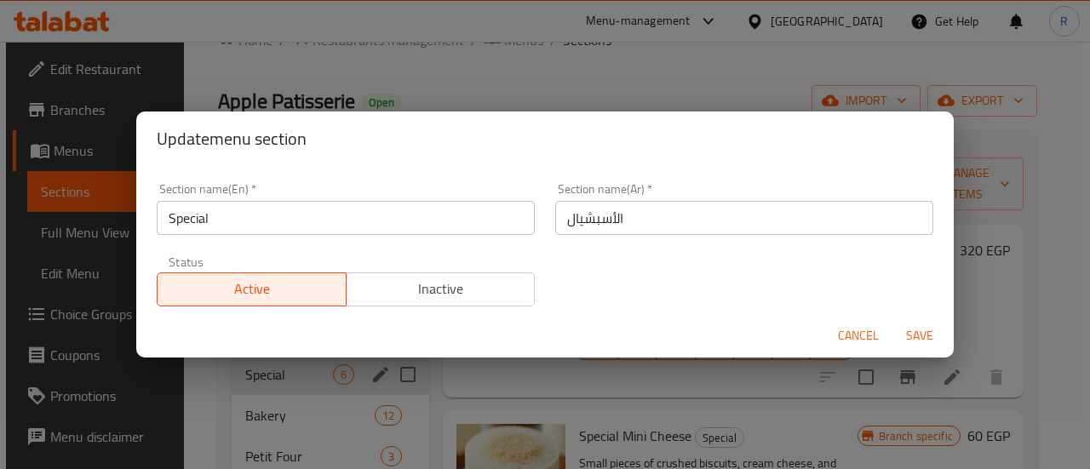
click at [446, 293] on span "Inactive" at bounding box center [440, 289] width 175 height 25
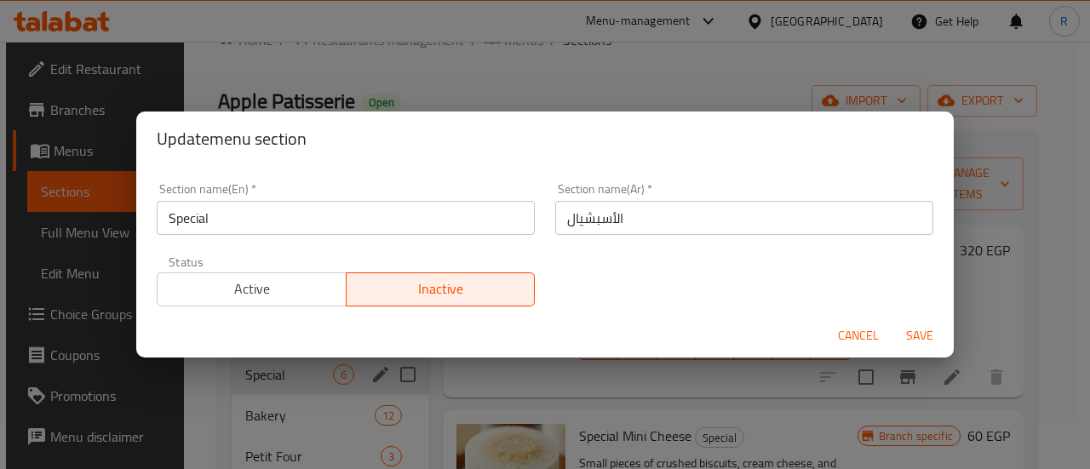
click at [921, 335] on span "Save" at bounding box center [919, 335] width 41 height 21
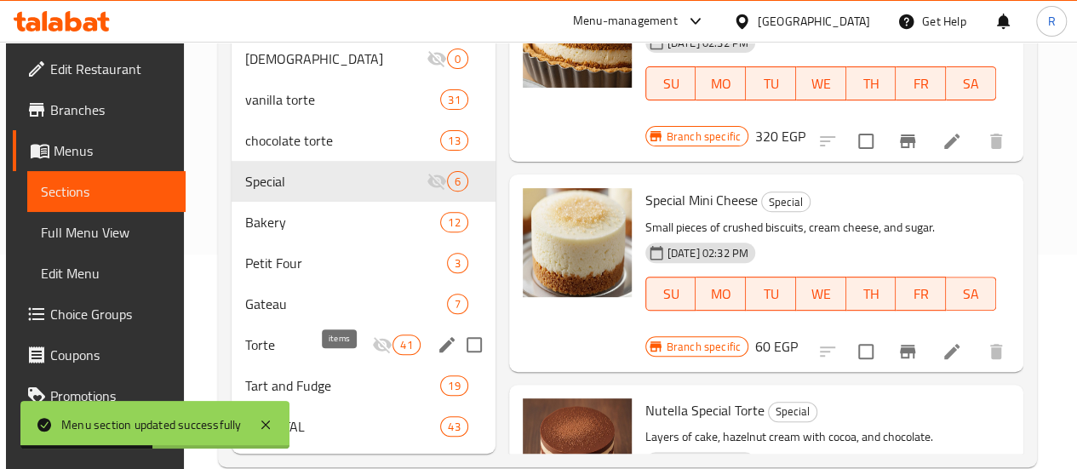
scroll to position [215, 0]
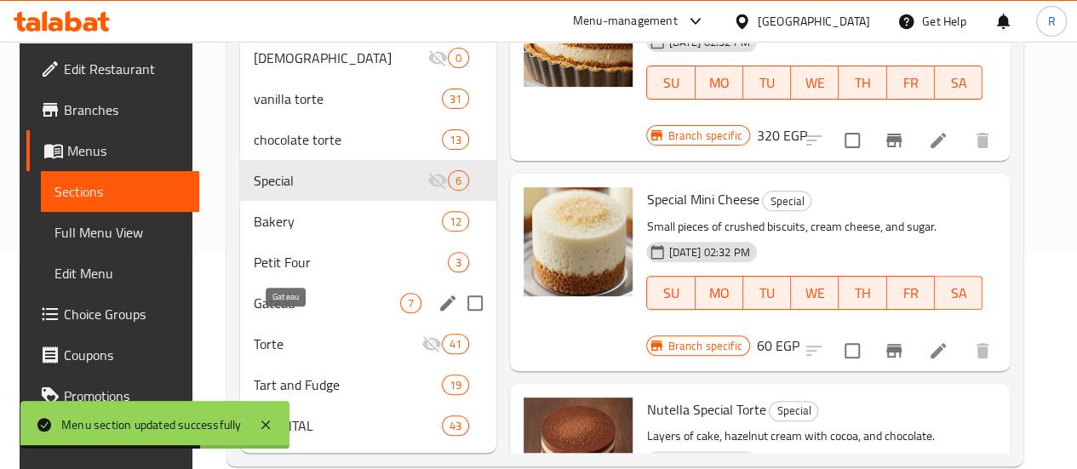
click at [286, 313] on span "Gateau" at bounding box center [327, 303] width 146 height 20
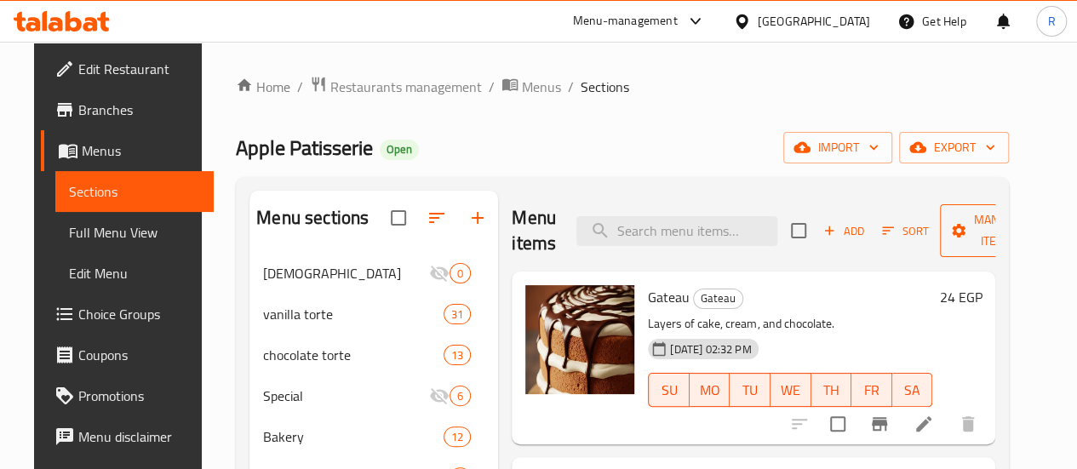
click at [953, 238] on span "Manage items" at bounding box center [996, 230] width 87 height 43
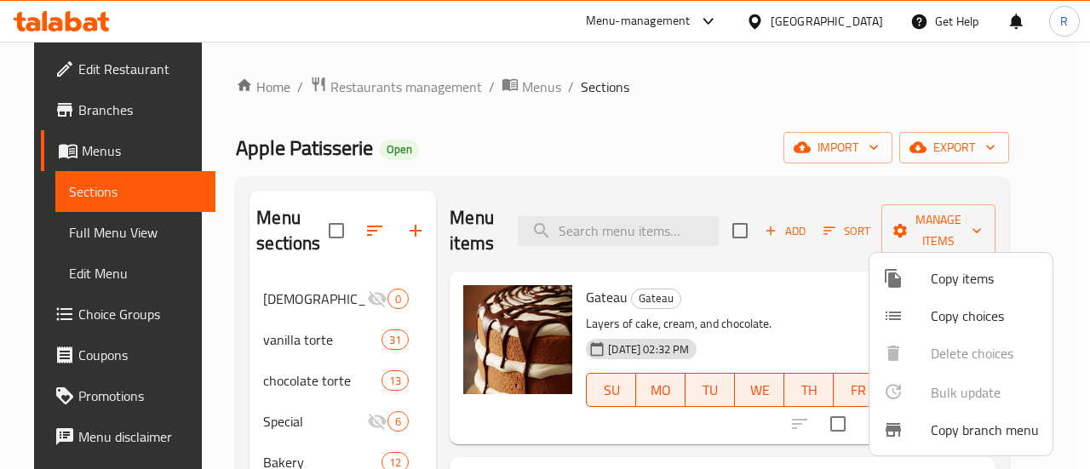
click at [929, 281] on div at bounding box center [907, 278] width 48 height 20
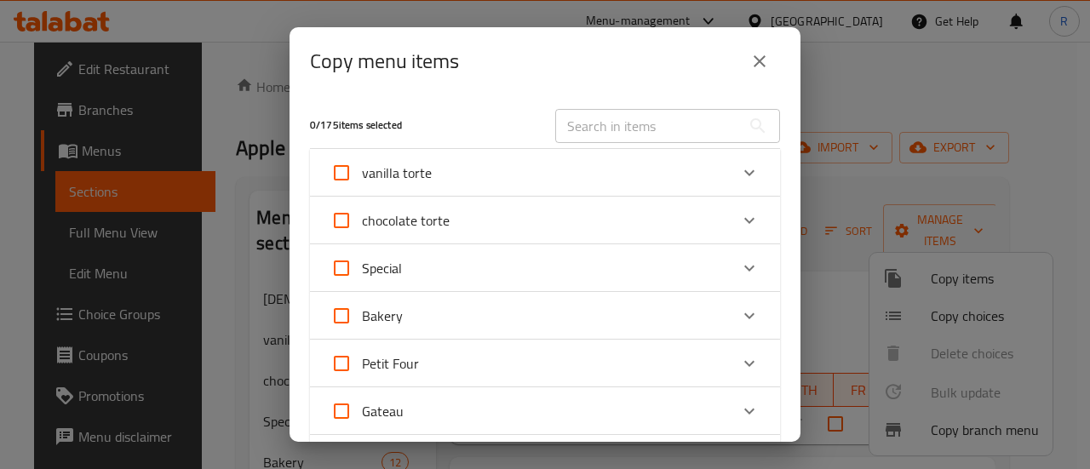
click at [564, 276] on div "Special" at bounding box center [529, 268] width 398 height 41
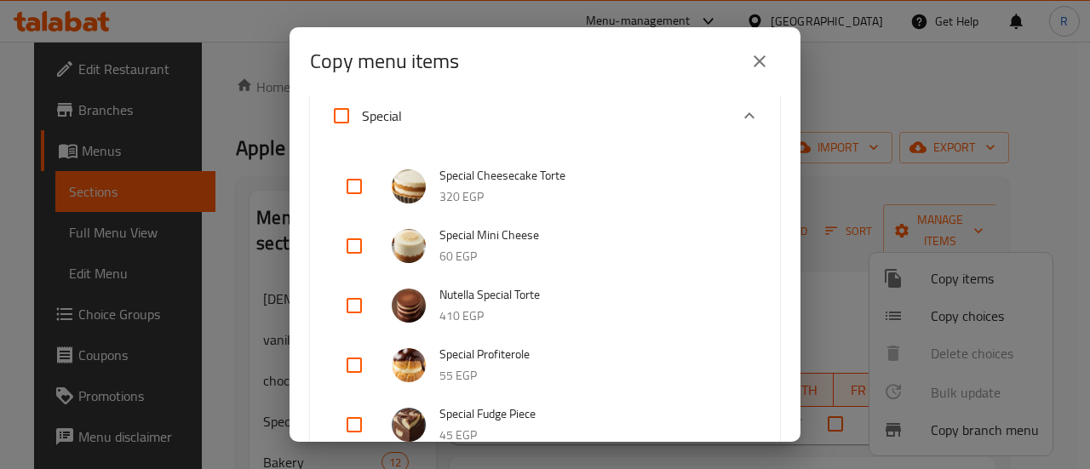
scroll to position [170, 0]
click at [358, 245] on input "checkbox" at bounding box center [354, 245] width 41 height 41
checkbox input "true"
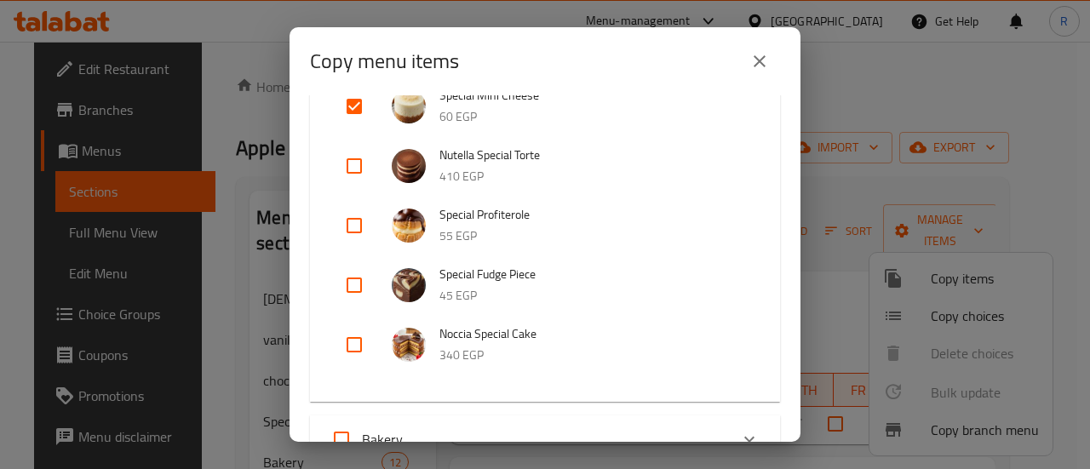
scroll to position [310, 0]
click at [357, 226] on input "checkbox" at bounding box center [354, 224] width 41 height 41
checkbox input "true"
click at [361, 280] on input "checkbox" at bounding box center [354, 284] width 41 height 41
checkbox input "true"
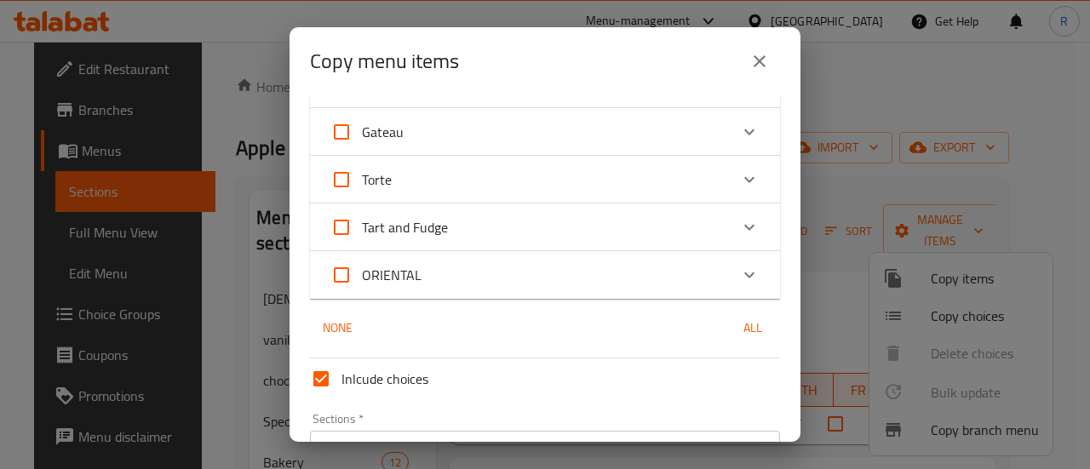
scroll to position [814, 0]
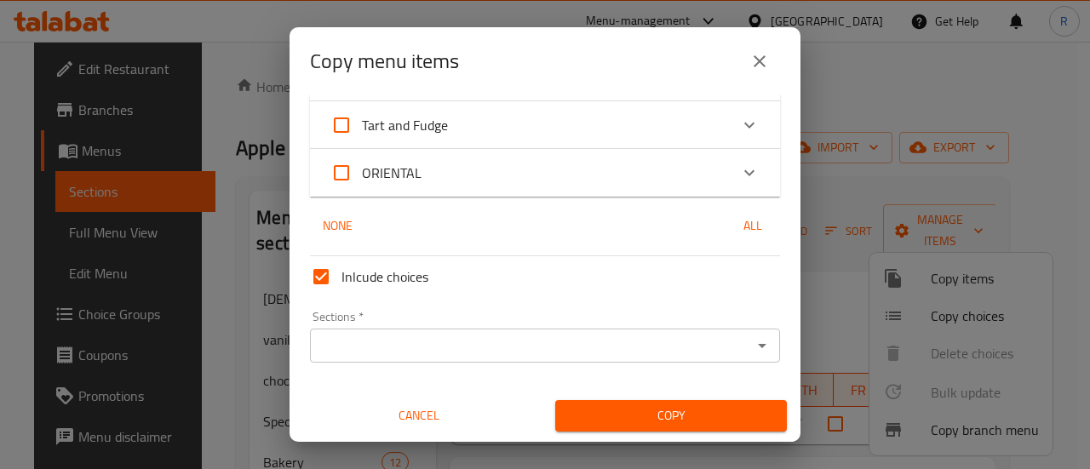
click at [513, 346] on input "Sections   *" at bounding box center [531, 346] width 432 height 24
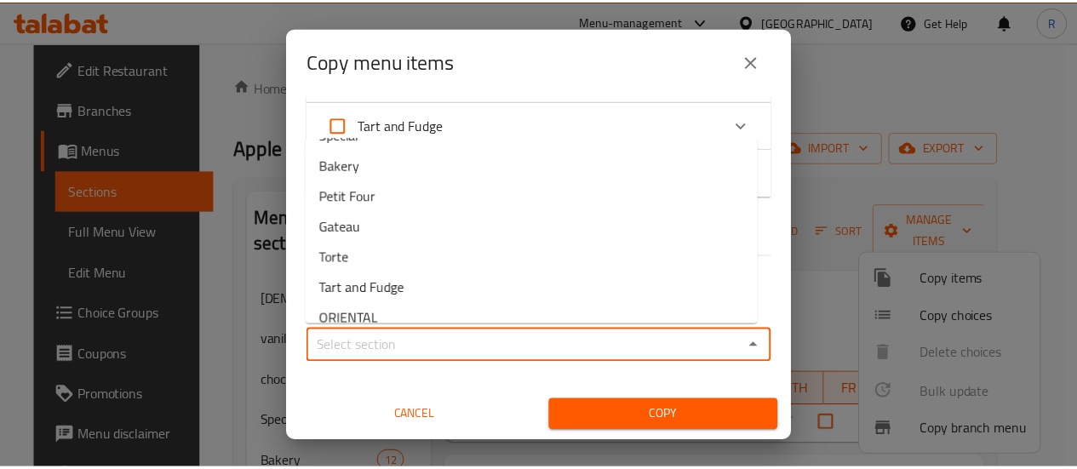
scroll to position [120, 0]
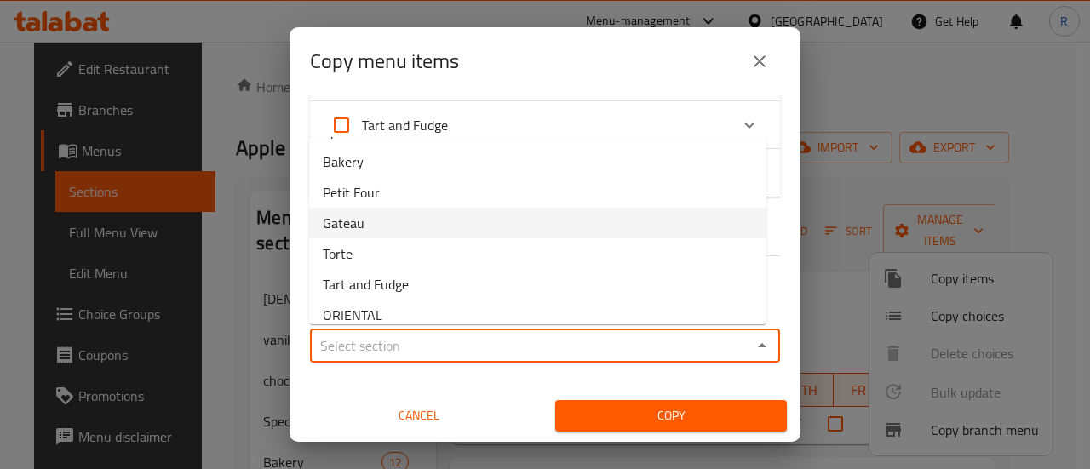
click at [400, 220] on li "Gateau" at bounding box center [537, 223] width 457 height 31
type input "Gateau"
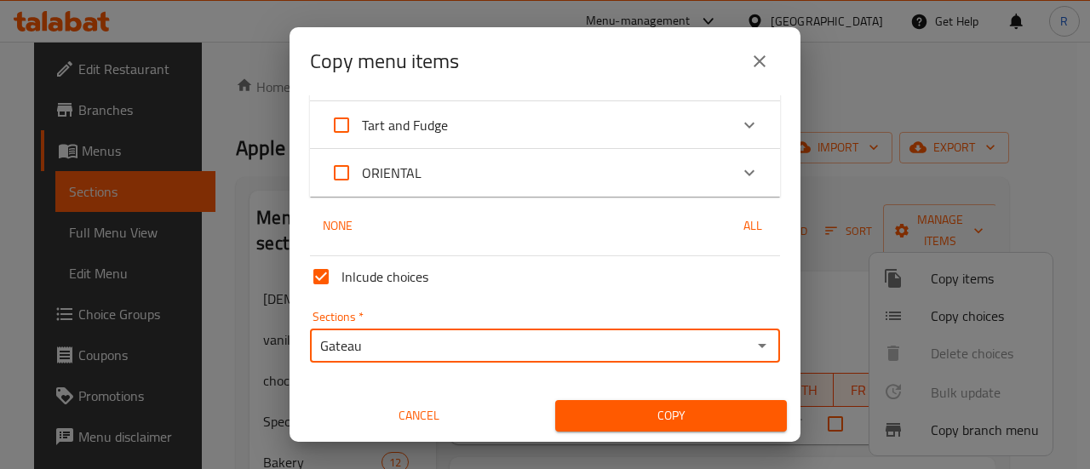
click at [661, 421] on span "Copy" at bounding box center [671, 415] width 204 height 21
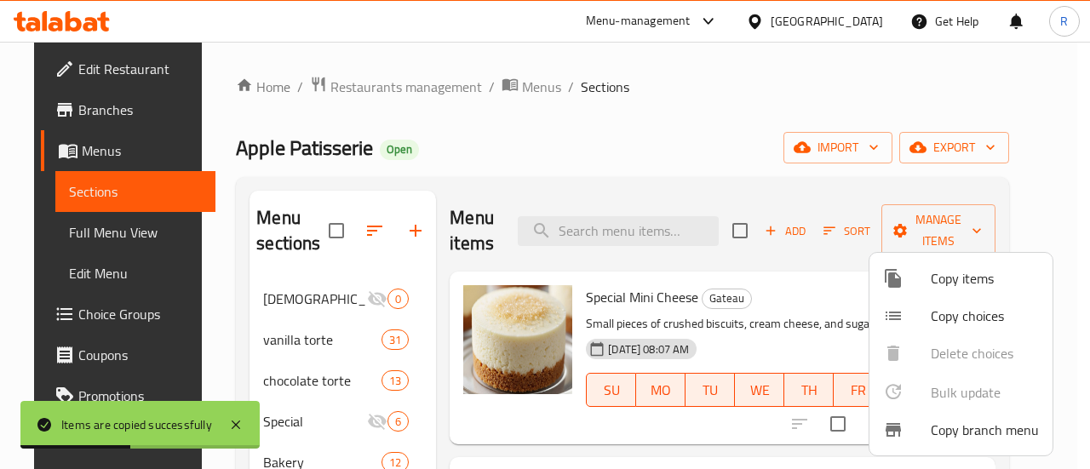
click at [536, 169] on div at bounding box center [545, 234] width 1090 height 469
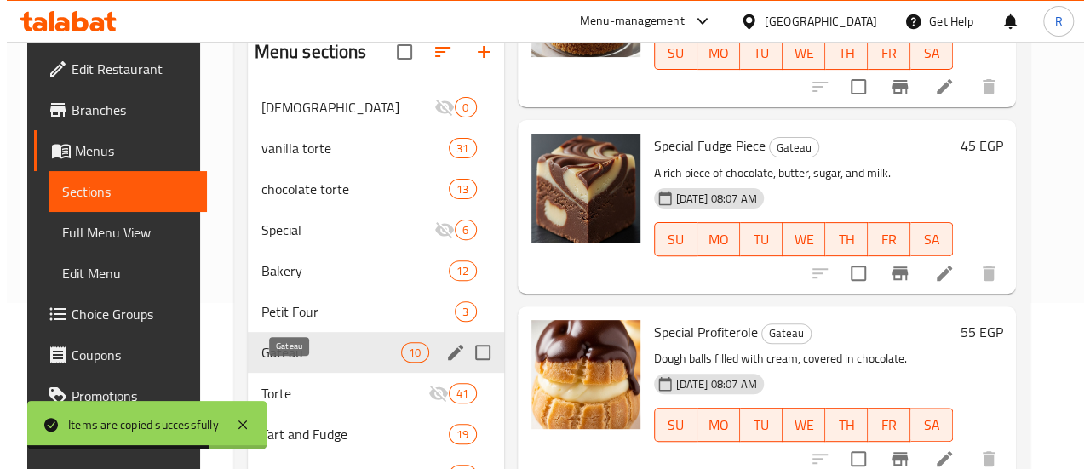
scroll to position [180, 0]
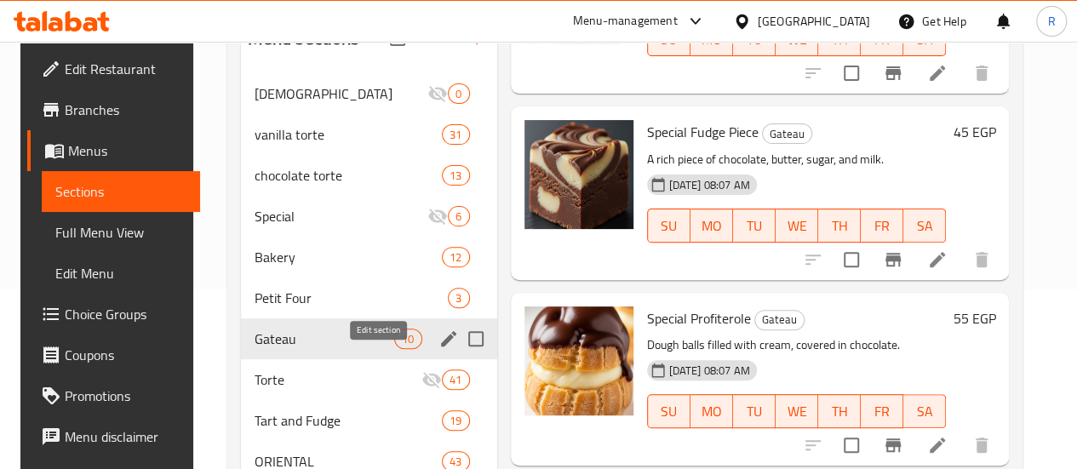
click at [441, 346] on icon "edit" at bounding box center [448, 338] width 15 height 15
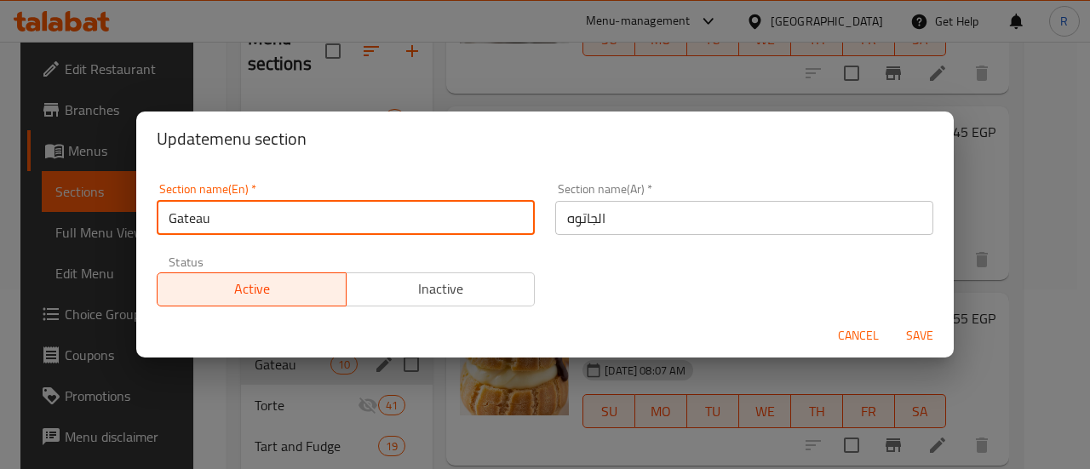
click at [304, 220] on input "Gateau" at bounding box center [346, 218] width 378 height 34
type input "Gateau pieces"
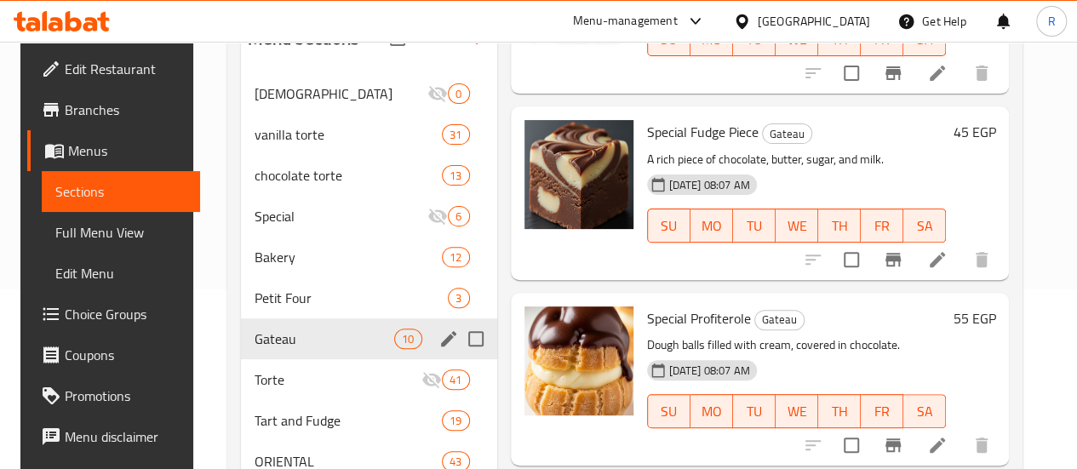
click at [395, 347] on span "10" at bounding box center [408, 339] width 26 height 16
click at [458, 357] on input "Menu sections" at bounding box center [476, 339] width 36 height 36
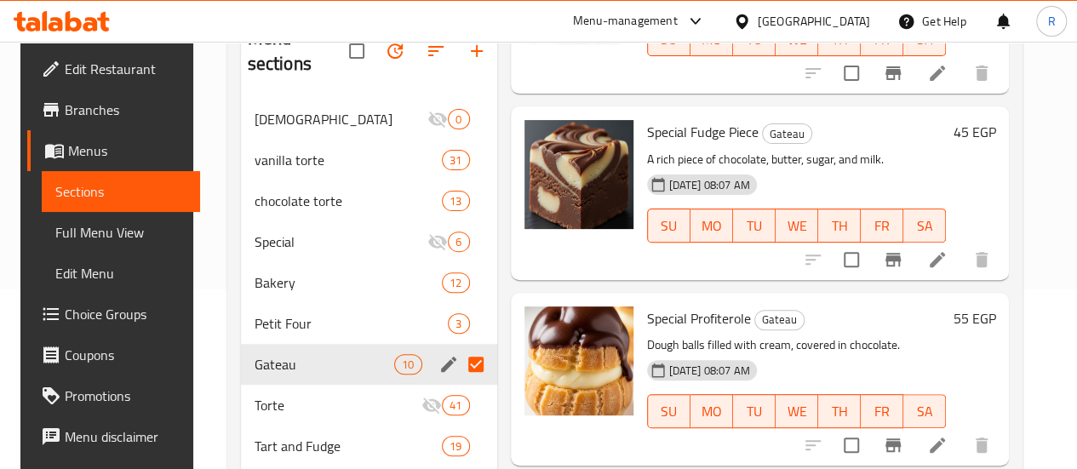
click at [458, 369] on input "Menu sections" at bounding box center [476, 364] width 36 height 36
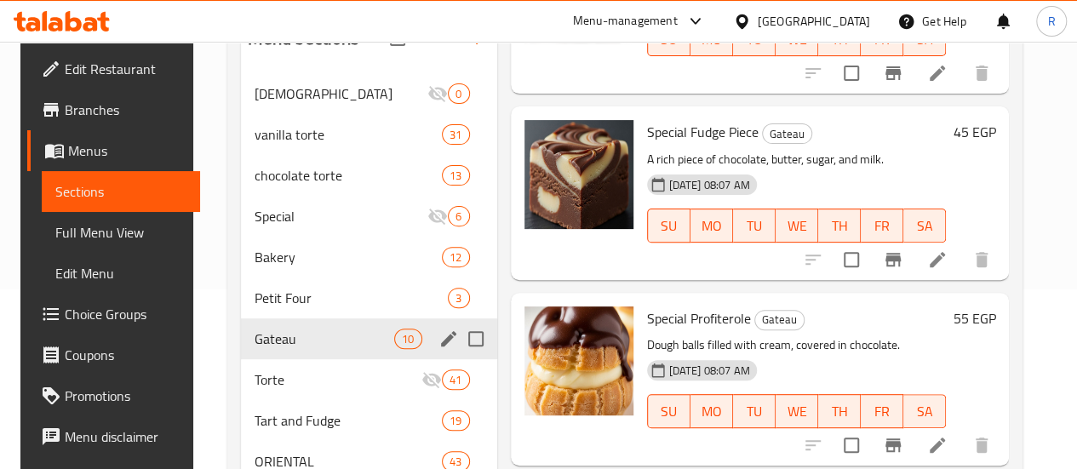
click at [458, 357] on input "Menu sections" at bounding box center [476, 339] width 36 height 36
checkbox input "true"
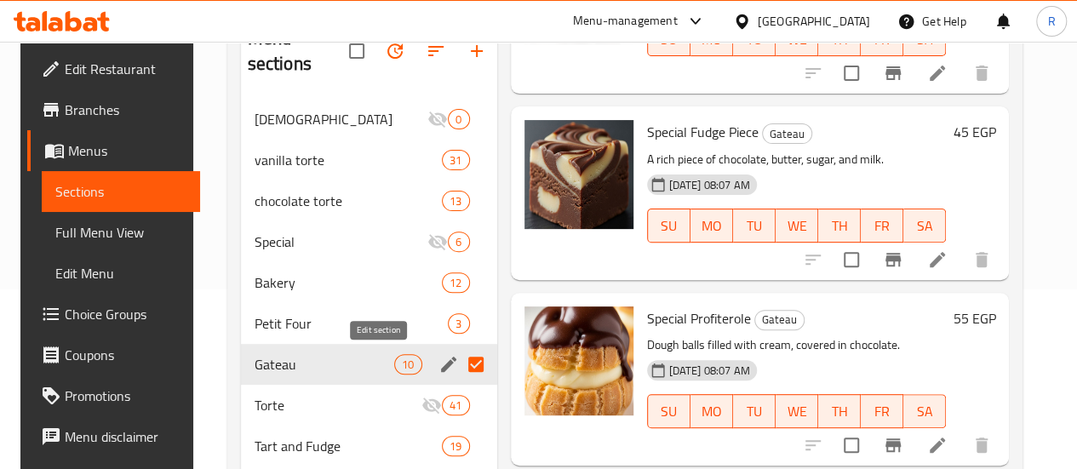
click at [438, 365] on icon "edit" at bounding box center [448, 364] width 20 height 20
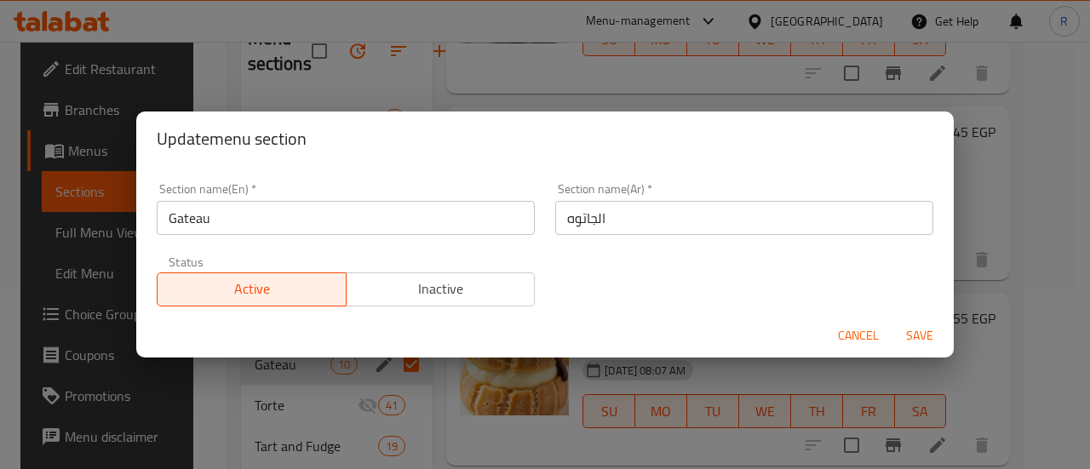
click at [407, 226] on input "Gateau" at bounding box center [346, 218] width 378 height 34
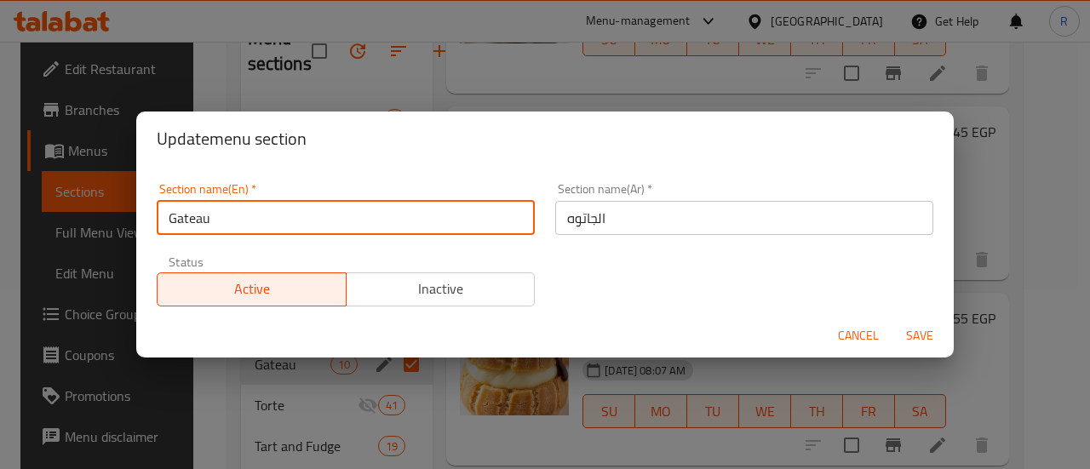
type input "Gateau pieces"
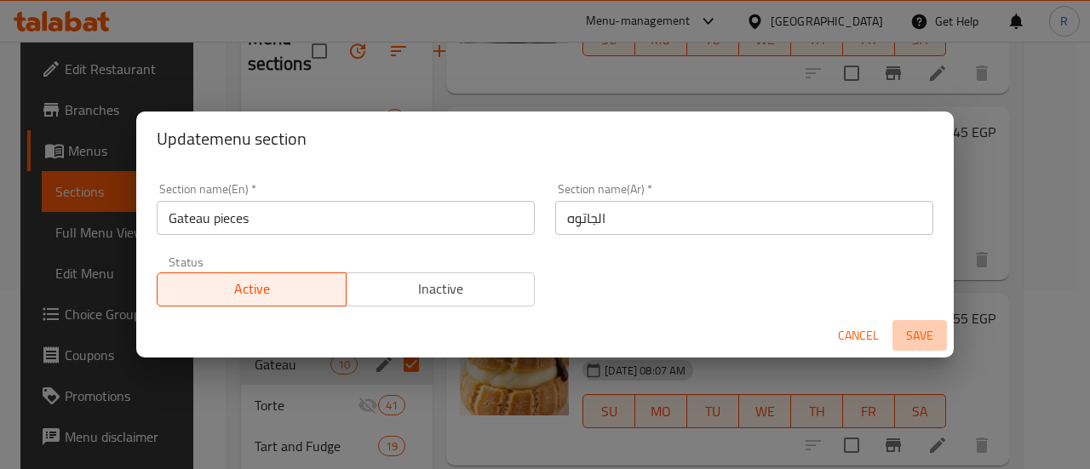
click at [925, 333] on span "Save" at bounding box center [919, 335] width 41 height 21
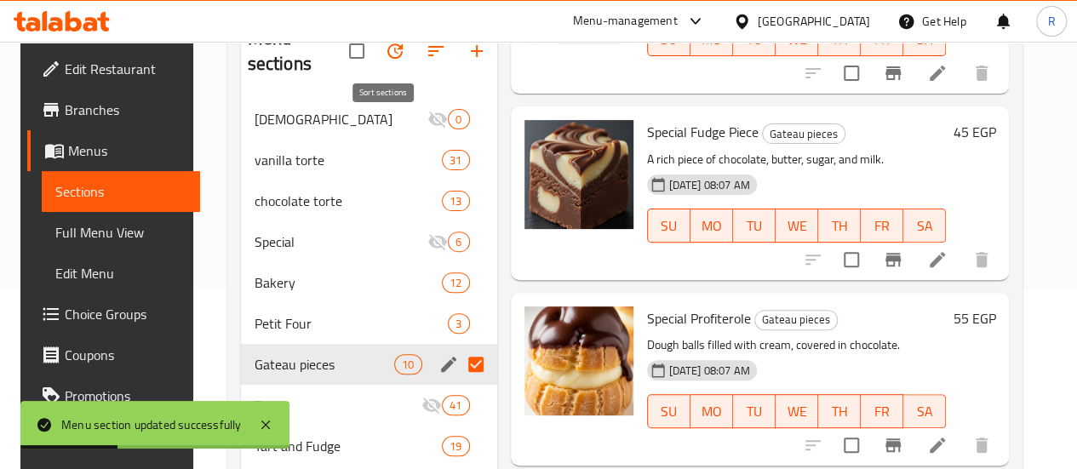
click at [426, 45] on icon "button" at bounding box center [436, 51] width 20 height 20
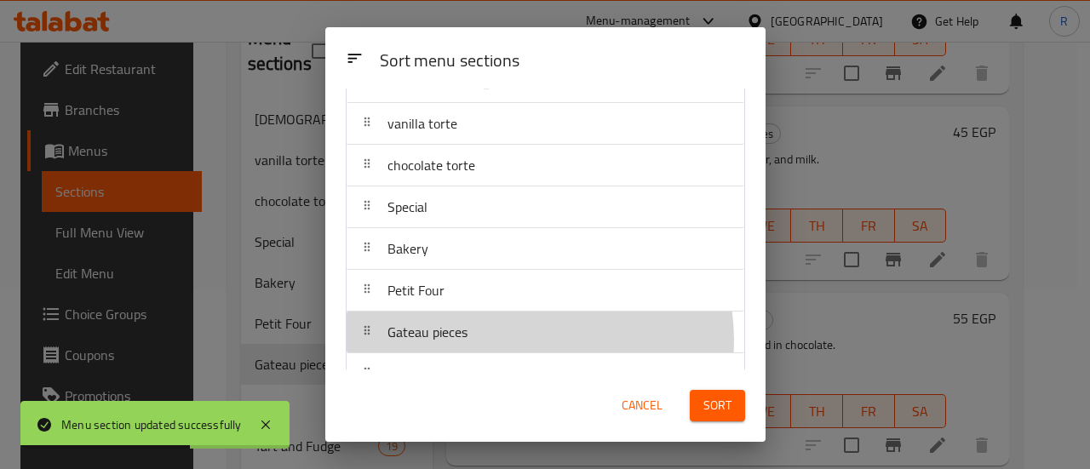
scroll to position [78, 0]
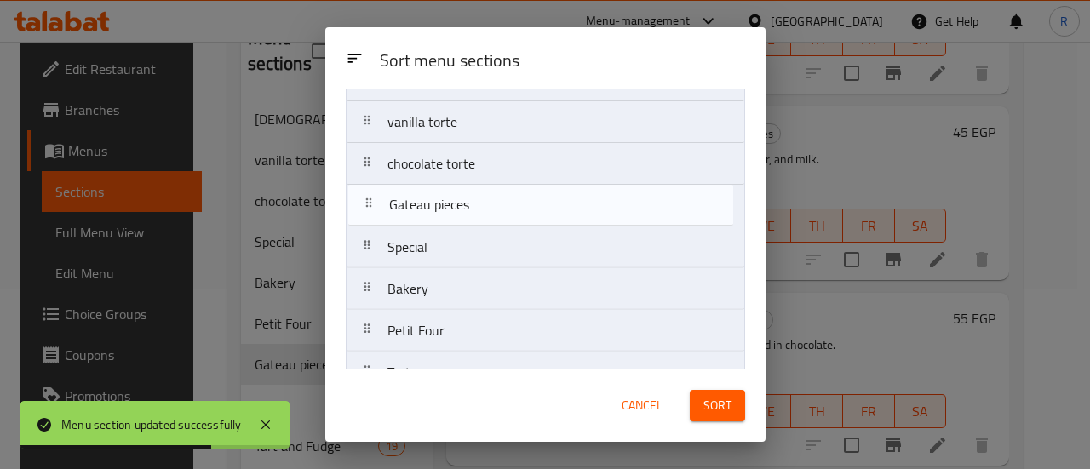
drag, startPoint x: 528, startPoint y: 338, endPoint x: 527, endPoint y: 205, distance: 132.8
click at [527, 205] on nav "حلاوة الموسم vanilla torte chocolate torte Special Bakery Petit Four Gateau pie…" at bounding box center [545, 268] width 399 height 419
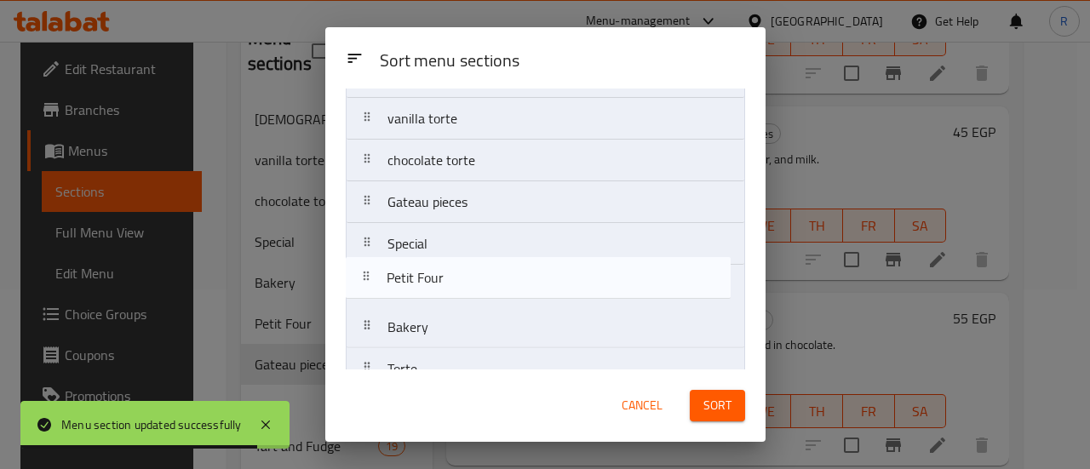
scroll to position [83, 0]
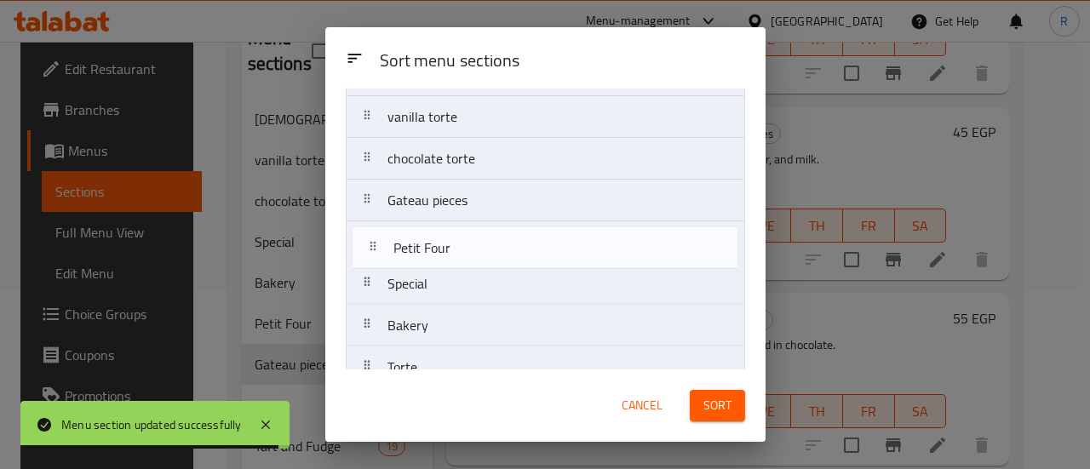
drag, startPoint x: 530, startPoint y: 336, endPoint x: 537, endPoint y: 245, distance: 91.4
click at [537, 245] on nav "حلاوة الموسم vanilla torte chocolate torte Gateau pieces Special Bakery Petit F…" at bounding box center [545, 263] width 399 height 419
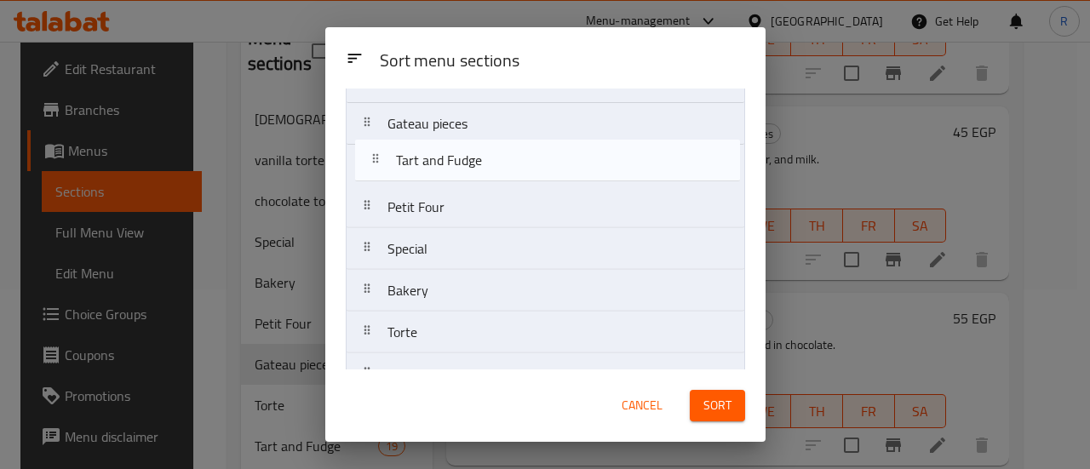
scroll to position [158, 0]
drag, startPoint x: 542, startPoint y: 304, endPoint x: 552, endPoint y: 160, distance: 144.2
click at [552, 160] on nav "حلاوة الموسم vanilla torte chocolate torte Gateau pieces Petit Four Special Bak…" at bounding box center [545, 188] width 399 height 419
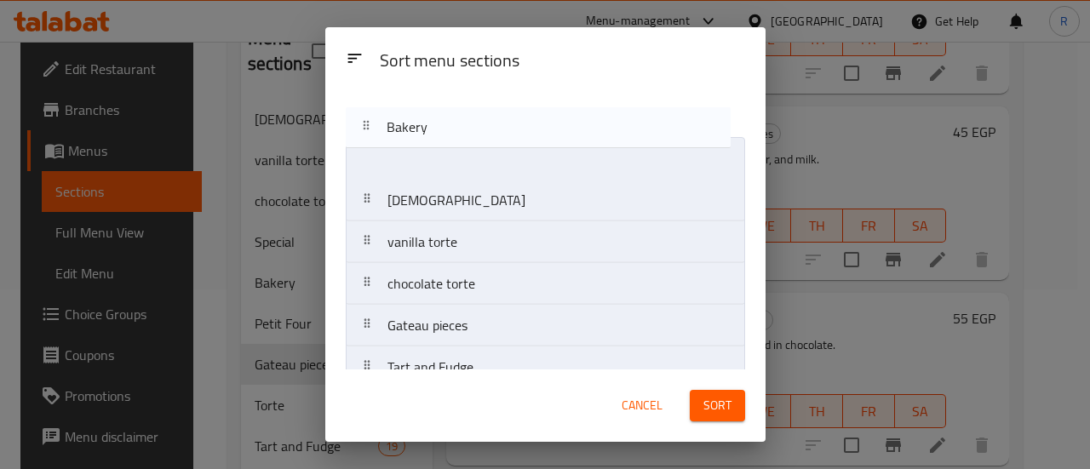
scroll to position [0, 0]
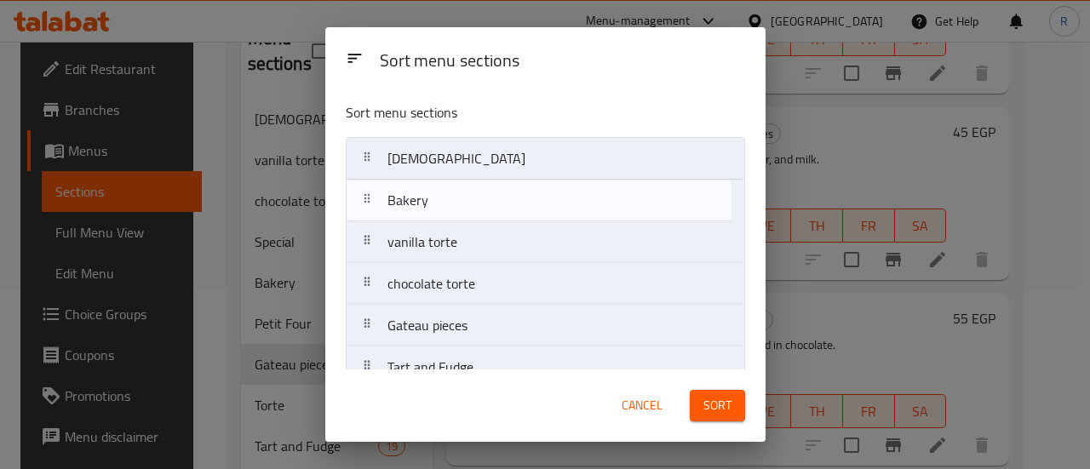
drag, startPoint x: 538, startPoint y: 255, endPoint x: 540, endPoint y: 175, distance: 80.9
click at [540, 175] on nav "حلاوة الموسم vanilla torte chocolate torte Gateau pieces Tart and Fudge Petit F…" at bounding box center [545, 346] width 399 height 419
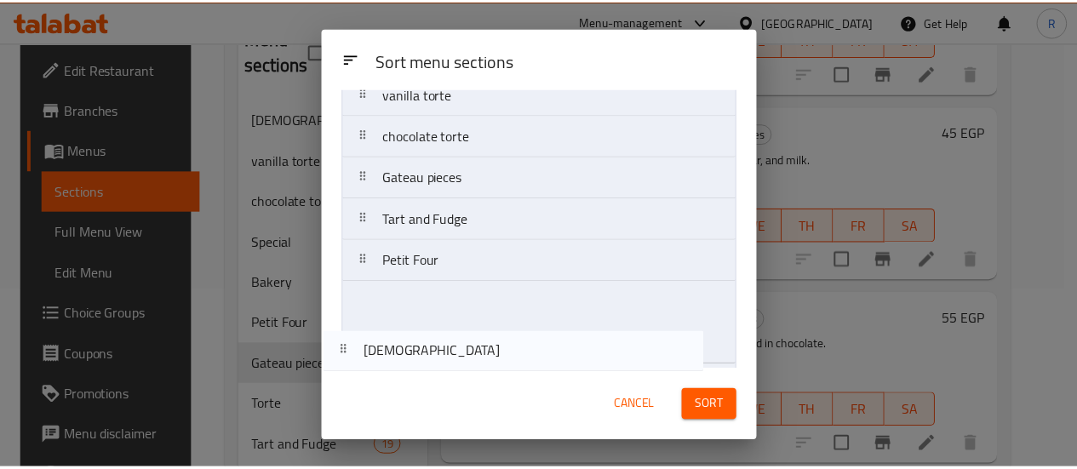
scroll to position [189, 0]
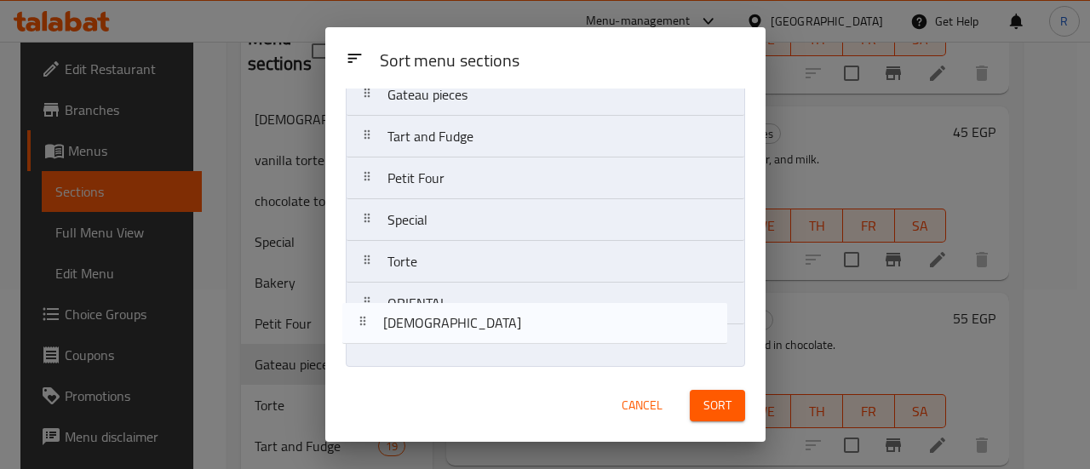
drag, startPoint x: 524, startPoint y: 160, endPoint x: 522, endPoint y: 348, distance: 188.2
click at [522, 348] on nav "حلاوة الموسم Bakery vanilla torte chocolate torte Gateau pieces Tart and Fudge …" at bounding box center [545, 157] width 399 height 419
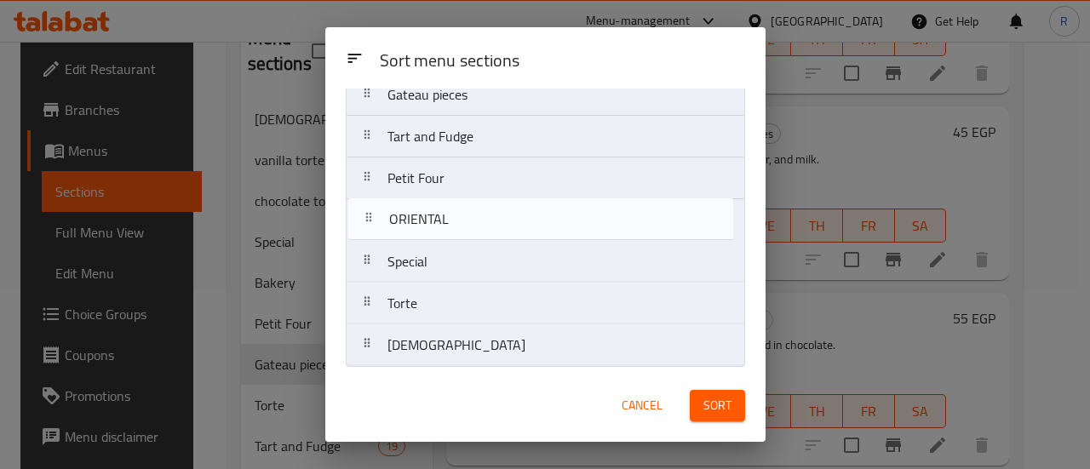
drag, startPoint x: 491, startPoint y: 306, endPoint x: 492, endPoint y: 215, distance: 91.9
click at [492, 215] on nav "Bakery vanilla torte chocolate torte Gateau pieces Tart and Fudge Petit Four Sp…" at bounding box center [545, 157] width 399 height 419
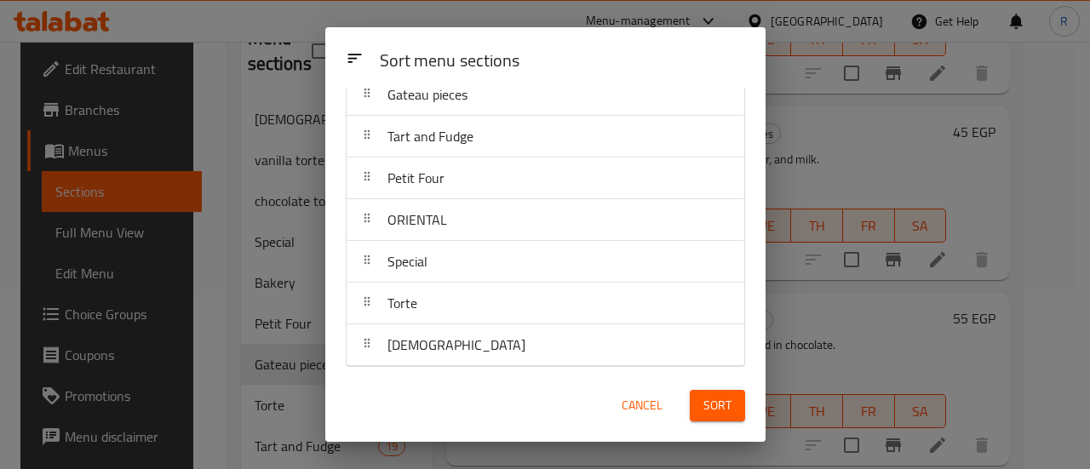
click at [705, 403] on span "Sort" at bounding box center [717, 405] width 28 height 21
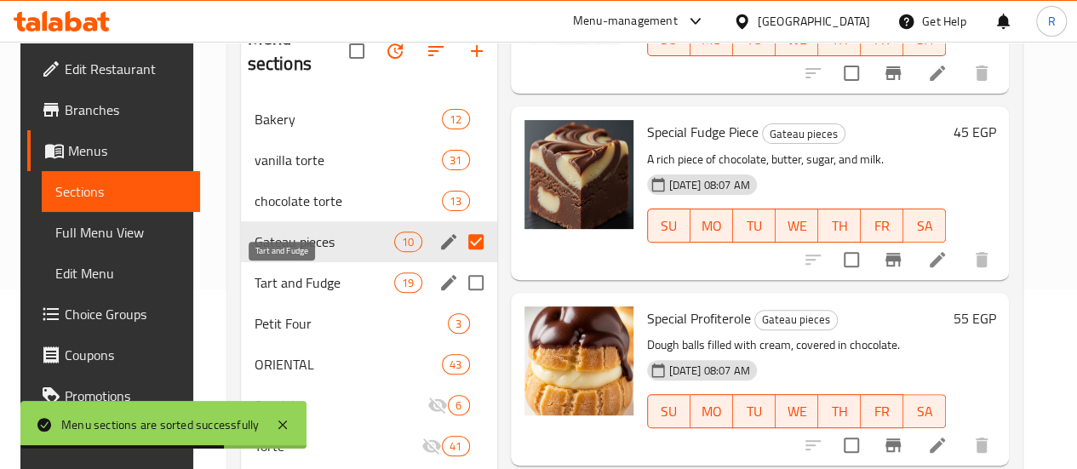
click at [284, 277] on span "Tart and Fudge" at bounding box center [325, 282] width 140 height 20
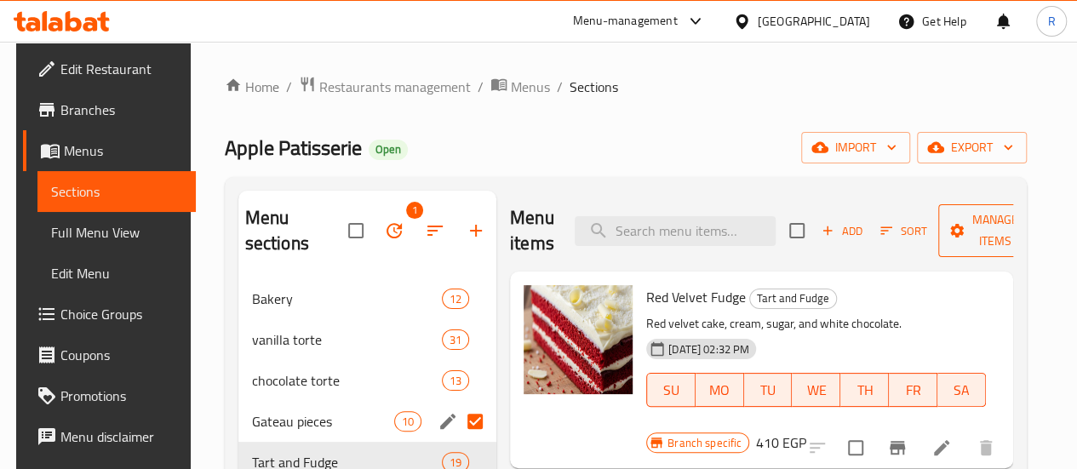
click at [969, 231] on span "Manage items" at bounding box center [995, 230] width 87 height 43
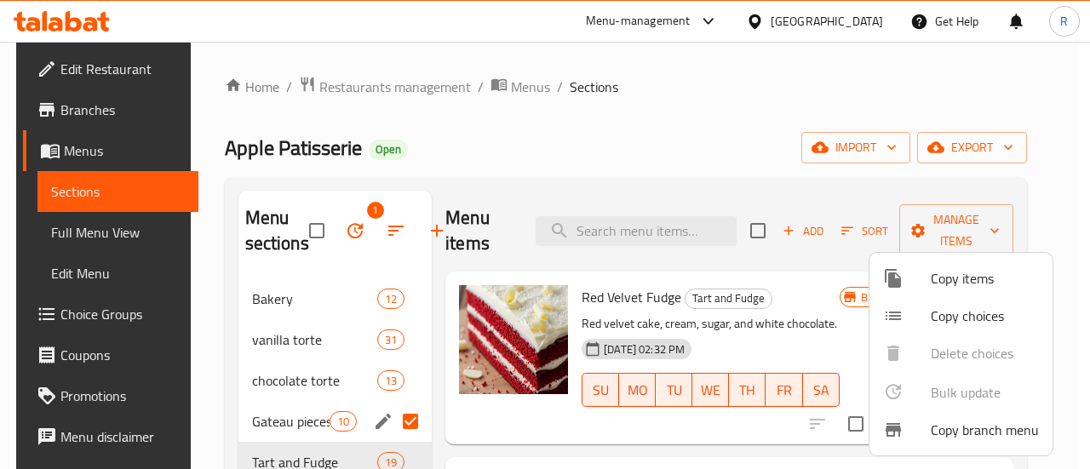
click at [953, 281] on span "Copy items" at bounding box center [985, 278] width 108 height 20
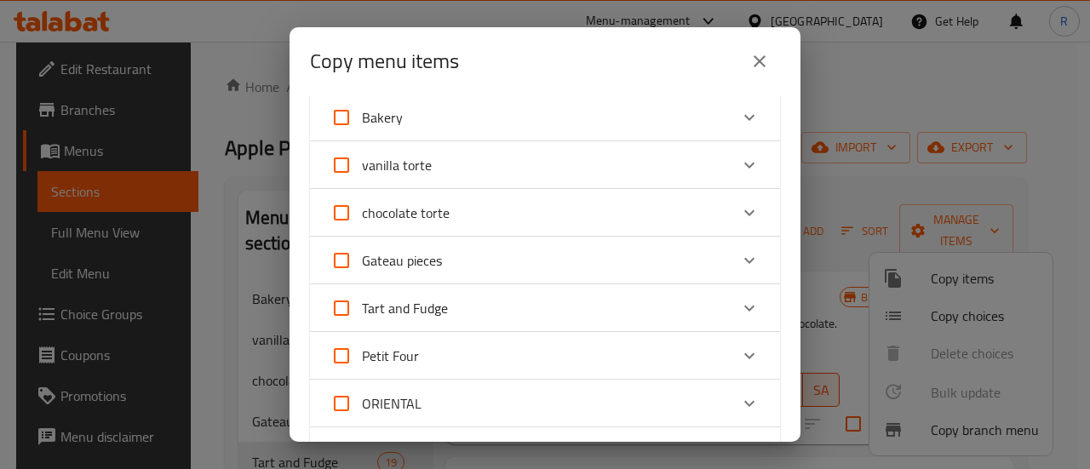
scroll to position [56, 0]
click at [459, 314] on div "Tart and Fudge" at bounding box center [529, 307] width 398 height 41
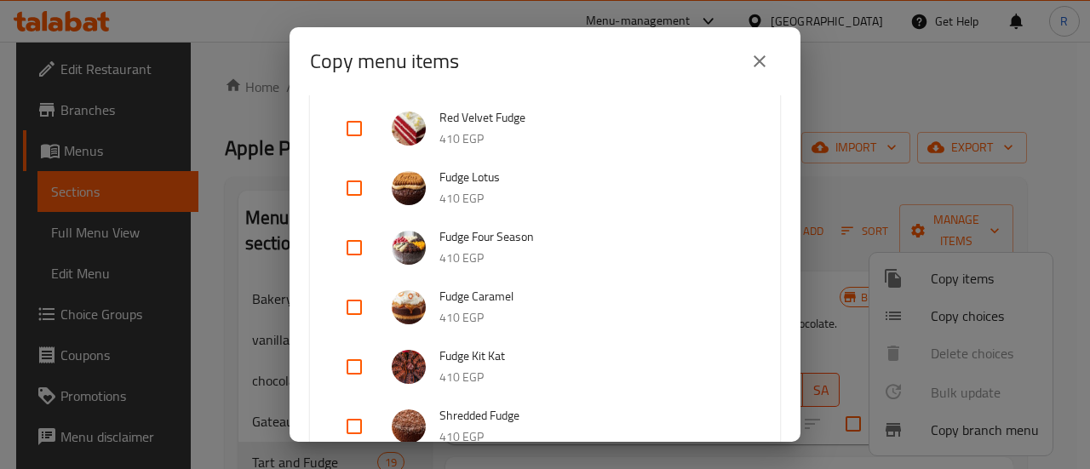
scroll to position [331, 0]
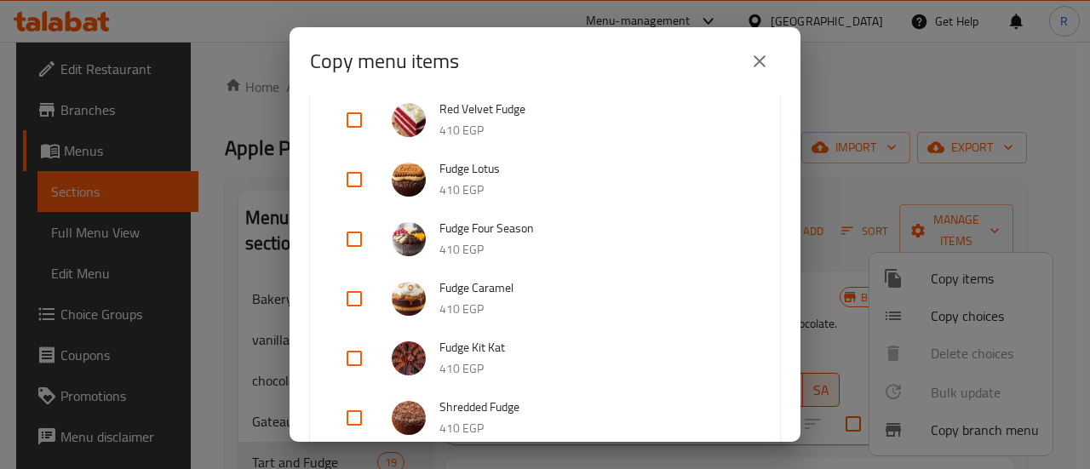
click at [358, 243] on input "checkbox" at bounding box center [354, 239] width 41 height 41
checkbox input "true"
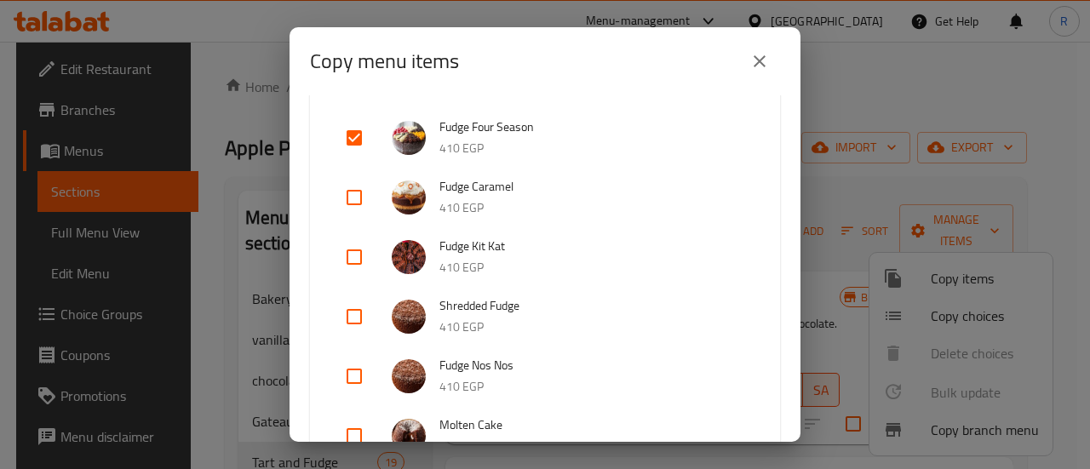
scroll to position [438, 0]
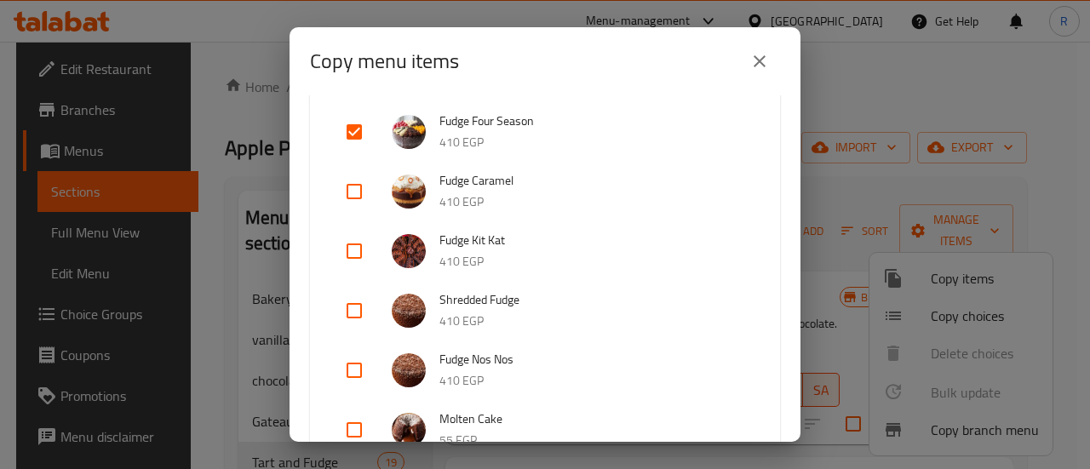
click at [362, 255] on input "checkbox" at bounding box center [354, 251] width 41 height 41
checkbox input "true"
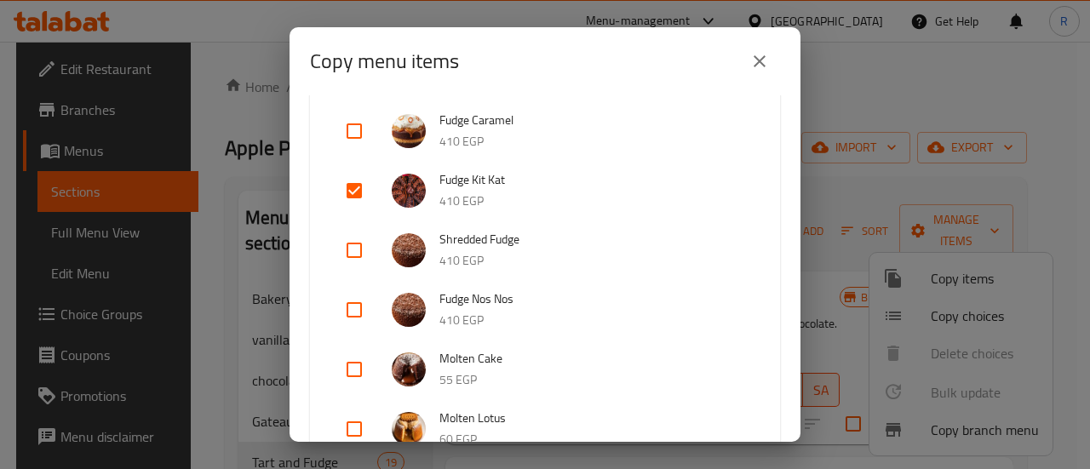
scroll to position [514, 0]
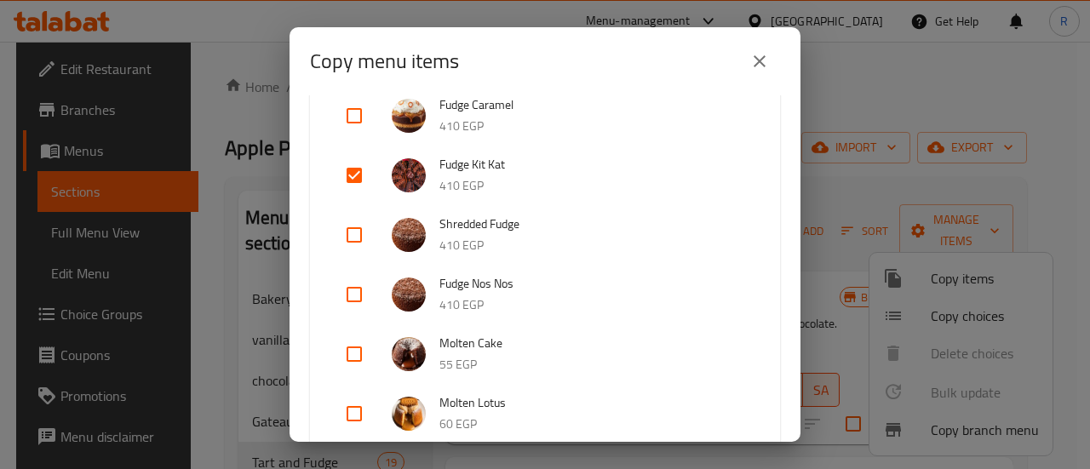
click at [358, 236] on input "checkbox" at bounding box center [354, 235] width 41 height 41
checkbox input "true"
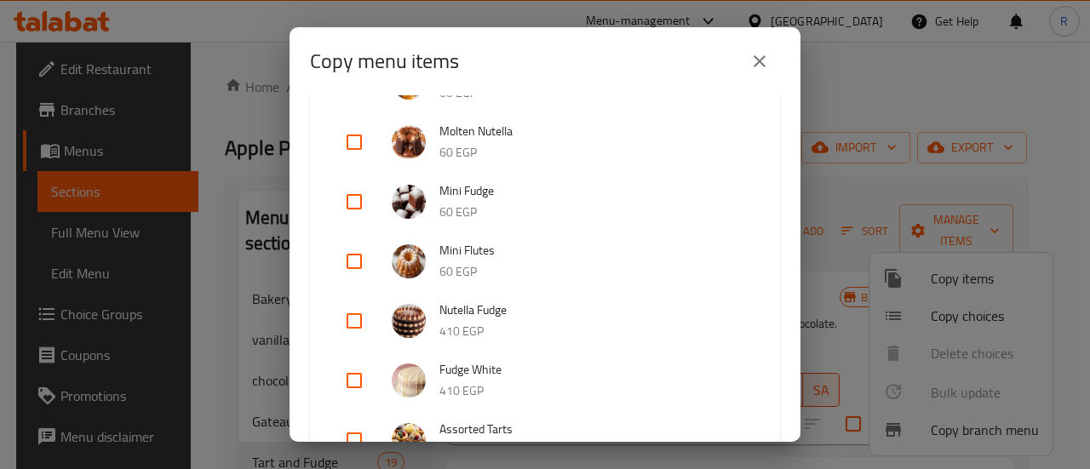
scroll to position [849, 0]
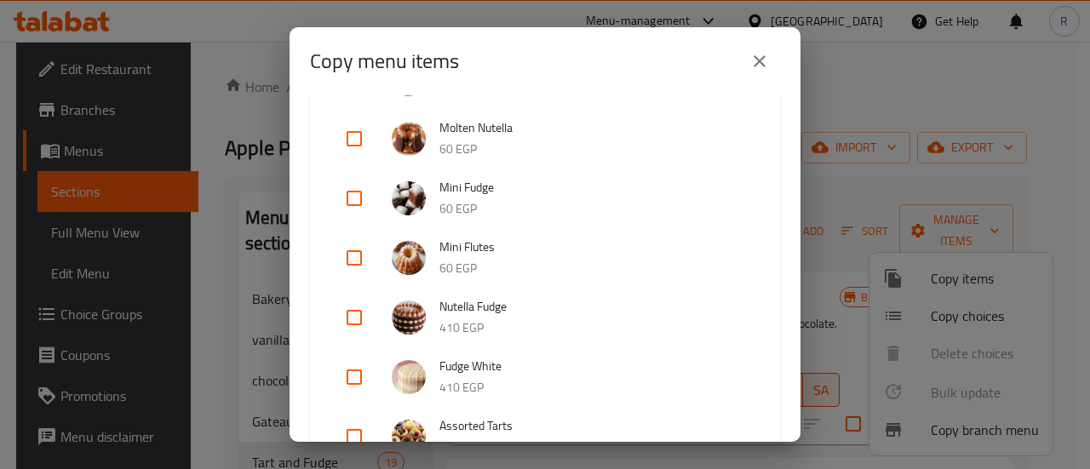
click at [358, 318] on input "checkbox" at bounding box center [354, 317] width 41 height 41
checkbox input "true"
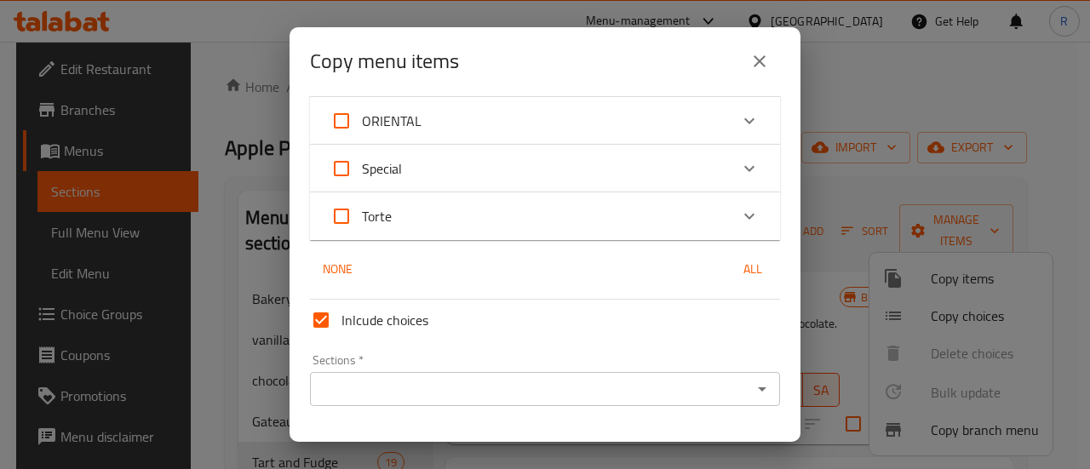
scroll to position [1588, 0]
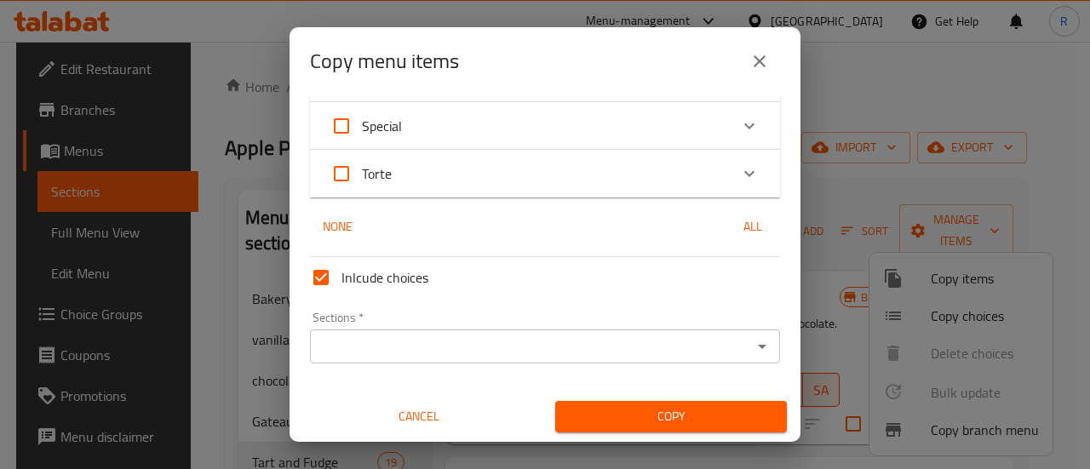
click at [513, 351] on input "Sections   *" at bounding box center [531, 347] width 432 height 24
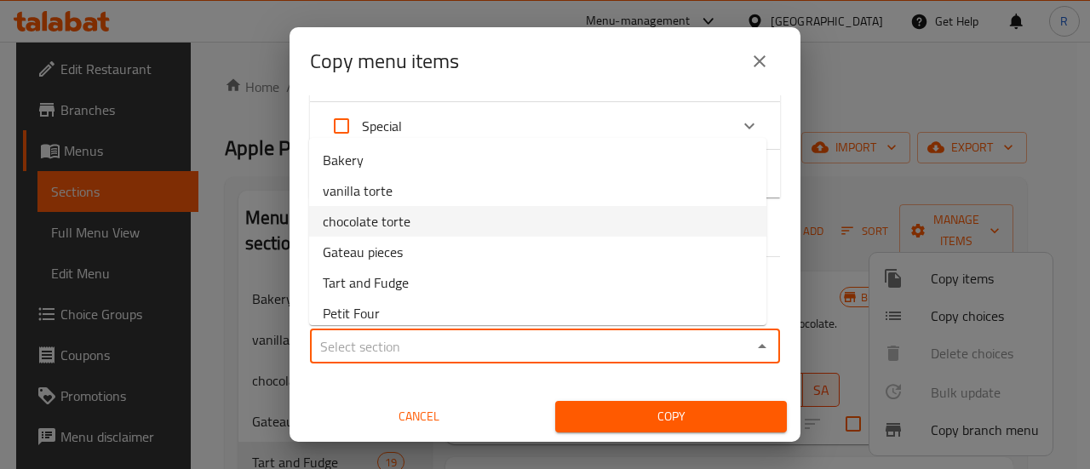
click at [436, 226] on li "chocolate torte" at bounding box center [537, 221] width 457 height 31
type input "chocolate torte"
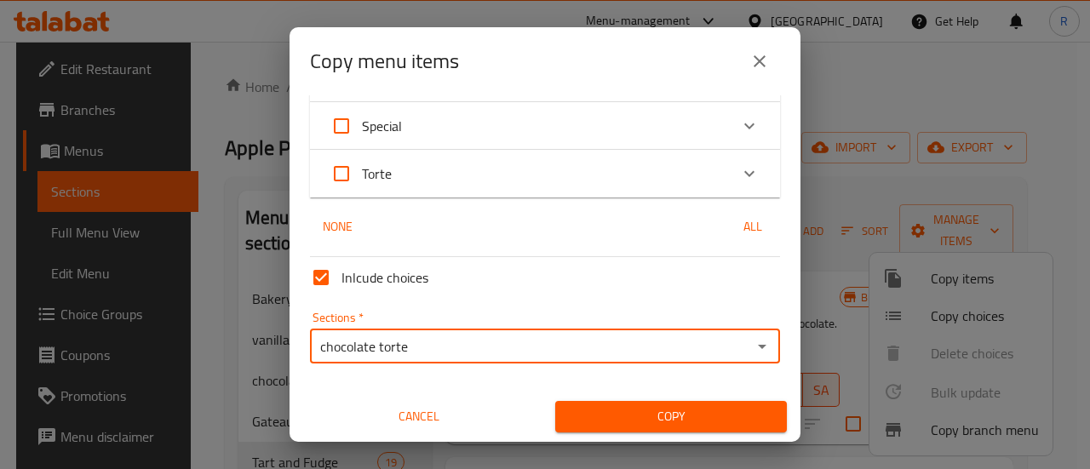
click at [627, 418] on span "Copy" at bounding box center [671, 416] width 204 height 21
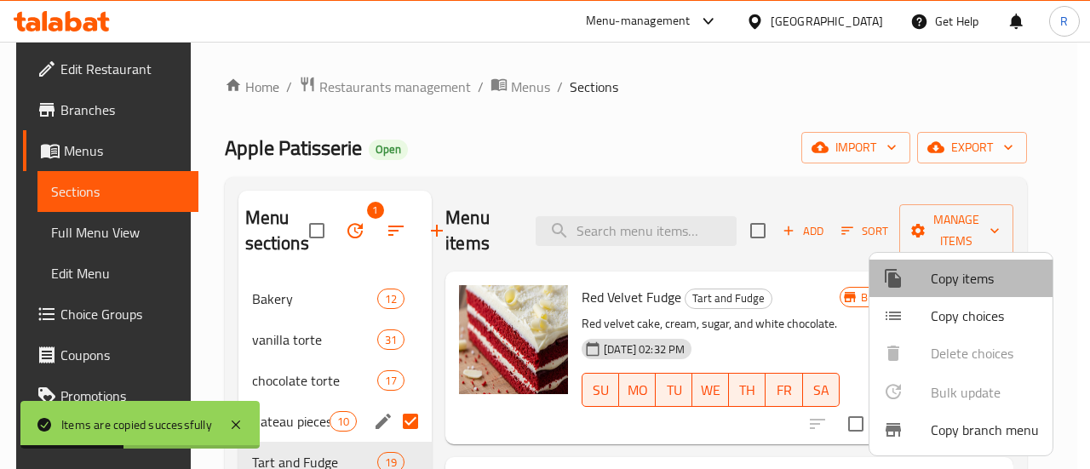
click at [972, 274] on span "Copy items" at bounding box center [985, 278] width 108 height 20
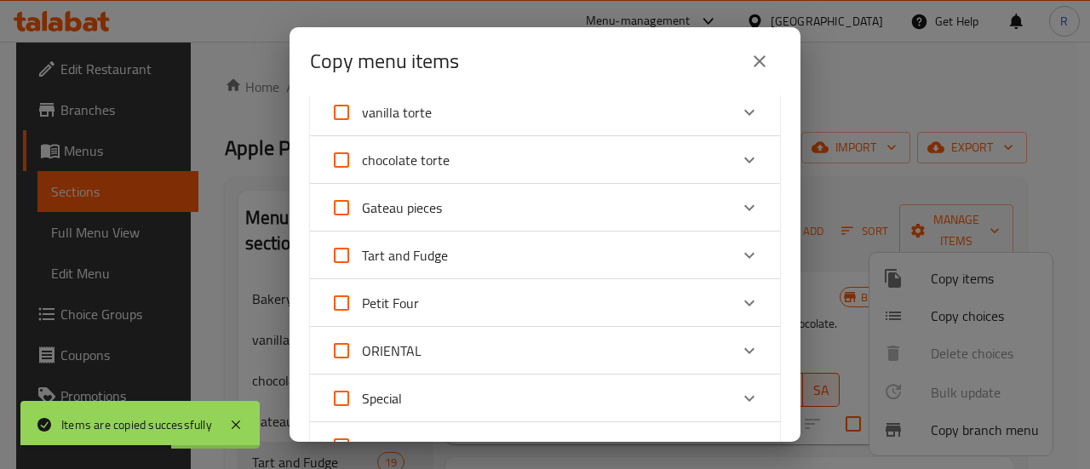
scroll to position [109, 0]
click at [456, 255] on div "Tart and Fudge" at bounding box center [529, 254] width 398 height 41
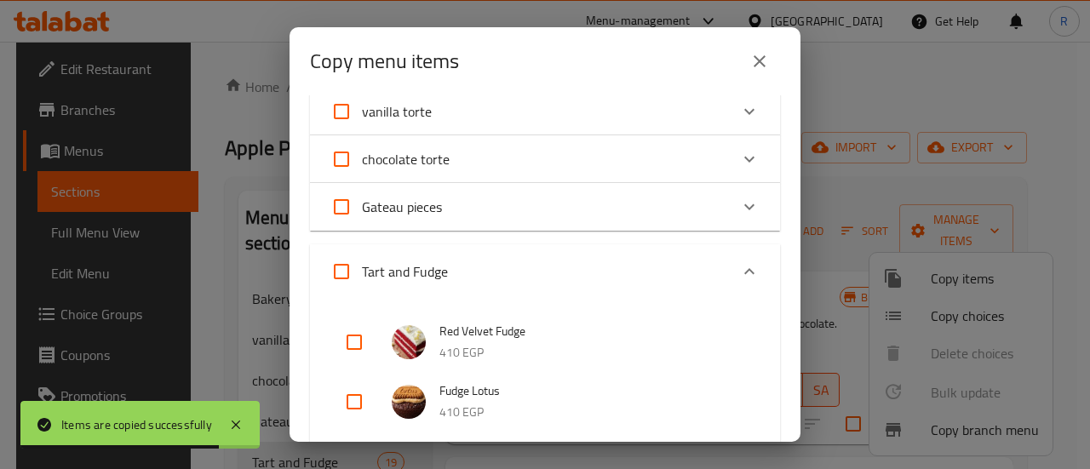
click at [356, 339] on input "checkbox" at bounding box center [354, 342] width 41 height 41
checkbox input "true"
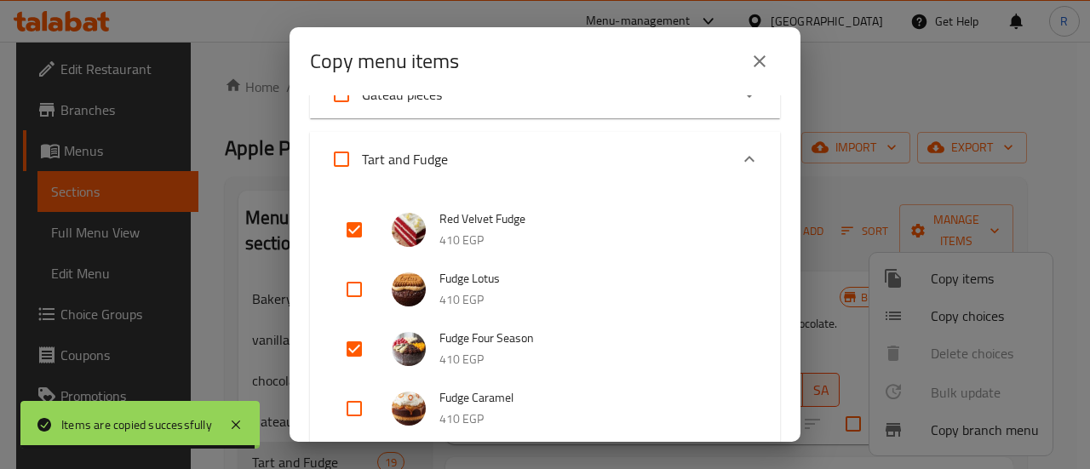
scroll to position [224, 0]
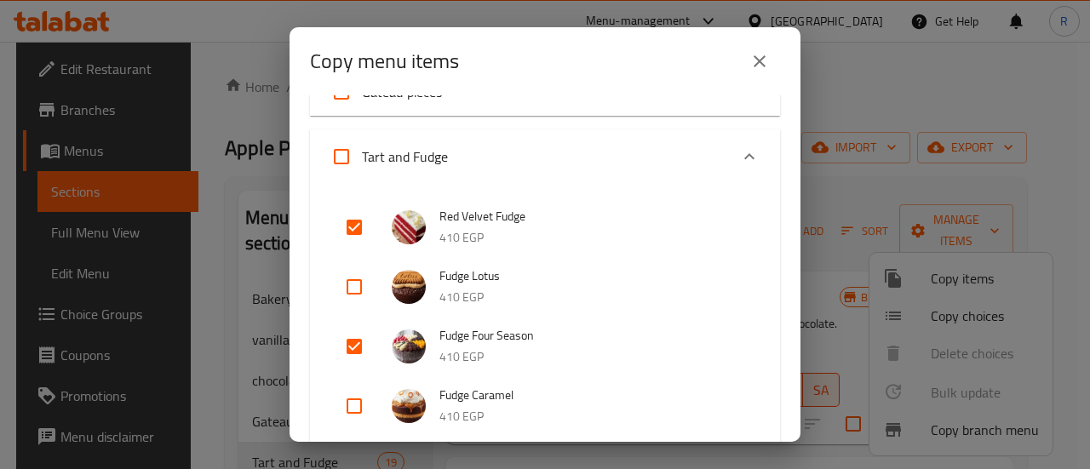
click at [341, 156] on input "Tart and Fudge" at bounding box center [341, 156] width 41 height 41
checkbox input "true"
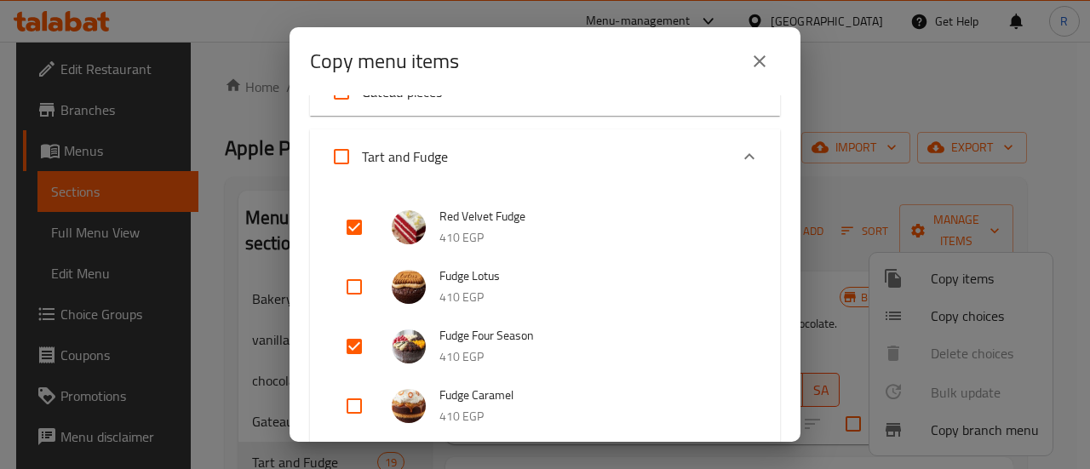
checkbox input "true"
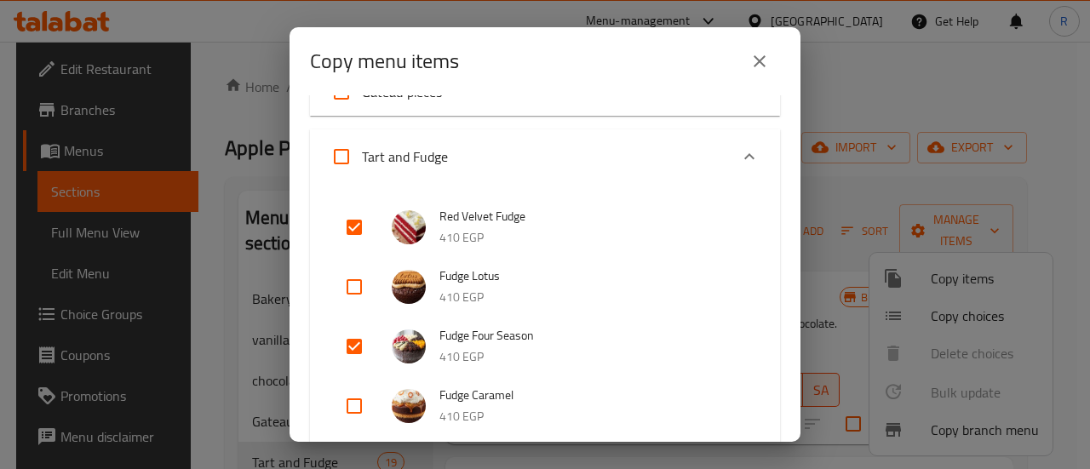
checkbox input "true"
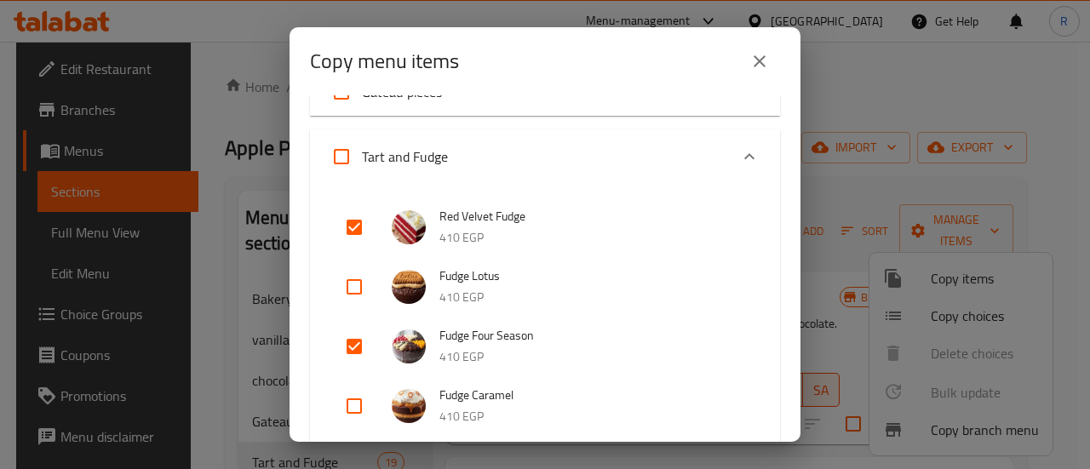
checkbox input "true"
click at [341, 156] on input "Tart and Fudge" at bounding box center [341, 156] width 41 height 41
checkbox input "false"
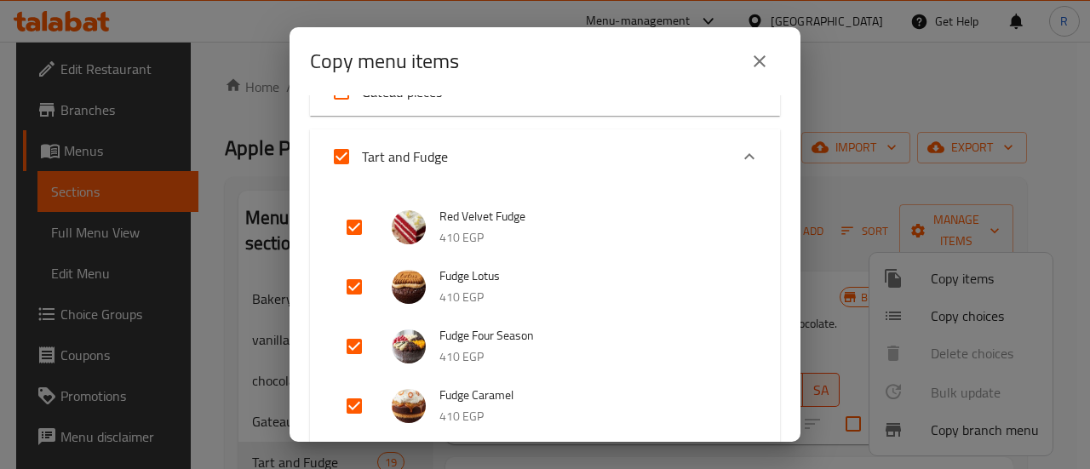
checkbox input "false"
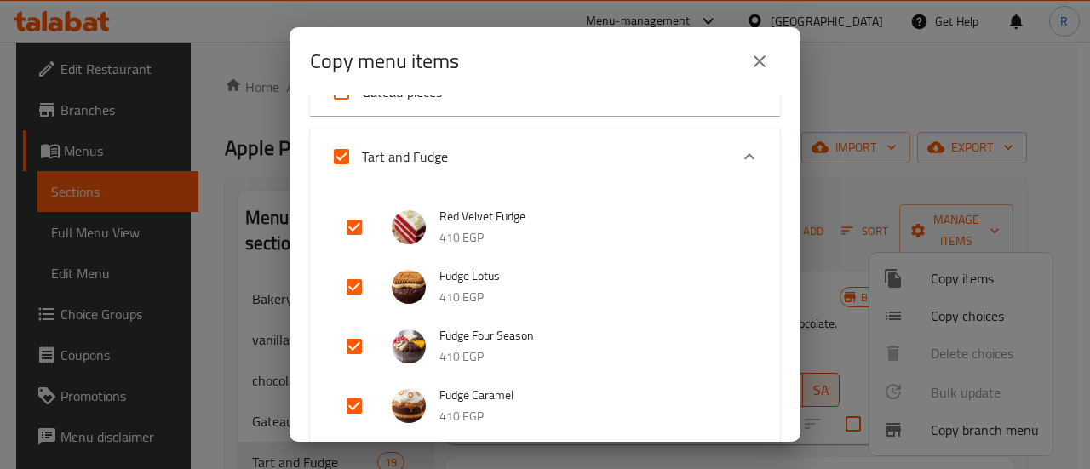
checkbox input "false"
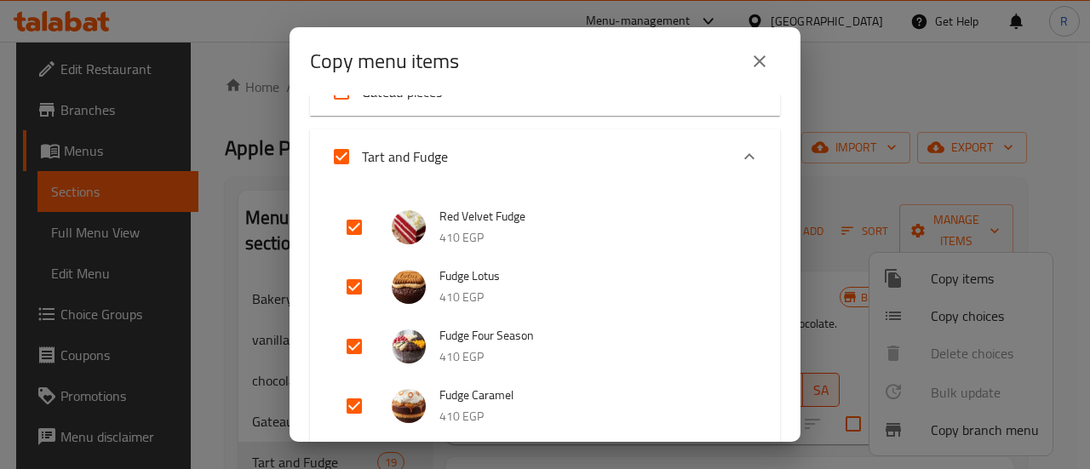
checkbox input "false"
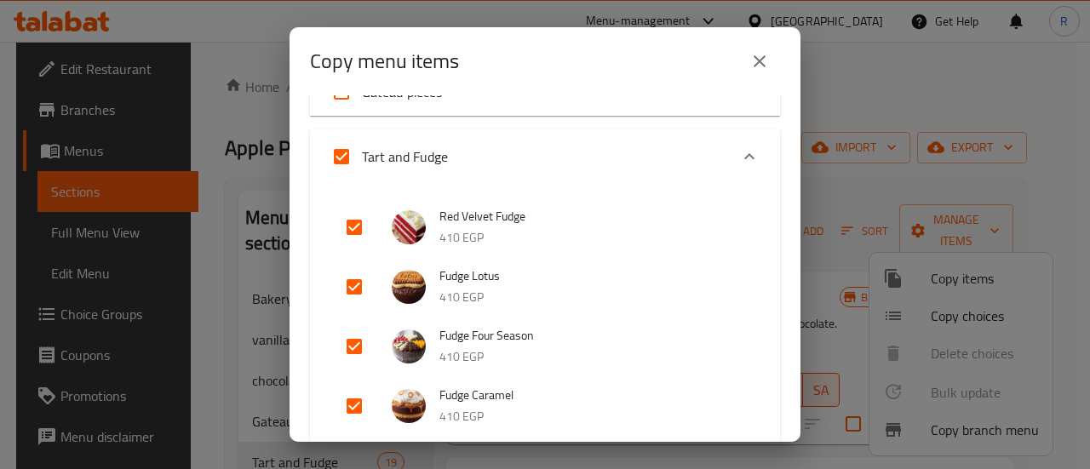
checkbox input "false"
click at [354, 227] on input "checkbox" at bounding box center [354, 227] width 41 height 41
checkbox input "true"
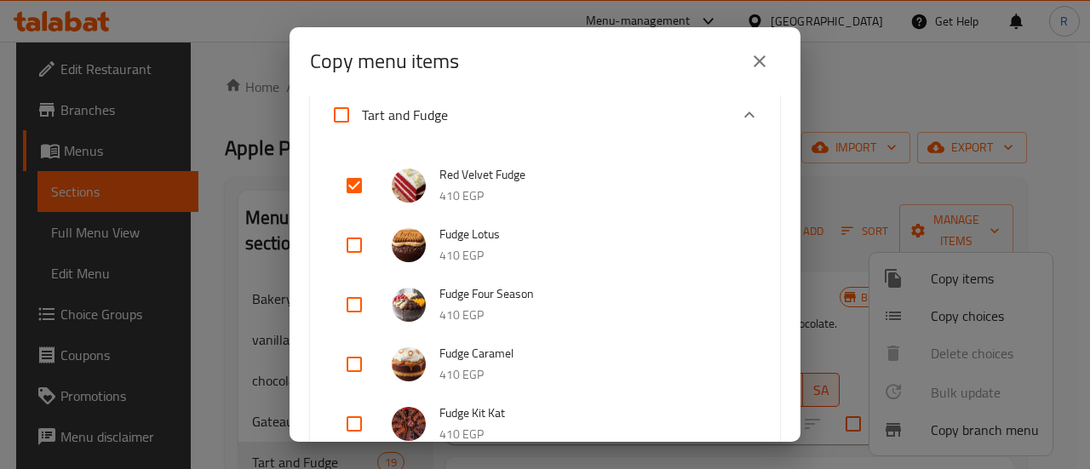
scroll to position [268, 0]
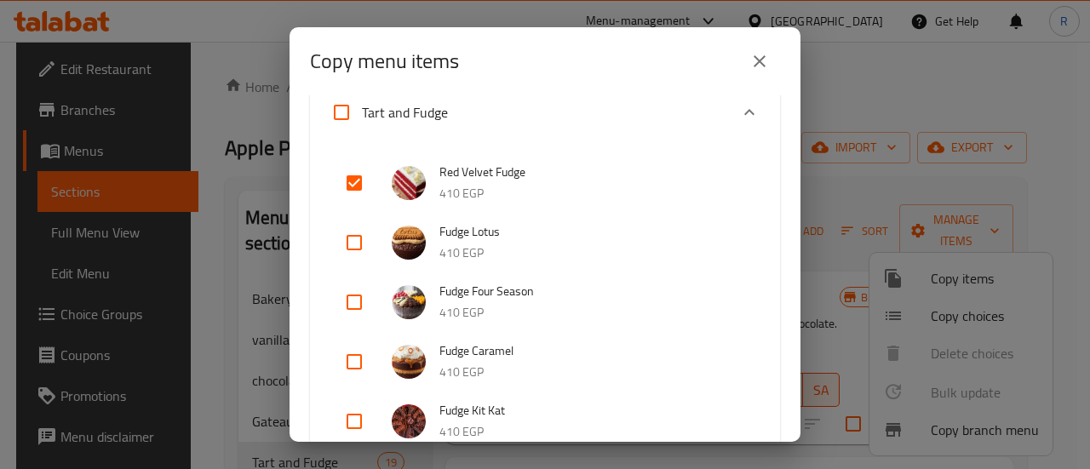
click at [352, 365] on input "checkbox" at bounding box center [354, 361] width 41 height 41
checkbox input "true"
click at [356, 241] on input "checkbox" at bounding box center [354, 242] width 41 height 41
checkbox input "true"
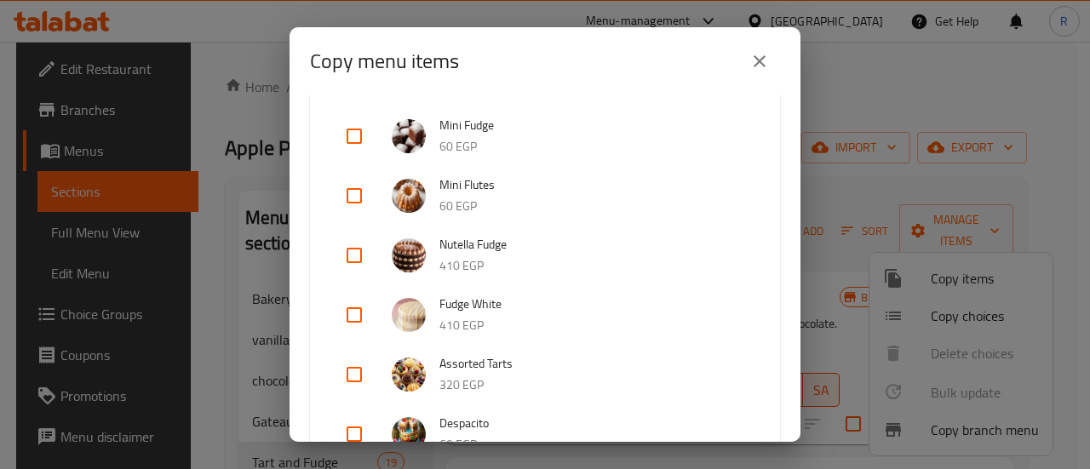
scroll to position [917, 0]
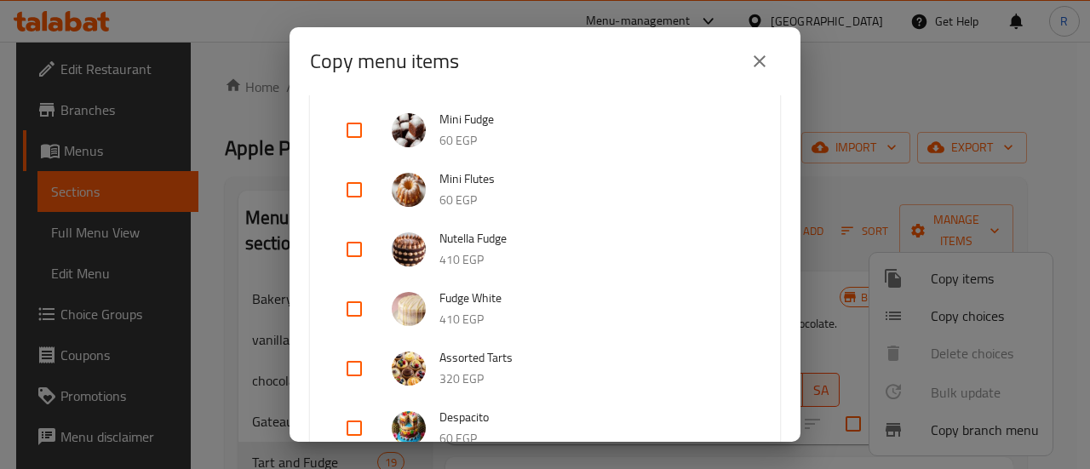
click at [352, 311] on input "checkbox" at bounding box center [354, 309] width 41 height 41
checkbox input "true"
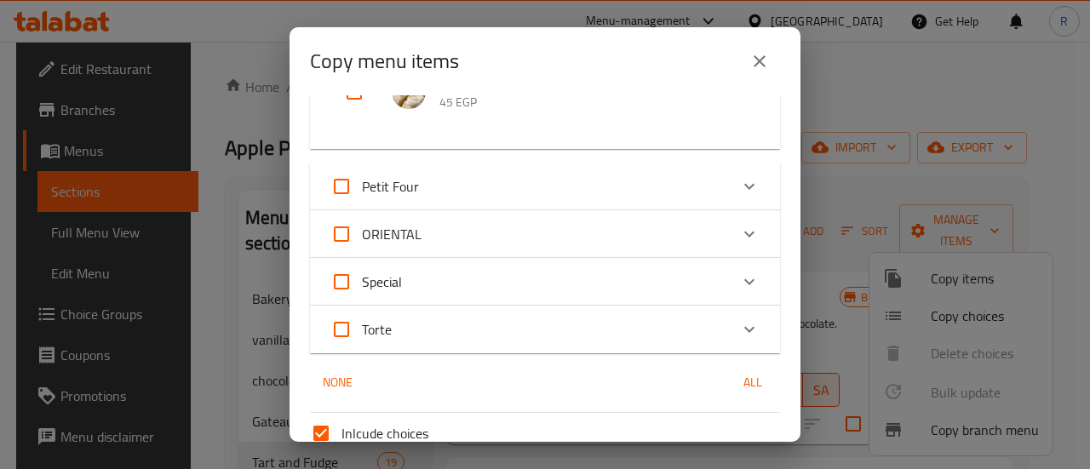
scroll to position [1588, 0]
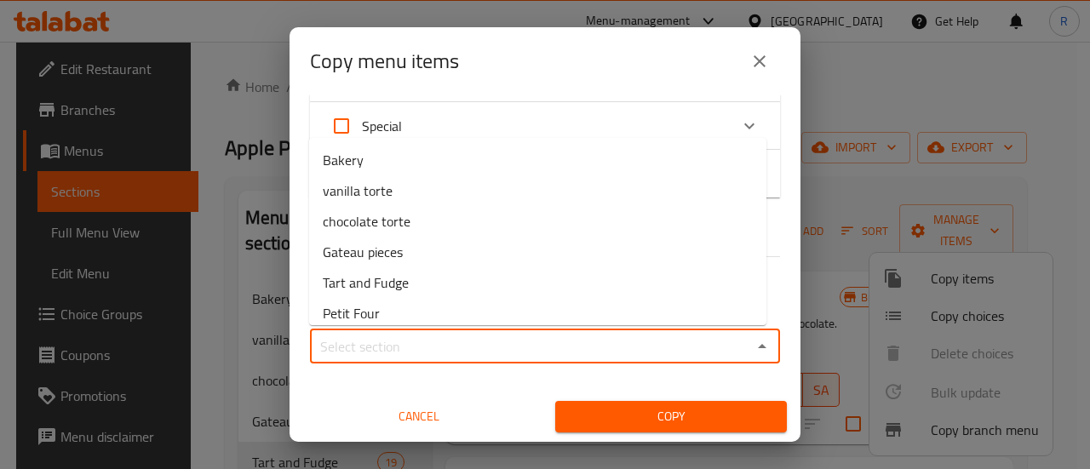
click at [552, 338] on input "Sections   *" at bounding box center [531, 347] width 432 height 24
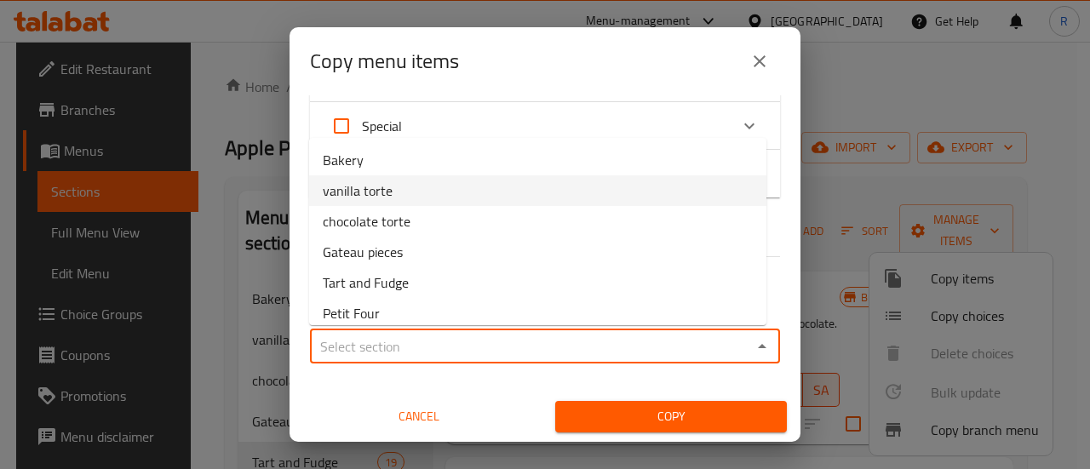
click at [468, 182] on li "vanilla torte" at bounding box center [537, 190] width 457 height 31
type input "vanilla torte"
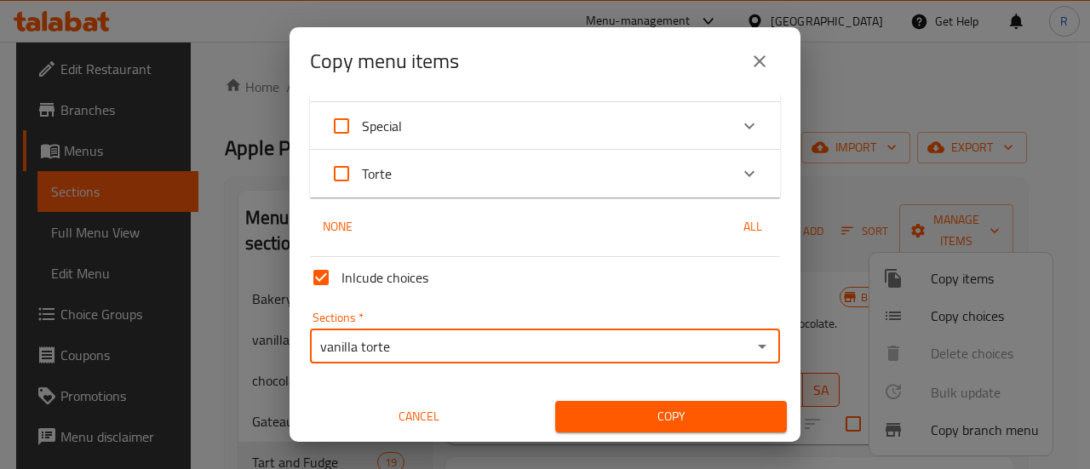
click at [642, 413] on span "Copy" at bounding box center [671, 416] width 204 height 21
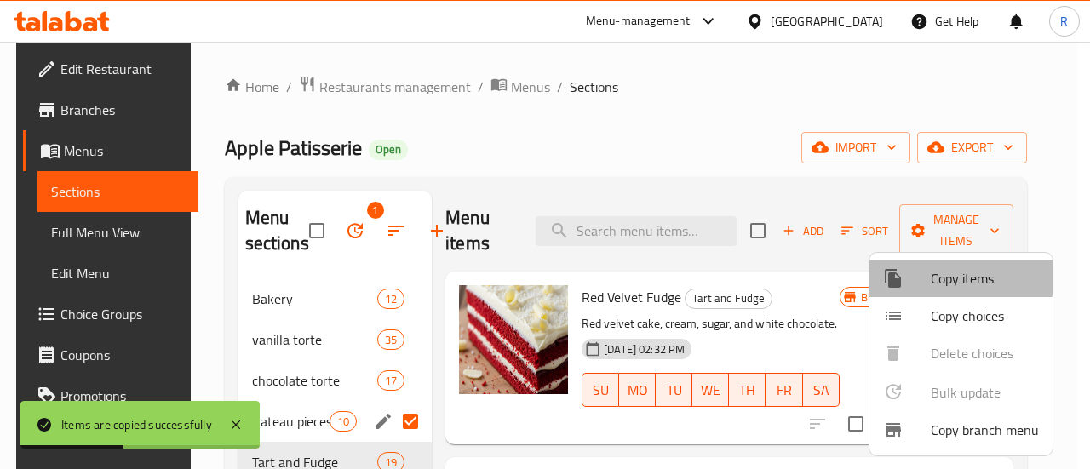
click at [958, 277] on span "Copy items" at bounding box center [985, 278] width 108 height 20
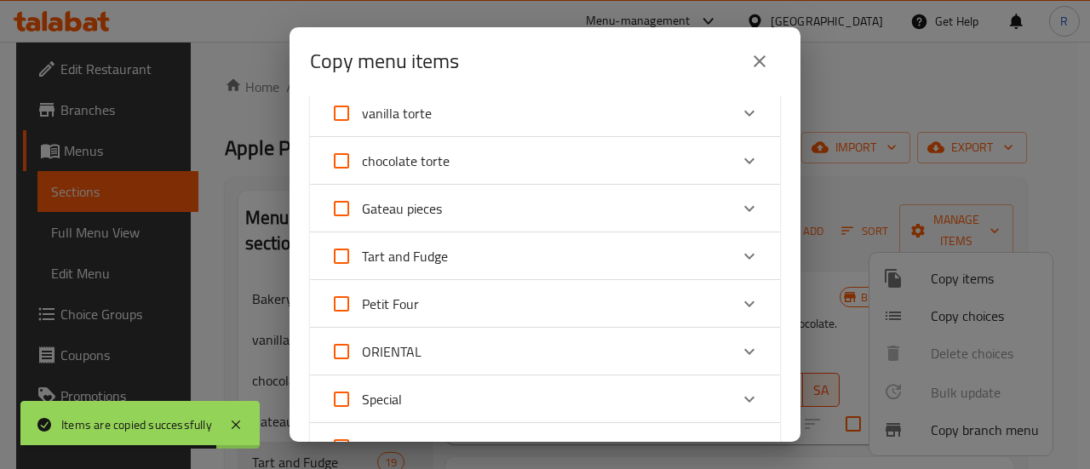
scroll to position [106, 0]
click at [393, 253] on span "Tart and Fudge" at bounding box center [405, 257] width 86 height 26
click at [362, 253] on input "Tart and Fudge" at bounding box center [341, 257] width 41 height 41
checkbox input "true"
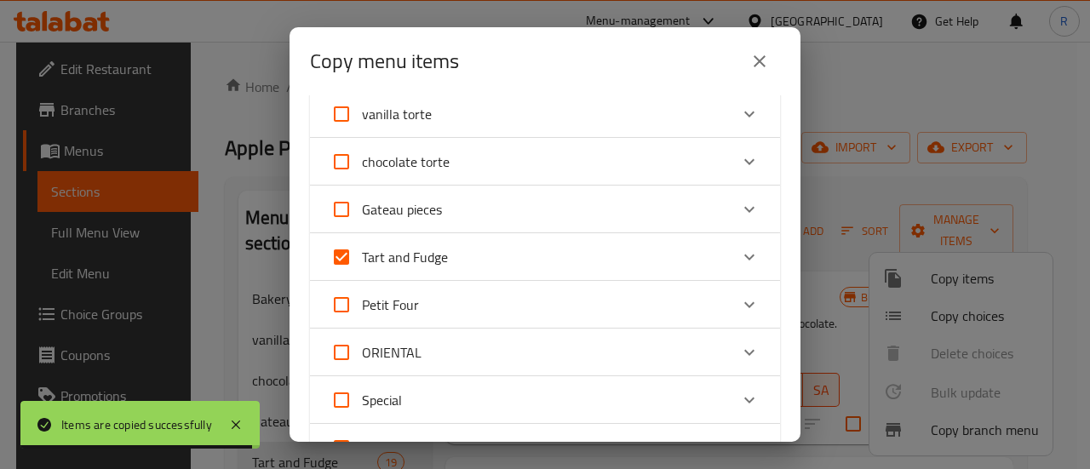
click at [343, 260] on input "Tart and Fudge" at bounding box center [341, 257] width 41 height 41
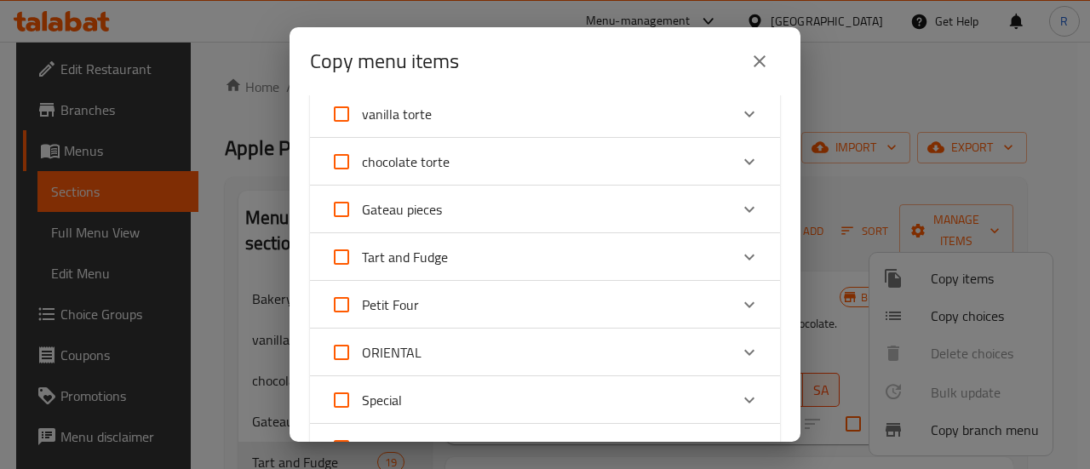
click at [729, 262] on div "Expand" at bounding box center [749, 257] width 41 height 41
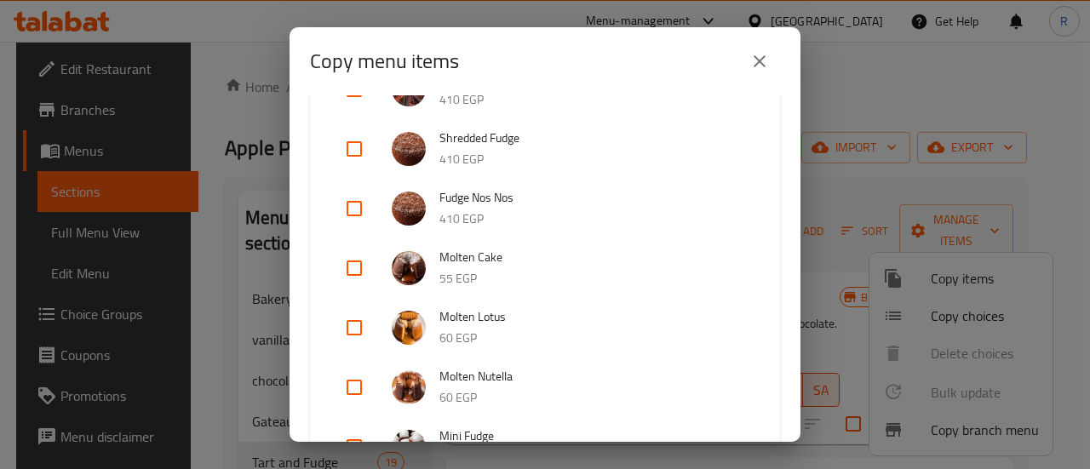
scroll to position [617, 0]
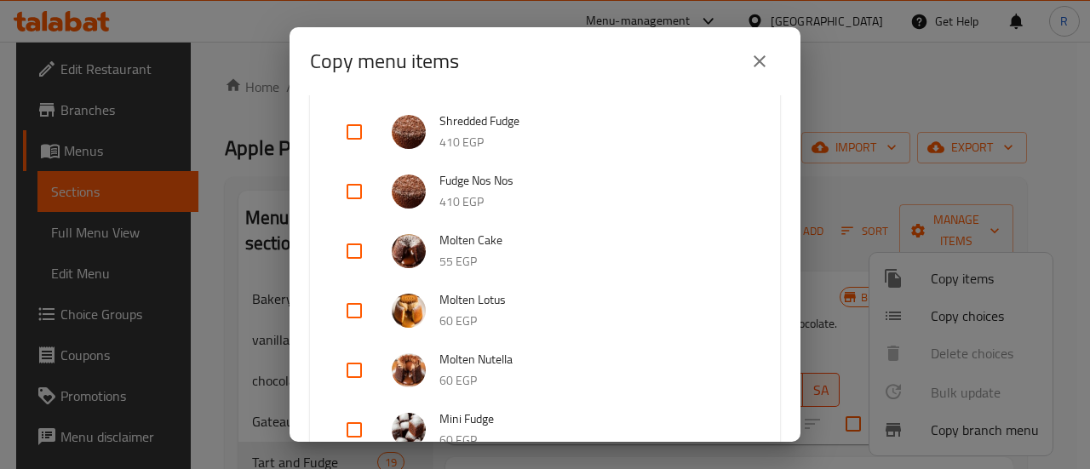
click at [355, 249] on input "checkbox" at bounding box center [354, 251] width 41 height 41
click at [355, 318] on input "checkbox" at bounding box center [354, 310] width 41 height 41
click at [355, 373] on input "checkbox" at bounding box center [354, 370] width 41 height 41
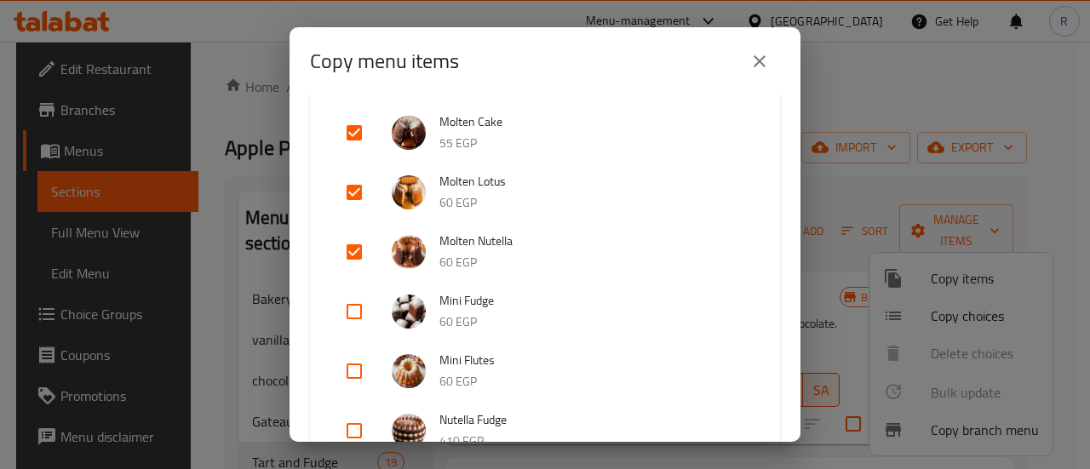
scroll to position [793, 0]
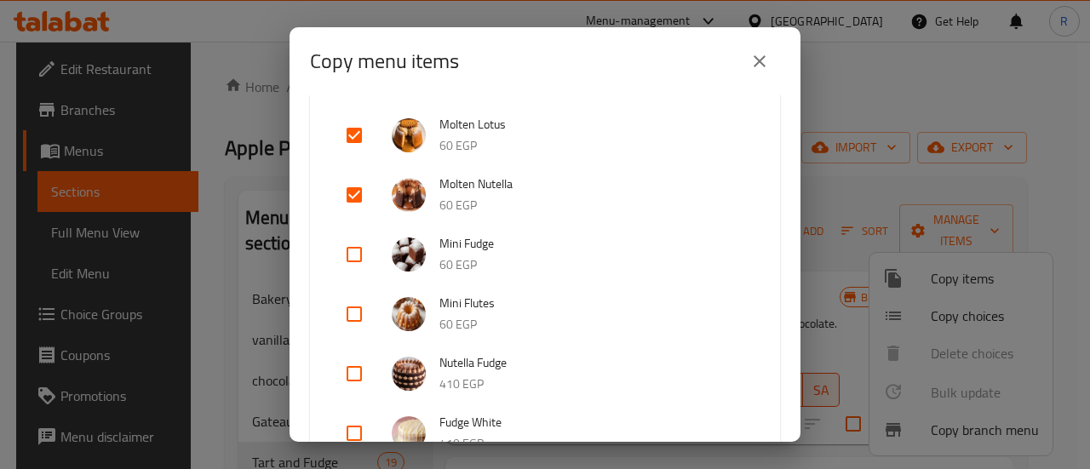
click at [358, 251] on input "checkbox" at bounding box center [354, 254] width 41 height 41
click at [358, 314] on input "checkbox" at bounding box center [354, 314] width 41 height 41
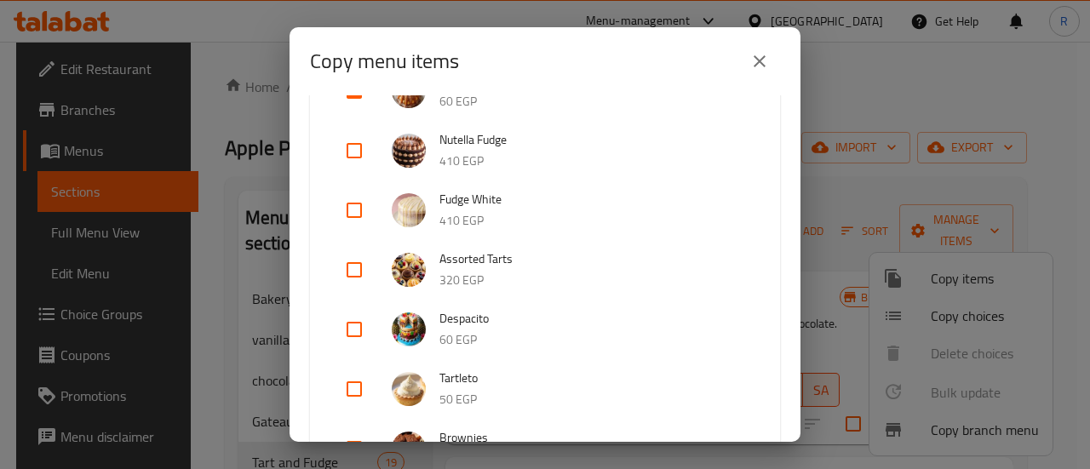
scroll to position [1057, 0]
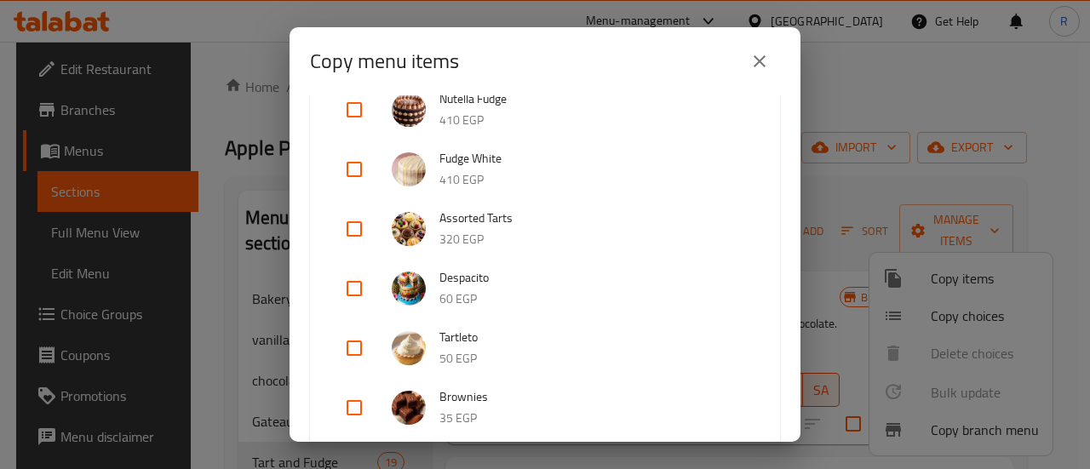
click at [352, 292] on input "checkbox" at bounding box center [354, 288] width 41 height 41
click at [356, 347] on input "checkbox" at bounding box center [354, 348] width 41 height 41
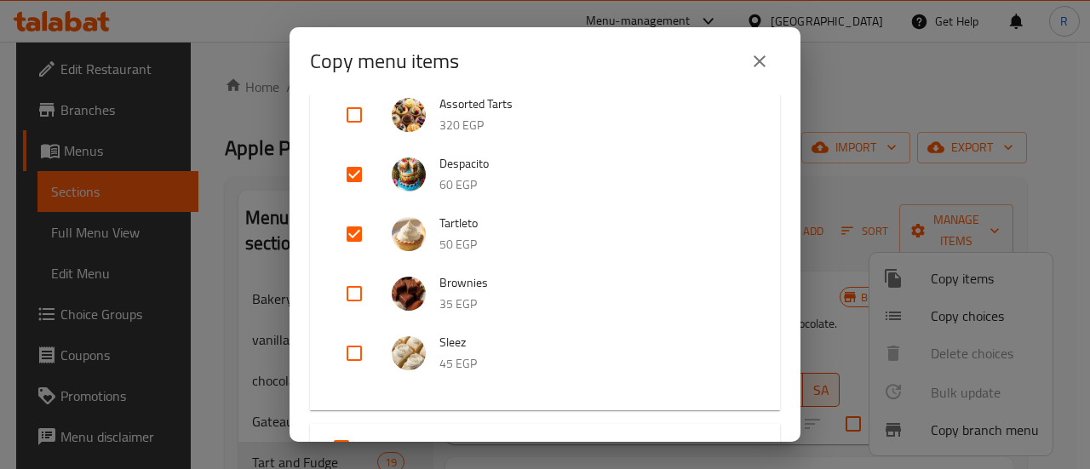
scroll to position [1172, 0]
click at [352, 294] on input "checkbox" at bounding box center [354, 292] width 41 height 41
click at [354, 343] on input "checkbox" at bounding box center [354, 351] width 41 height 41
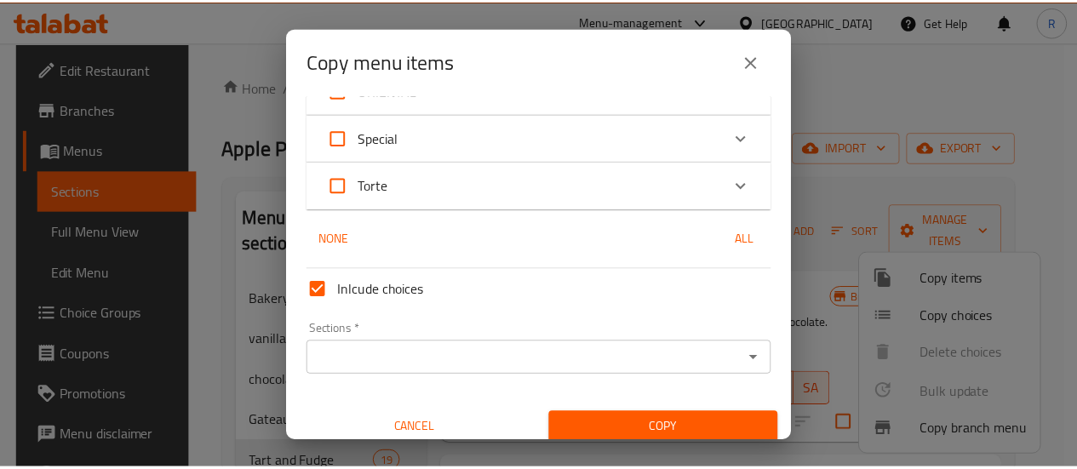
scroll to position [1588, 0]
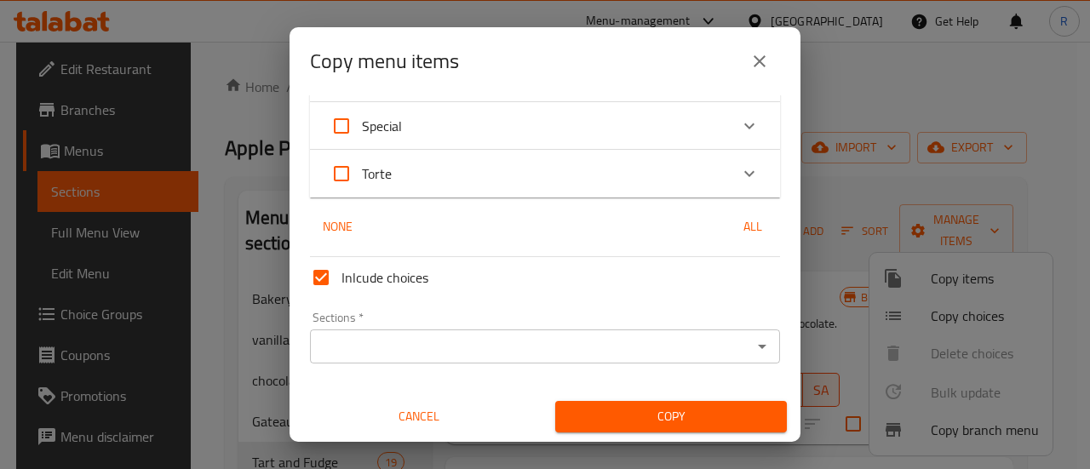
click at [559, 344] on input "Sections   *" at bounding box center [531, 347] width 432 height 24
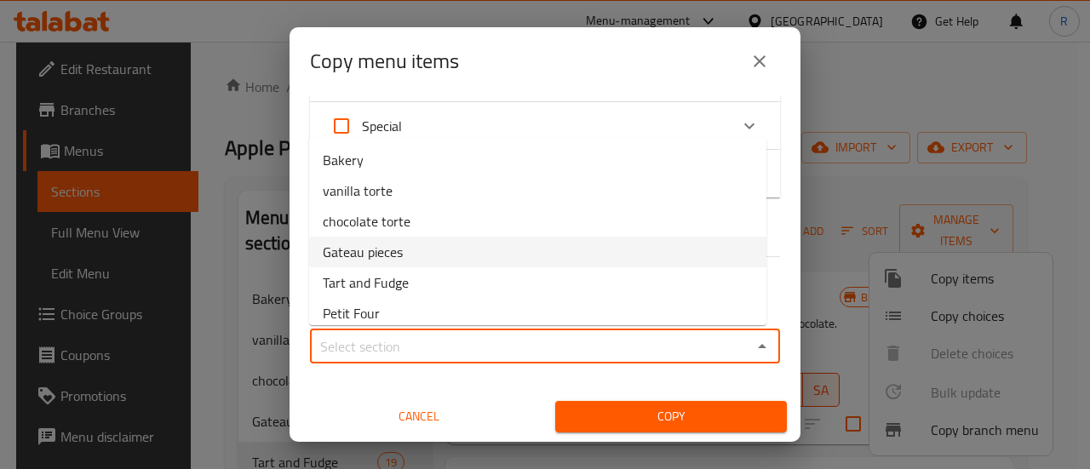
click at [475, 253] on li "Gateau pieces" at bounding box center [537, 252] width 457 height 31
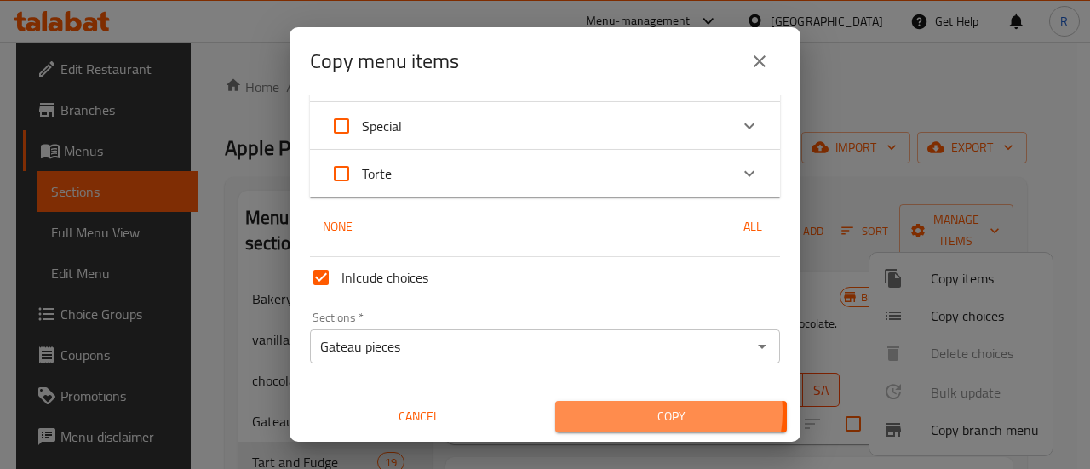
click at [646, 412] on span "Copy" at bounding box center [671, 416] width 204 height 21
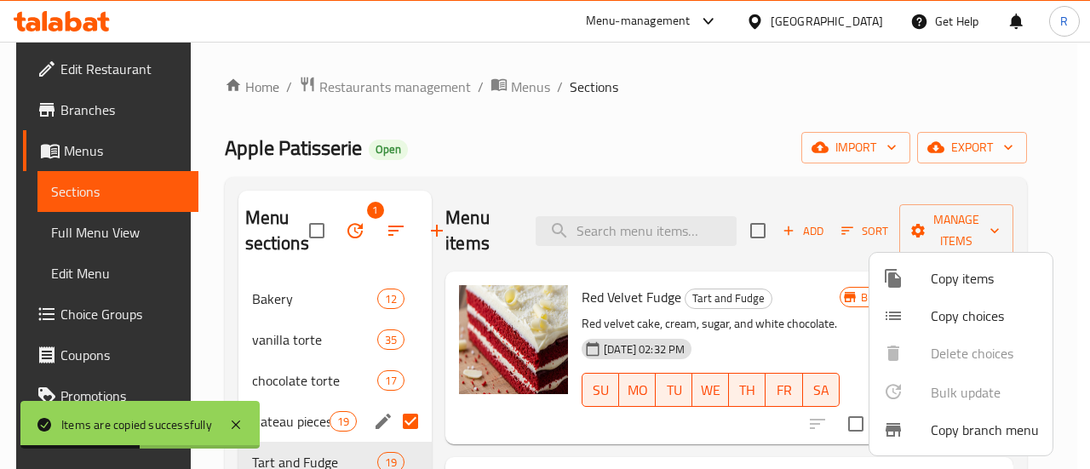
click at [484, 160] on div at bounding box center [545, 234] width 1090 height 469
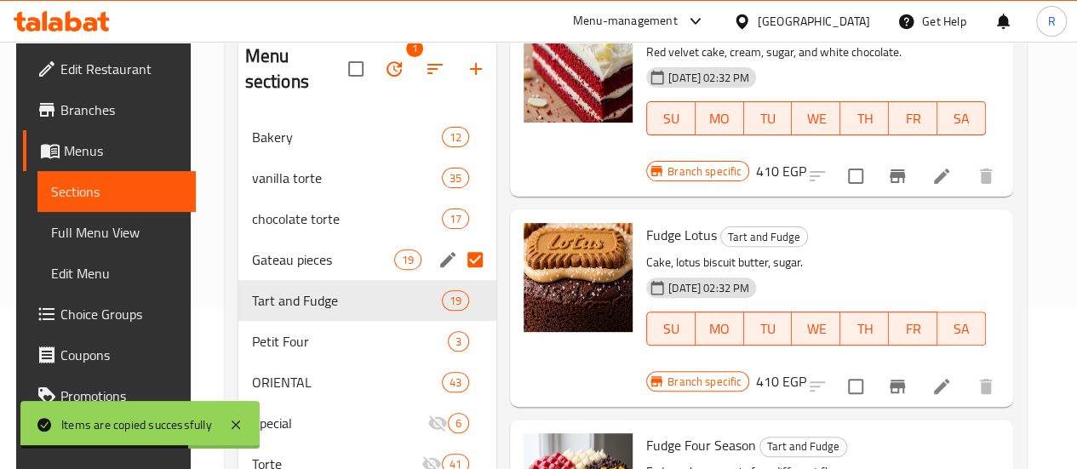
scroll to position [112, 0]
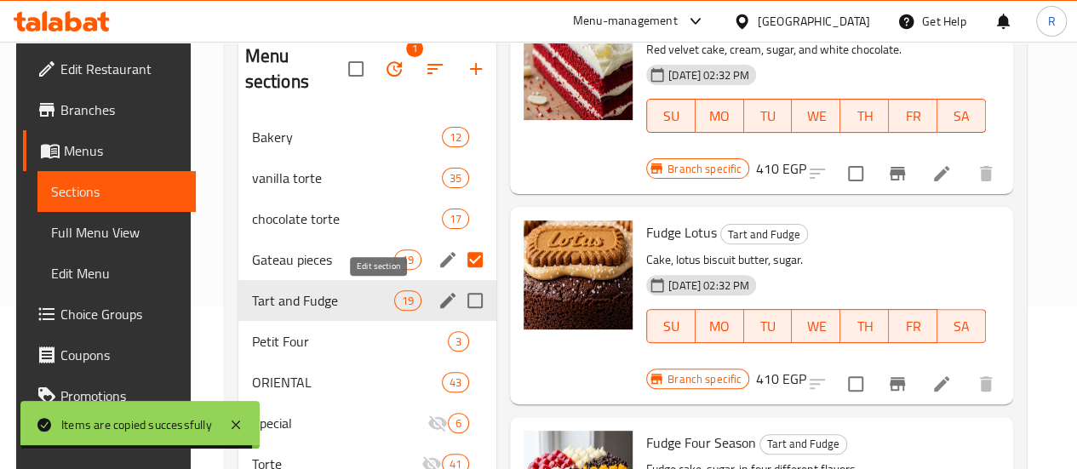
click at [440, 304] on icon "edit" at bounding box center [447, 300] width 15 height 15
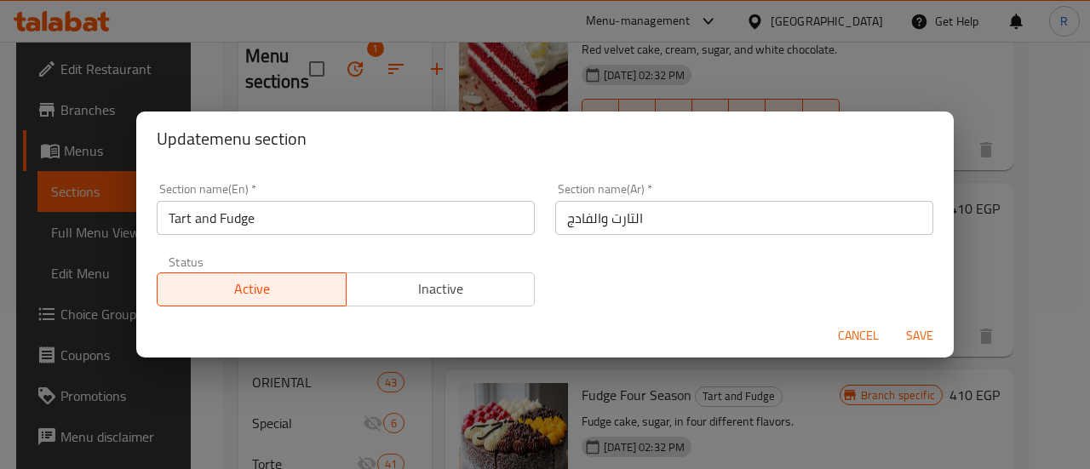
click at [397, 289] on span "Inactive" at bounding box center [440, 289] width 175 height 25
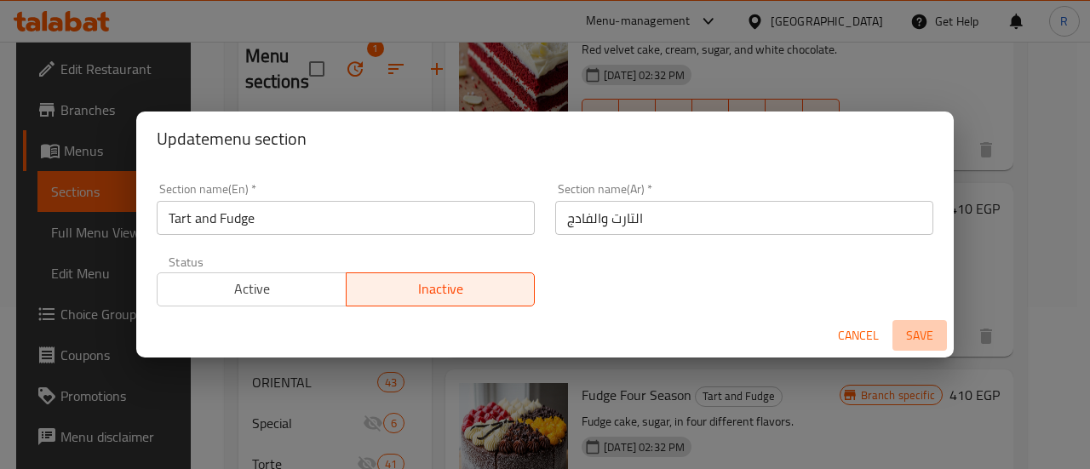
click at [919, 333] on span "Save" at bounding box center [919, 335] width 41 height 21
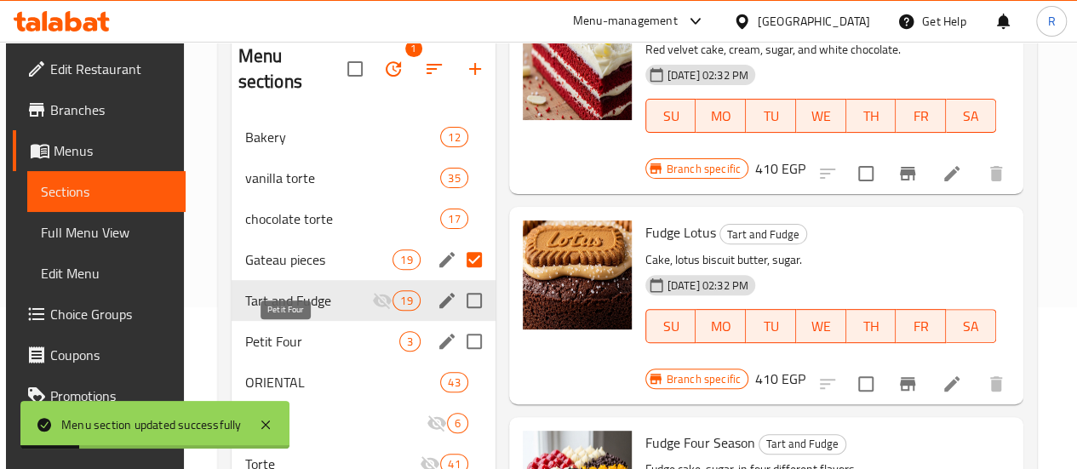
click at [279, 346] on span "Petit Four" at bounding box center [322, 341] width 154 height 20
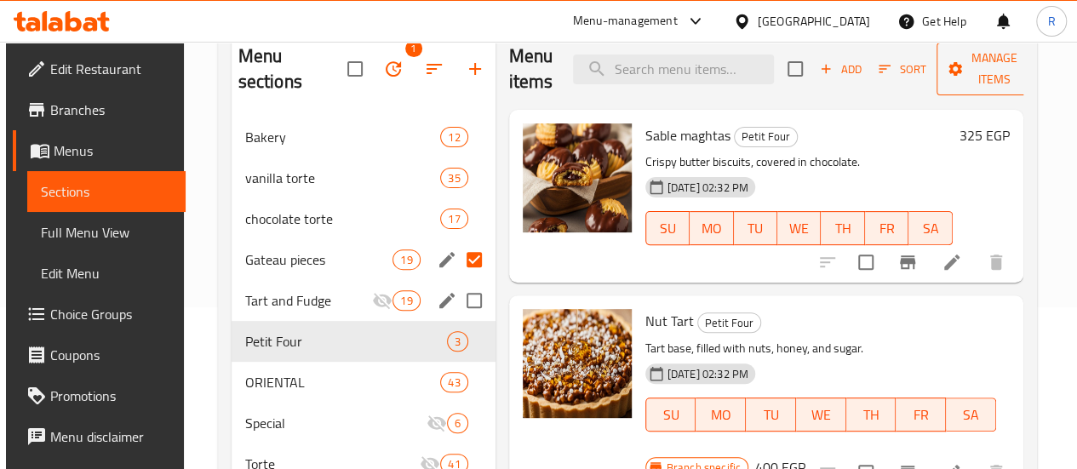
click at [965, 86] on span "Manage items" at bounding box center [993, 69] width 87 height 43
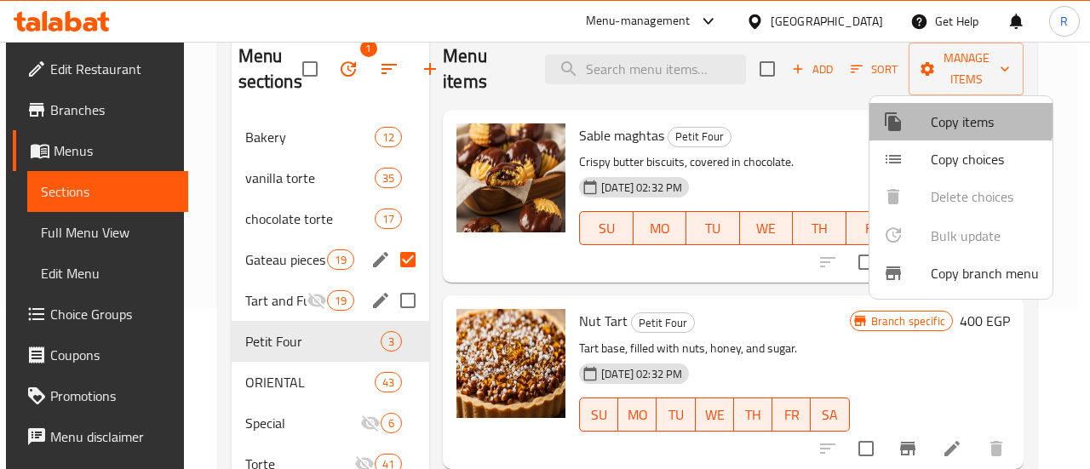
click at [948, 113] on span "Copy items" at bounding box center [985, 122] width 108 height 20
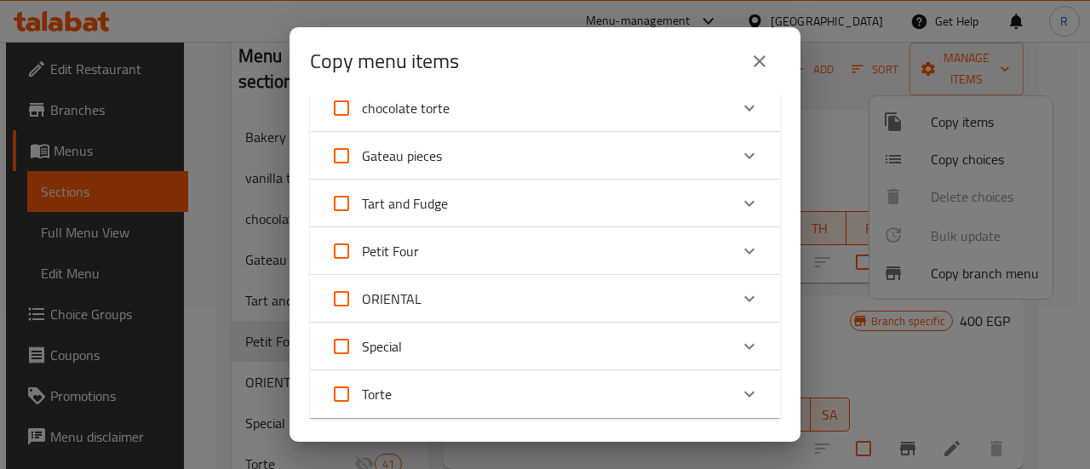
click at [545, 251] on div "Petit Four" at bounding box center [529, 251] width 398 height 41
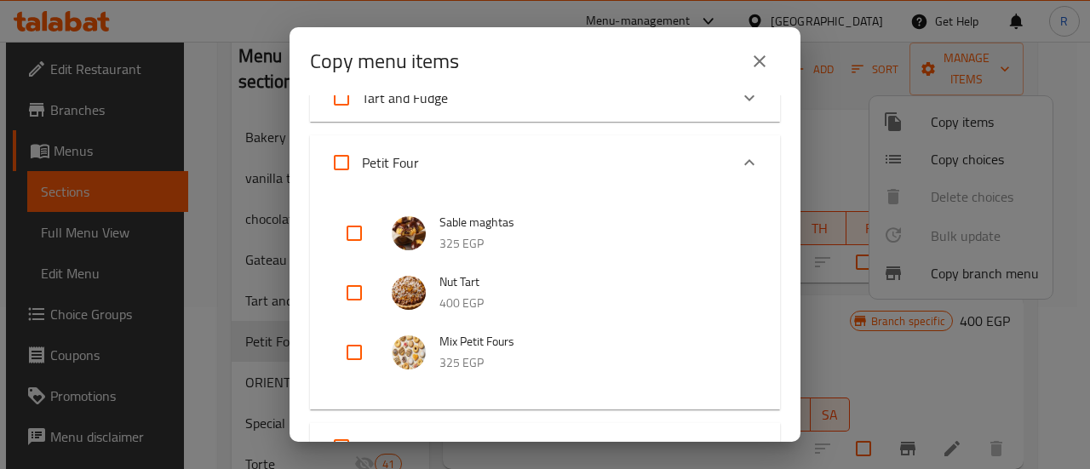
scroll to position [288, 0]
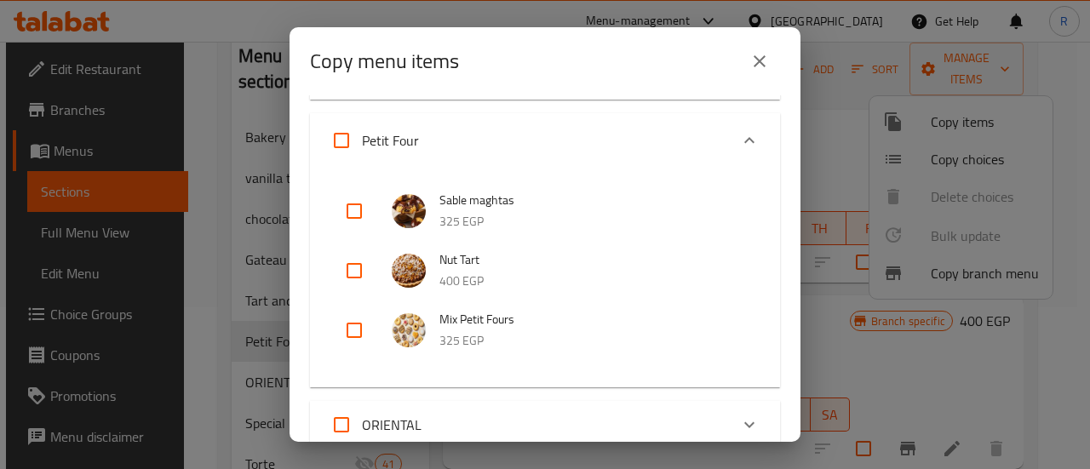
click at [358, 214] on input "checkbox" at bounding box center [354, 211] width 41 height 41
click at [356, 276] on input "checkbox" at bounding box center [354, 270] width 41 height 41
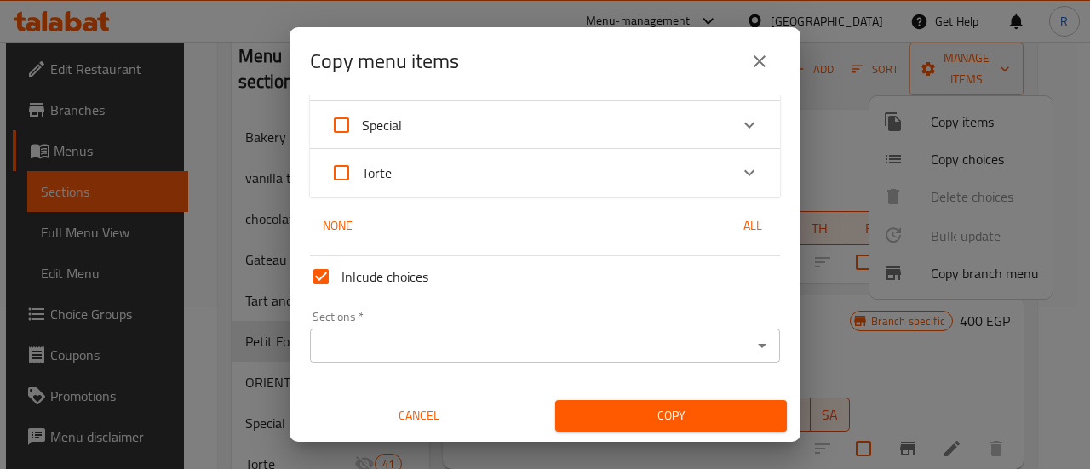
click at [503, 368] on div "Sections   * Sections *" at bounding box center [545, 337] width 484 height 66
click at [484, 350] on input "Sections   *" at bounding box center [531, 346] width 432 height 24
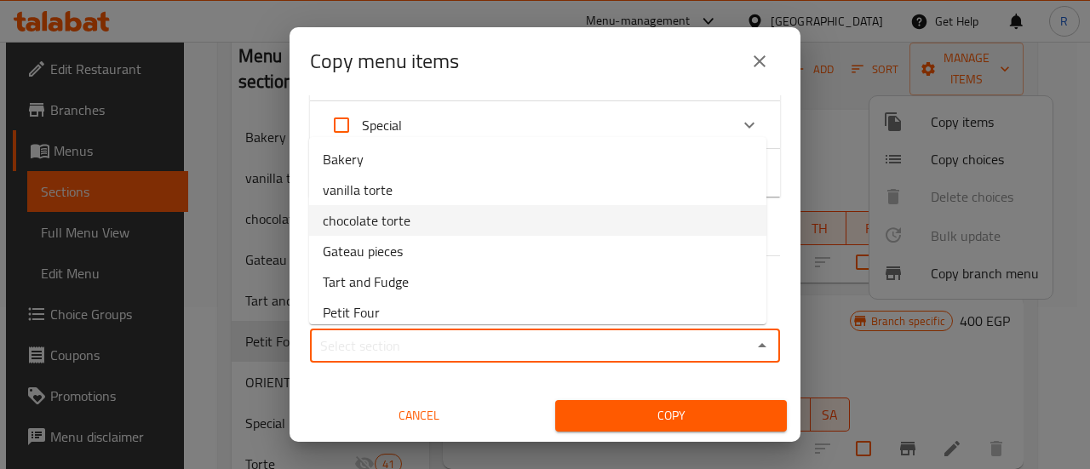
click at [427, 226] on li "chocolate torte" at bounding box center [537, 220] width 457 height 31
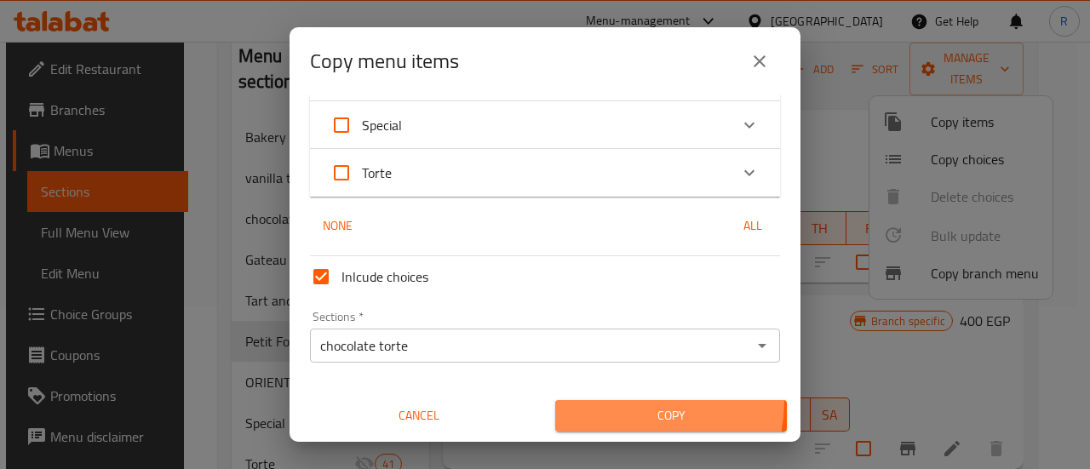
click at [616, 401] on button "Copy" at bounding box center [671, 415] width 232 height 31
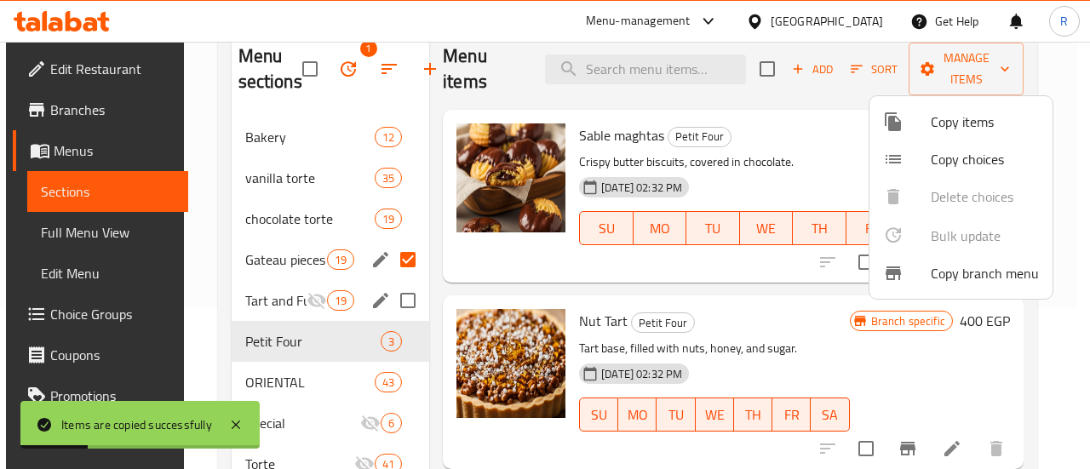
click at [953, 124] on span "Copy items" at bounding box center [985, 122] width 108 height 20
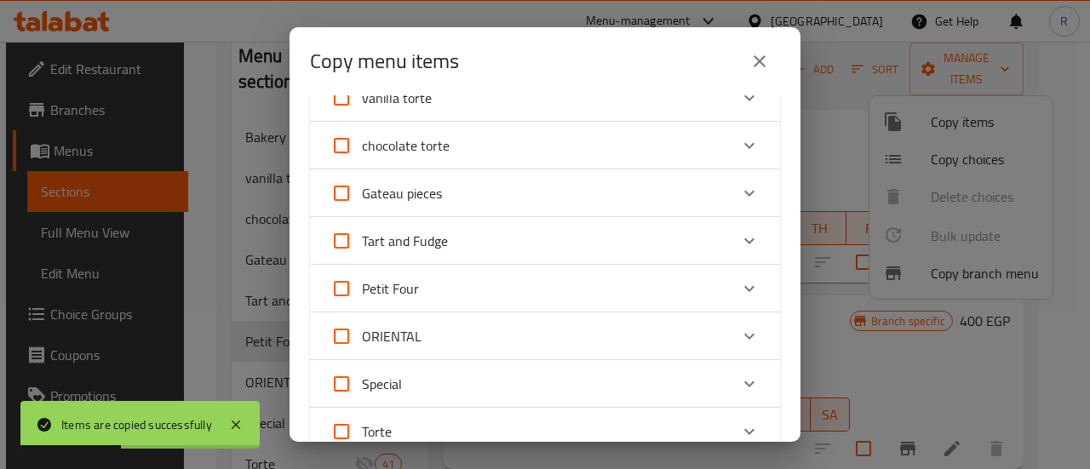
scroll to position [146, 0]
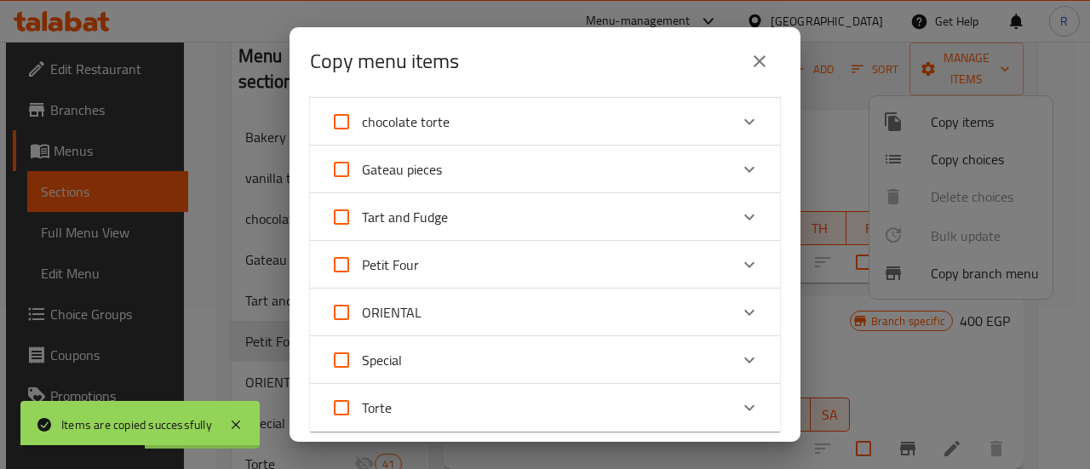
click at [526, 270] on div "Petit Four" at bounding box center [529, 264] width 398 height 41
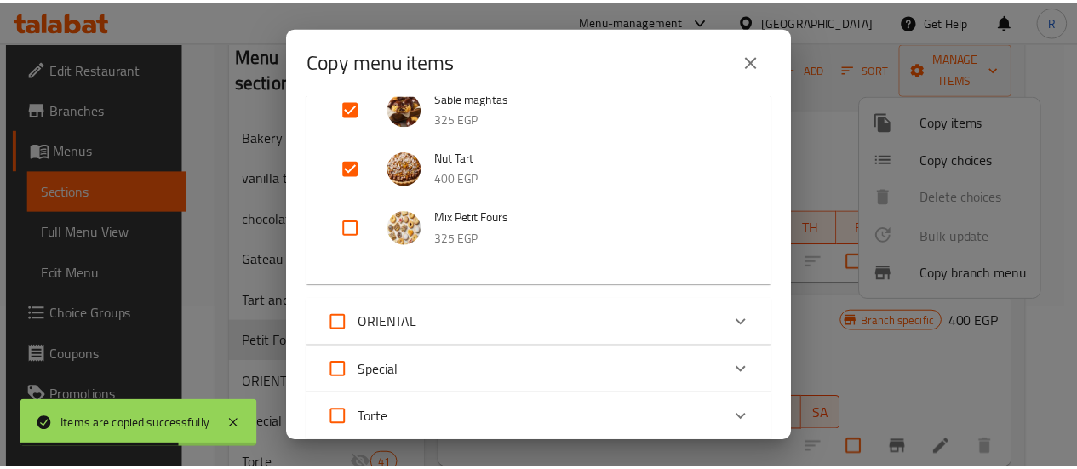
scroll to position [393, 0]
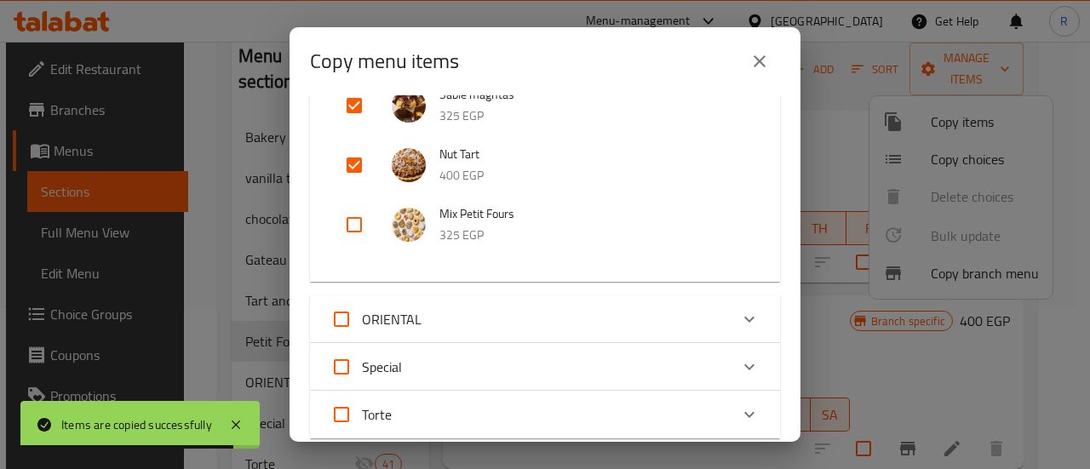
click at [759, 62] on icon "close" at bounding box center [759, 61] width 20 height 20
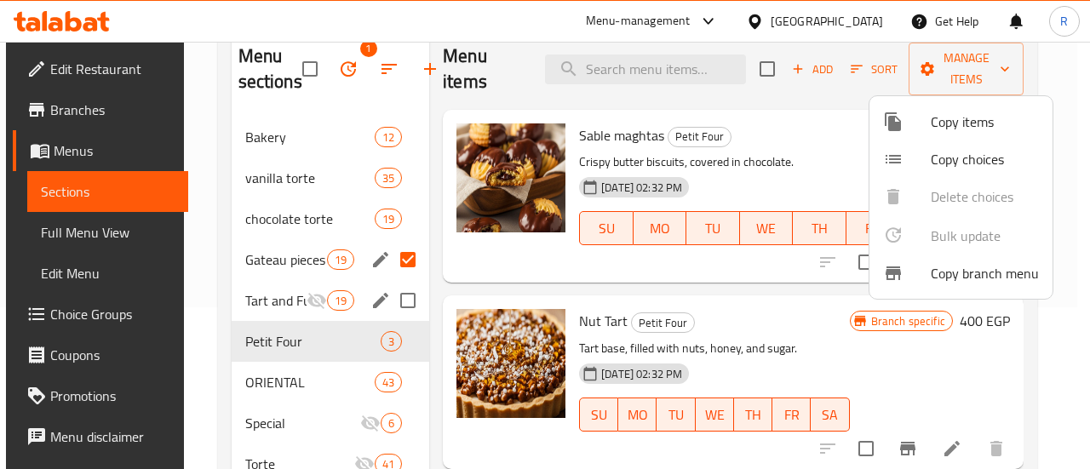
click at [279, 386] on div at bounding box center [545, 234] width 1090 height 469
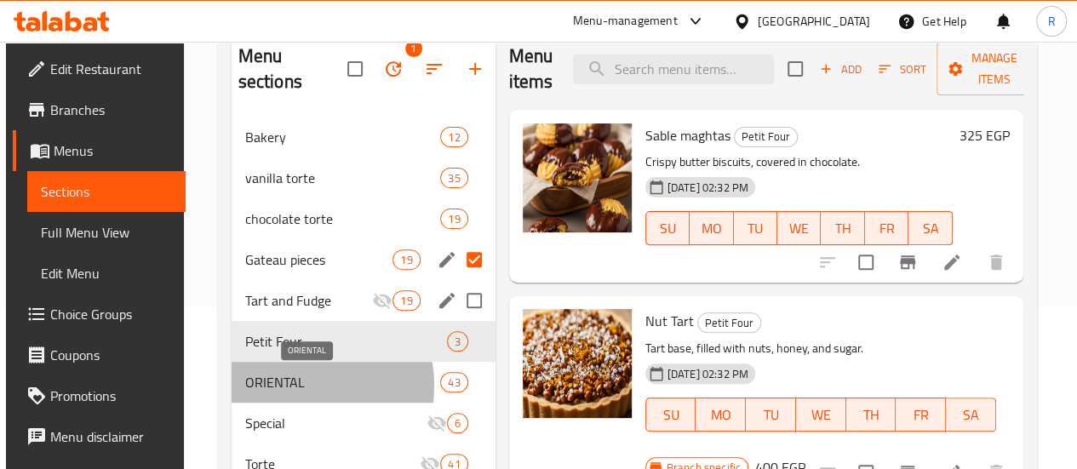
click at [296, 386] on span "ORIENTAL" at bounding box center [343, 382] width 196 height 20
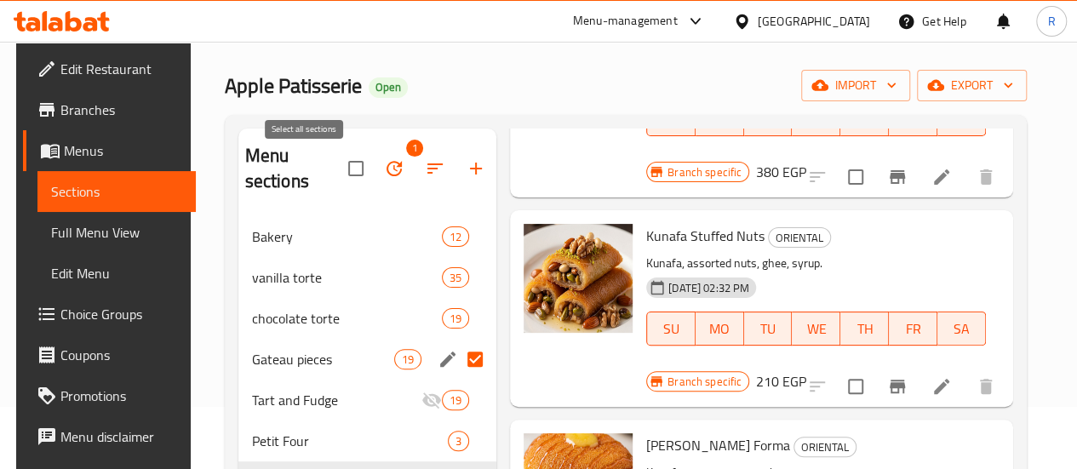
scroll to position [59, 0]
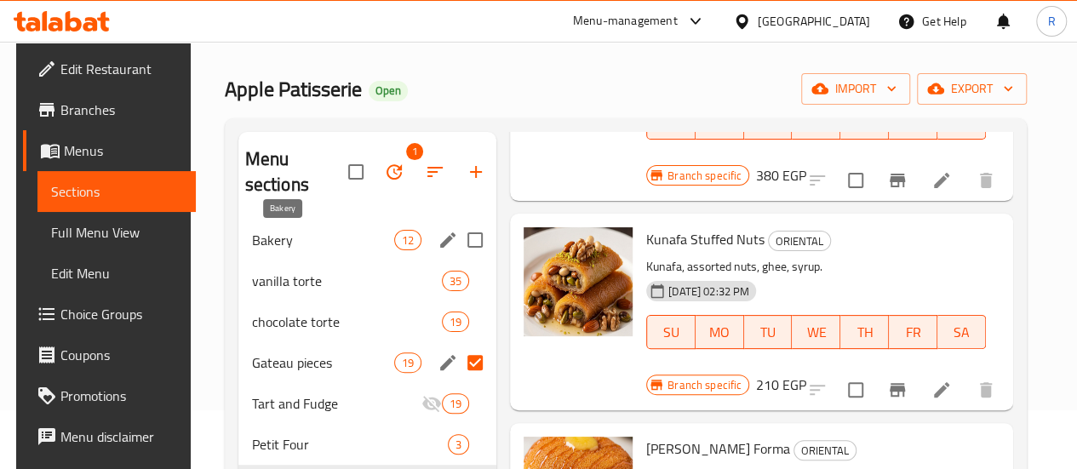
click at [272, 239] on span "Bakery" at bounding box center [323, 240] width 142 height 20
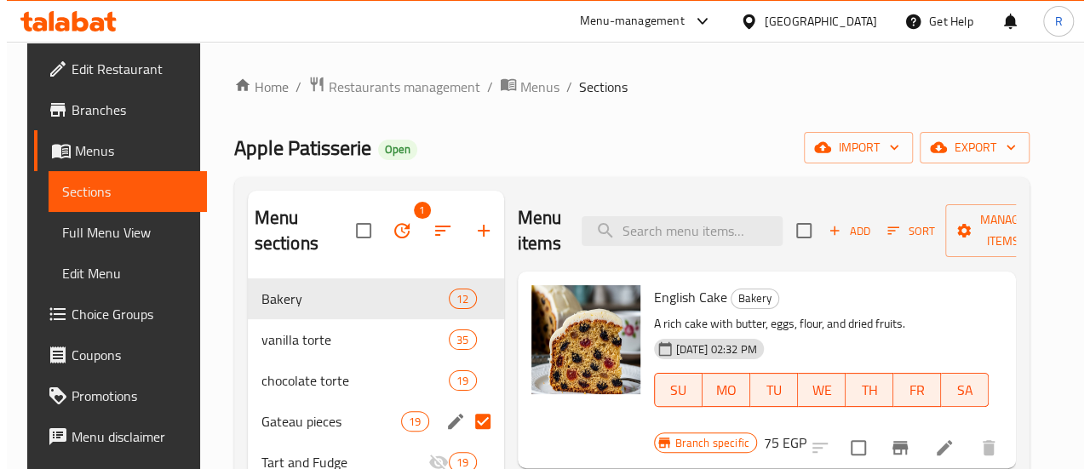
scroll to position [1, 0]
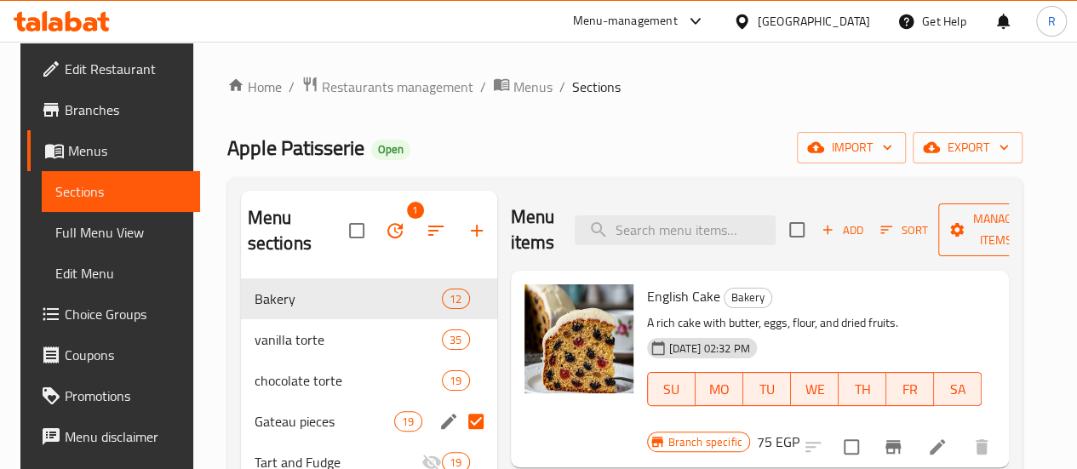
click at [957, 225] on span "Manage items" at bounding box center [995, 230] width 87 height 43
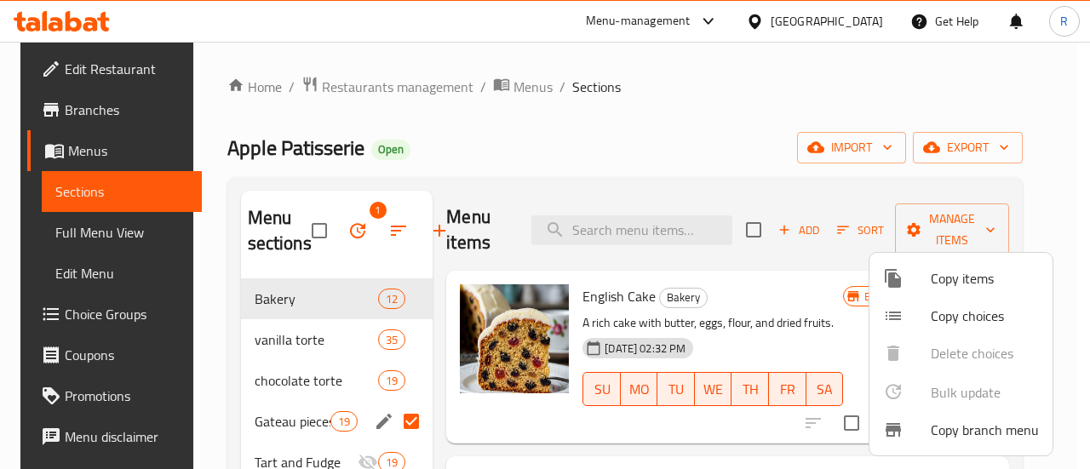
click at [947, 277] on span "Copy items" at bounding box center [985, 278] width 108 height 20
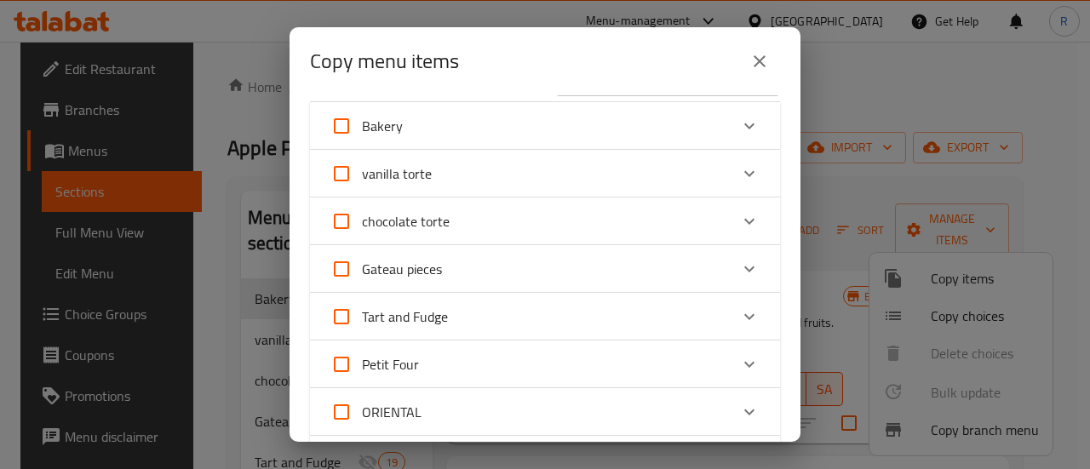
scroll to position [0, 0]
click at [739, 176] on icon "Expand" at bounding box center [749, 173] width 20 height 20
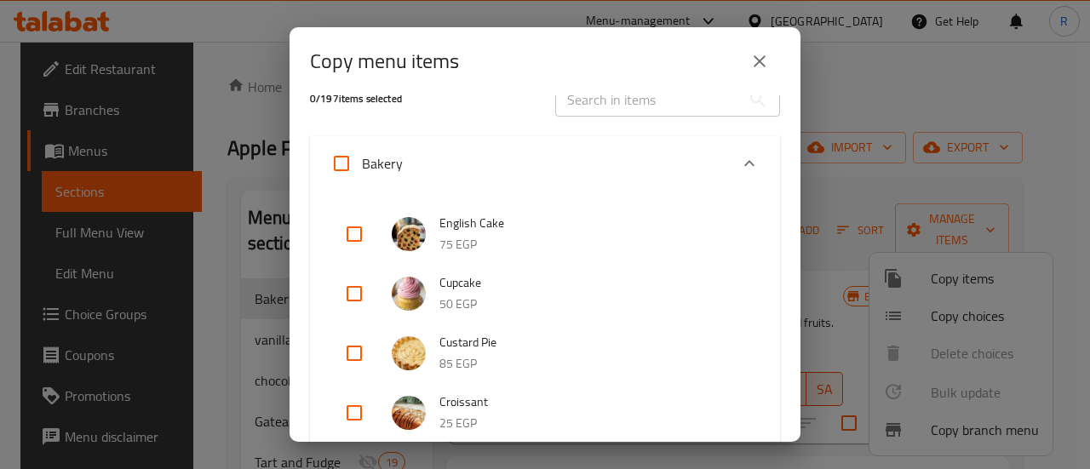
scroll to position [28, 0]
click at [360, 231] on input "checkbox" at bounding box center [354, 232] width 41 height 41
click at [358, 295] on input "checkbox" at bounding box center [354, 292] width 41 height 41
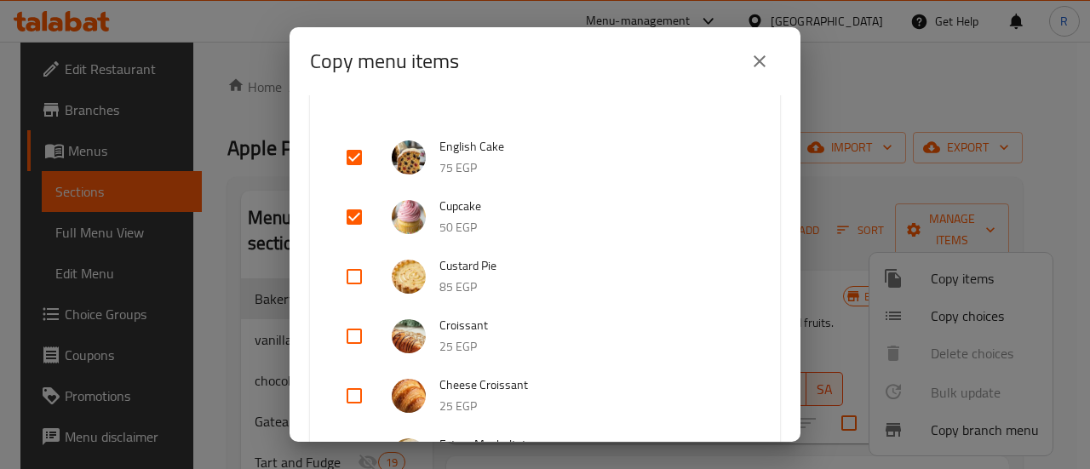
scroll to position [117, 0]
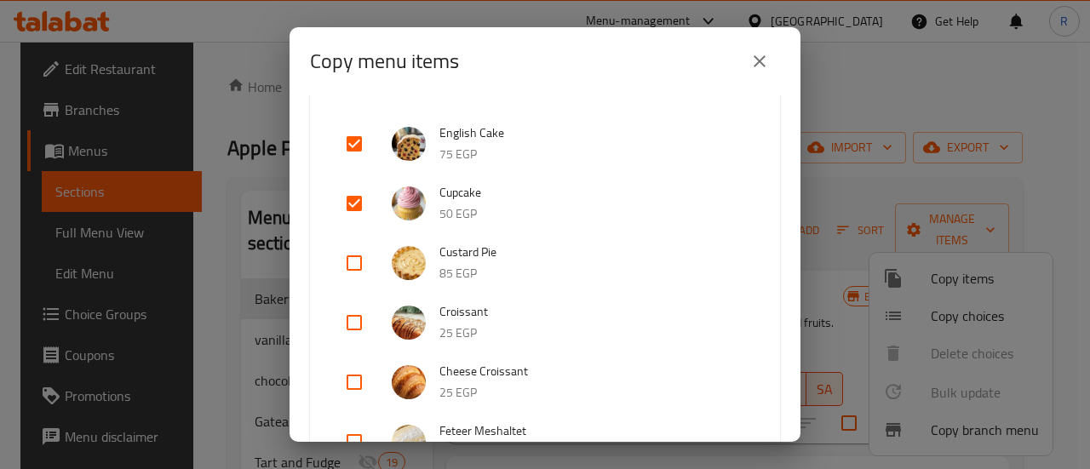
click at [356, 268] on input "checkbox" at bounding box center [354, 263] width 41 height 41
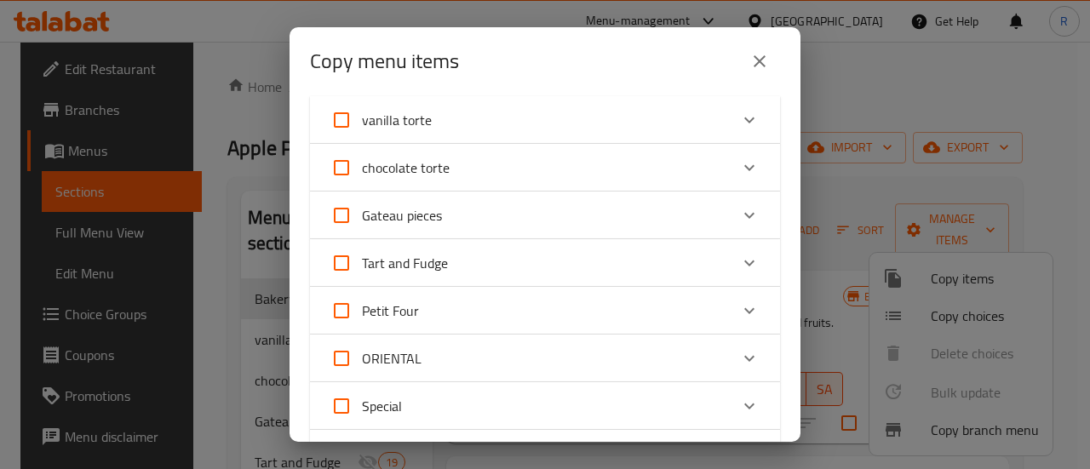
scroll to position [894, 0]
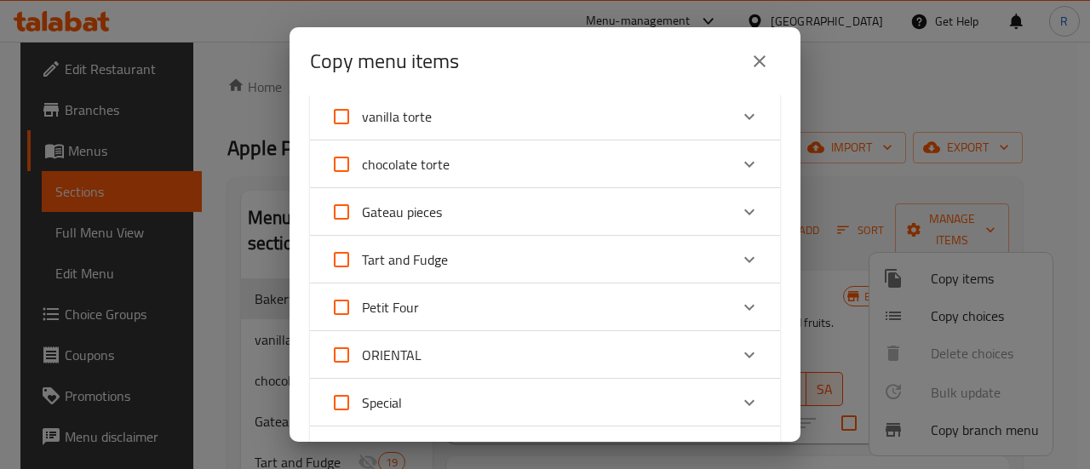
click at [507, 222] on div "Gateau pieces" at bounding box center [529, 212] width 398 height 41
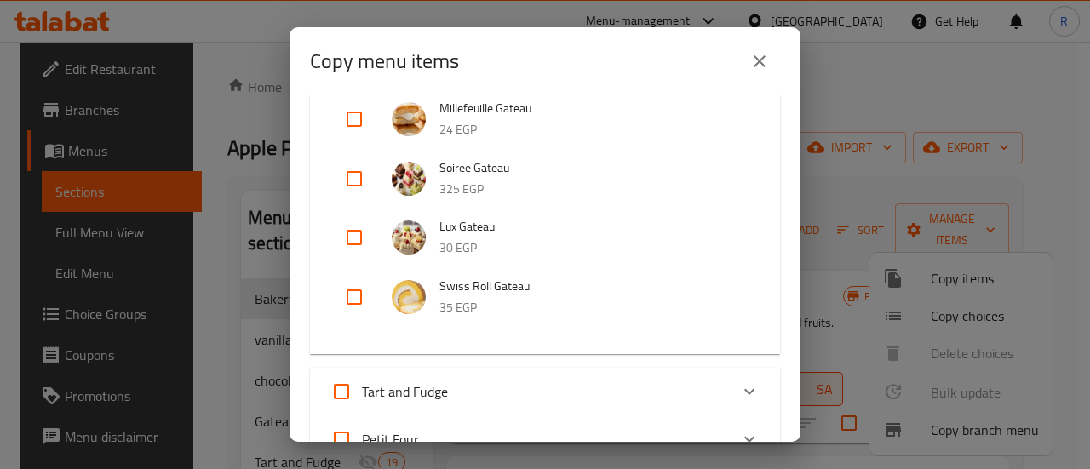
scroll to position [2378, 0]
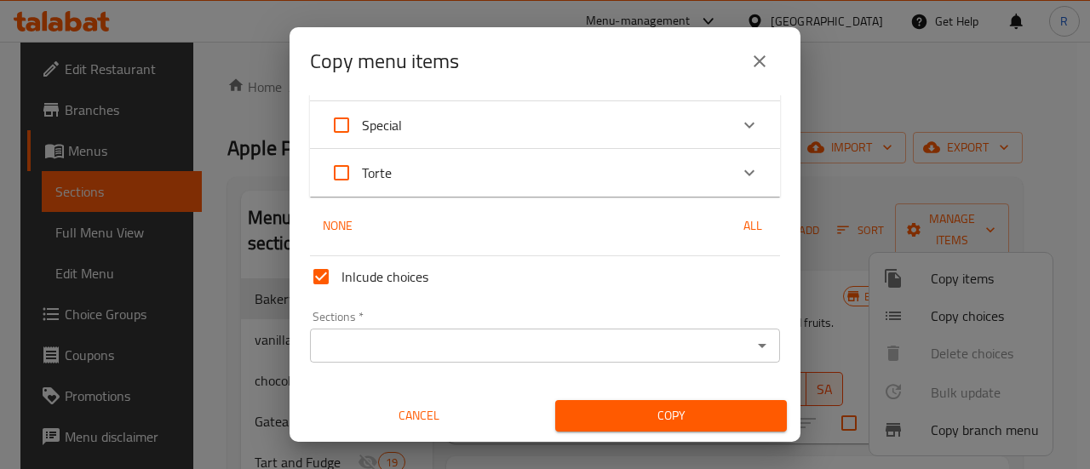
click at [485, 346] on input "Sections   *" at bounding box center [531, 346] width 432 height 24
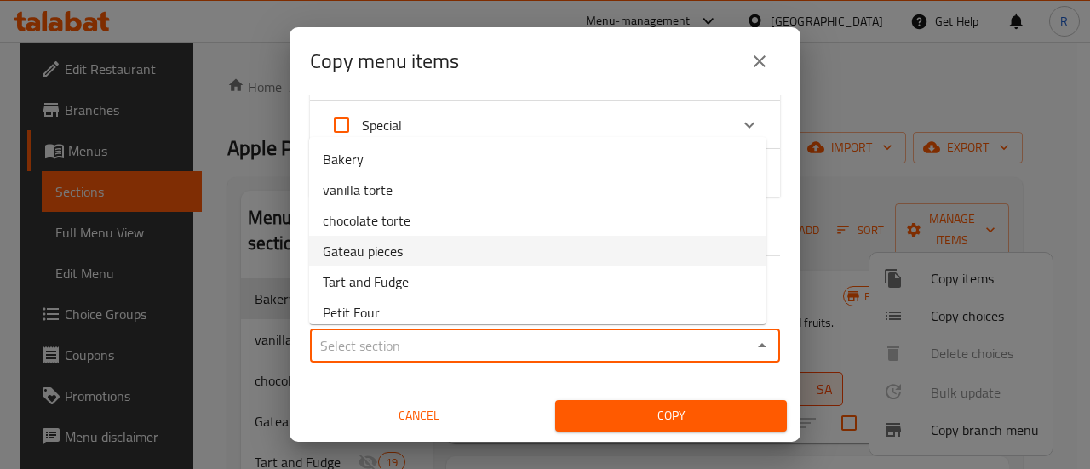
click at [427, 249] on li "Gateau pieces" at bounding box center [537, 251] width 457 height 31
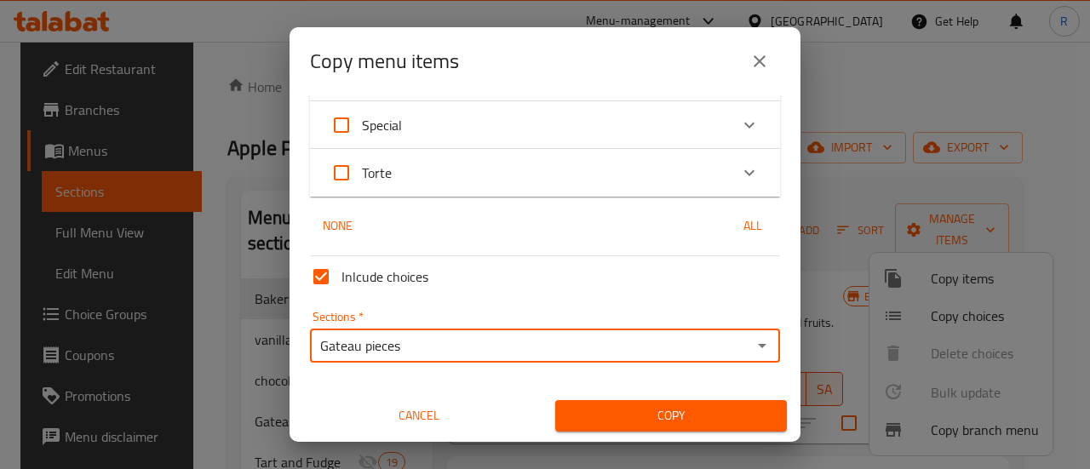
click at [690, 420] on span "Copy" at bounding box center [671, 415] width 204 height 21
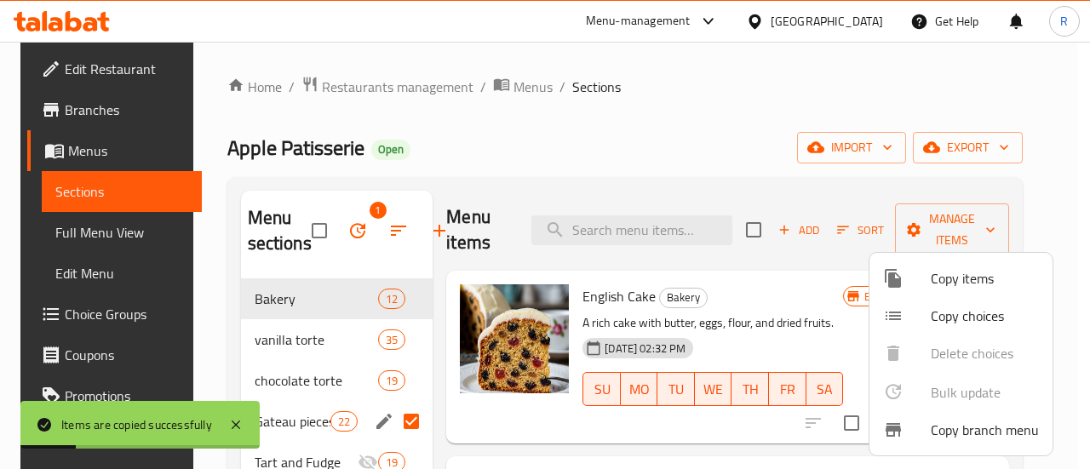
click at [965, 279] on span "Copy items" at bounding box center [985, 278] width 108 height 20
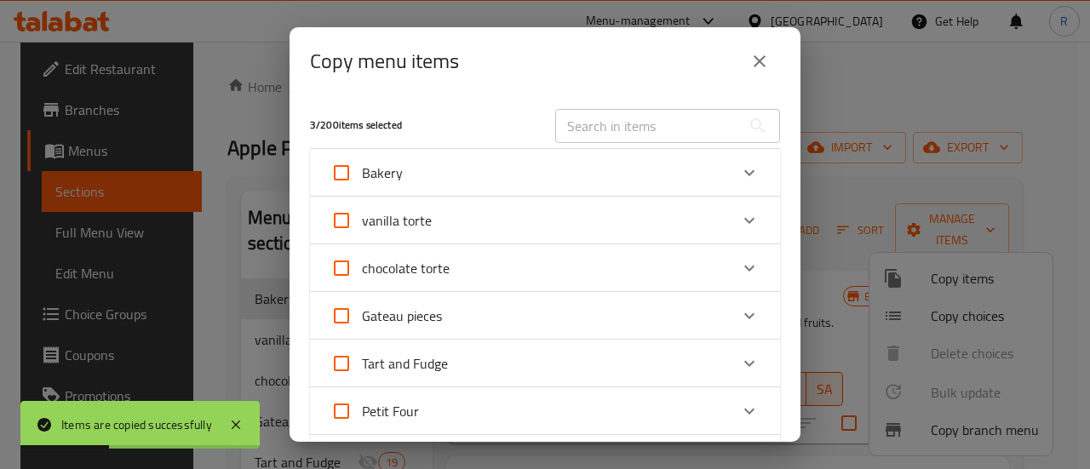
click at [581, 181] on div "Bakery" at bounding box center [529, 172] width 398 height 41
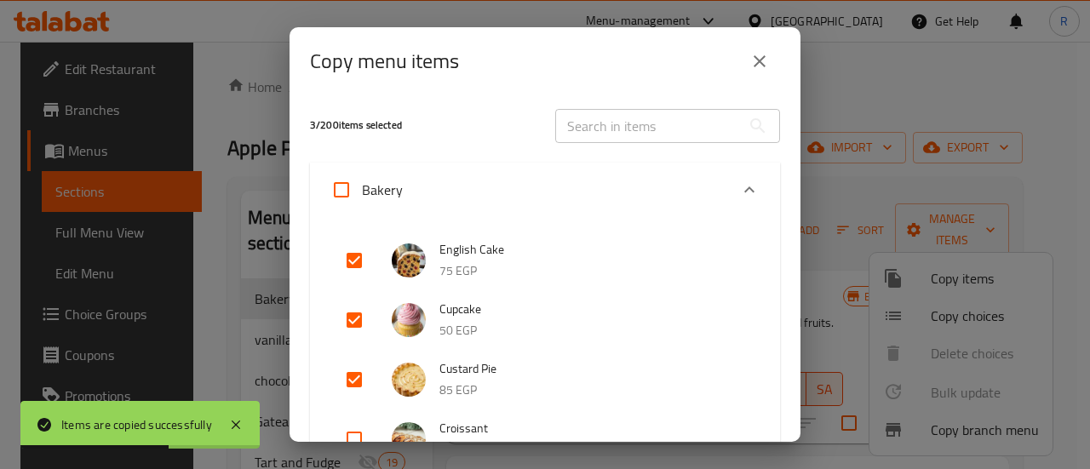
scroll to position [15, 0]
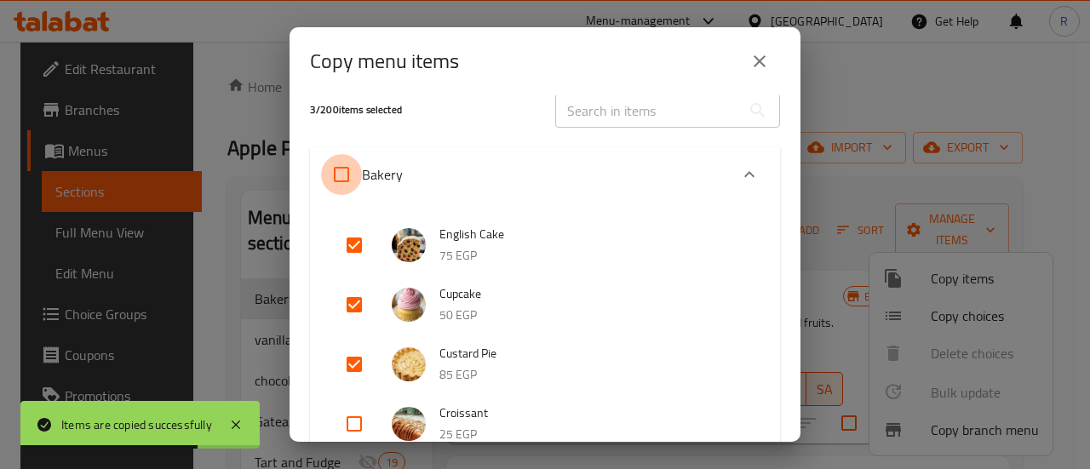
click at [344, 171] on input "Bakery" at bounding box center [341, 174] width 41 height 41
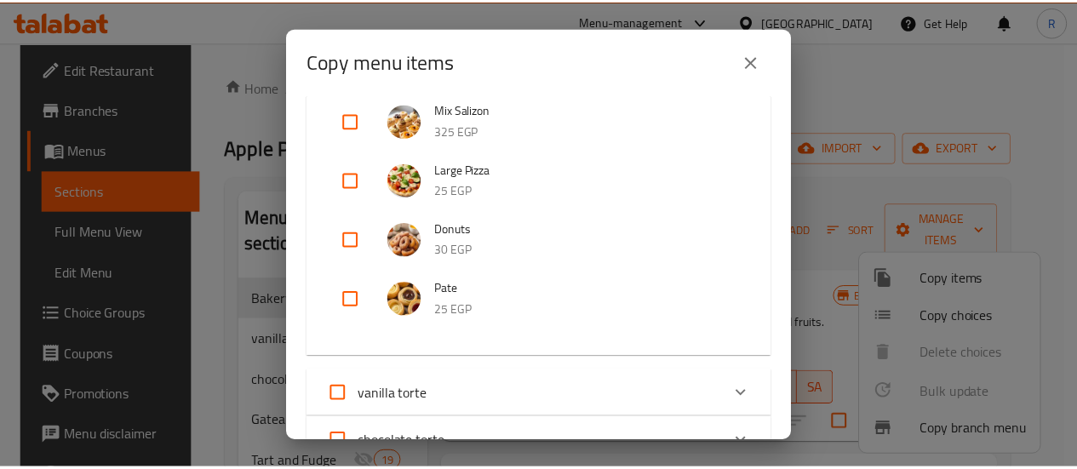
scroll to position [620, 0]
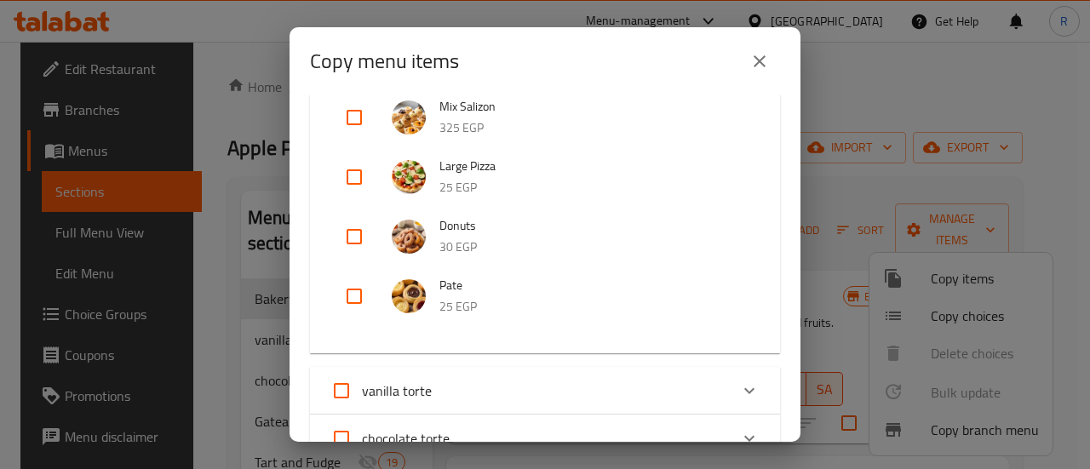
click at [756, 64] on icon "close" at bounding box center [759, 61] width 12 height 12
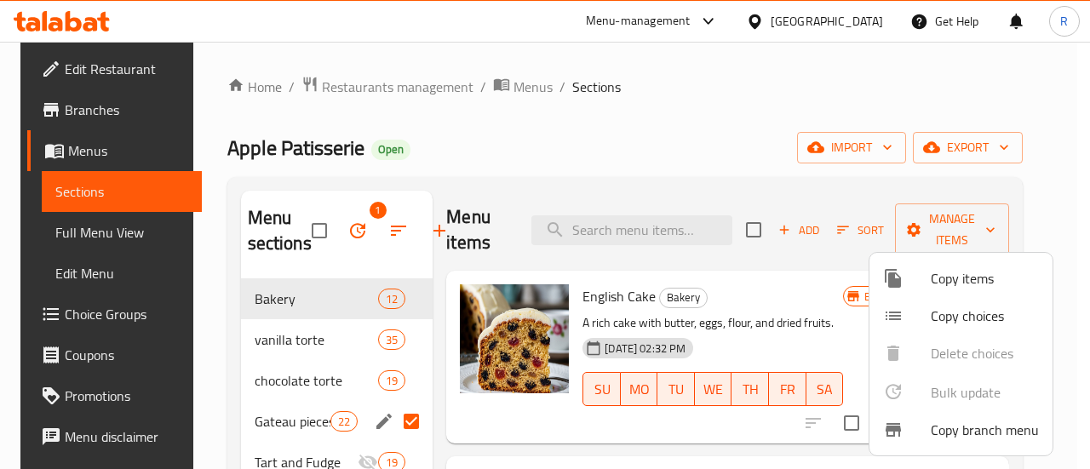
click at [785, 272] on div at bounding box center [545, 234] width 1090 height 469
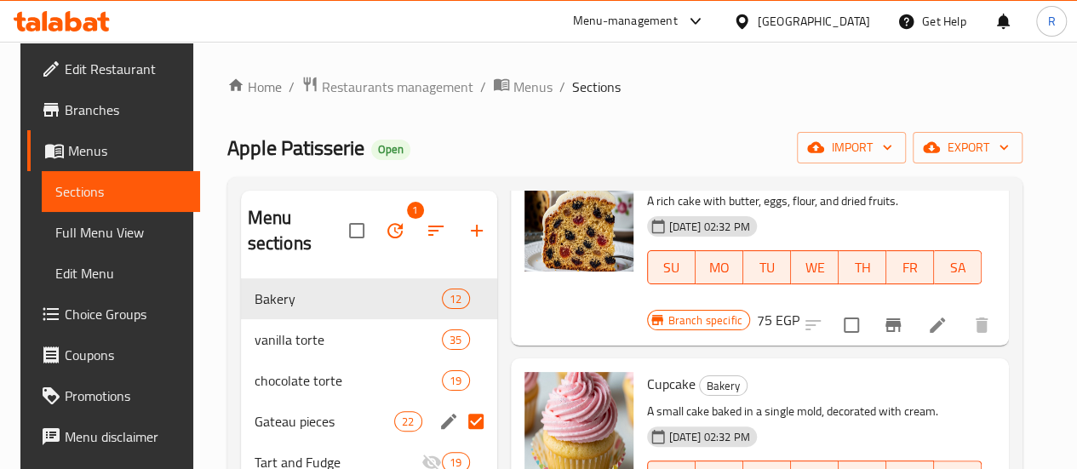
scroll to position [126, 0]
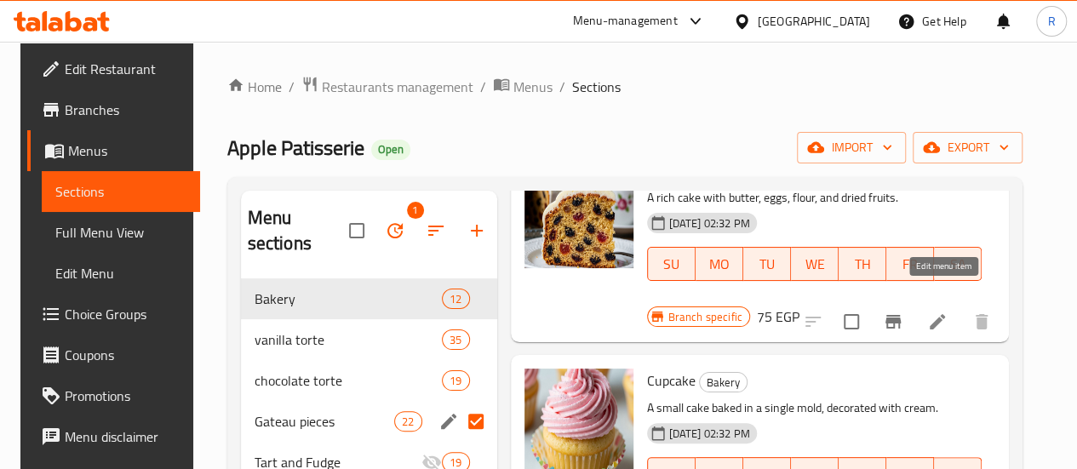
click at [943, 314] on icon at bounding box center [937, 321] width 15 height 15
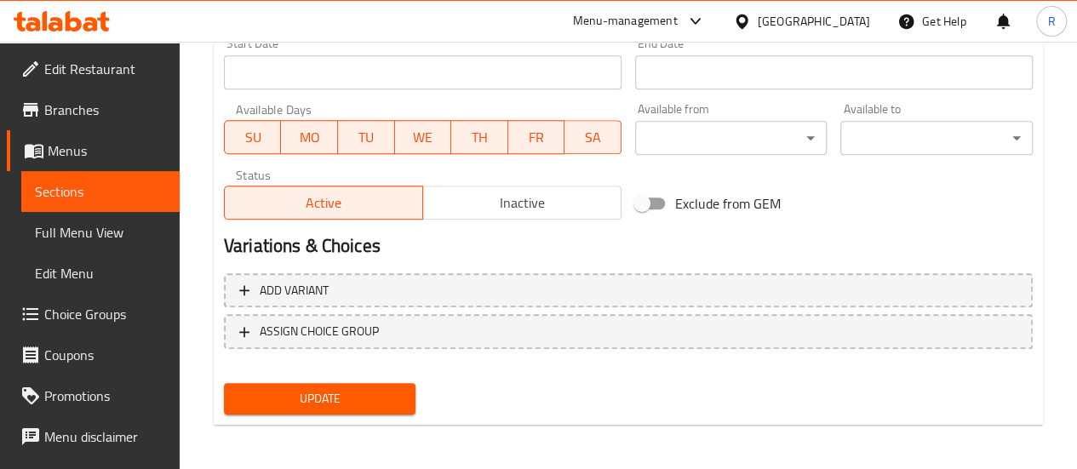
scroll to position [759, 0]
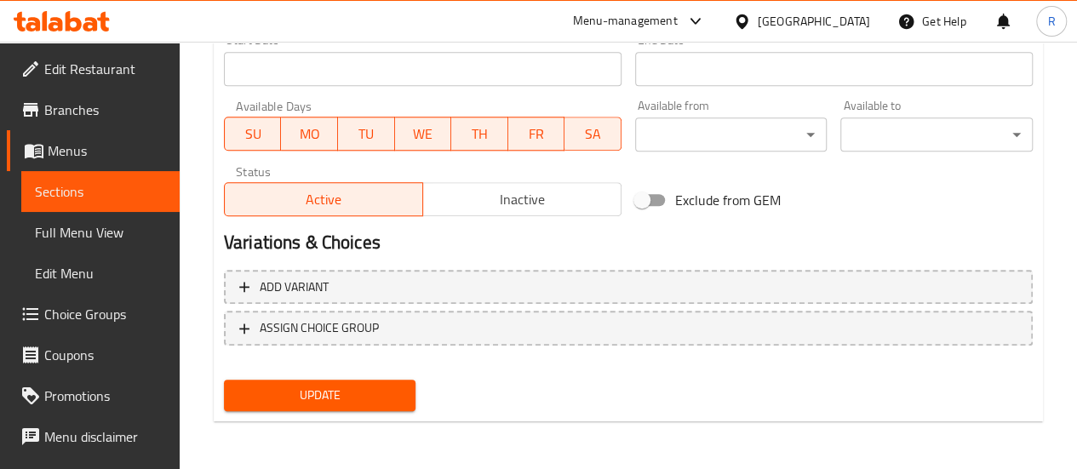
click at [523, 200] on span "Inactive" at bounding box center [522, 199] width 185 height 25
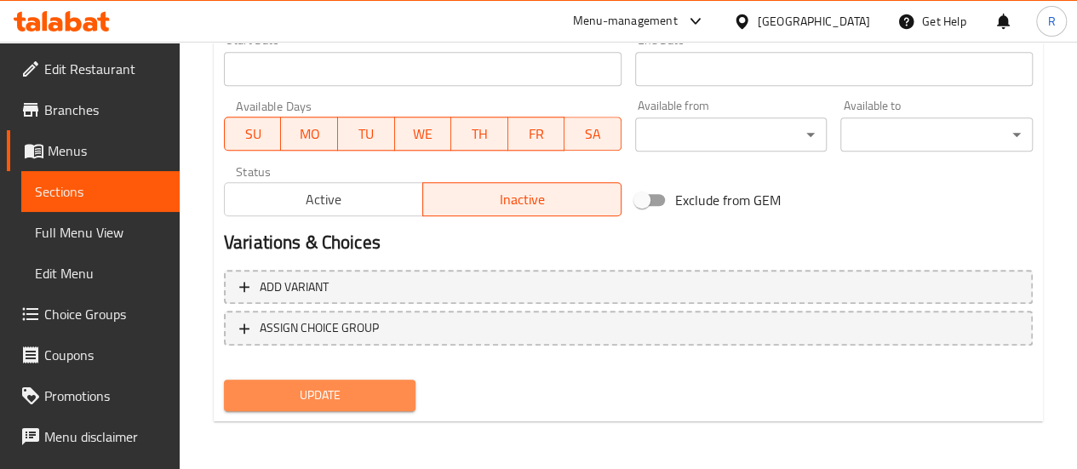
click at [357, 394] on span "Update" at bounding box center [320, 395] width 165 height 21
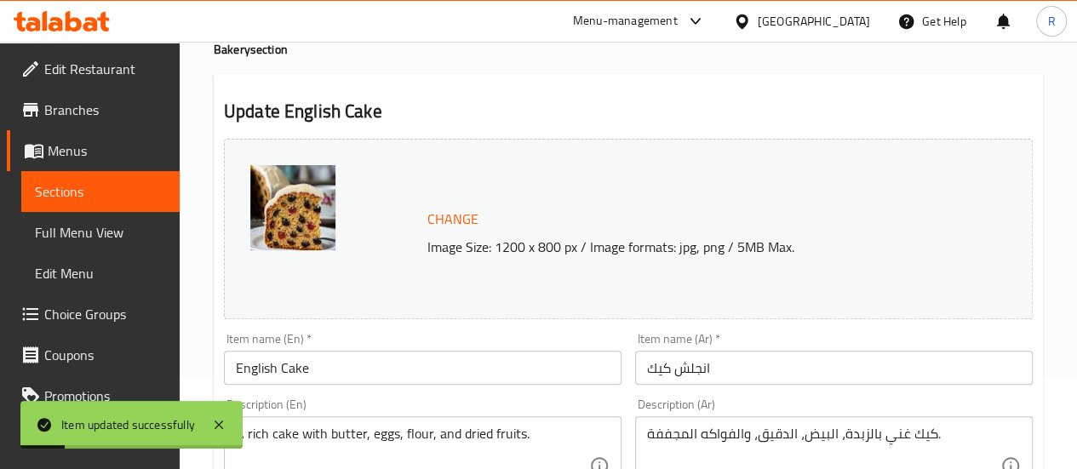
scroll to position [0, 0]
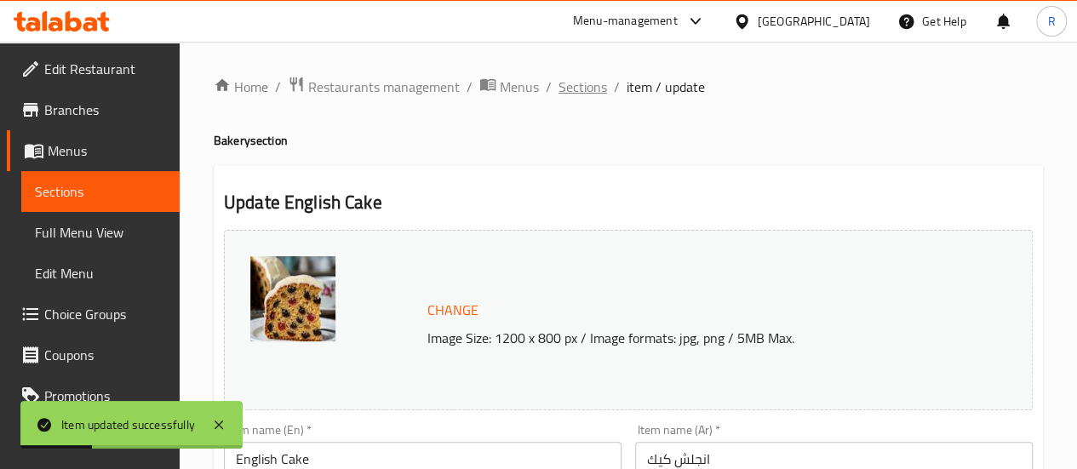
click at [588, 88] on span "Sections" at bounding box center [582, 87] width 49 height 20
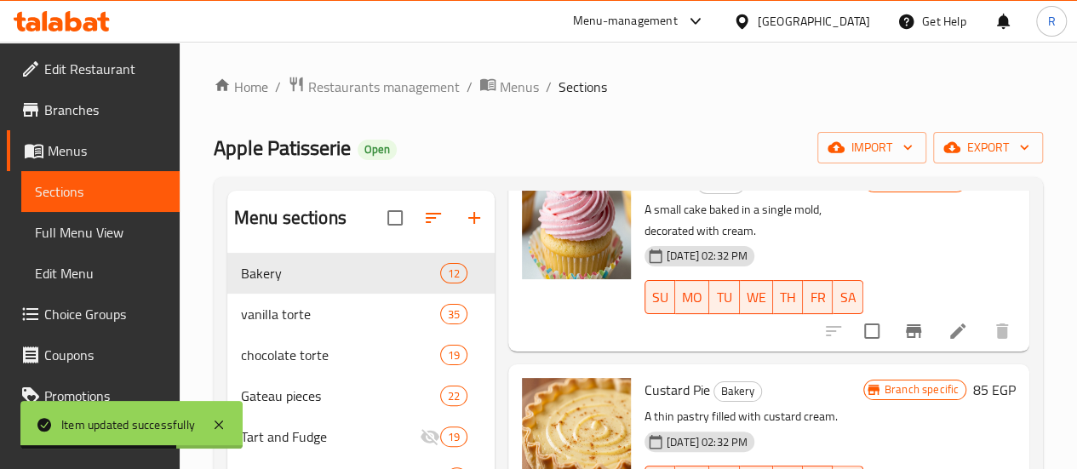
scroll to position [296, 0]
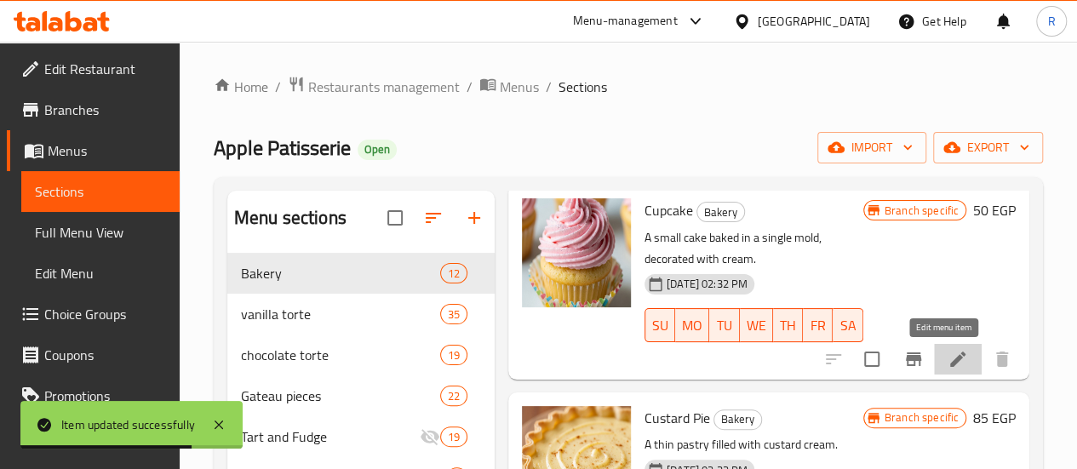
click at [950, 359] on icon at bounding box center [957, 359] width 15 height 15
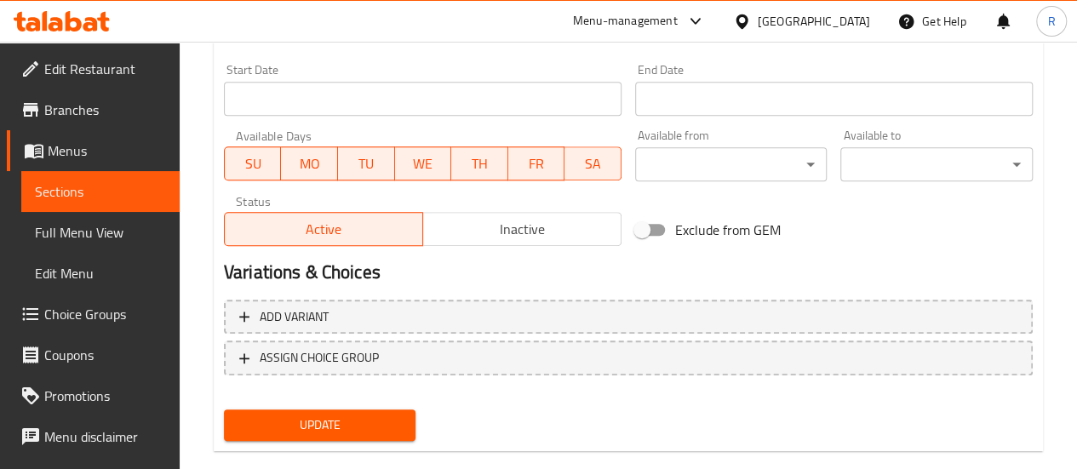
scroll to position [759, 0]
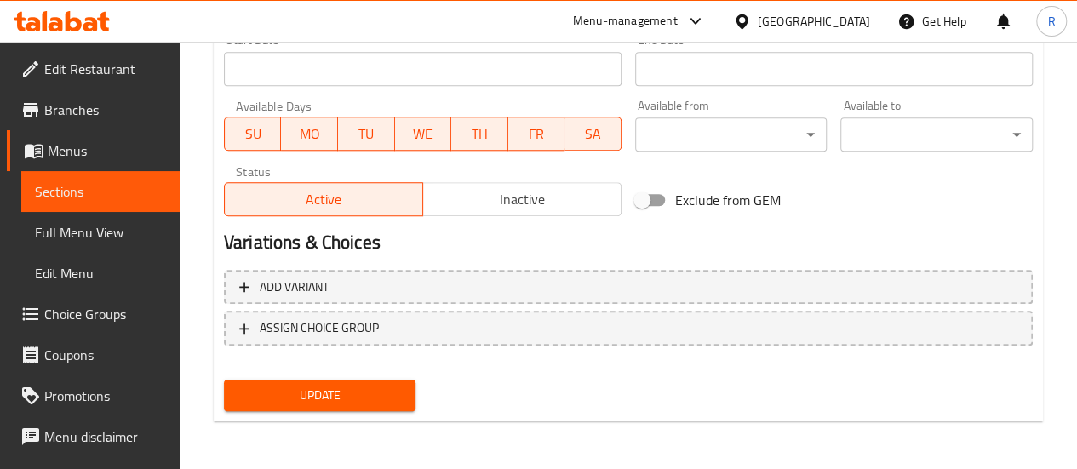
click at [554, 192] on span "Inactive" at bounding box center [522, 199] width 185 height 25
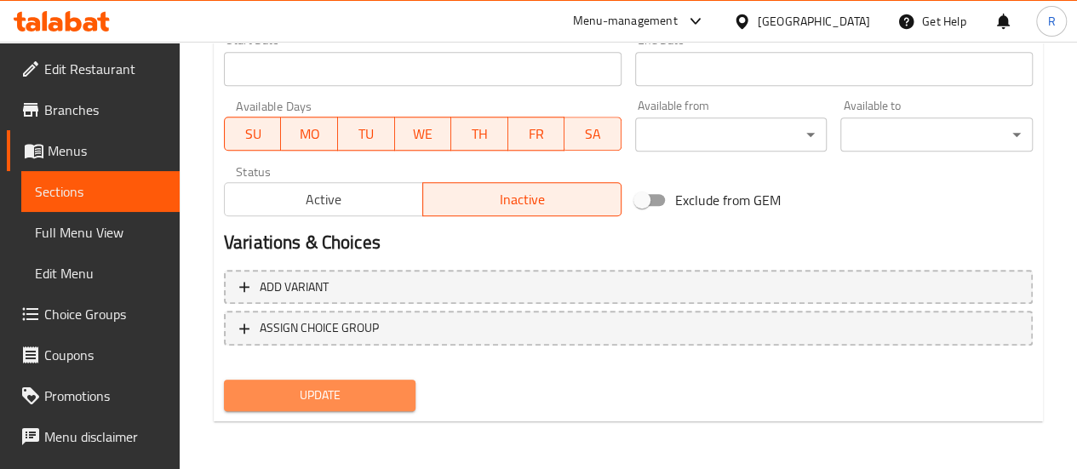
click at [369, 398] on span "Update" at bounding box center [320, 395] width 165 height 21
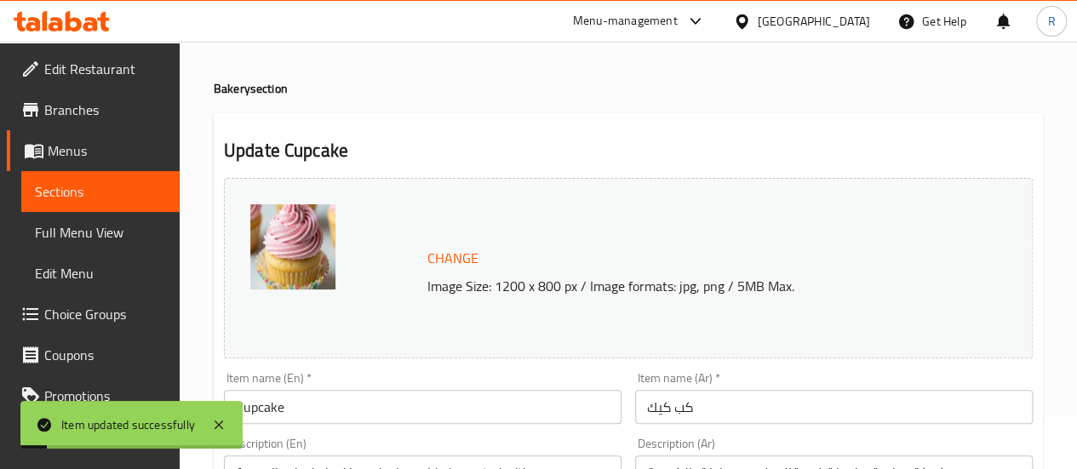
scroll to position [0, 0]
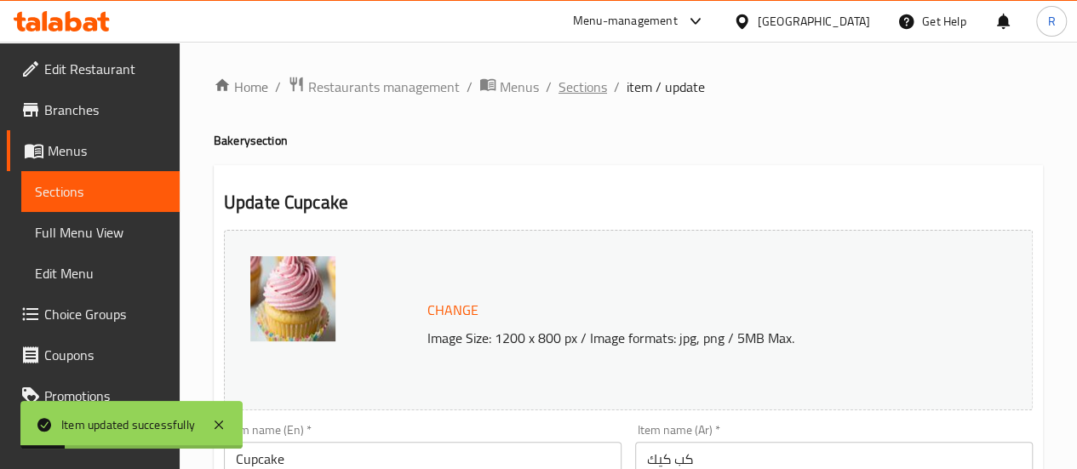
click at [594, 86] on span "Sections" at bounding box center [582, 87] width 49 height 20
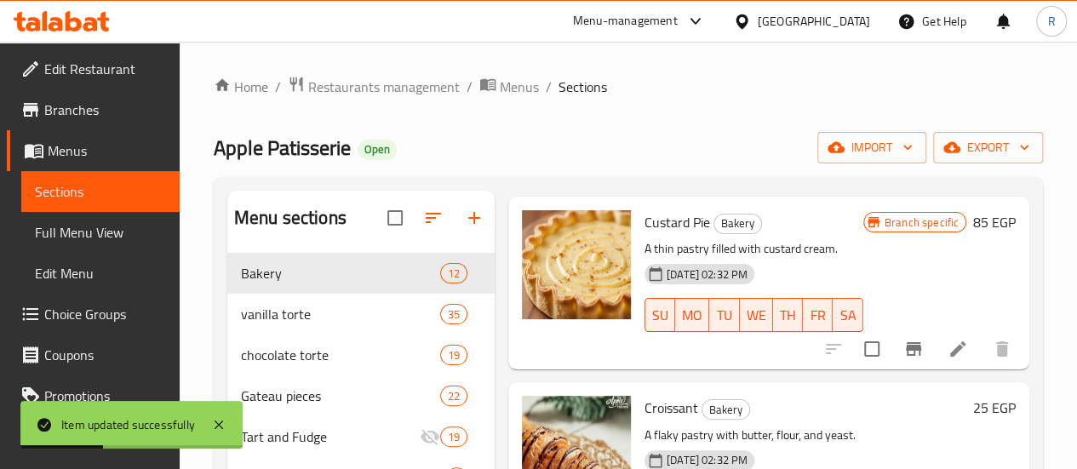
scroll to position [512, 0]
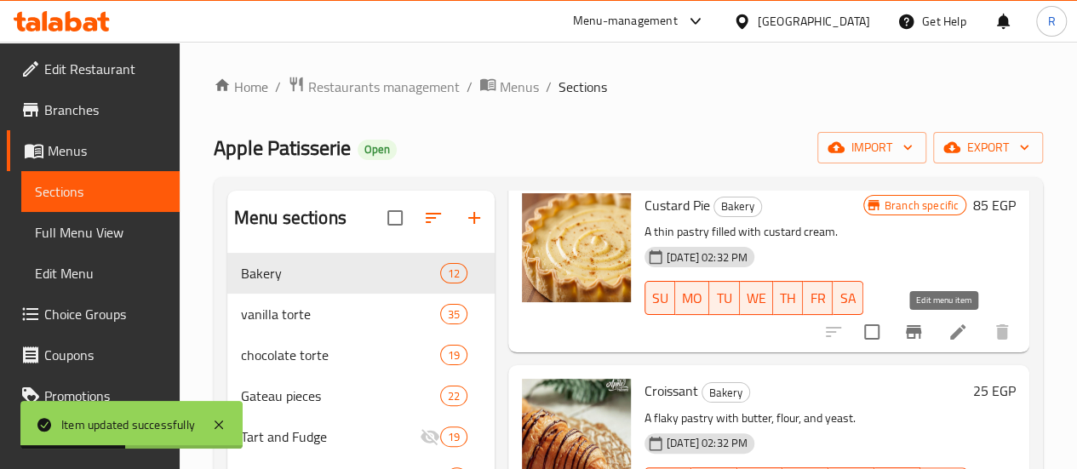
click at [950, 335] on icon at bounding box center [957, 331] width 15 height 15
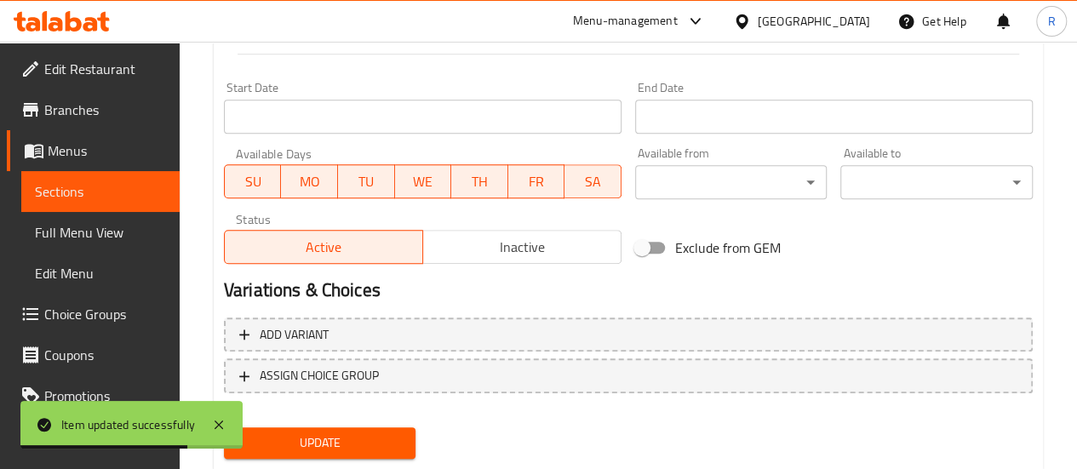
scroll to position [727, 0]
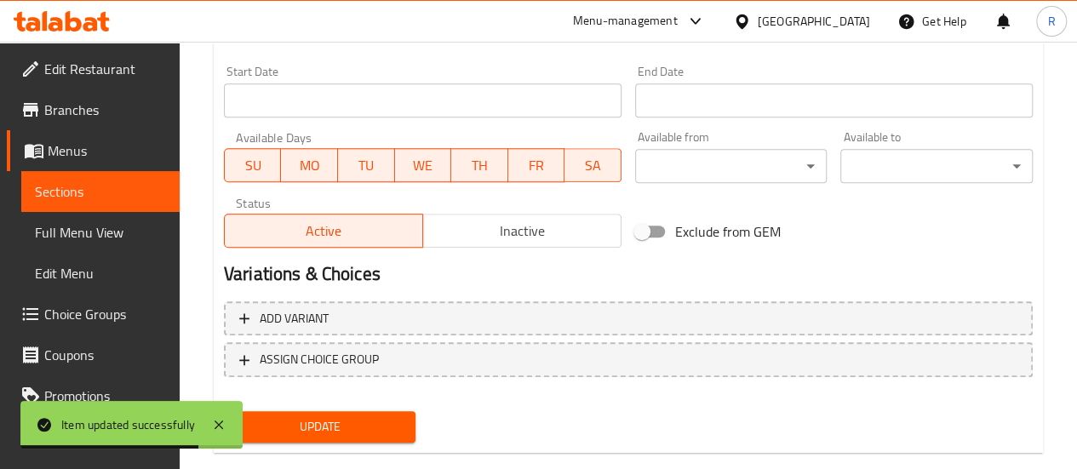
click at [507, 244] on button "Inactive" at bounding box center [521, 231] width 199 height 34
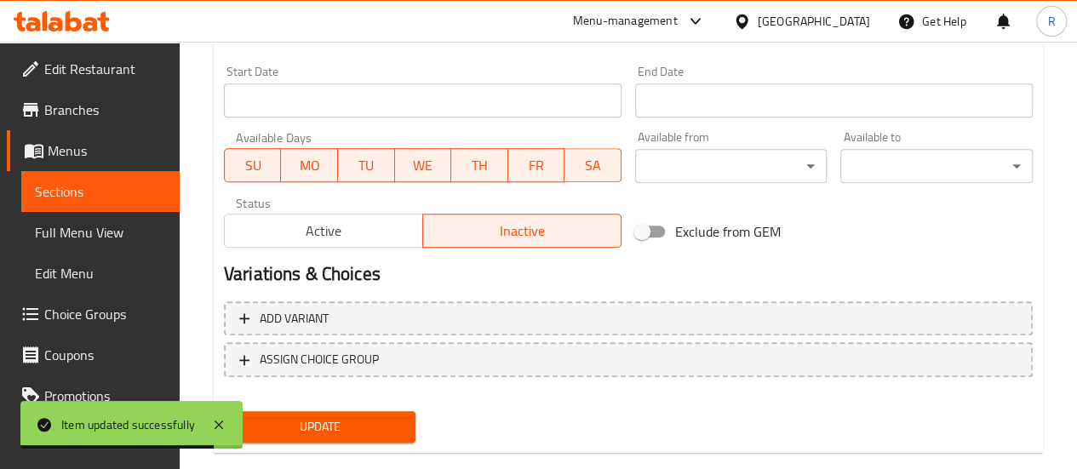
click at [364, 424] on span "Update" at bounding box center [320, 426] width 165 height 21
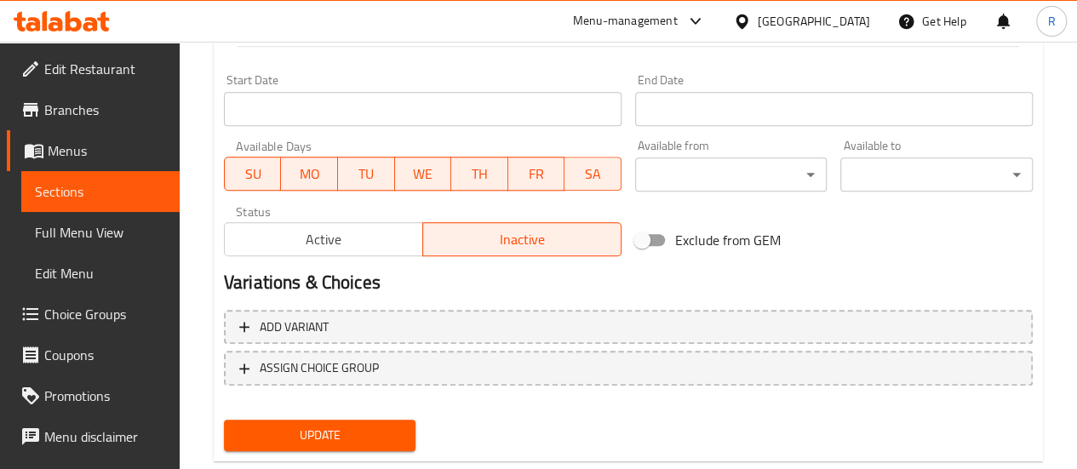
scroll to position [777, 0]
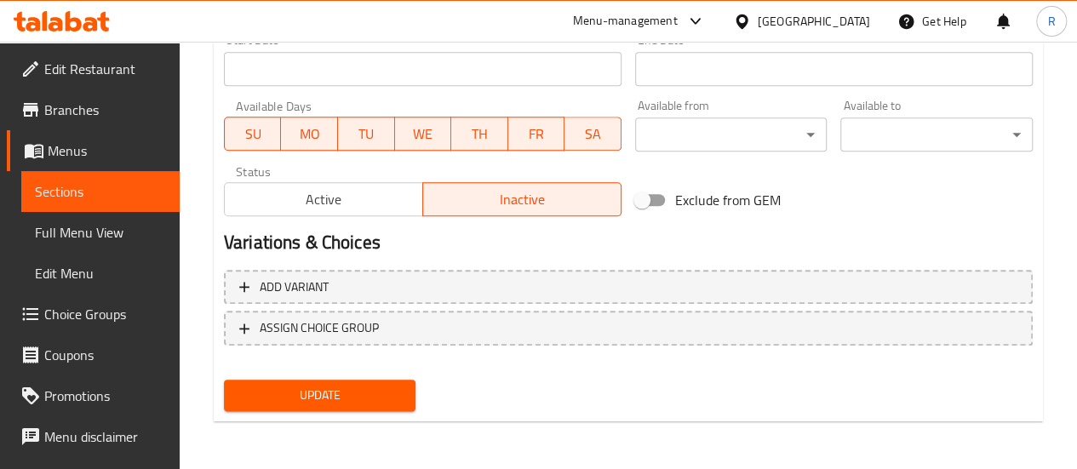
click at [361, 401] on span "Update" at bounding box center [320, 395] width 165 height 21
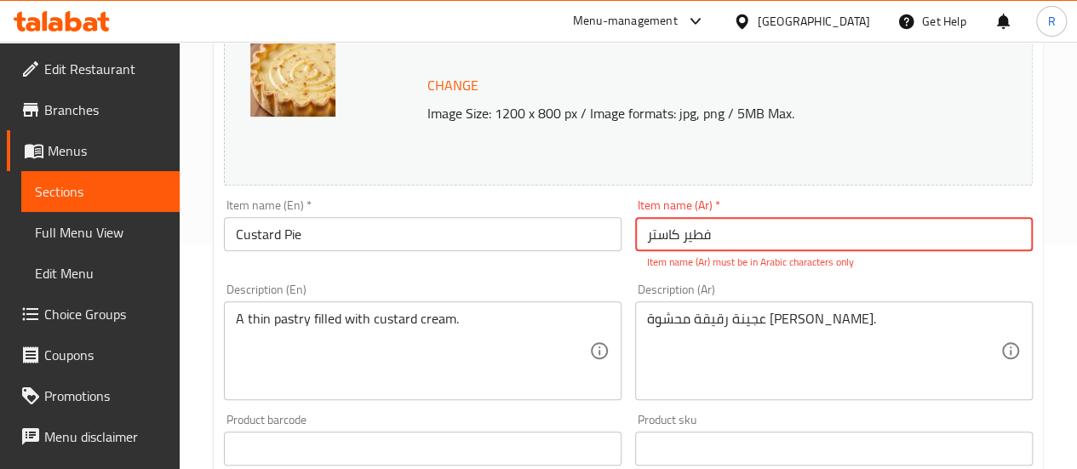
click at [659, 233] on input "فطیر کاستر" at bounding box center [834, 234] width 398 height 34
click at [701, 238] on input "فطیر کاستر" at bounding box center [834, 234] width 398 height 34
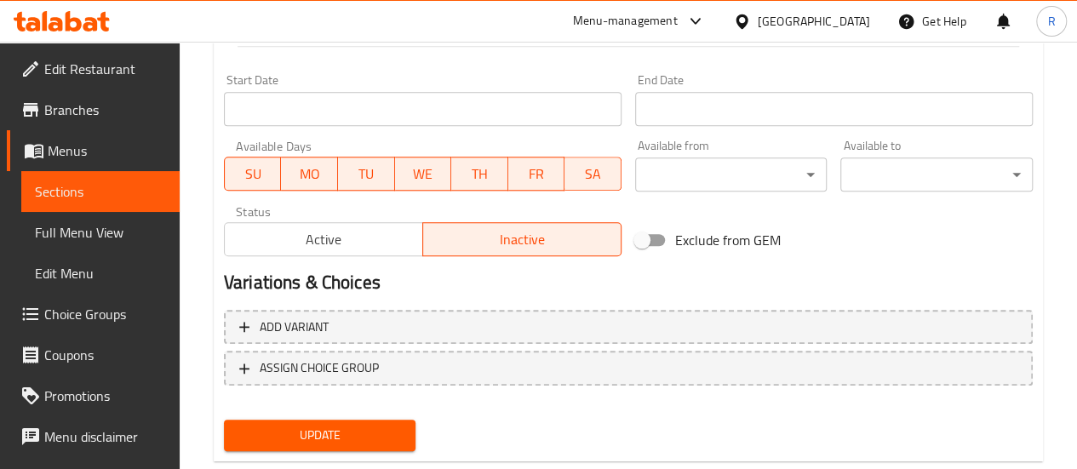
scroll to position [777, 0]
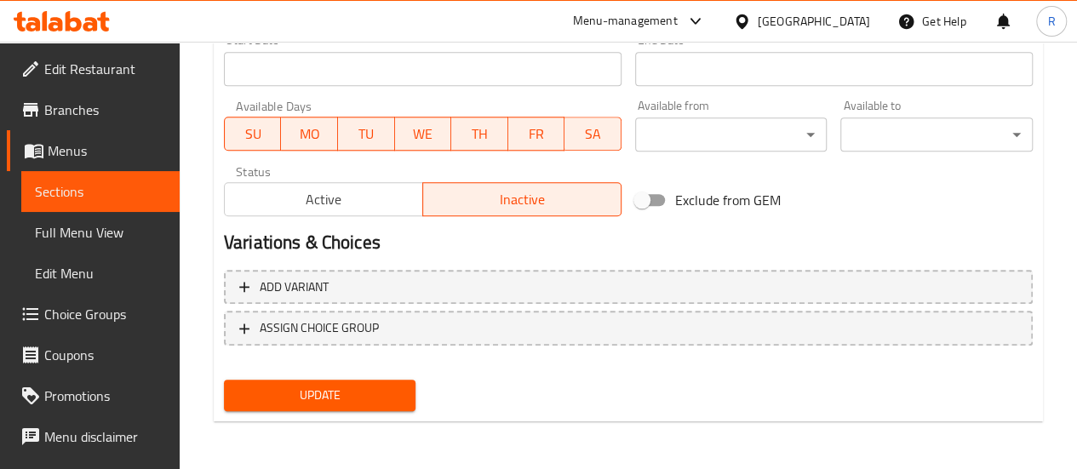
click at [356, 397] on span "Update" at bounding box center [320, 395] width 165 height 21
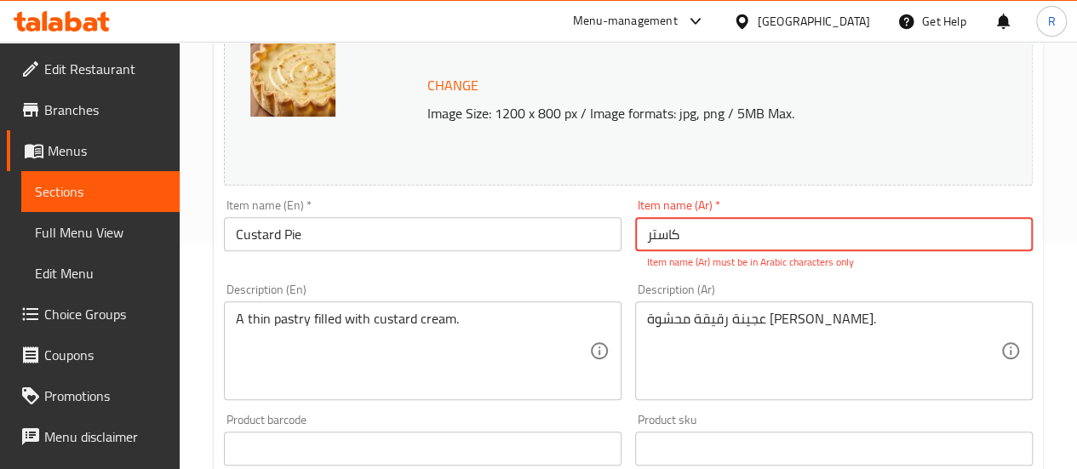
click at [669, 238] on input "کاستر" at bounding box center [834, 234] width 398 height 34
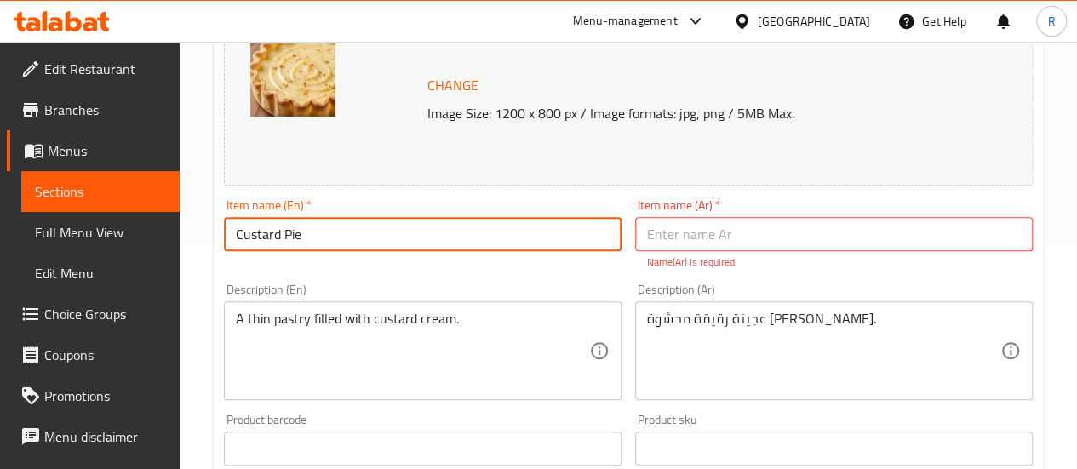
click at [354, 240] on input "Custard Pie" at bounding box center [423, 234] width 398 height 34
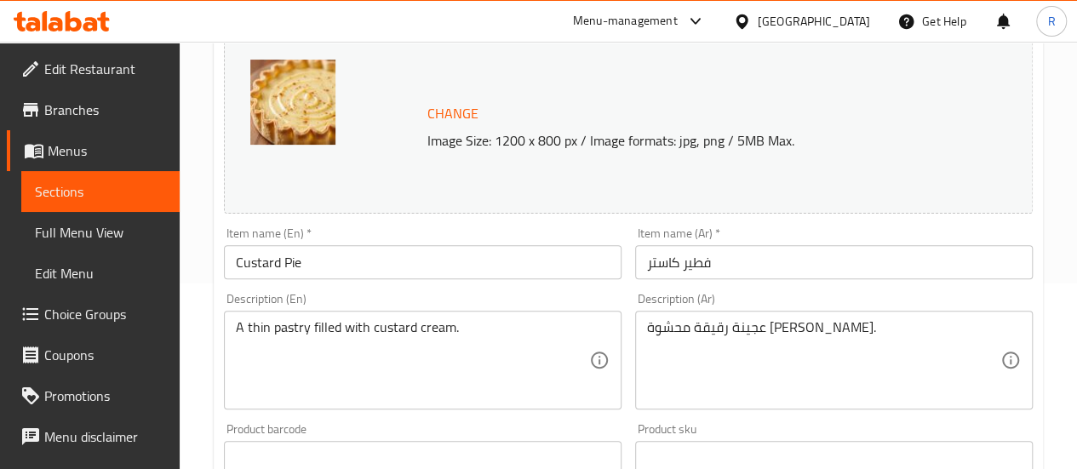
scroll to position [215, 0]
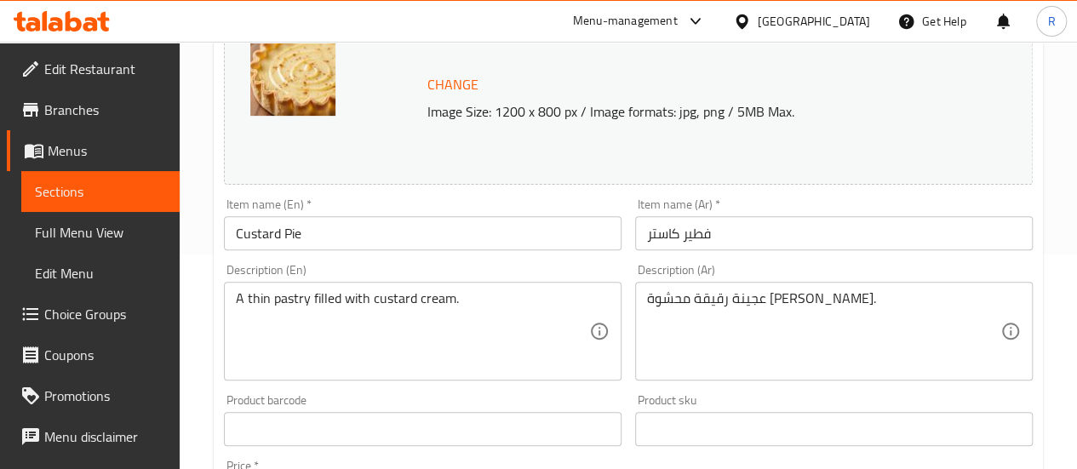
click at [687, 229] on input "فطیر کاستر" at bounding box center [834, 233] width 398 height 34
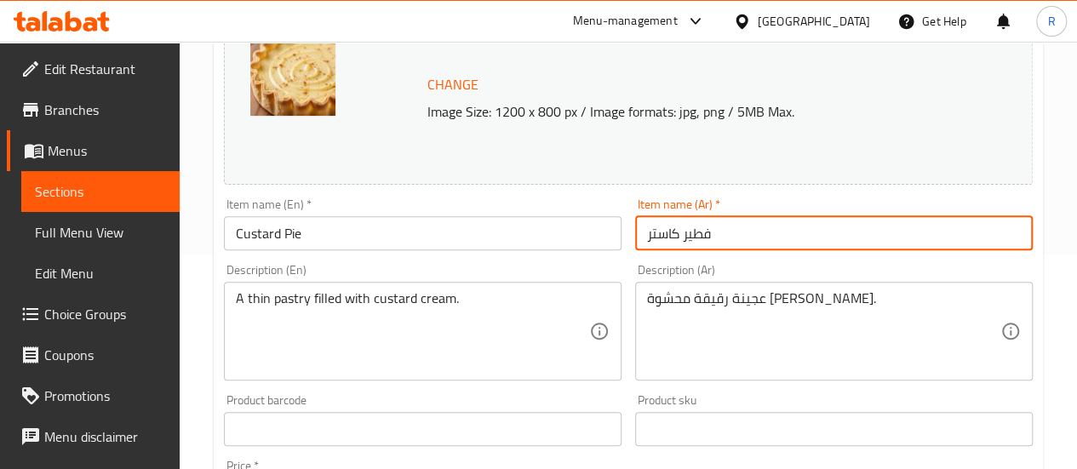
click at [687, 229] on input "فطیر کاستر" at bounding box center [834, 233] width 398 height 34
paste input "يرة الكاسترد"
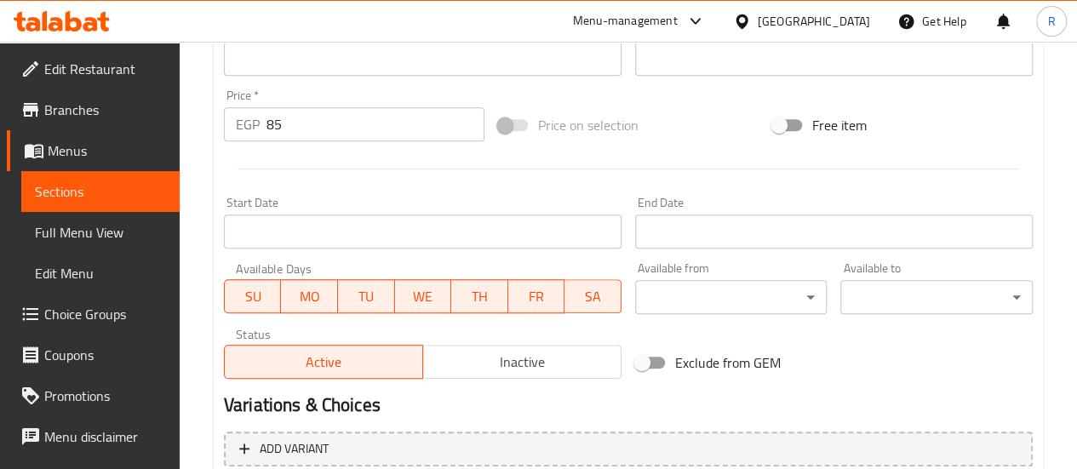
scroll to position [747, 0]
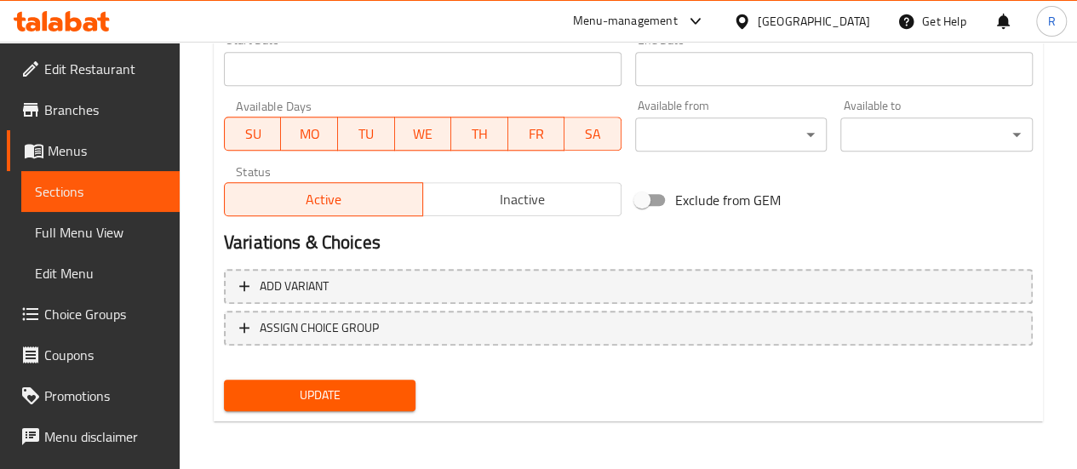
type input "فطيرة الكاسترد"
click at [547, 192] on span "Inactive" at bounding box center [522, 199] width 185 height 25
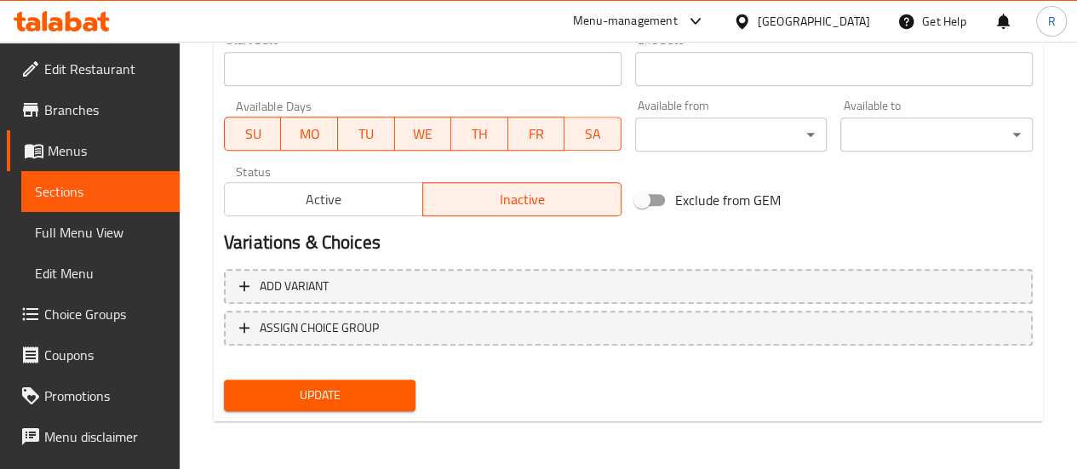
click at [366, 389] on span "Update" at bounding box center [320, 395] width 165 height 21
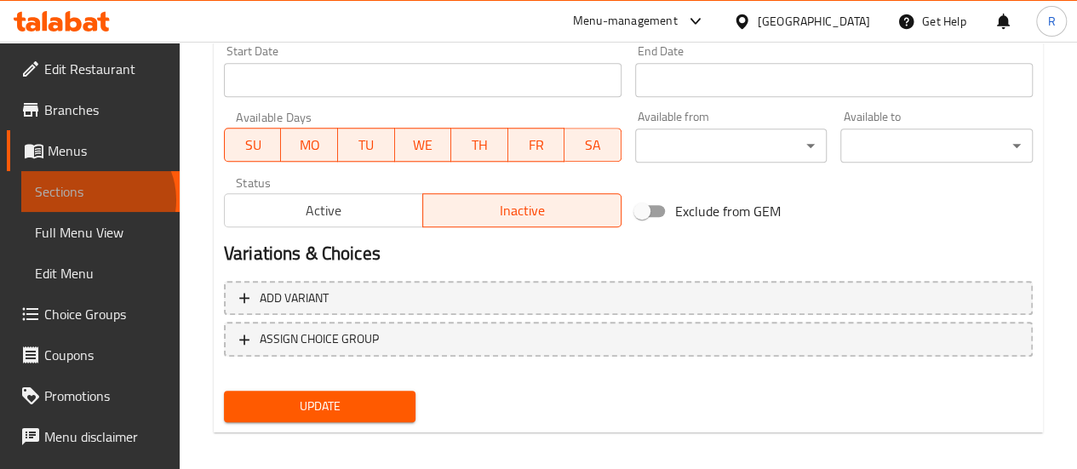
click at [95, 200] on span "Sections" at bounding box center [100, 191] width 131 height 20
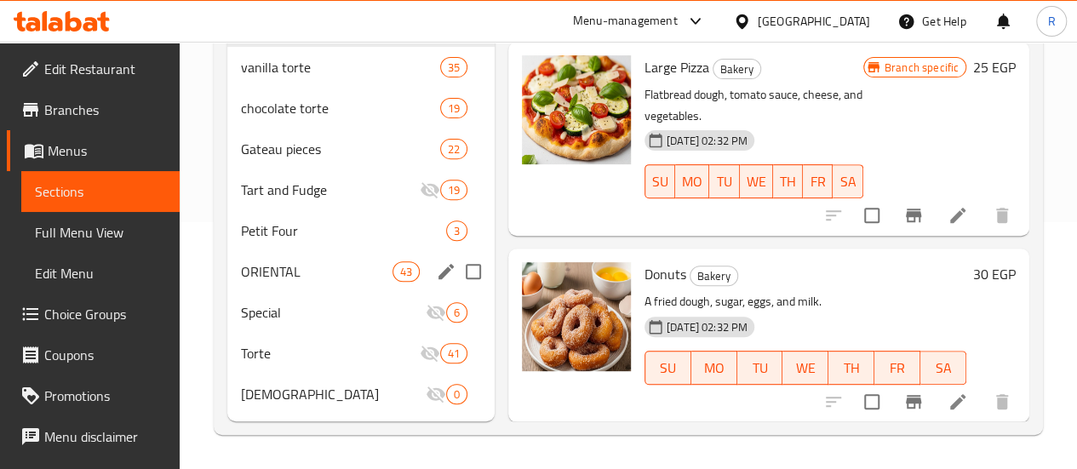
scroll to position [257, 0]
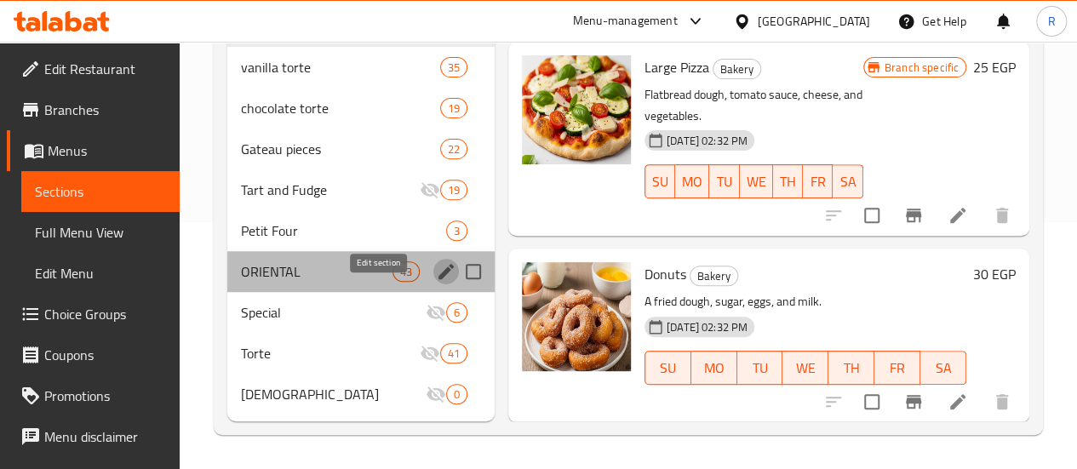
click at [436, 282] on icon "edit" at bounding box center [446, 271] width 20 height 20
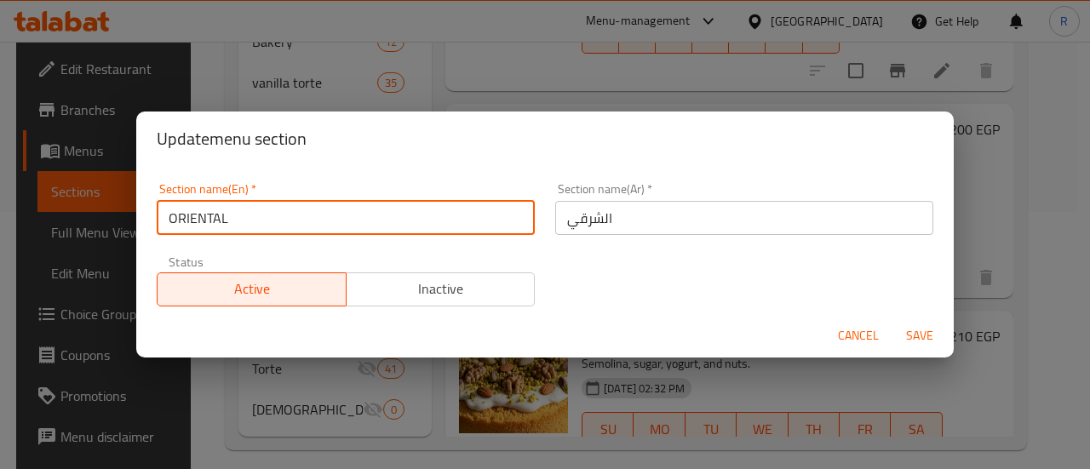
click at [292, 223] on input "ORIENTAL" at bounding box center [346, 218] width 378 height 34
type input "Oriental"
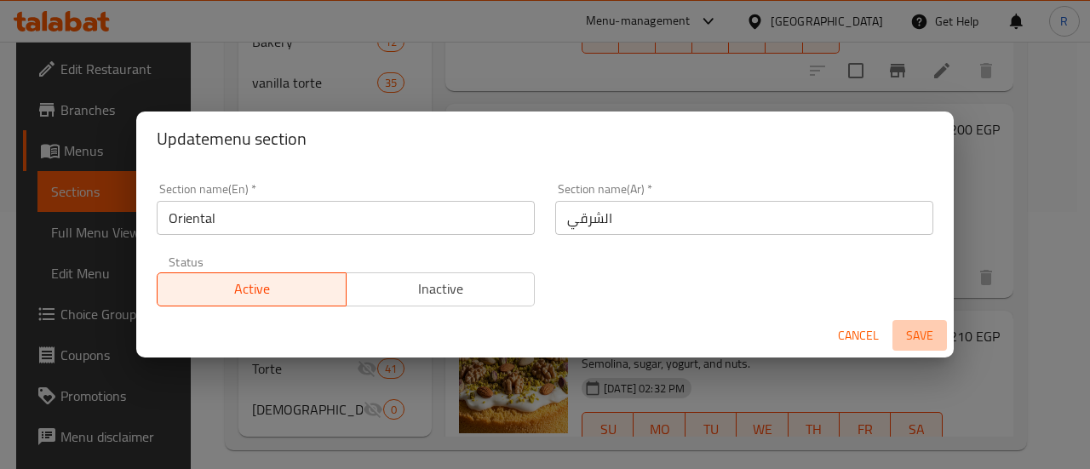
click at [920, 339] on span "Save" at bounding box center [919, 335] width 41 height 21
